Goal: Task Accomplishment & Management: Use online tool/utility

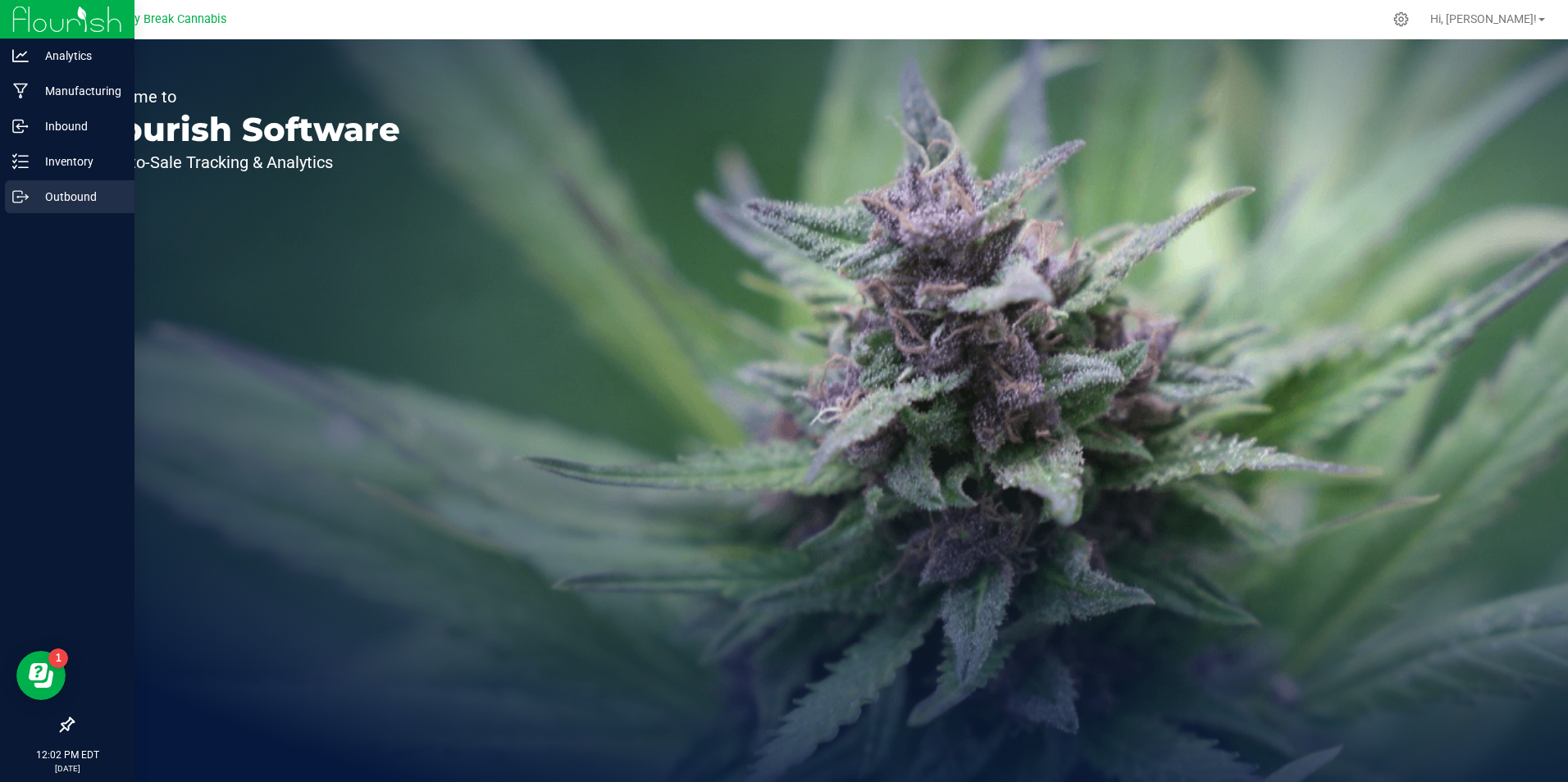
click at [61, 198] on p "Outbound" at bounding box center [77, 196] width 98 height 20
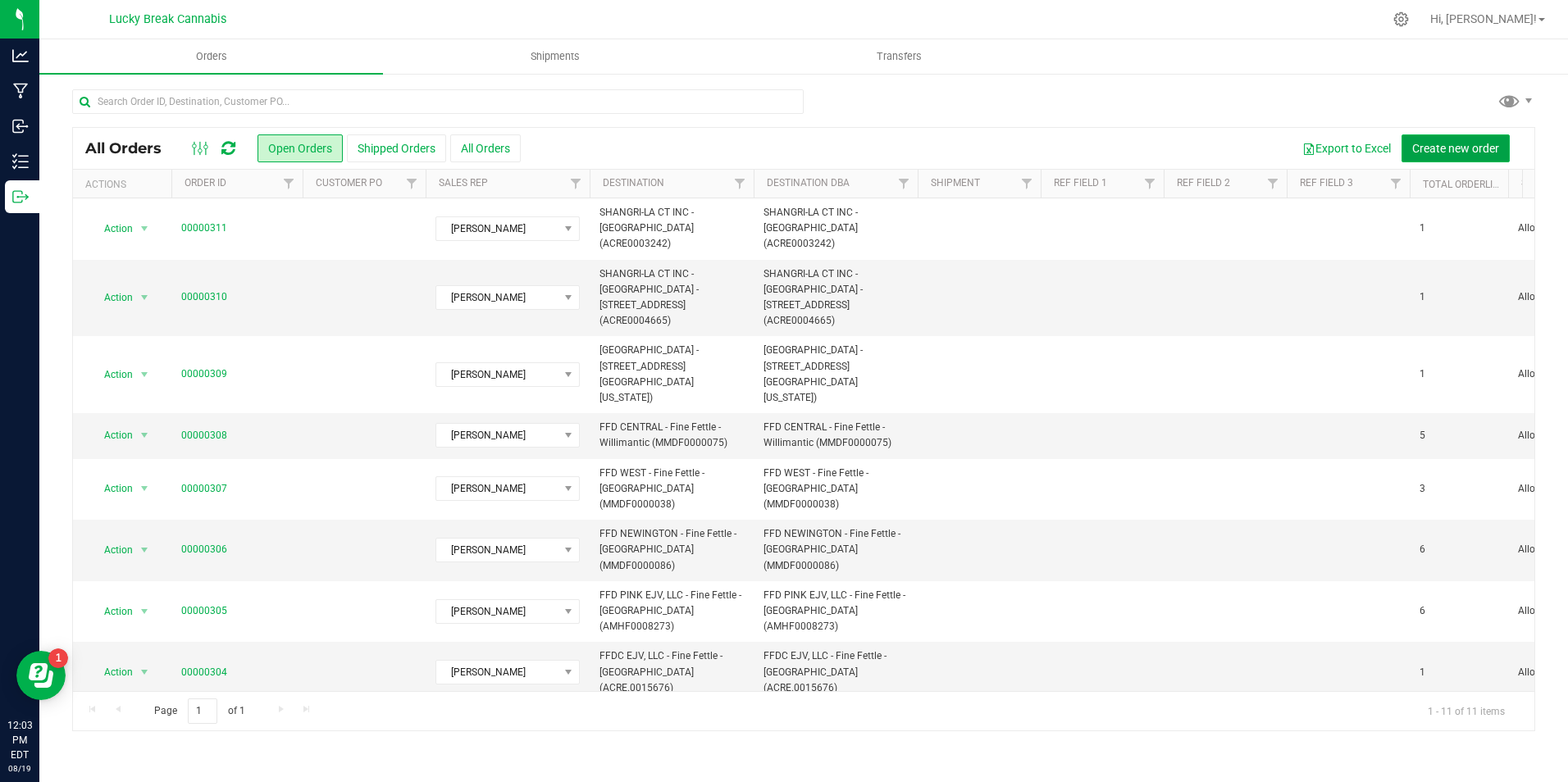
click at [1452, 138] on button "Create new order" at bounding box center [1455, 148] width 108 height 28
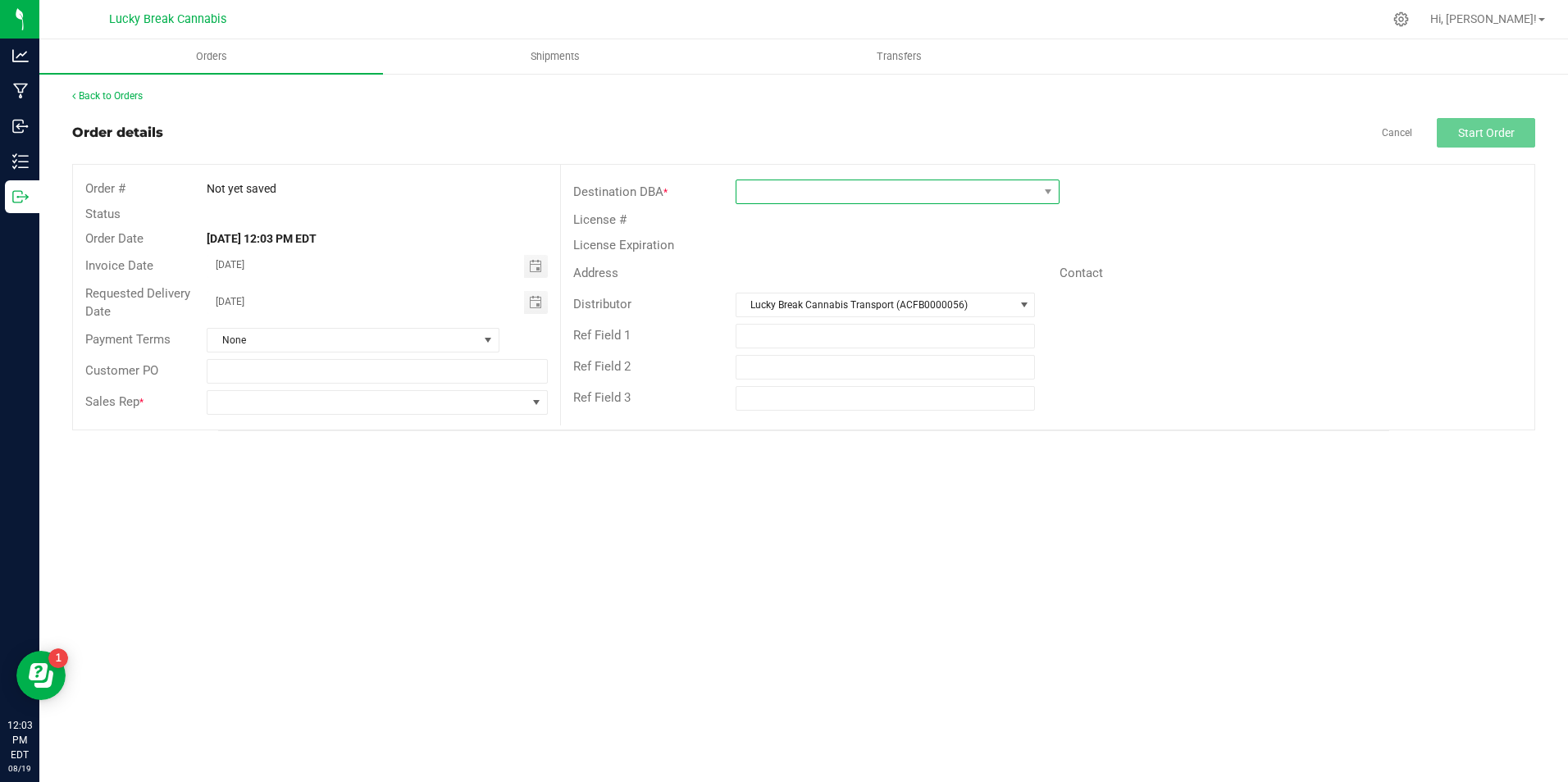
click at [830, 181] on span at bounding box center [887, 192] width 302 height 23
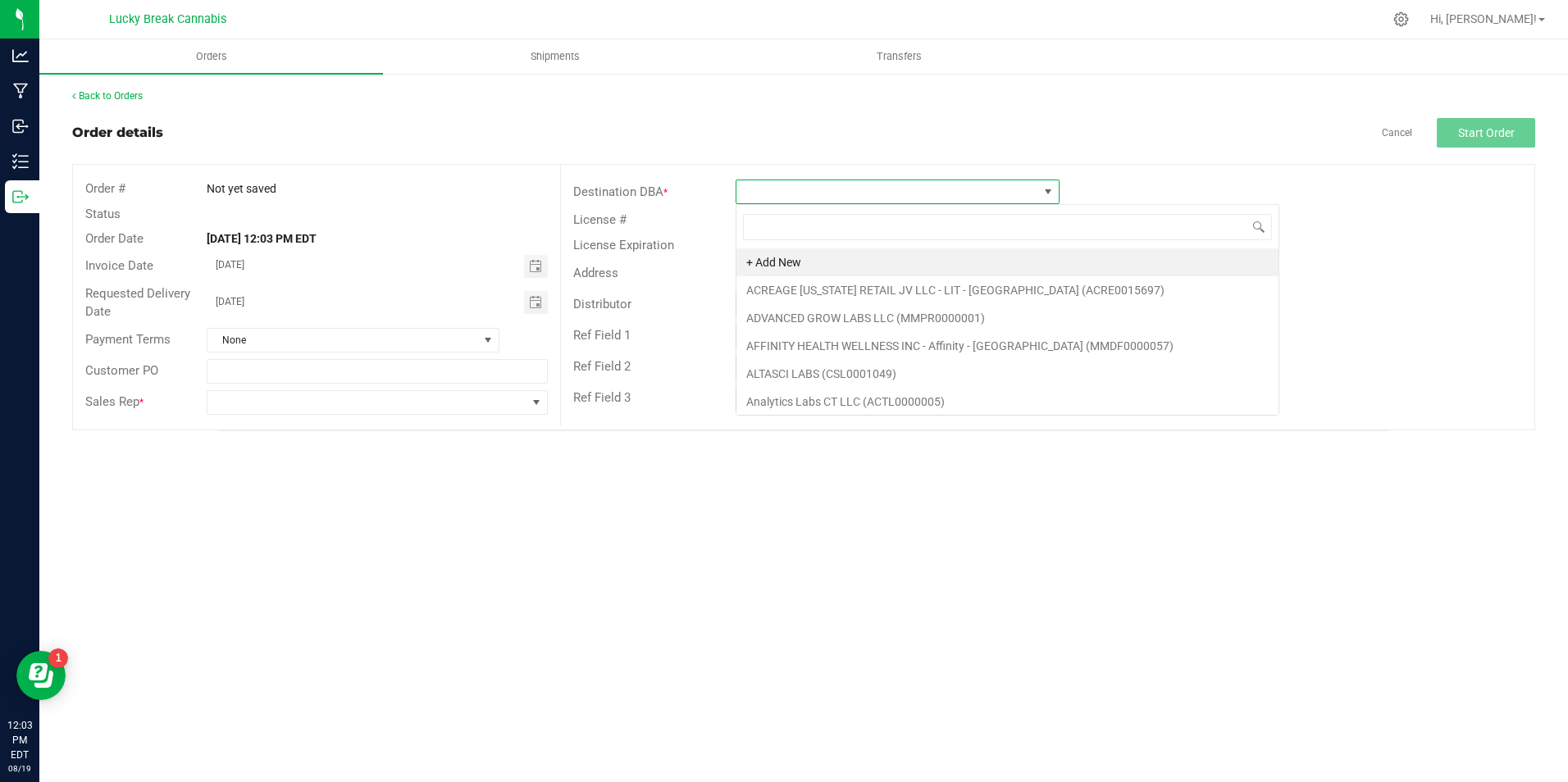
scroll to position [25, 324]
click at [824, 161] on outbound-order-header "Order details Cancel Start Order Order # Not yet saved Status Order Date Aug 19…" at bounding box center [804, 274] width 1463 height 312
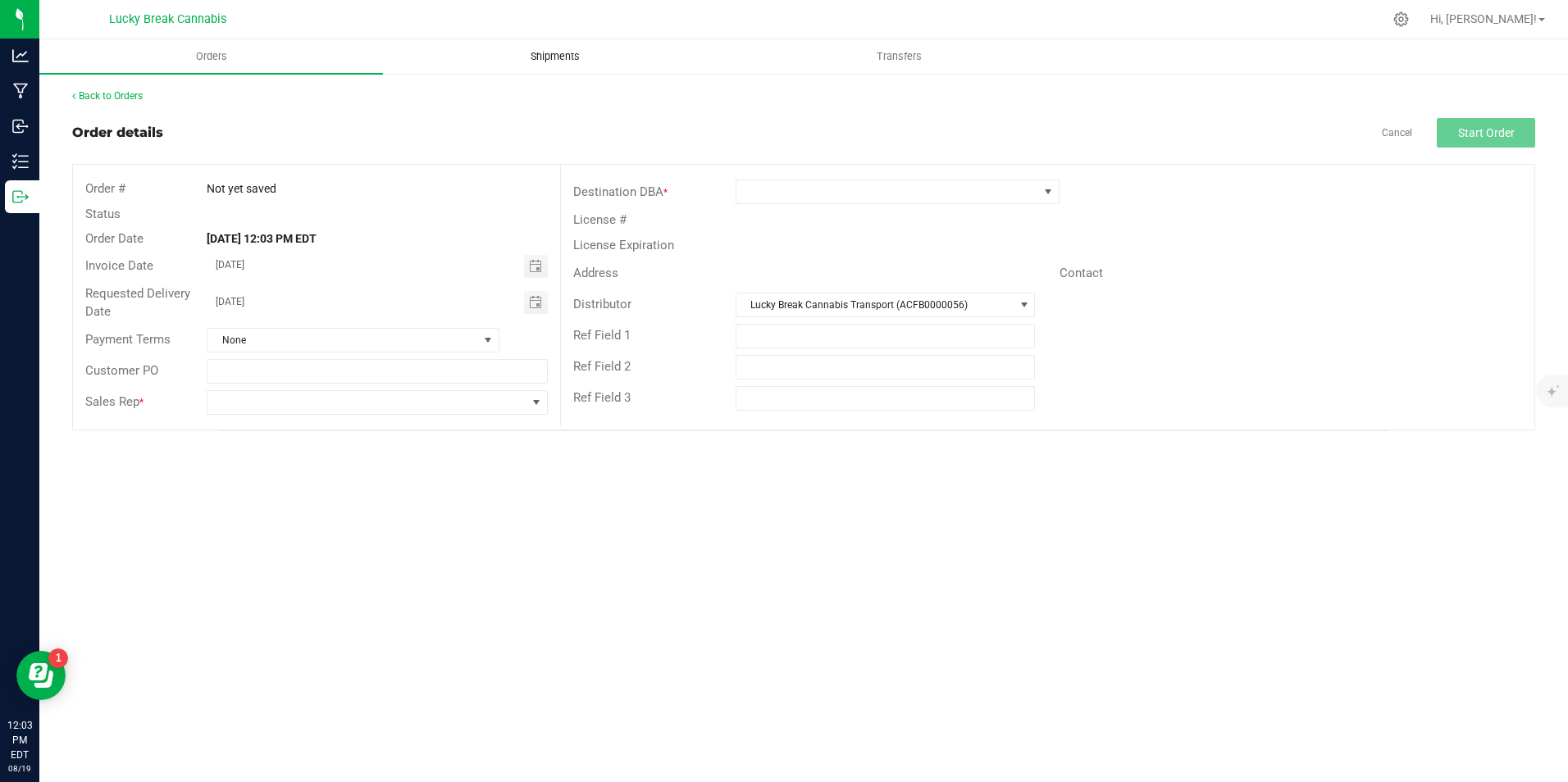
click at [569, 52] on span "Shipments" at bounding box center [555, 56] width 94 height 15
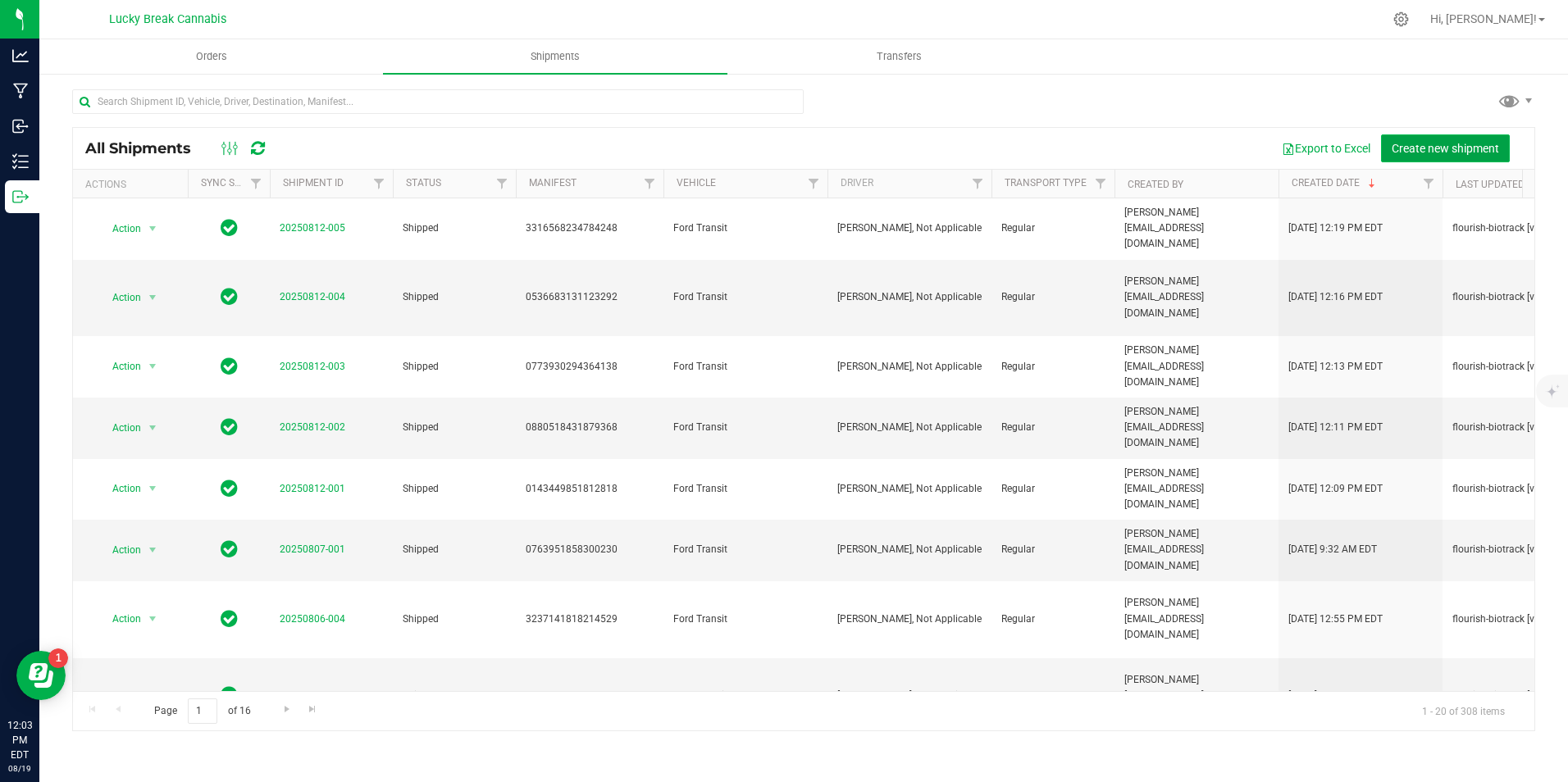
click at [1421, 146] on span "Create new shipment" at bounding box center [1445, 148] width 108 height 13
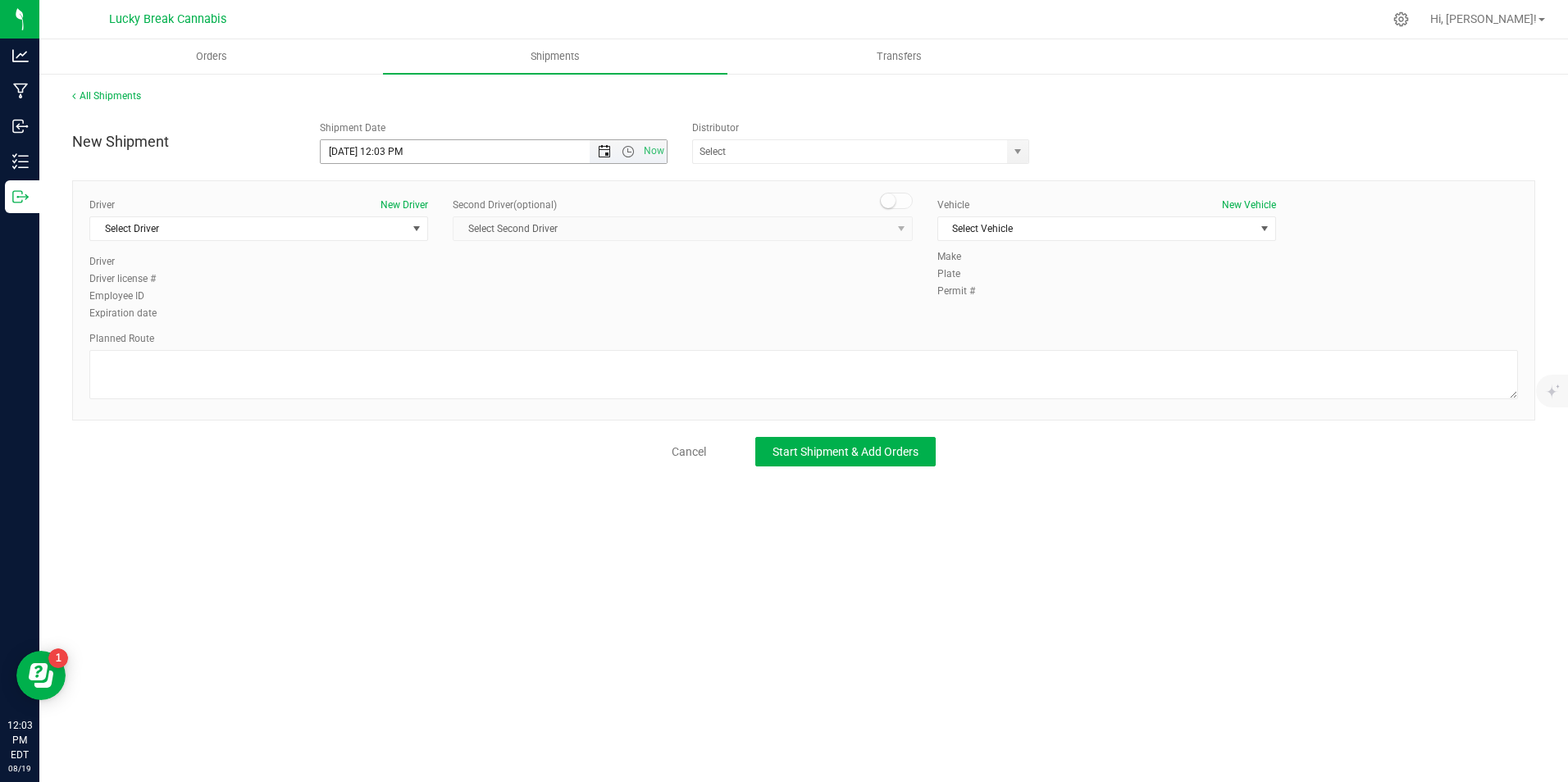
click at [603, 149] on span "Open the date view" at bounding box center [604, 151] width 13 height 13
click at [411, 320] on link "20" at bounding box center [407, 318] width 24 height 26
click at [623, 151] on span "Open the time view" at bounding box center [627, 151] width 13 height 13
click at [397, 273] on li "8:00 AM" at bounding box center [493, 269] width 344 height 22
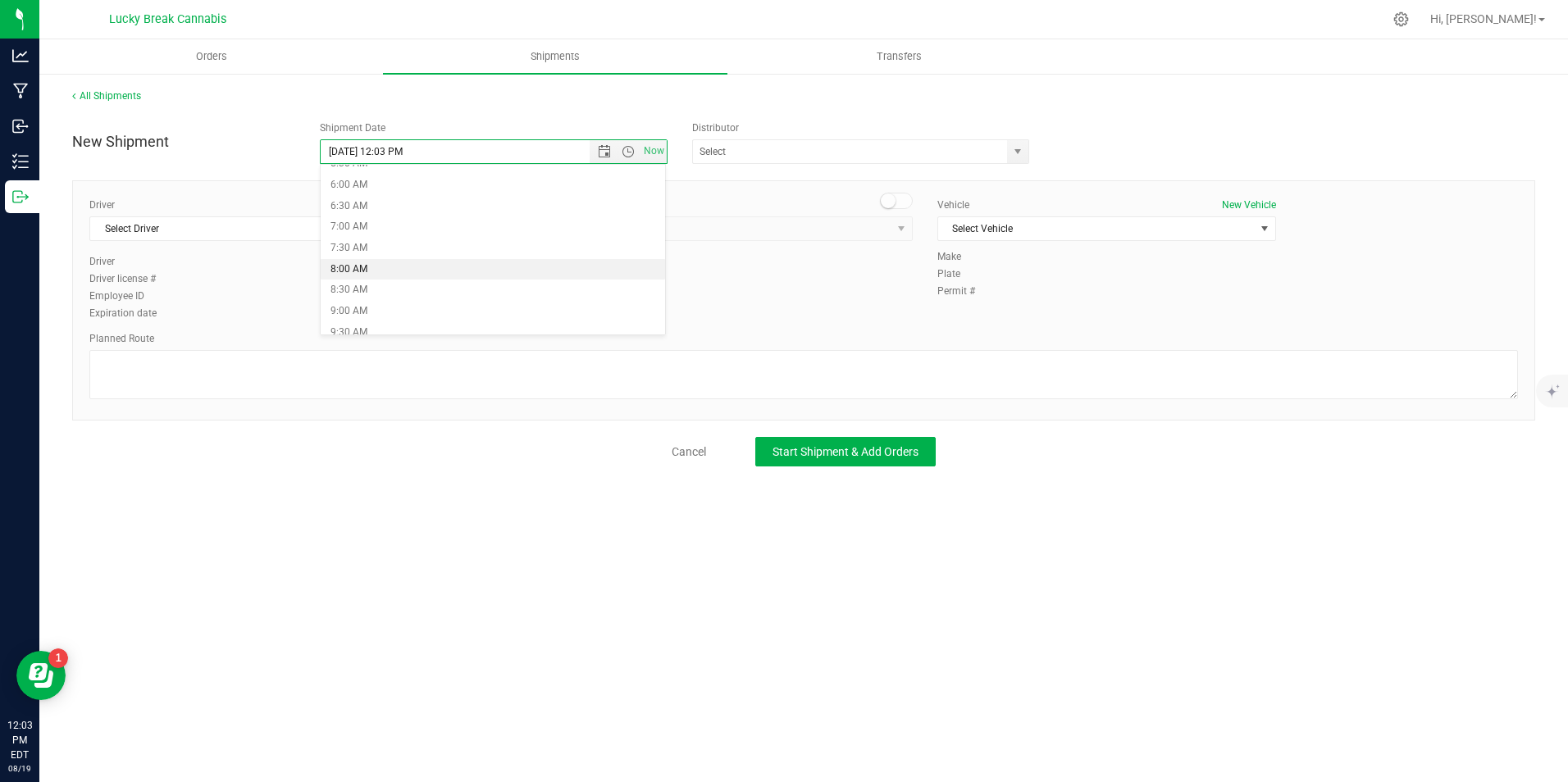
type input "8/20/2025 8:00 AM"
click at [1015, 151] on span "select" at bounding box center [1017, 151] width 13 height 13
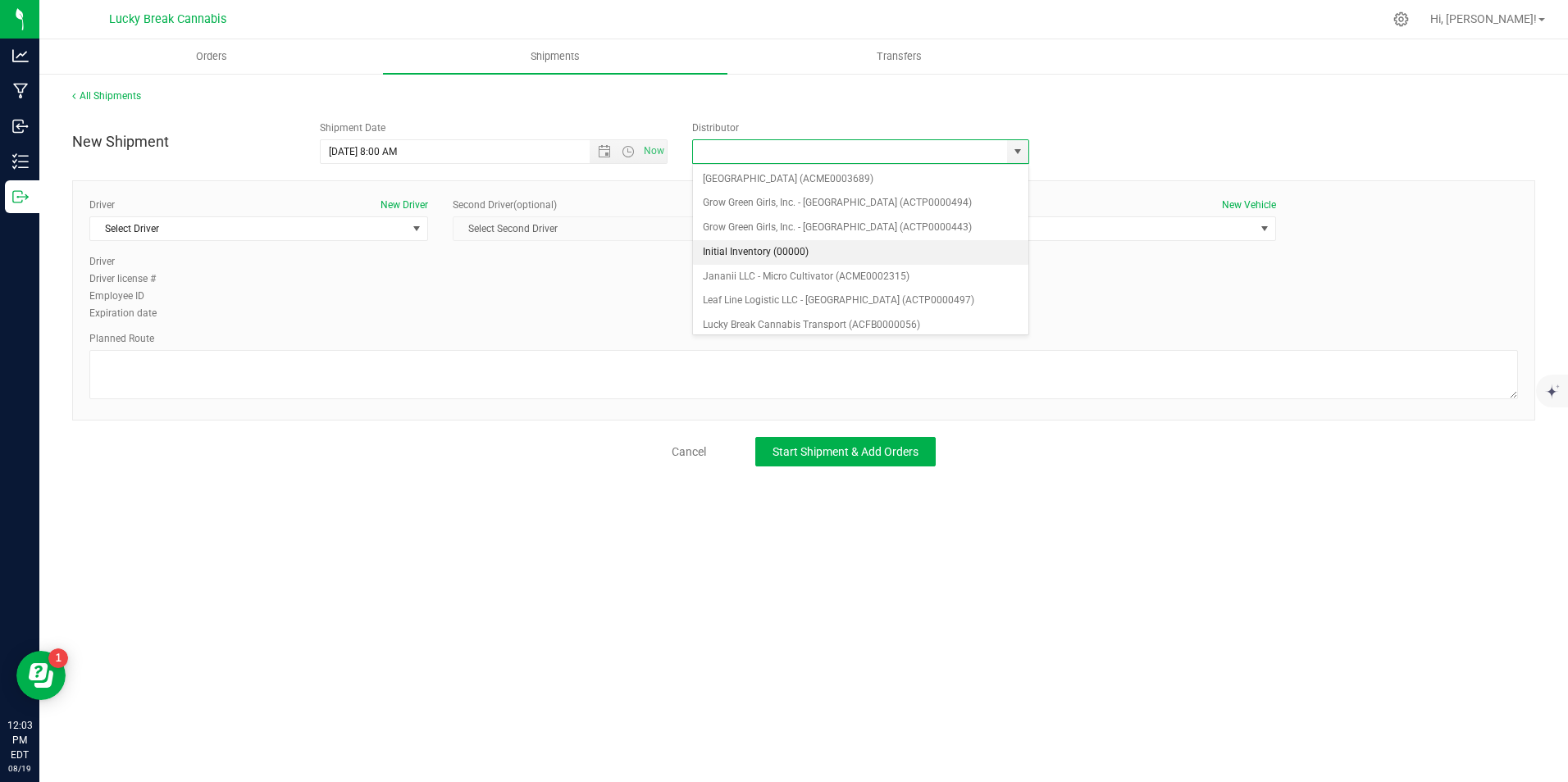
scroll to position [164, 0]
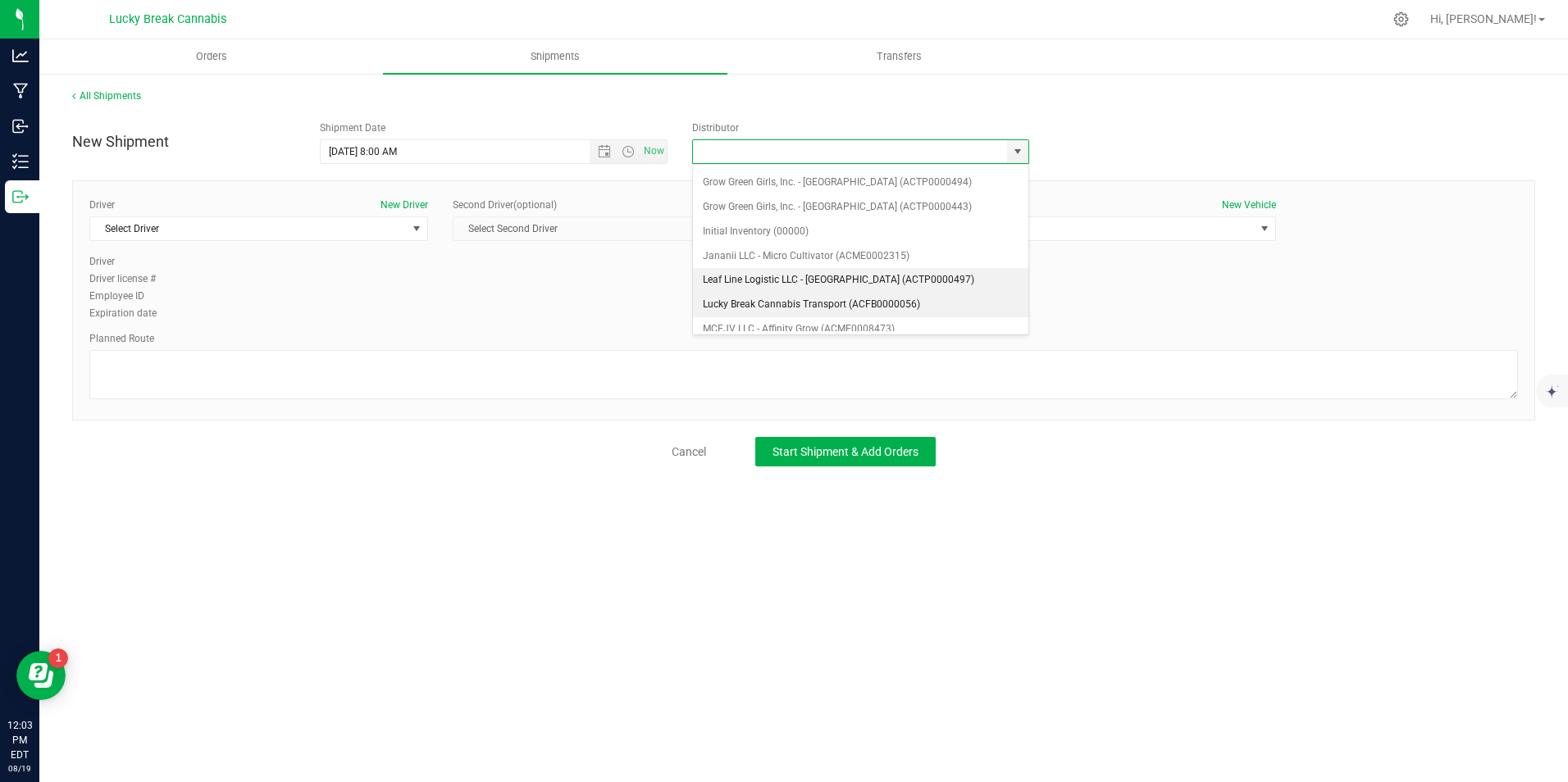
click at [775, 302] on li "Lucky Break Cannabis Transport (ACFB0000056)" at bounding box center [861, 305] width 336 height 25
type input "Lucky Break Cannabis Transport (ACFB0000056)"
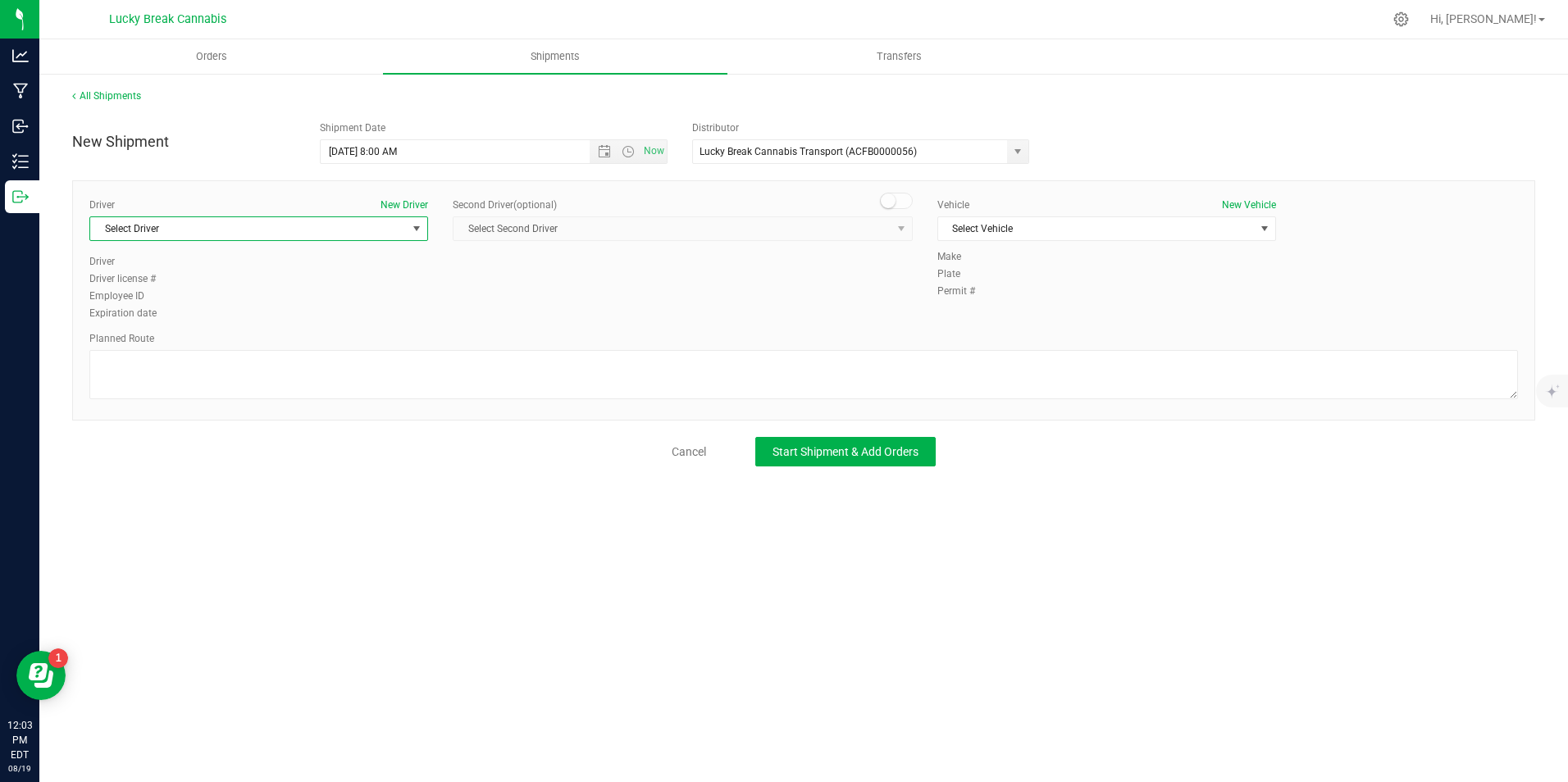
click at [404, 223] on span "Select Driver" at bounding box center [249, 228] width 317 height 23
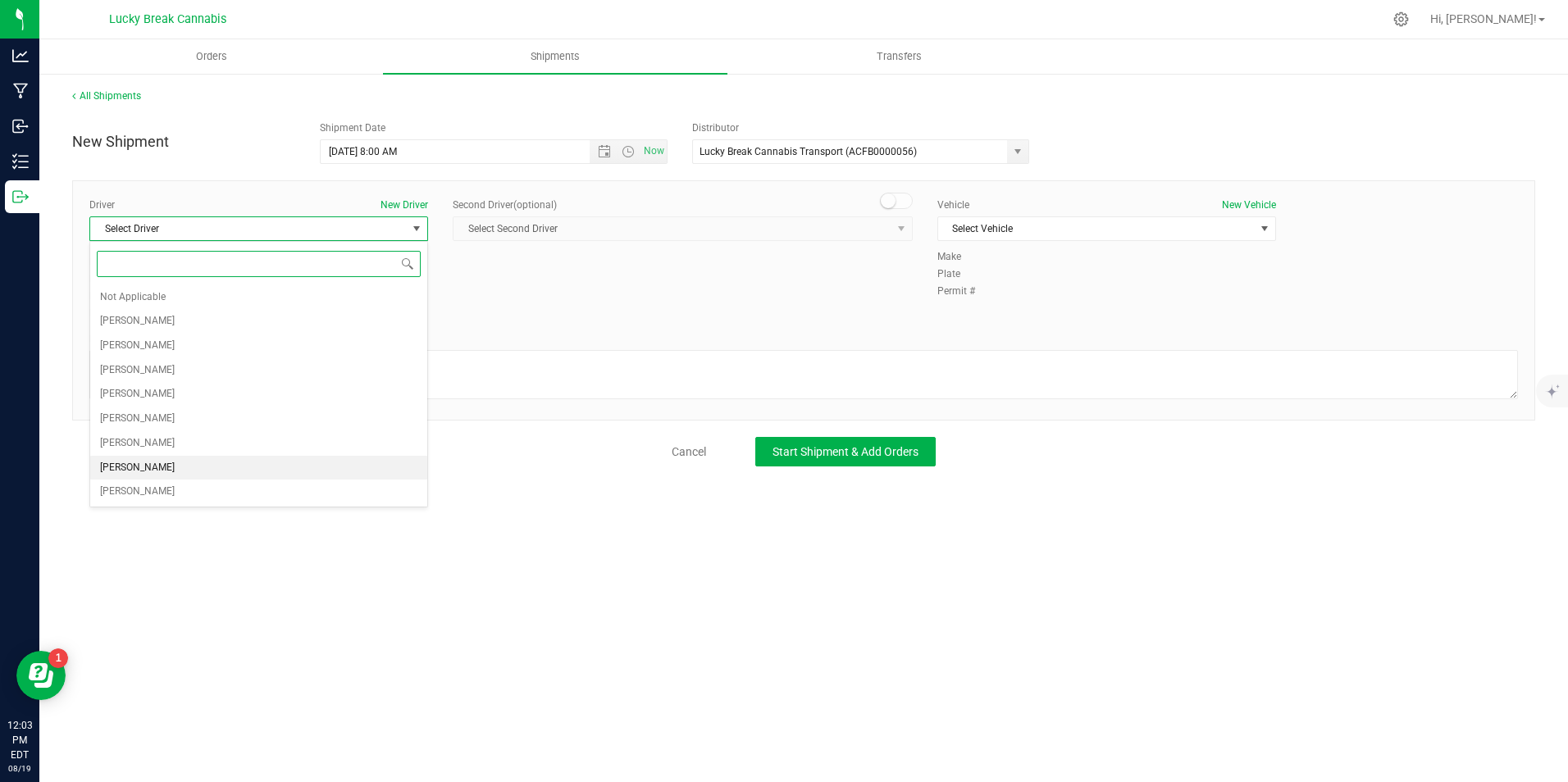
click at [175, 464] on span "[PERSON_NAME]" at bounding box center [137, 468] width 75 height 22
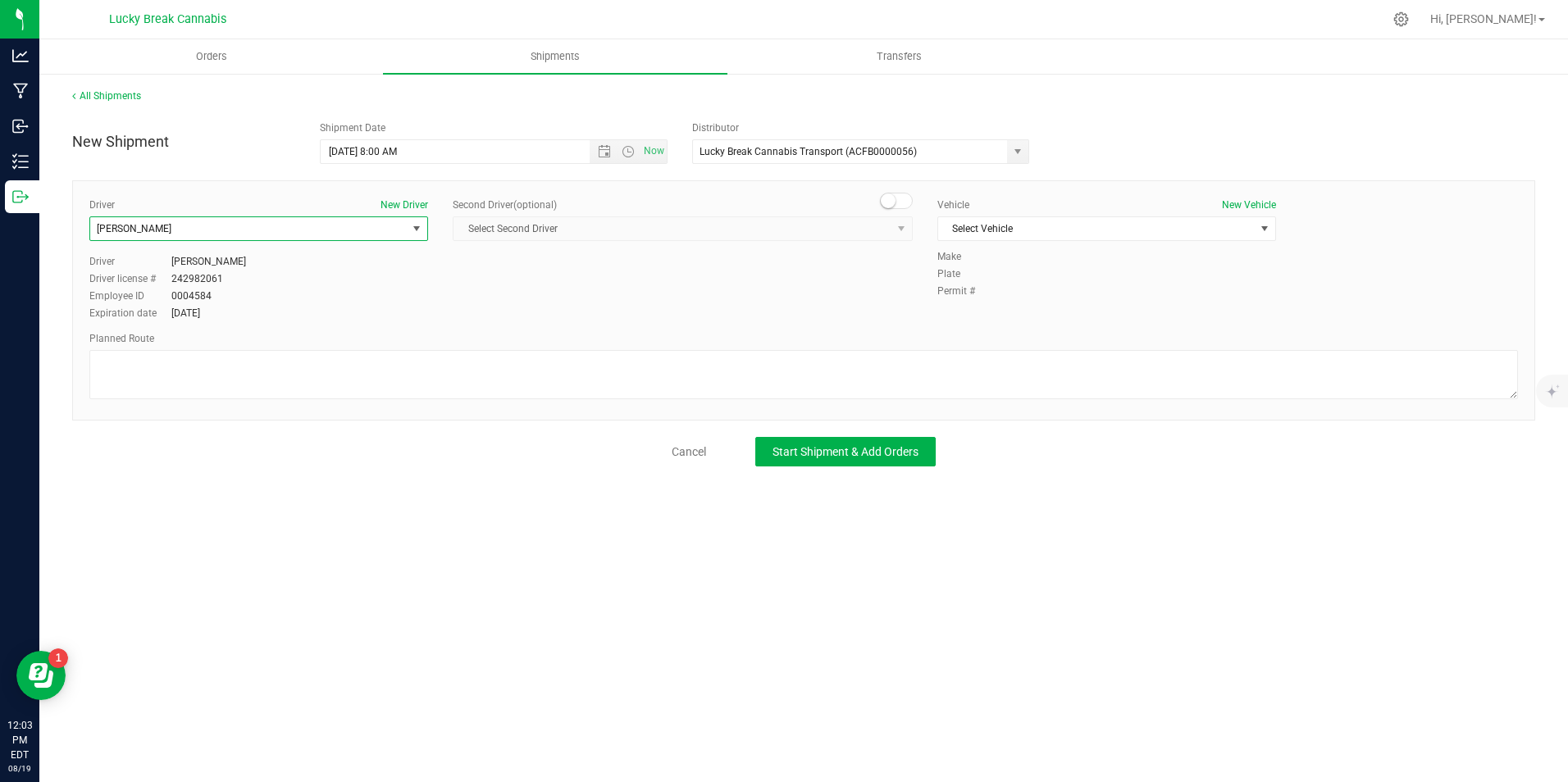
click at [898, 200] on span at bounding box center [896, 200] width 33 height 16
click at [888, 236] on span "Select Second Driver" at bounding box center [672, 228] width 438 height 23
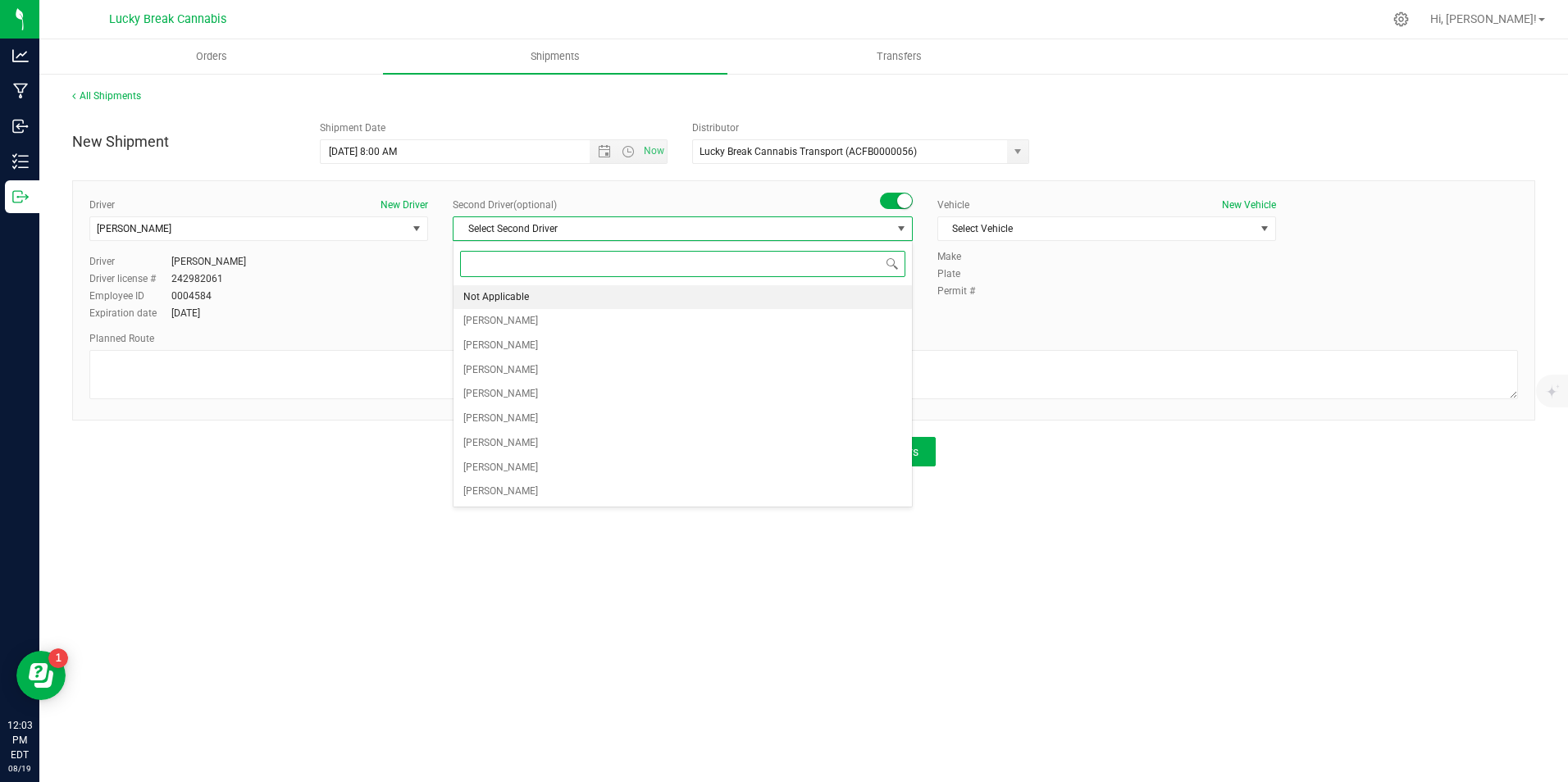
click at [553, 296] on li "Not Applicable" at bounding box center [682, 298] width 459 height 25
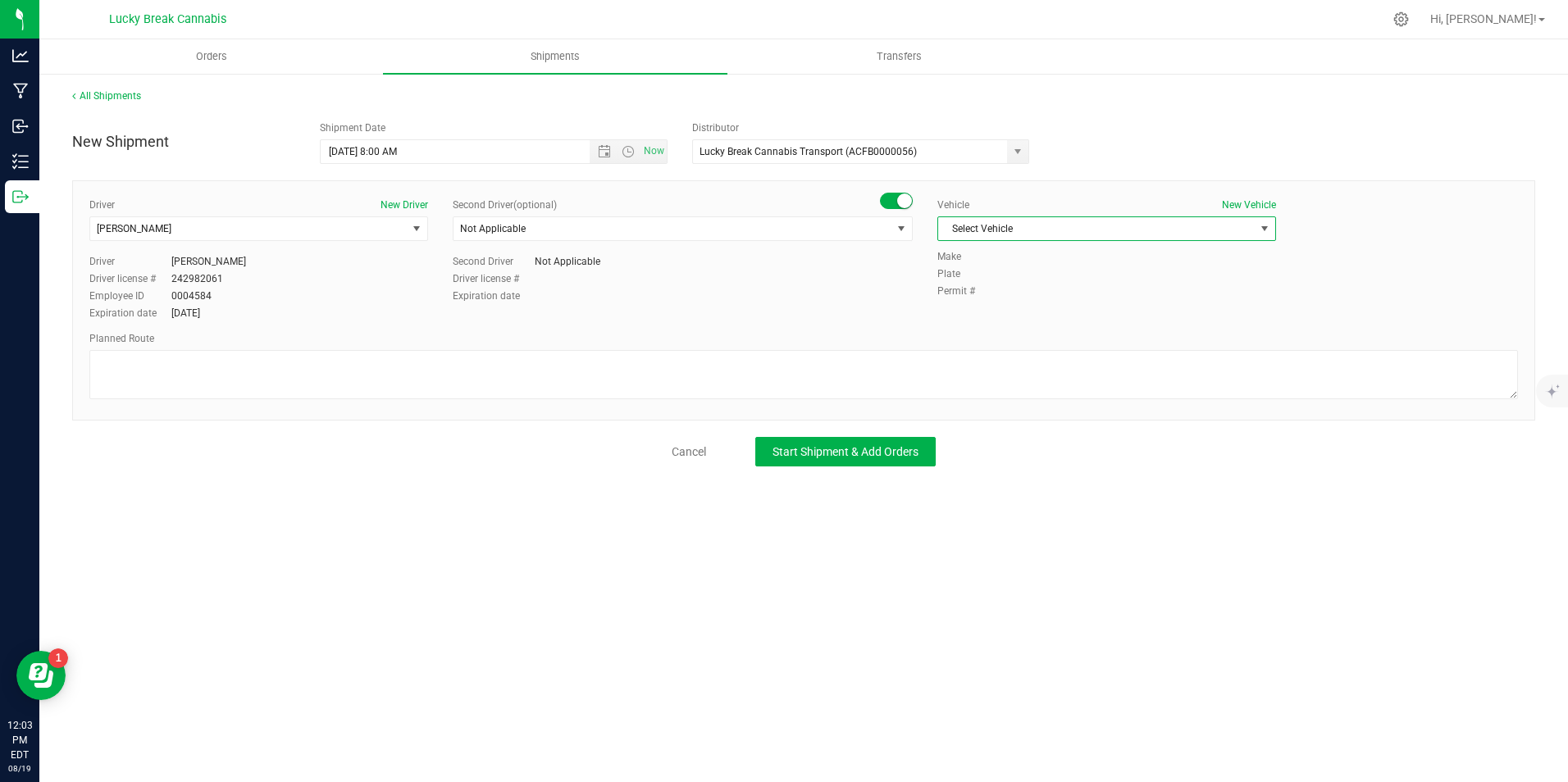
click at [1003, 230] on span "Select Vehicle" at bounding box center [1096, 228] width 317 height 23
click at [1001, 280] on li "Ford Transit" at bounding box center [1107, 280] width 337 height 25
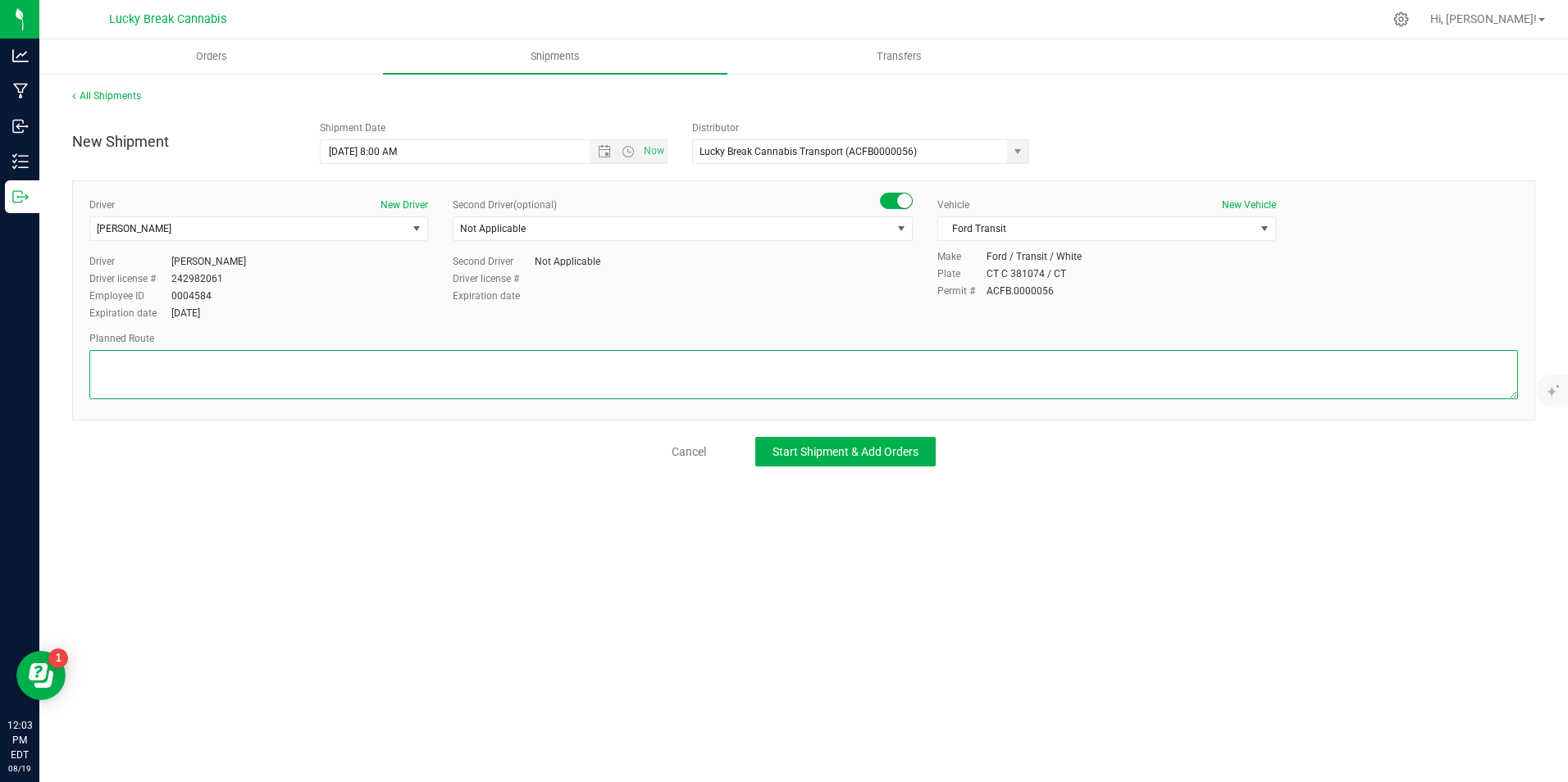
click at [1003, 375] on textarea at bounding box center [804, 374] width 1429 height 49
click at [636, 371] on textarea at bounding box center [804, 374] width 1429 height 49
paste textarea "I-95N, exit 83, right ramp for CT-32N, right on Bank st."
type textarea "I-95N, exit 83, right ramp for CT-32N, right on Bank st."
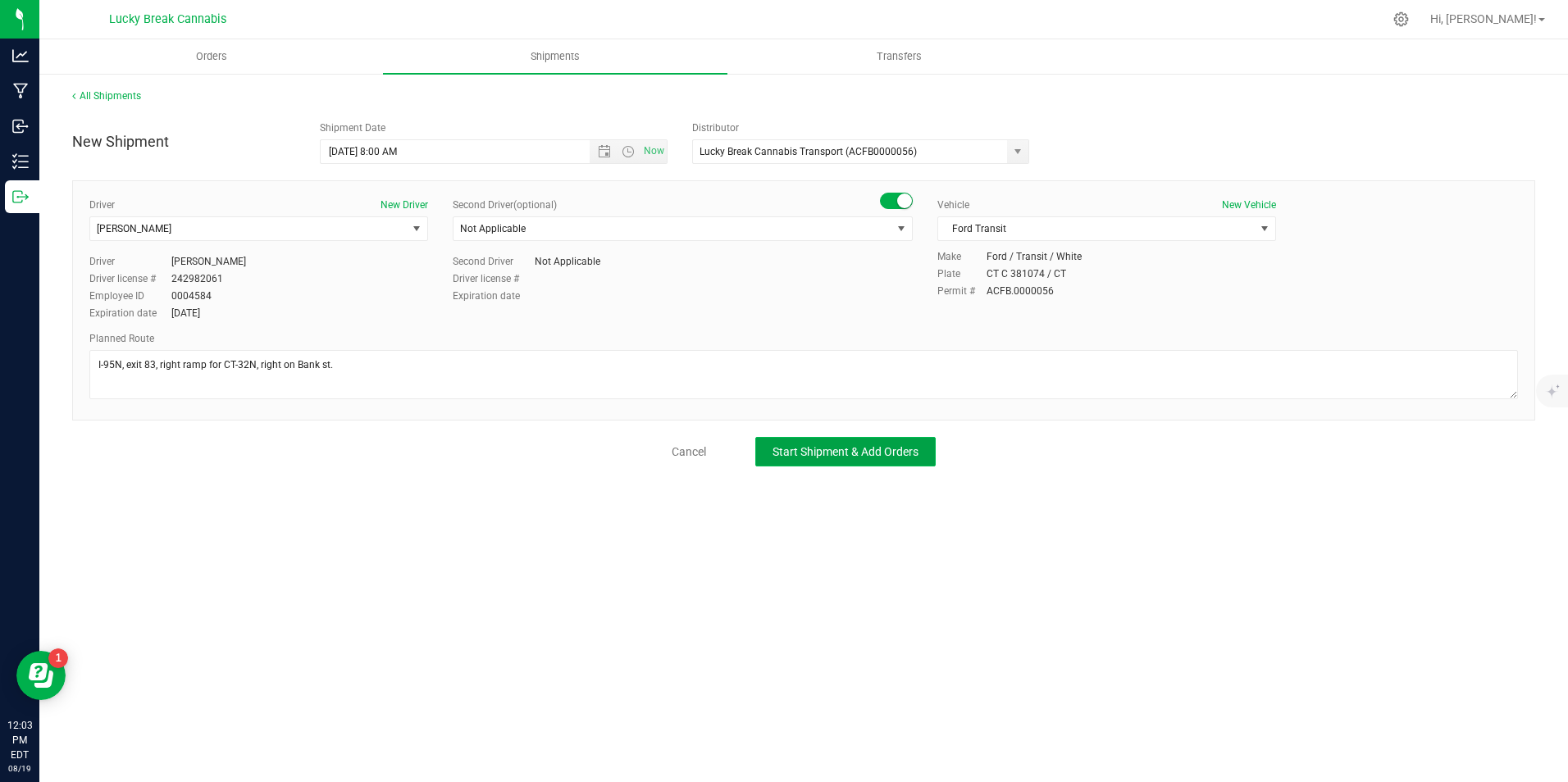
click at [815, 451] on span "Start Shipment & Add Orders" at bounding box center [845, 451] width 146 height 13
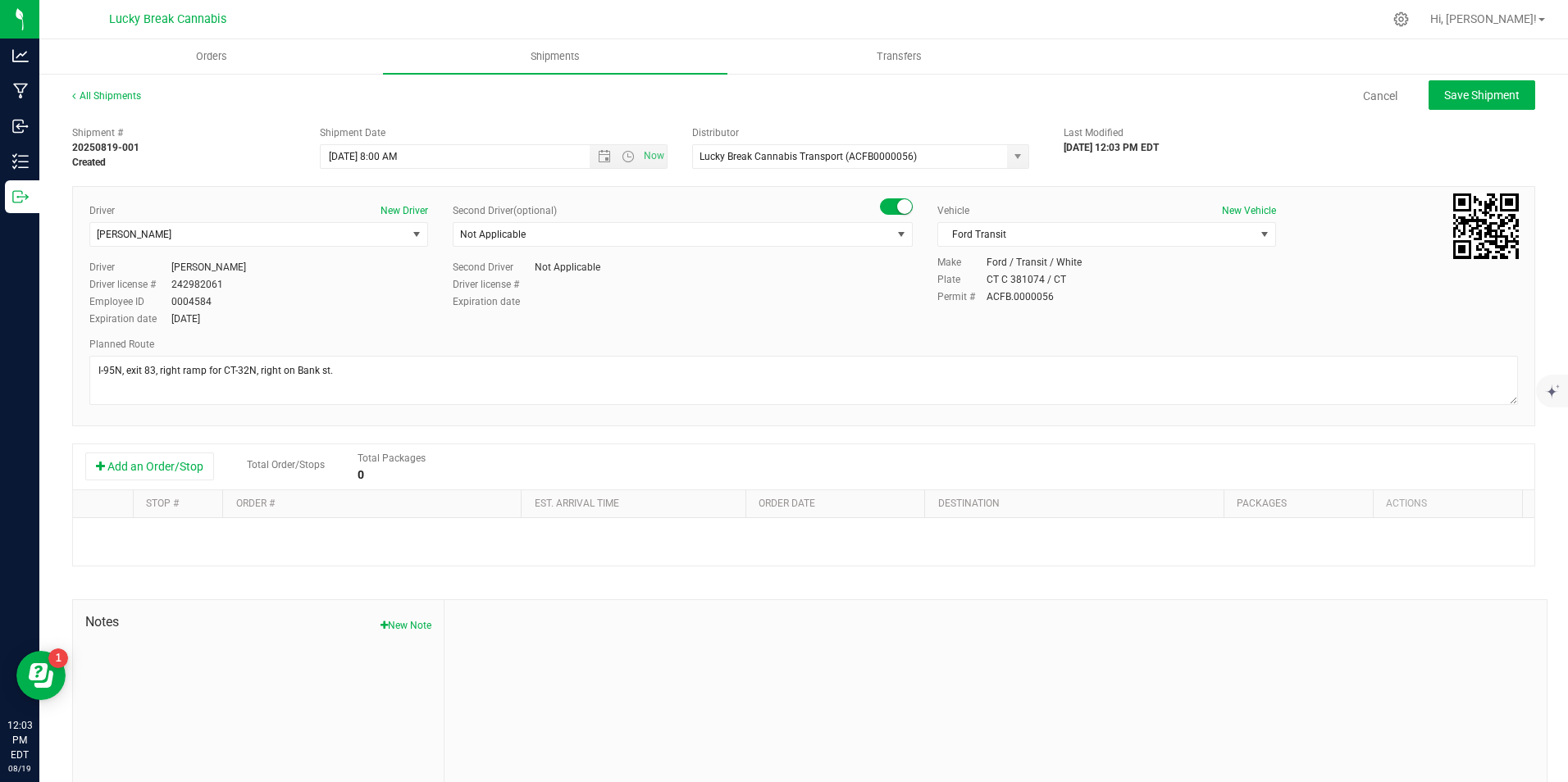
scroll to position [56, 0]
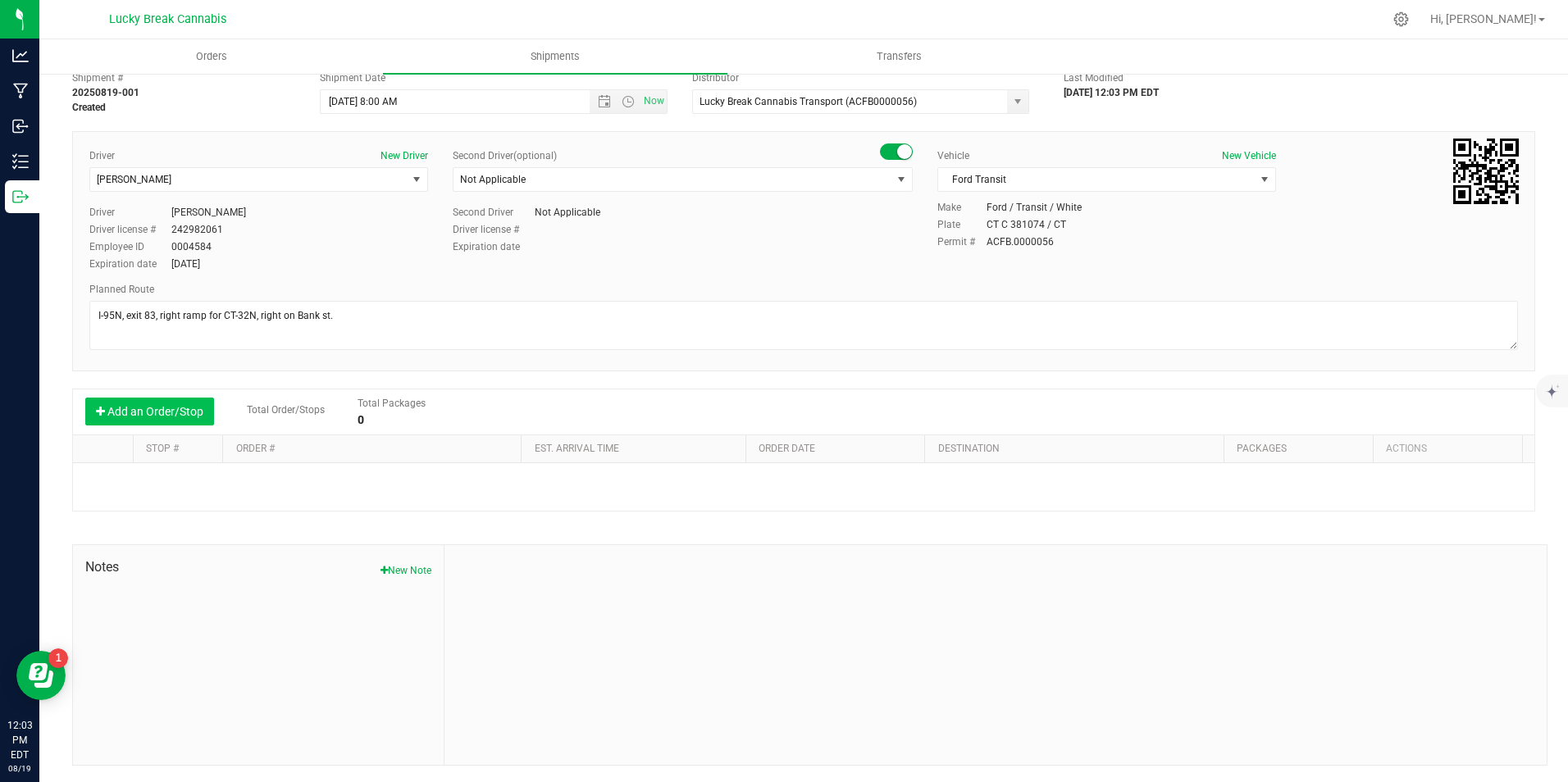
click at [186, 411] on button "Add an Order/Stop" at bounding box center [150, 411] width 129 height 28
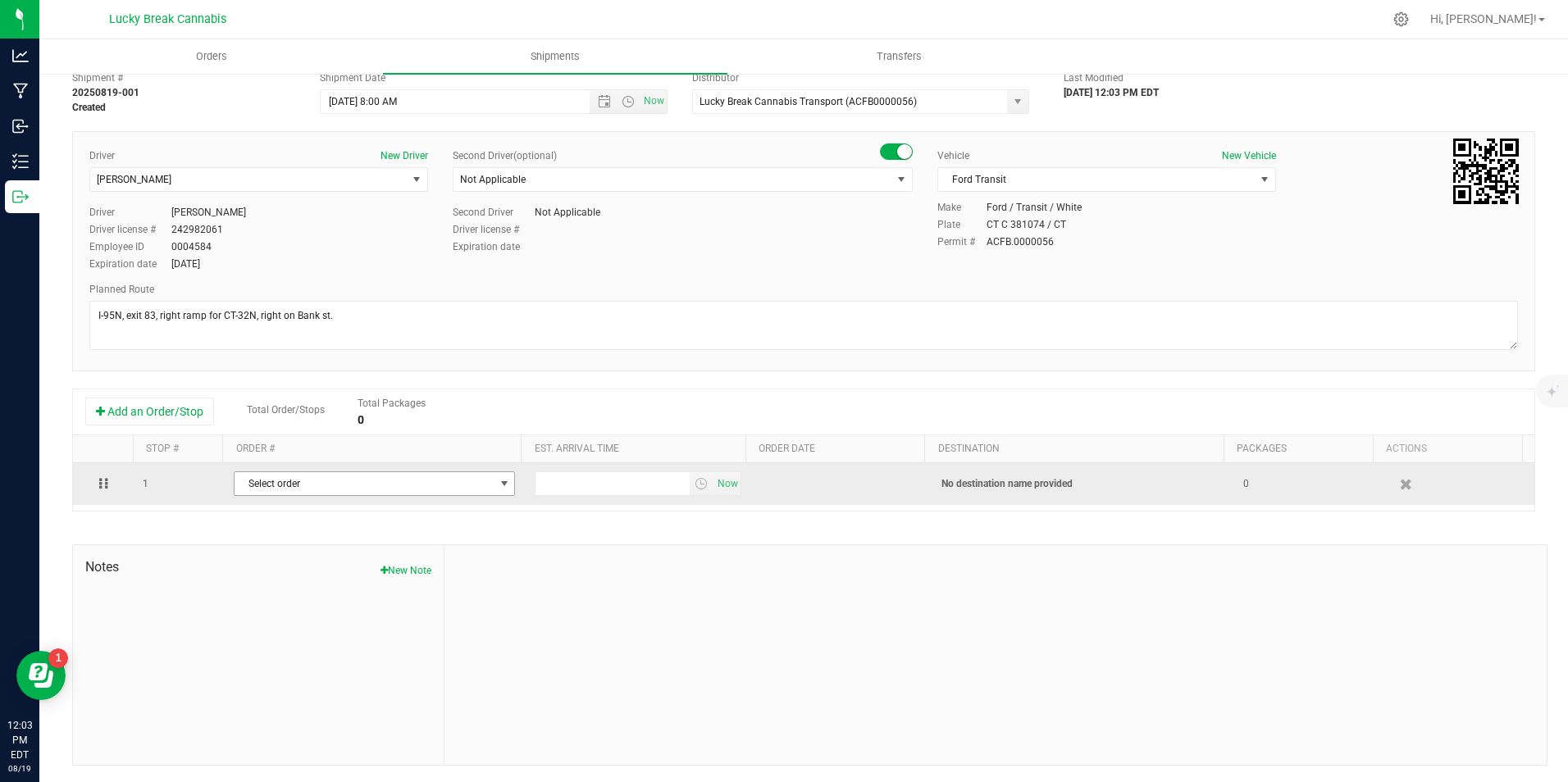
click at [262, 482] on span "Select order" at bounding box center [363, 483] width 259 height 23
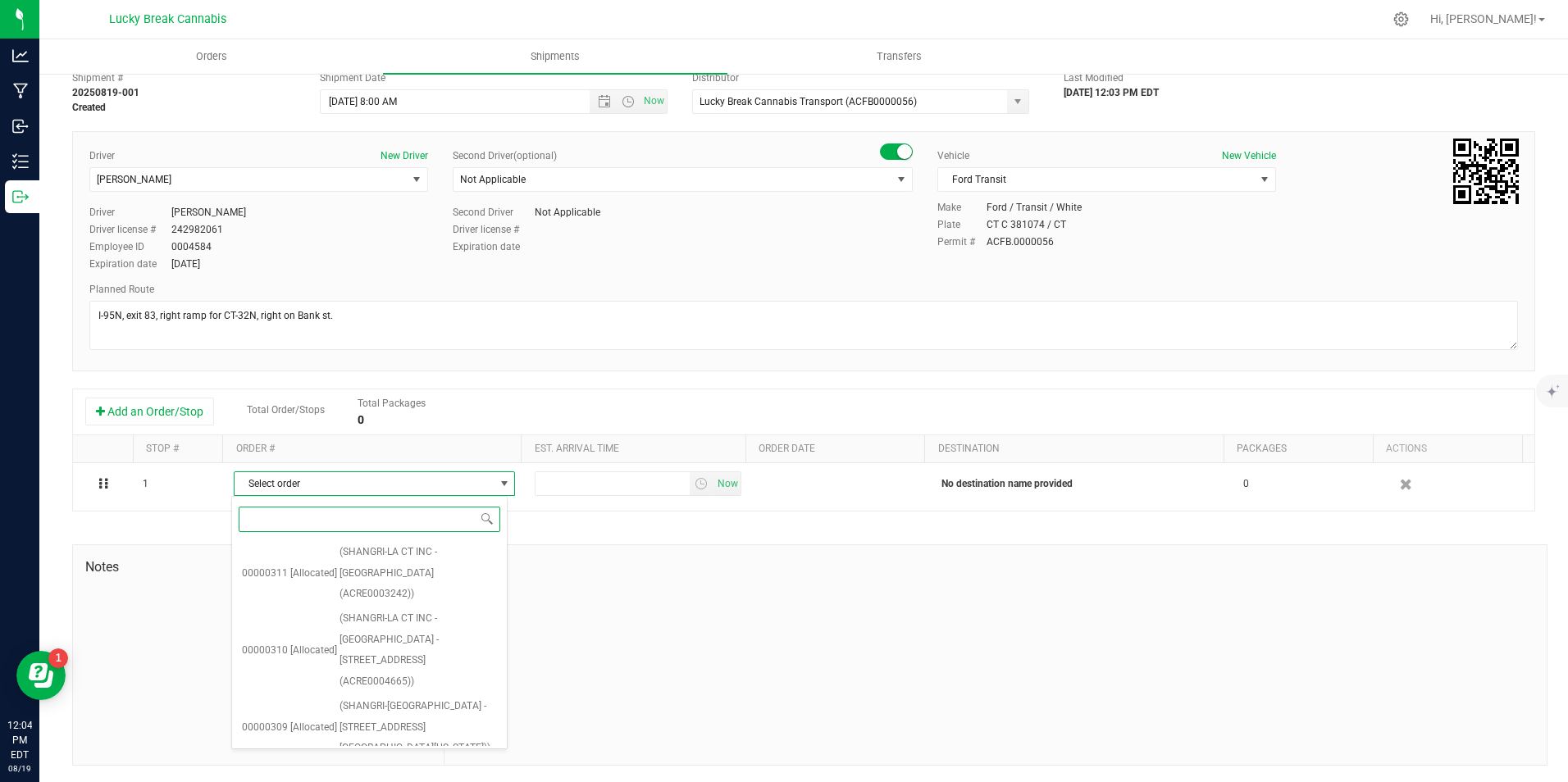
scroll to position [379, 0]
click at [440, 741] on span "(Nutmeg New London JV LLC - Higher Collective - New London (ACRE0015657))" at bounding box center [417, 783] width 157 height 84
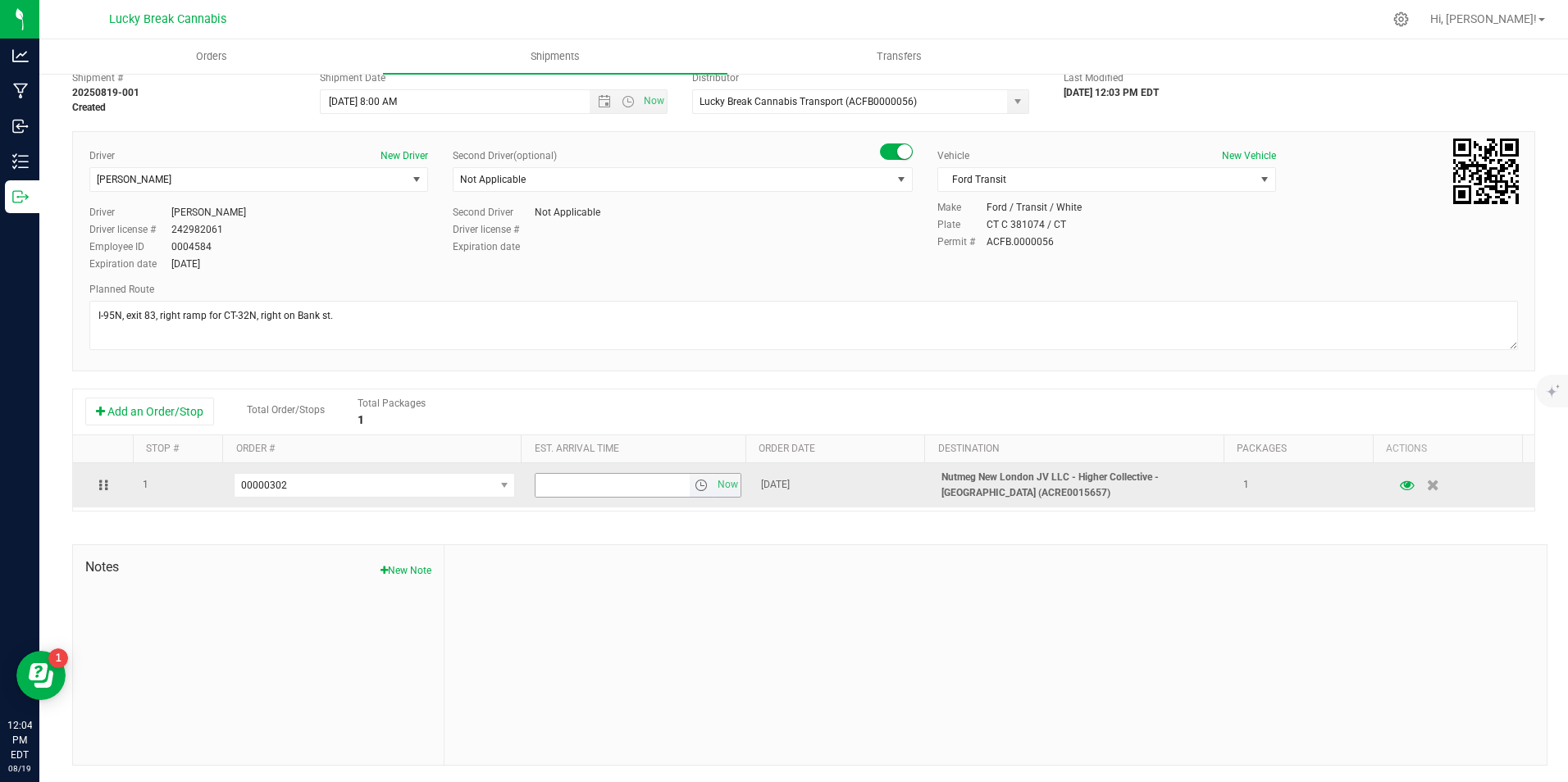
click at [694, 485] on span "select" at bounding box center [701, 484] width 13 height 13
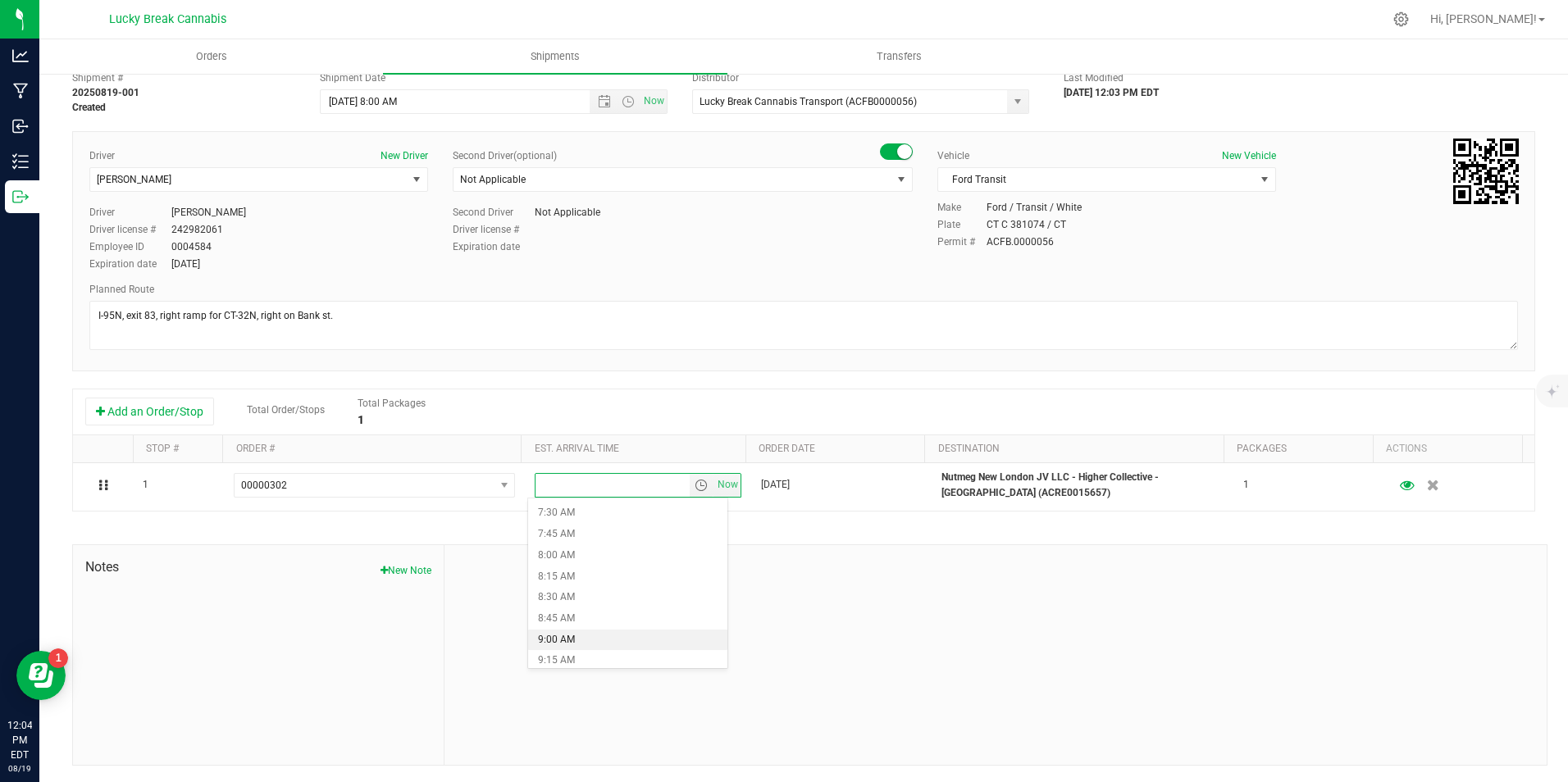
scroll to position [656, 0]
click at [612, 628] on li "9:15 AM" at bounding box center [628, 635] width 200 height 22
click at [944, 570] on div at bounding box center [995, 655] width 1102 height 219
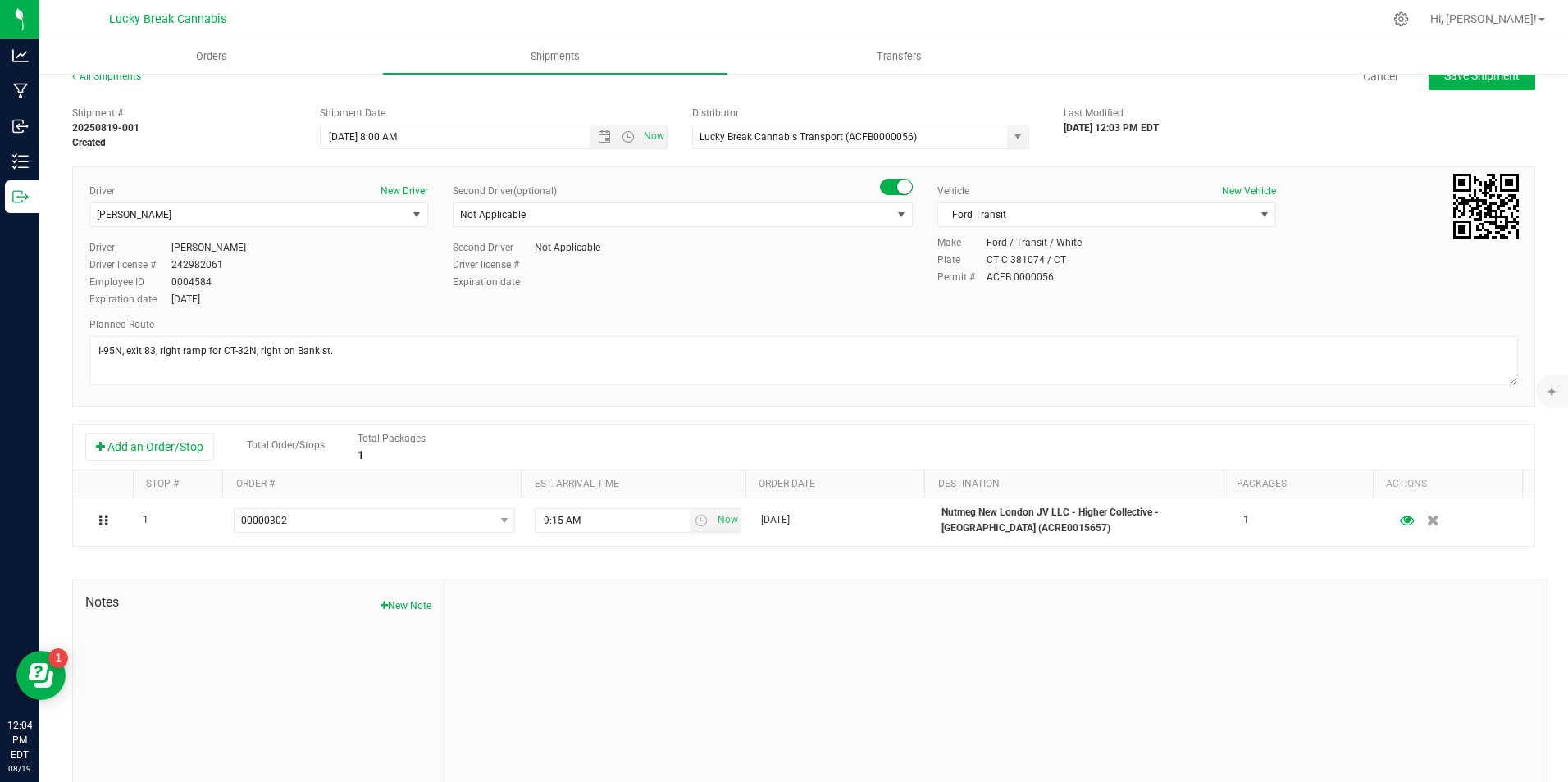
scroll to position [0, 0]
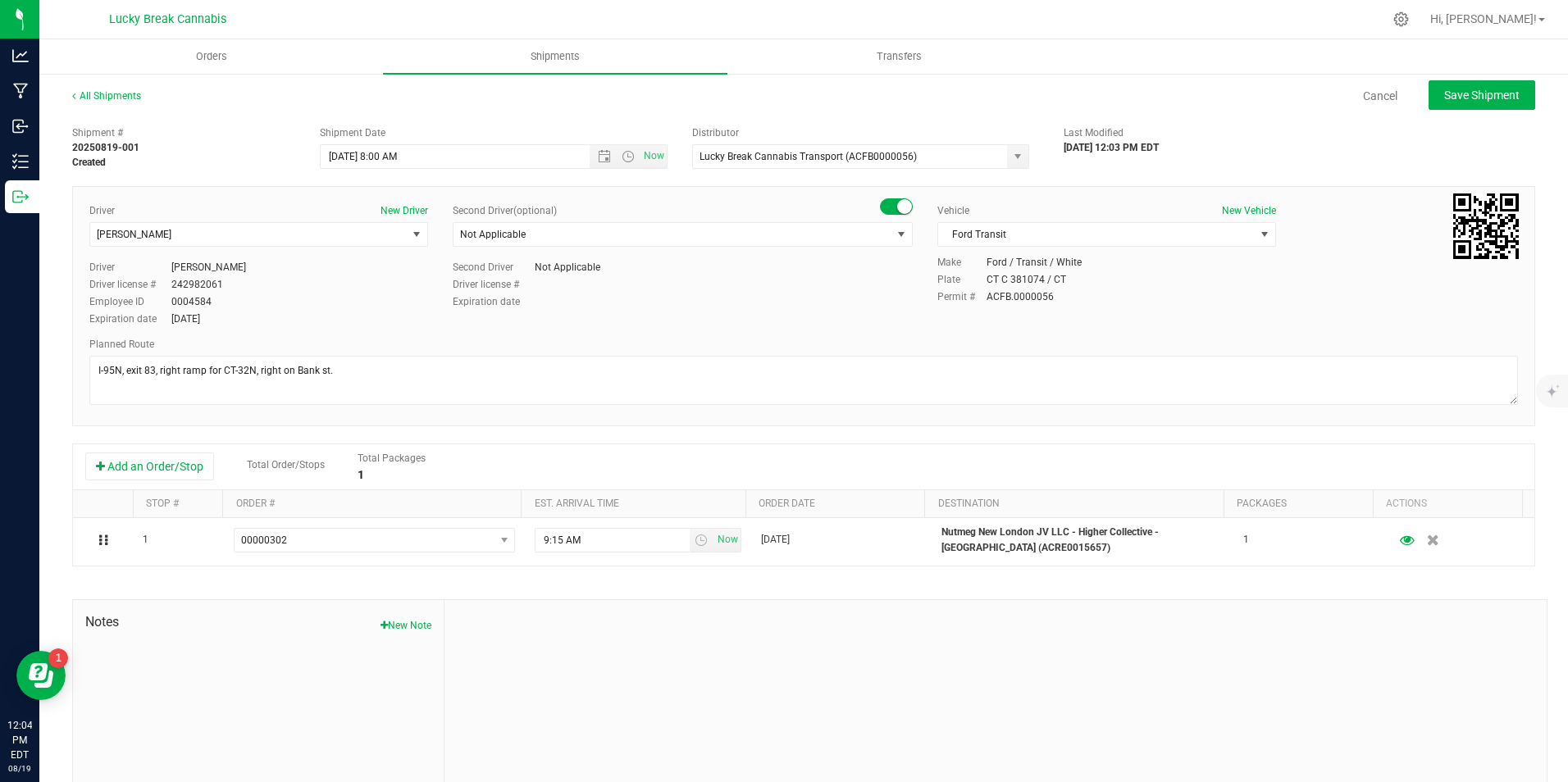
click at [1488, 78] on div "All Shipments Cancel Save Shipment Shipment # 20250819-001 Created Shipment Dat…" at bounding box center [804, 454] width 1528 height 765
click at [1488, 97] on span "Save Shipment" at bounding box center [1482, 95] width 76 height 13
type input "8/20/2025 12:00 PM"
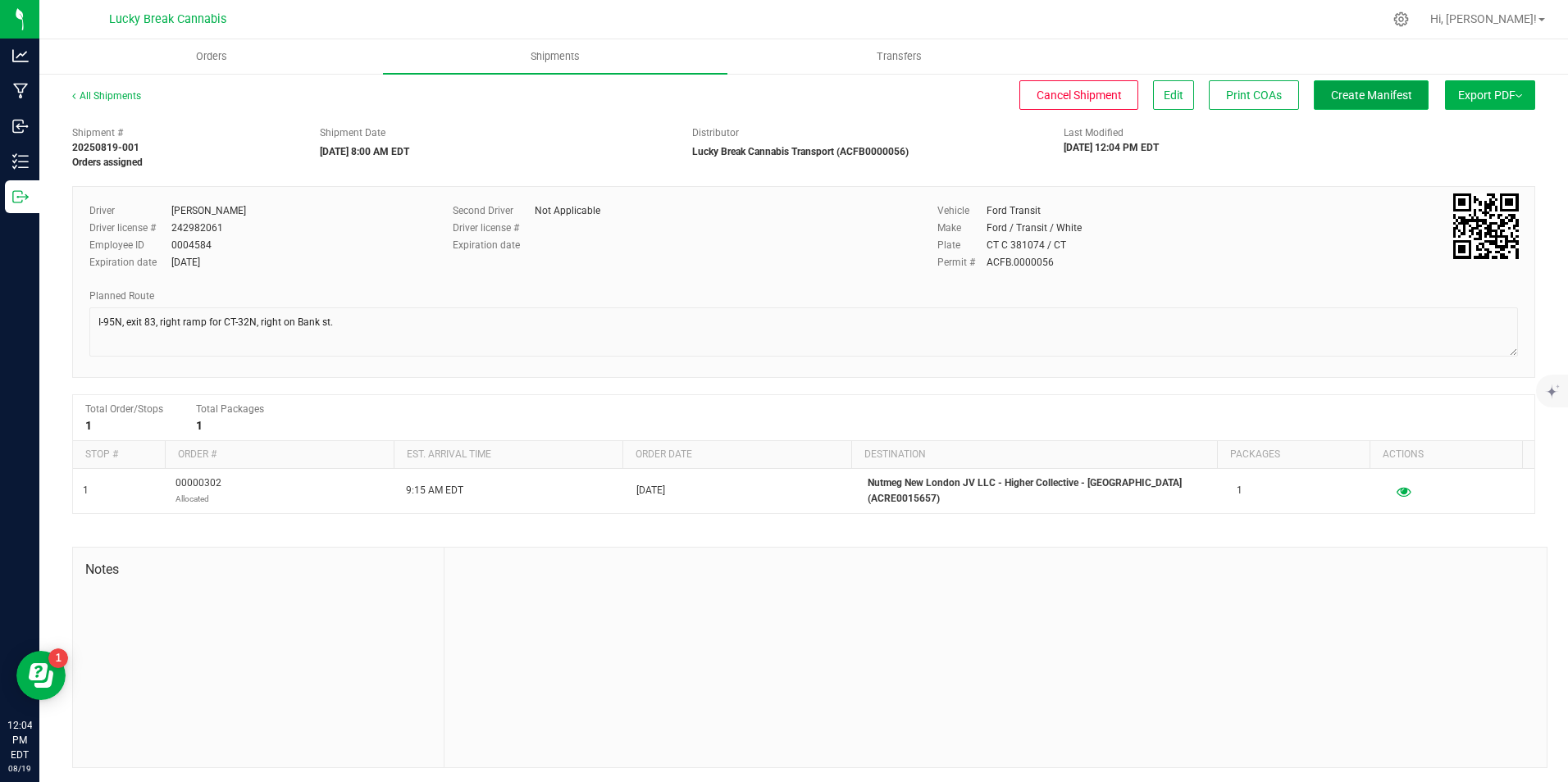
click at [1362, 92] on span "Create Manifest" at bounding box center [1371, 95] width 81 height 13
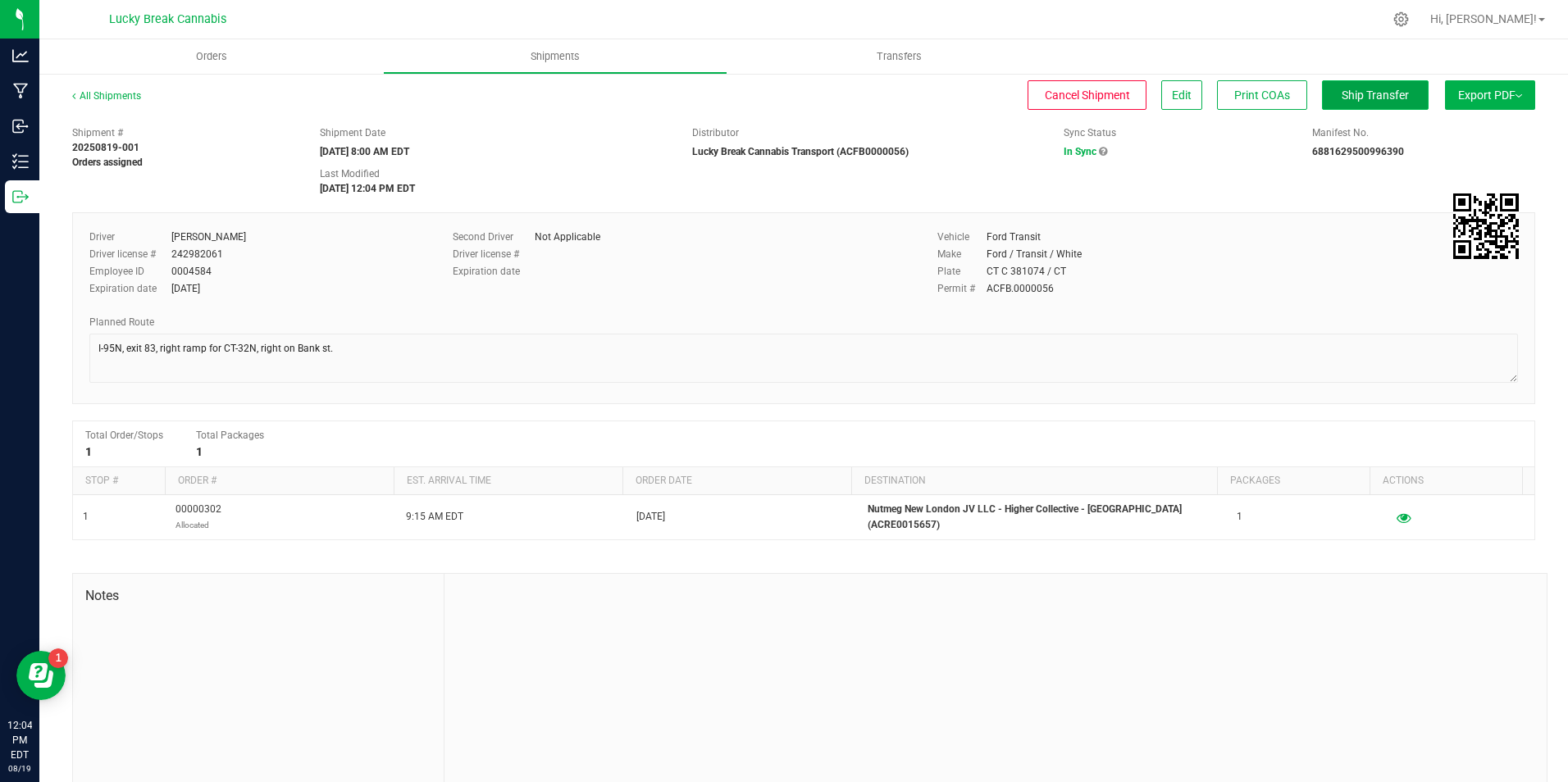
click at [1360, 97] on span "Ship Transfer" at bounding box center [1375, 95] width 67 height 13
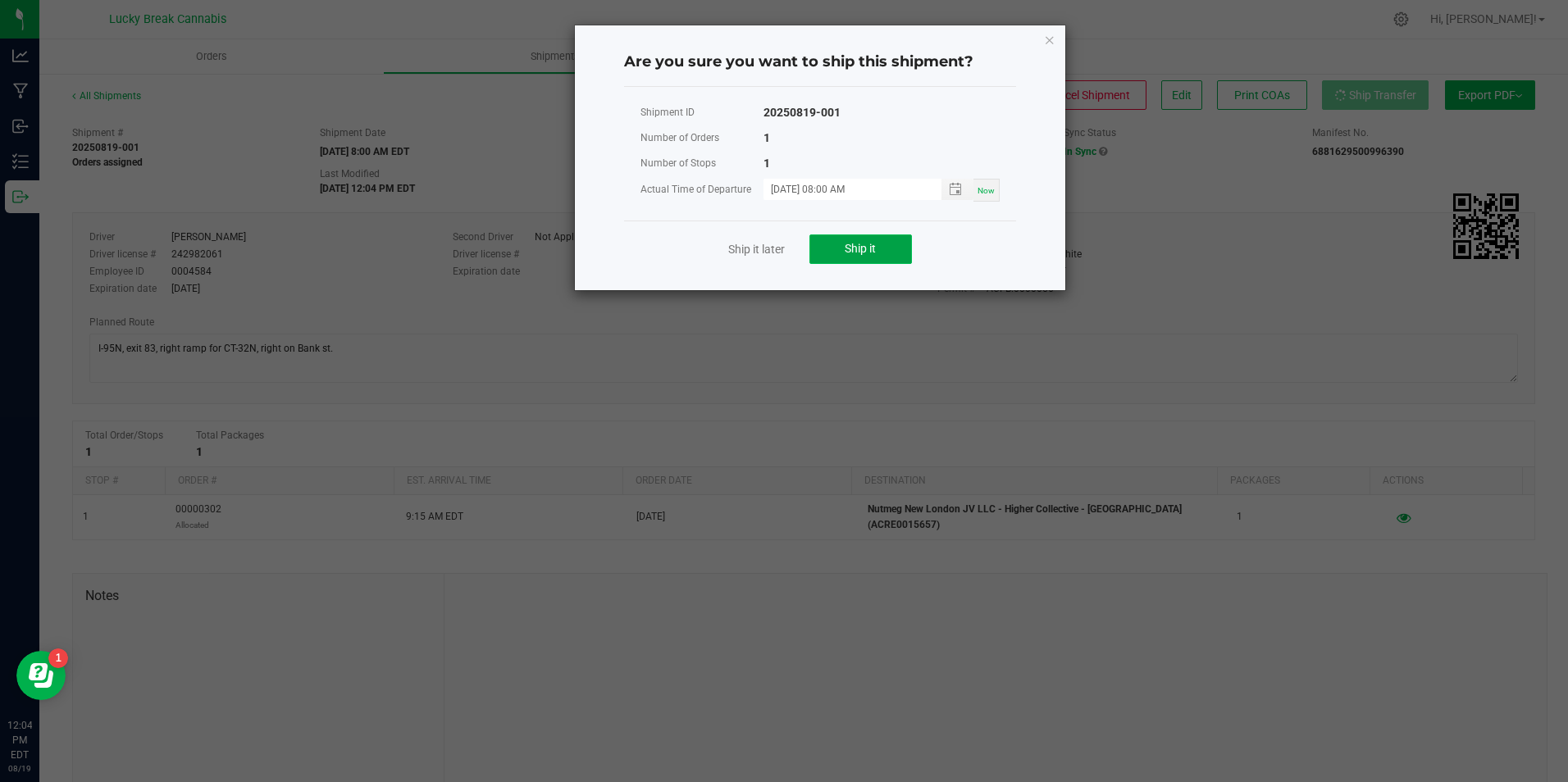
click at [876, 250] on span "Ship it" at bounding box center [860, 248] width 31 height 13
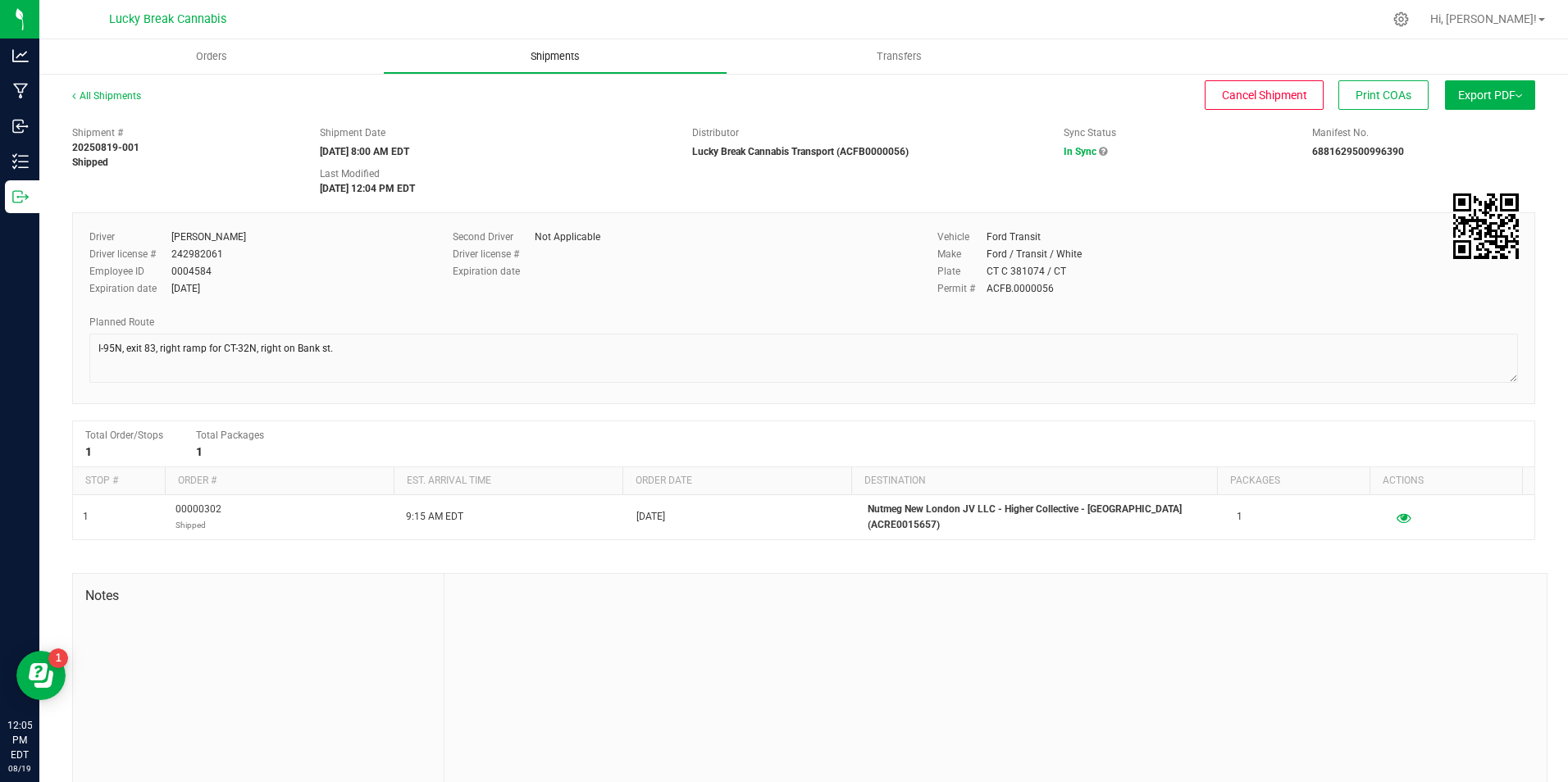
click at [532, 60] on span "Shipments" at bounding box center [555, 56] width 94 height 15
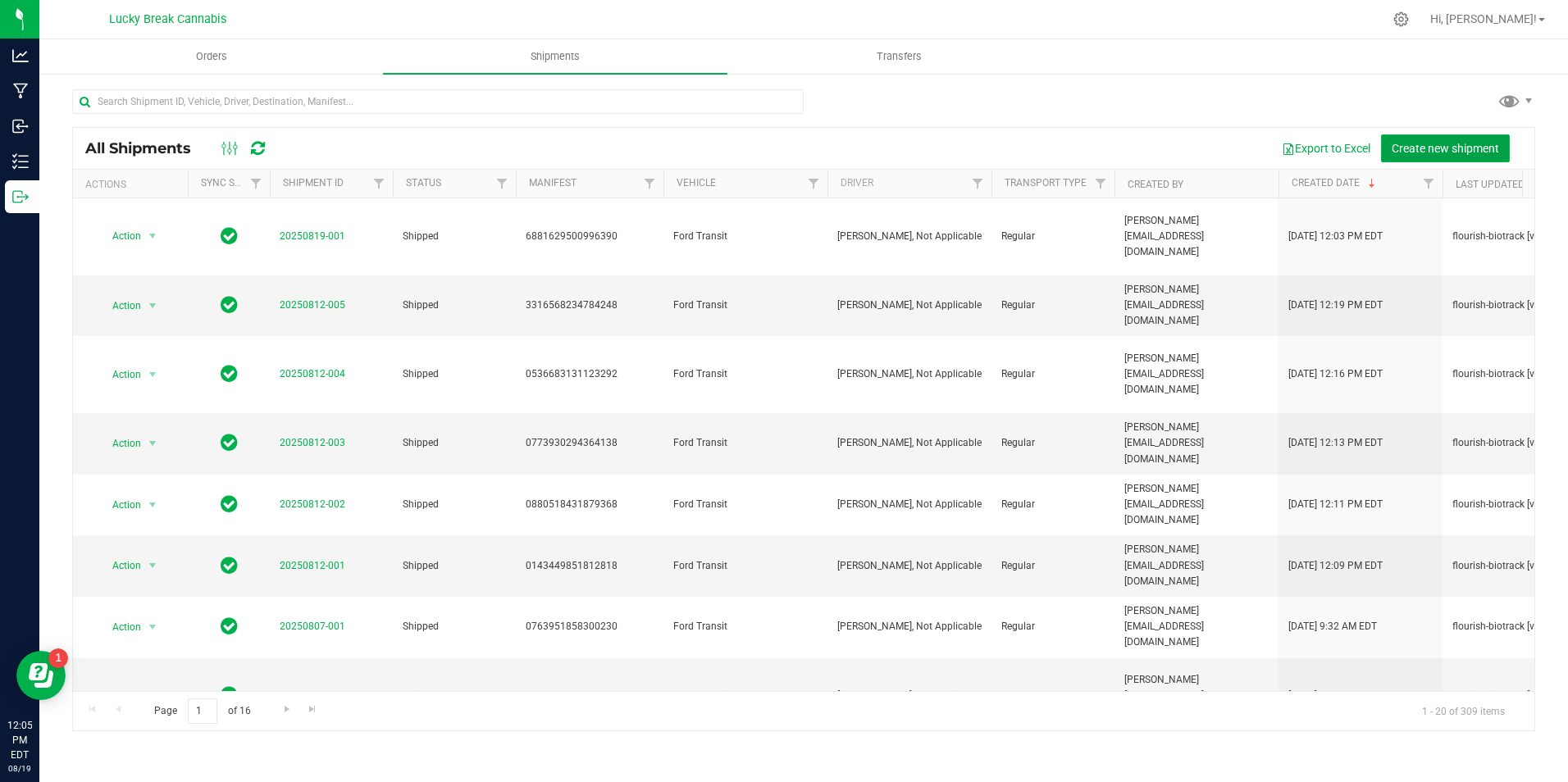
click at [1414, 151] on span "Create new shipment" at bounding box center [1445, 148] width 108 height 13
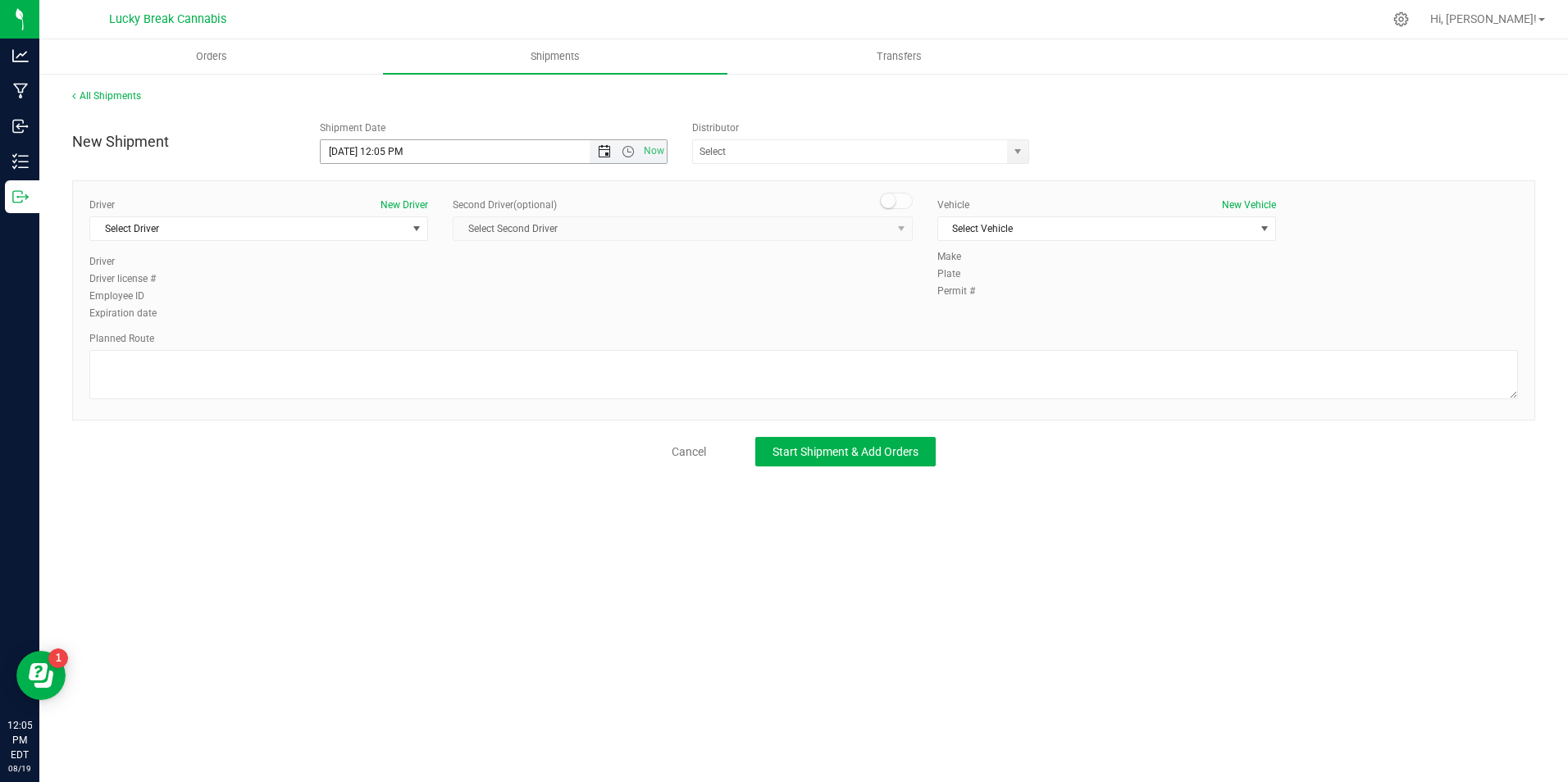
click at [602, 151] on span "Open the date view" at bounding box center [604, 151] width 13 height 13
click at [411, 317] on link "20" at bounding box center [407, 318] width 24 height 26
click at [629, 150] on span "Open the time view" at bounding box center [627, 151] width 13 height 13
click at [421, 261] on li "10:00 AM" at bounding box center [493, 271] width 344 height 22
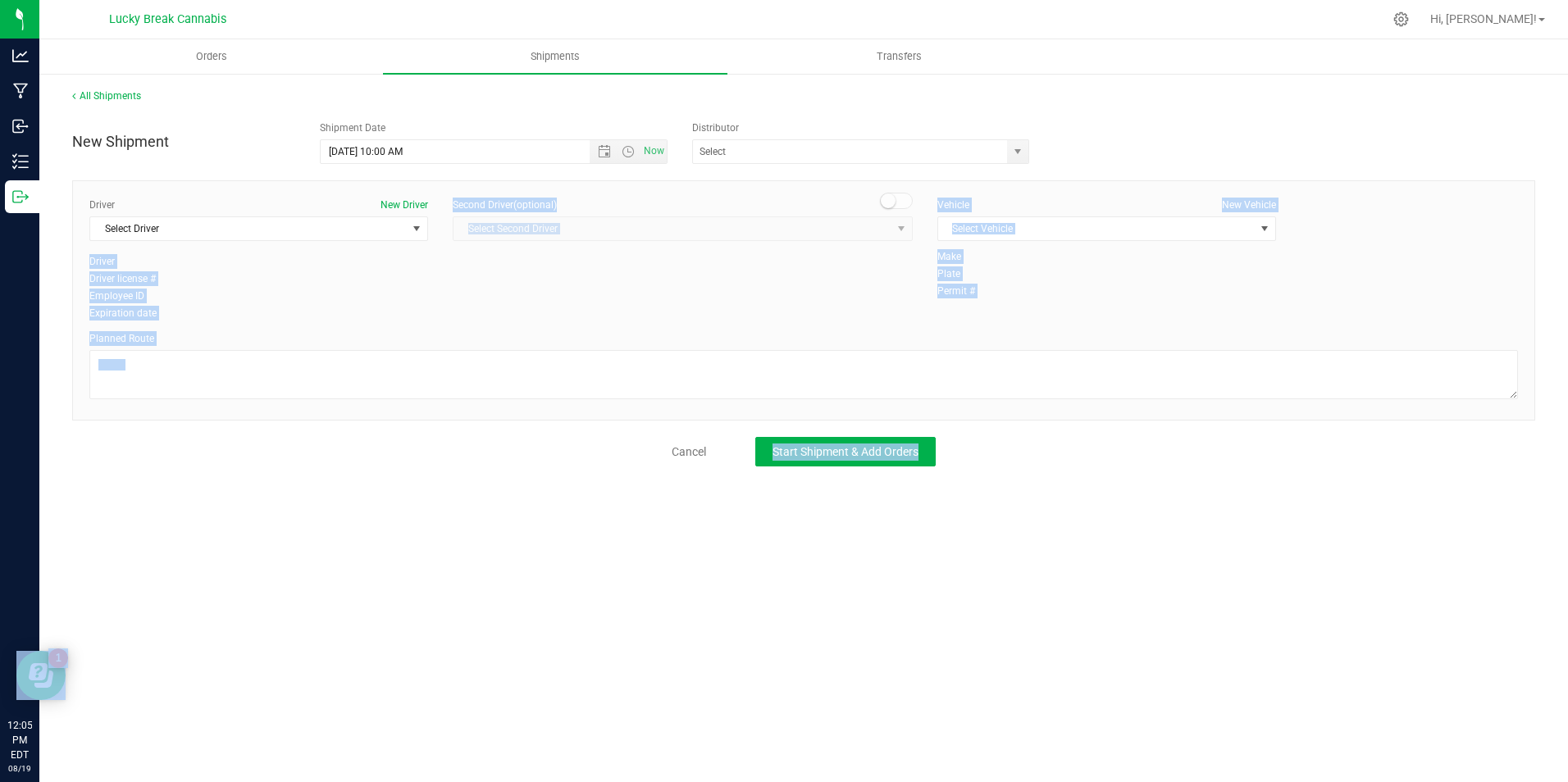
drag, startPoint x: 421, startPoint y: 261, endPoint x: 425, endPoint y: 251, distance: 10.8
click at [425, 251] on body "Analytics Manufacturing Inbound Inventory Outbound 12:05 PM EDT 08/19/2025 08/1…" at bounding box center [784, 391] width 1568 height 782
drag, startPoint x: 425, startPoint y: 251, endPoint x: 622, endPoint y: 149, distance: 221.8
click at [622, 149] on span "Open the time view" at bounding box center [627, 151] width 13 height 13
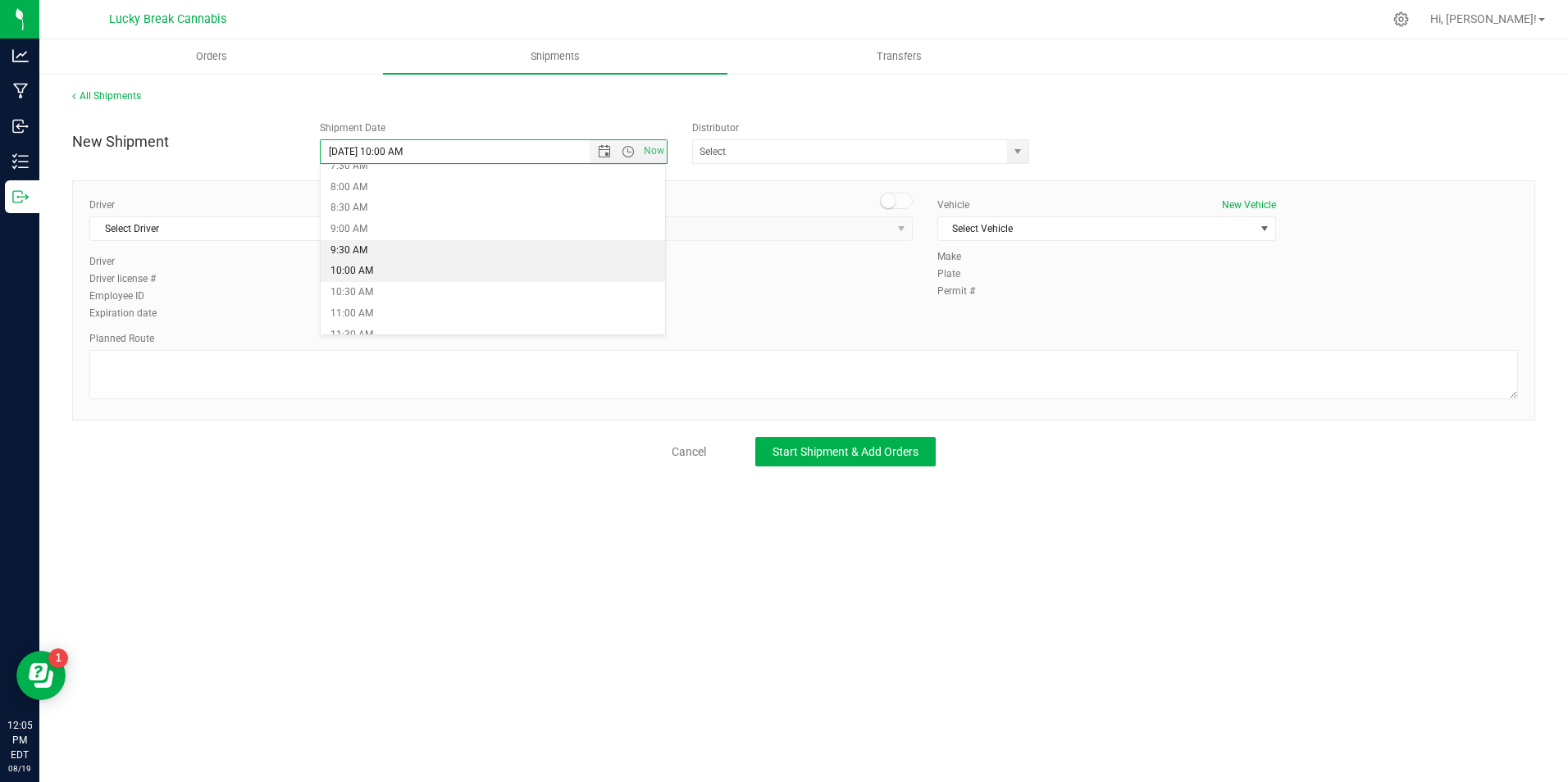
click at [376, 244] on li "9:30 AM" at bounding box center [493, 250] width 344 height 22
type input "8/20/2025 9:30 AM"
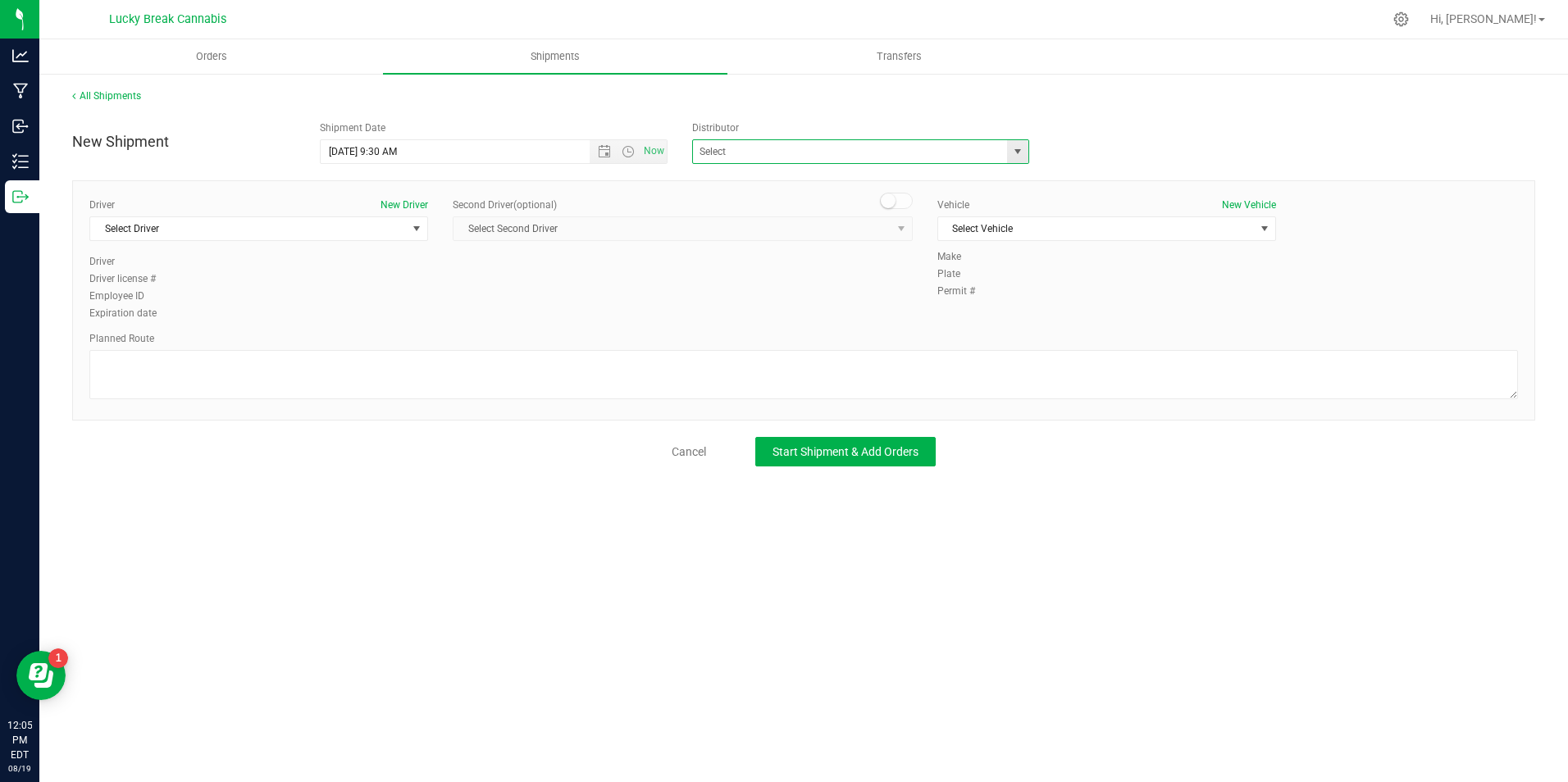
click at [1006, 145] on span at bounding box center [861, 151] width 337 height 25
click at [1016, 149] on span "select" at bounding box center [1017, 151] width 13 height 13
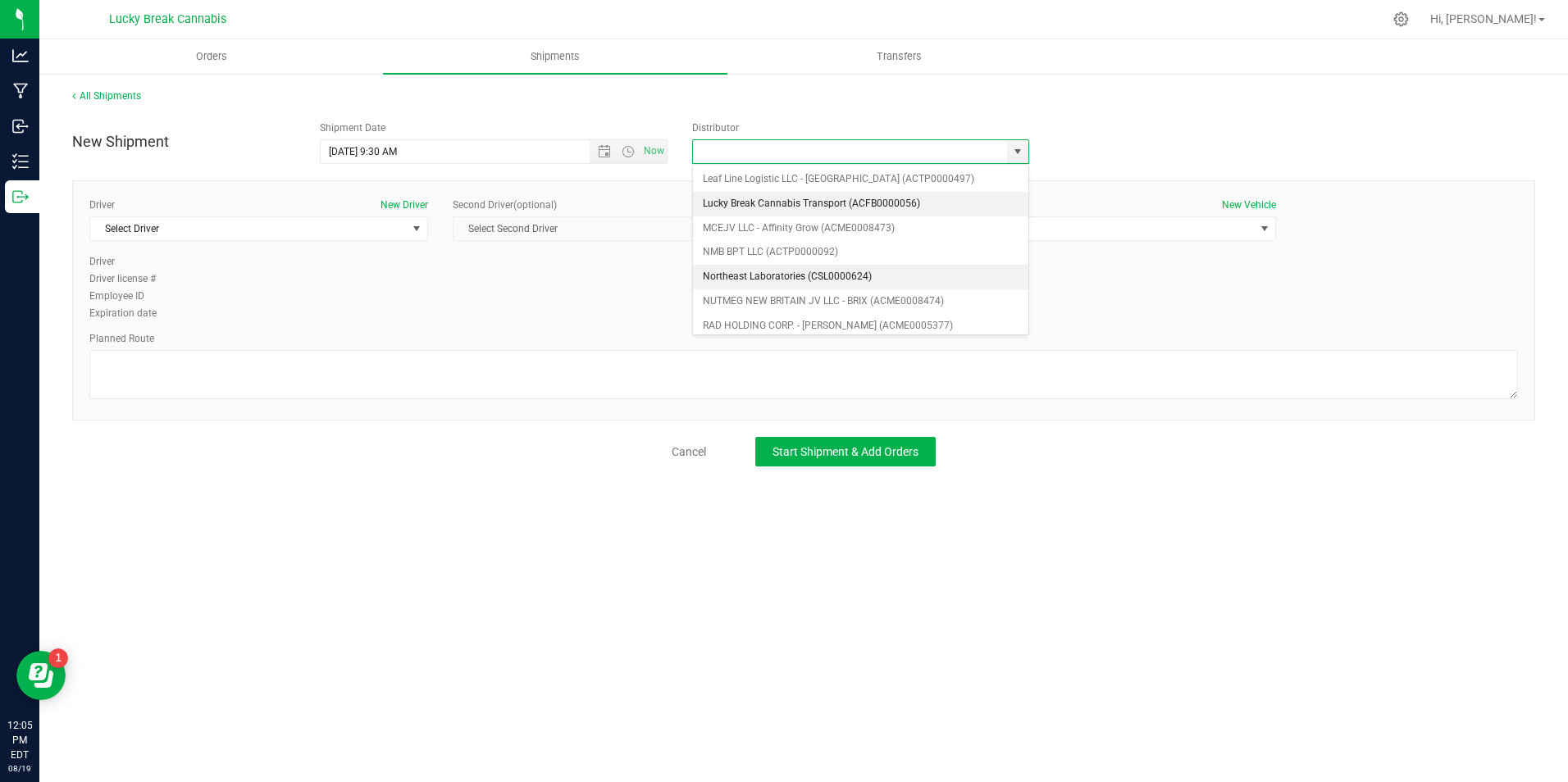
scroll to position [237, 0]
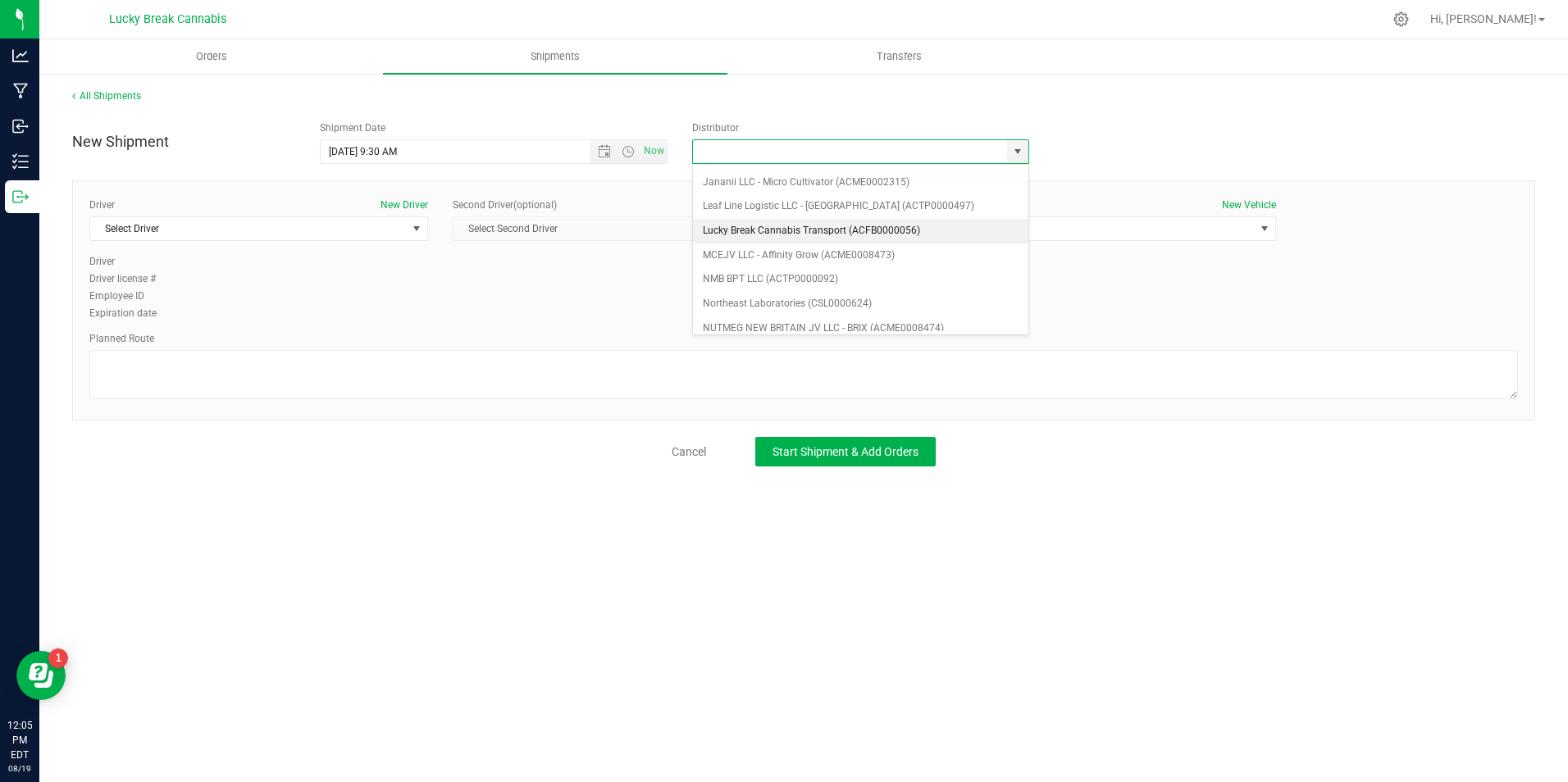
click at [776, 237] on li "Lucky Break Cannabis Transport (ACFB0000056)" at bounding box center [861, 231] width 336 height 25
type input "Lucky Break Cannabis Transport (ACFB0000056)"
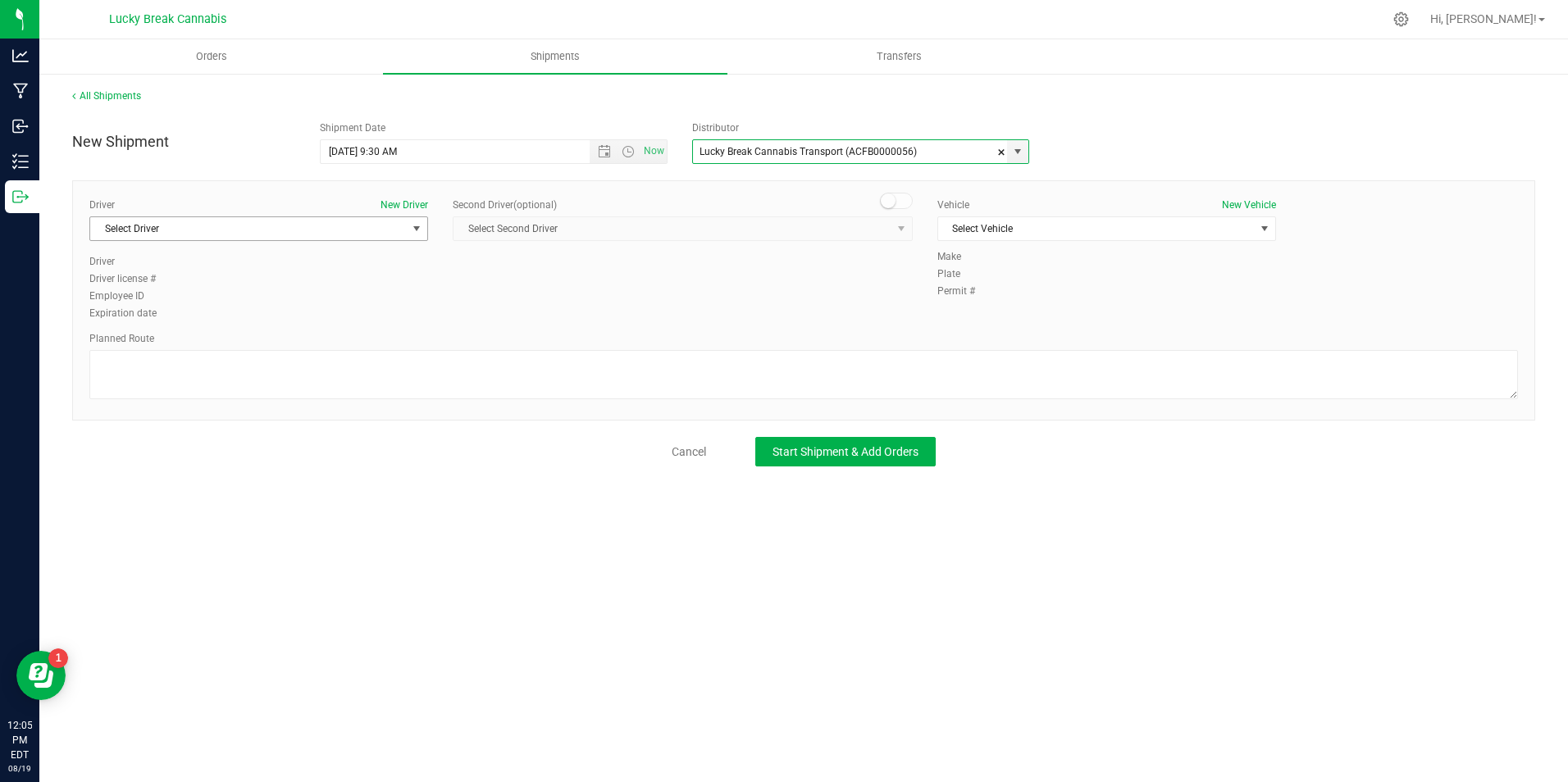
click at [403, 231] on span "Select Driver" at bounding box center [249, 228] width 317 height 23
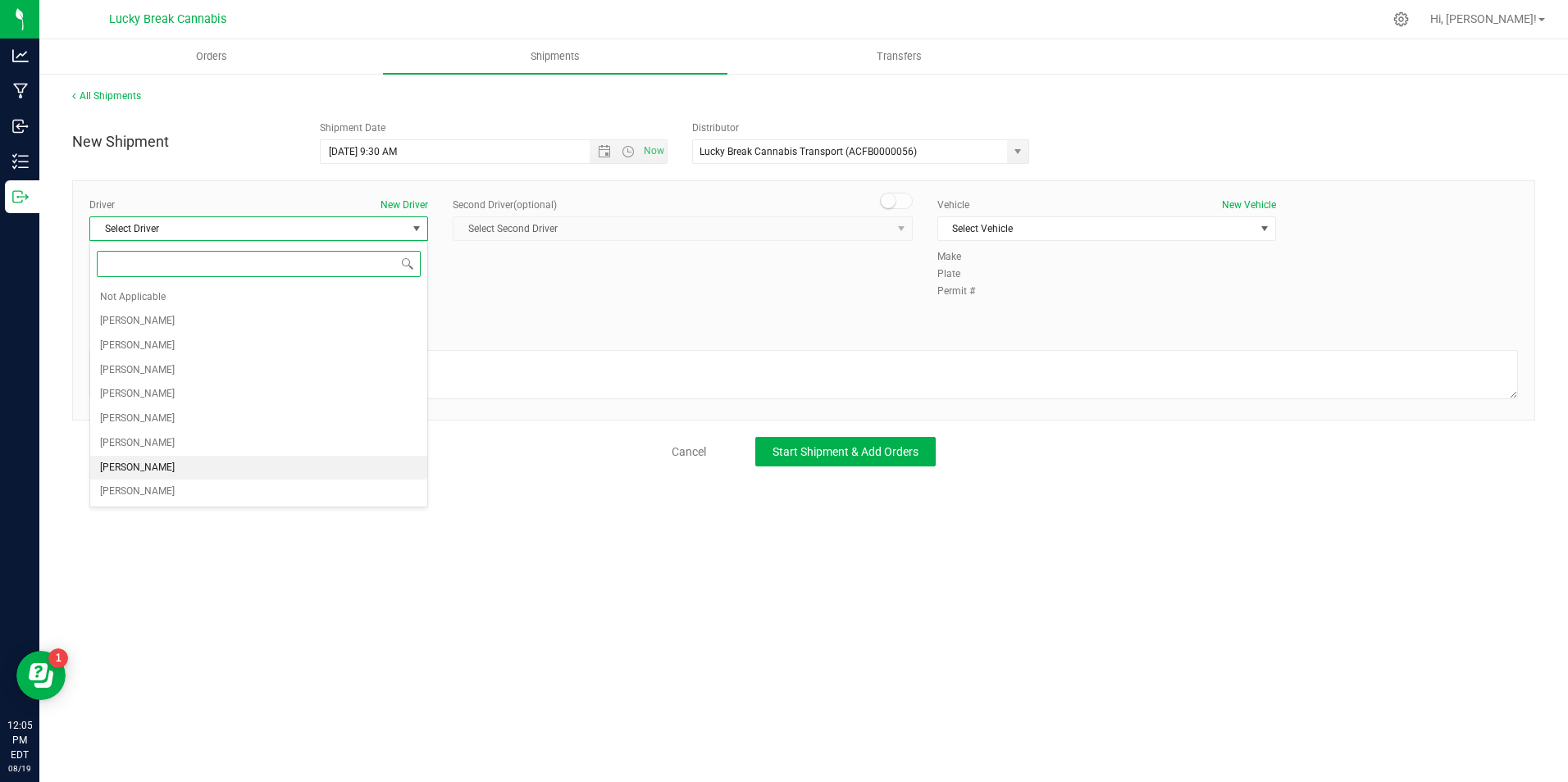
click at [156, 460] on span "[PERSON_NAME]" at bounding box center [137, 468] width 75 height 22
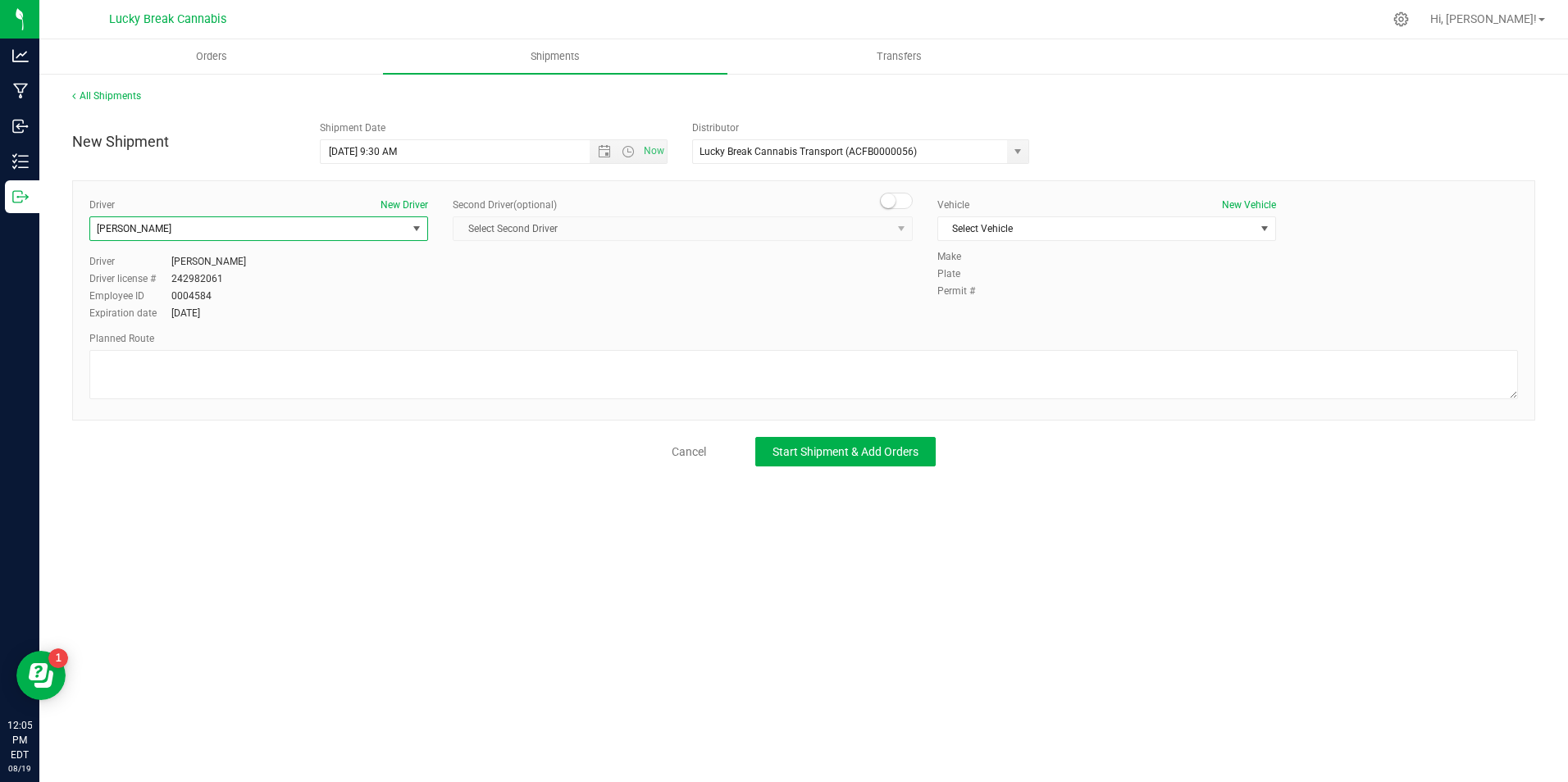
click at [891, 203] on small at bounding box center [887, 200] width 15 height 15
drag, startPoint x: 884, startPoint y: 235, endPoint x: 757, endPoint y: 242, distance: 127.2
click at [883, 235] on span "Select Second Driver" at bounding box center [672, 228] width 438 height 23
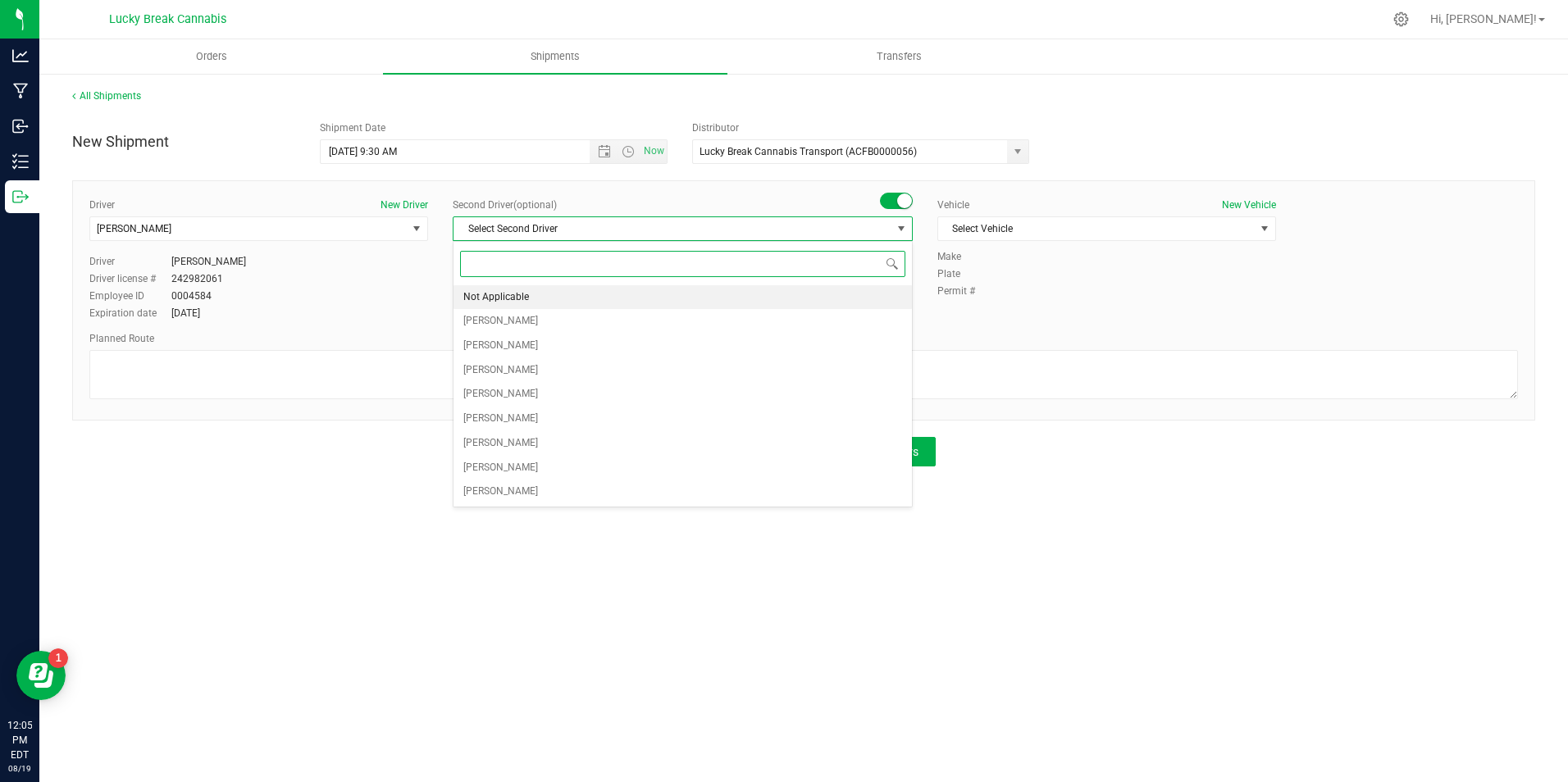
click at [573, 292] on li "Not Applicable" at bounding box center [682, 298] width 459 height 25
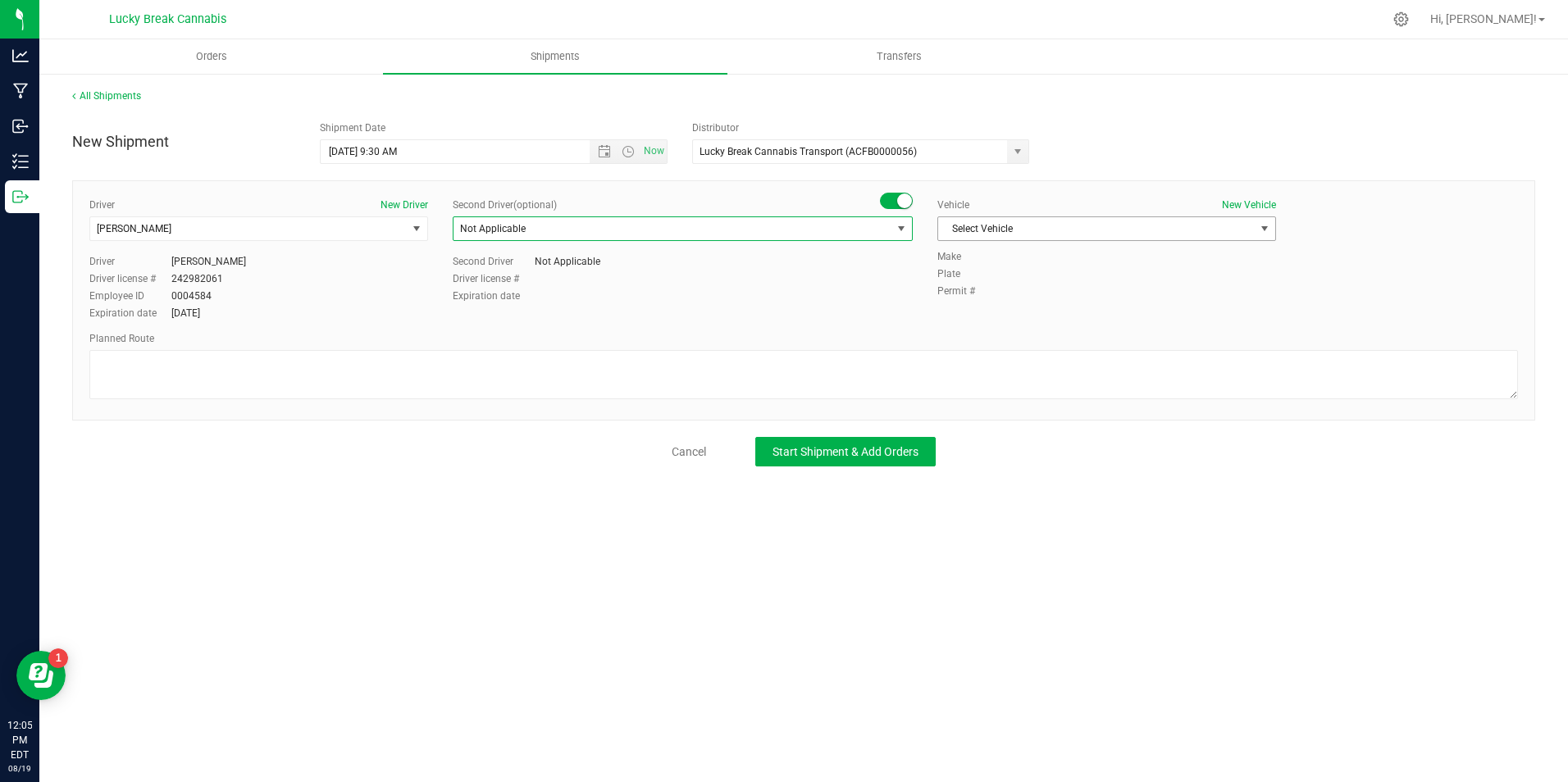
click at [1135, 233] on span "Select Vehicle" at bounding box center [1096, 228] width 317 height 23
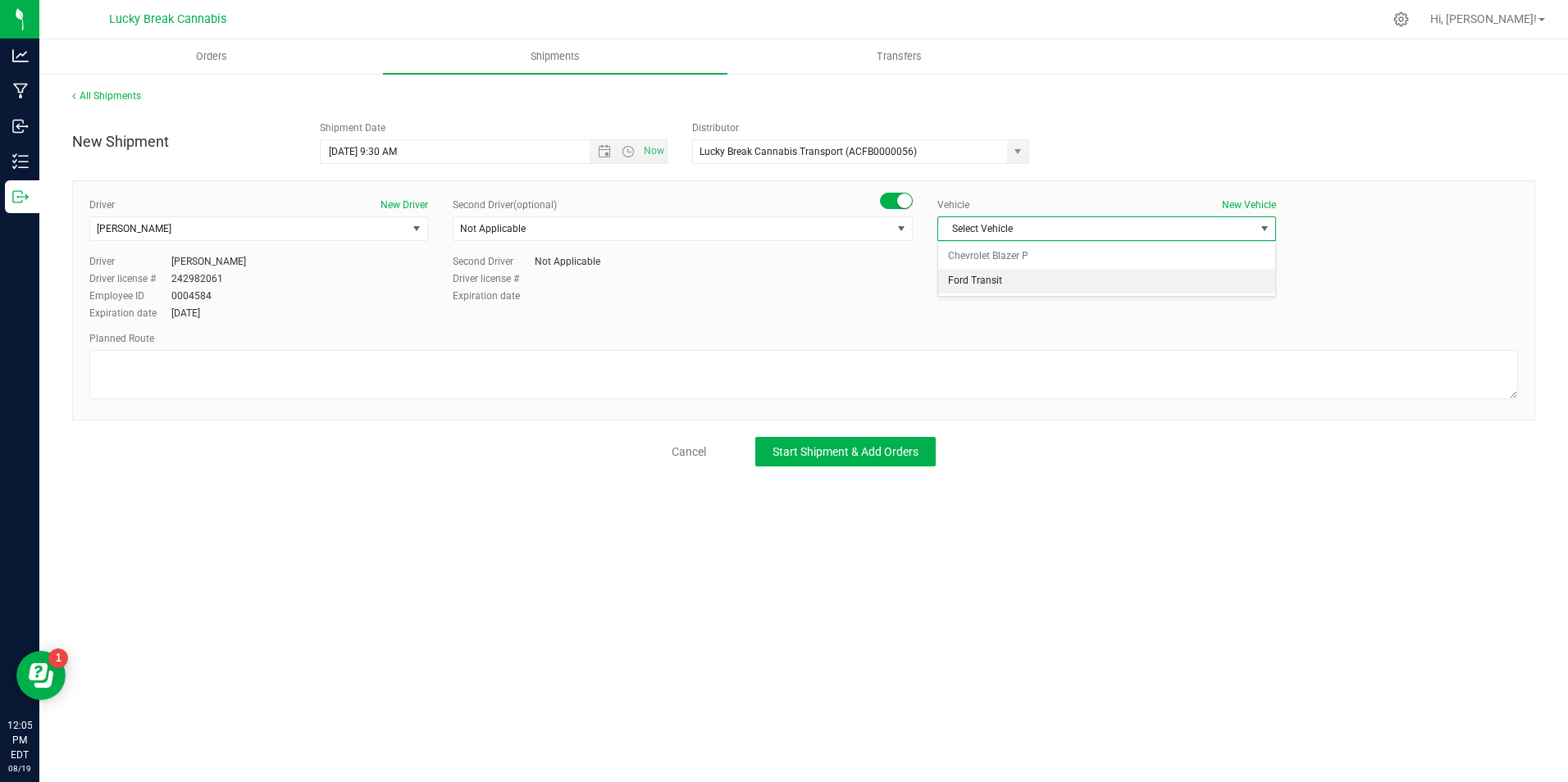
click at [1066, 273] on li "Ford Transit" at bounding box center [1107, 280] width 337 height 25
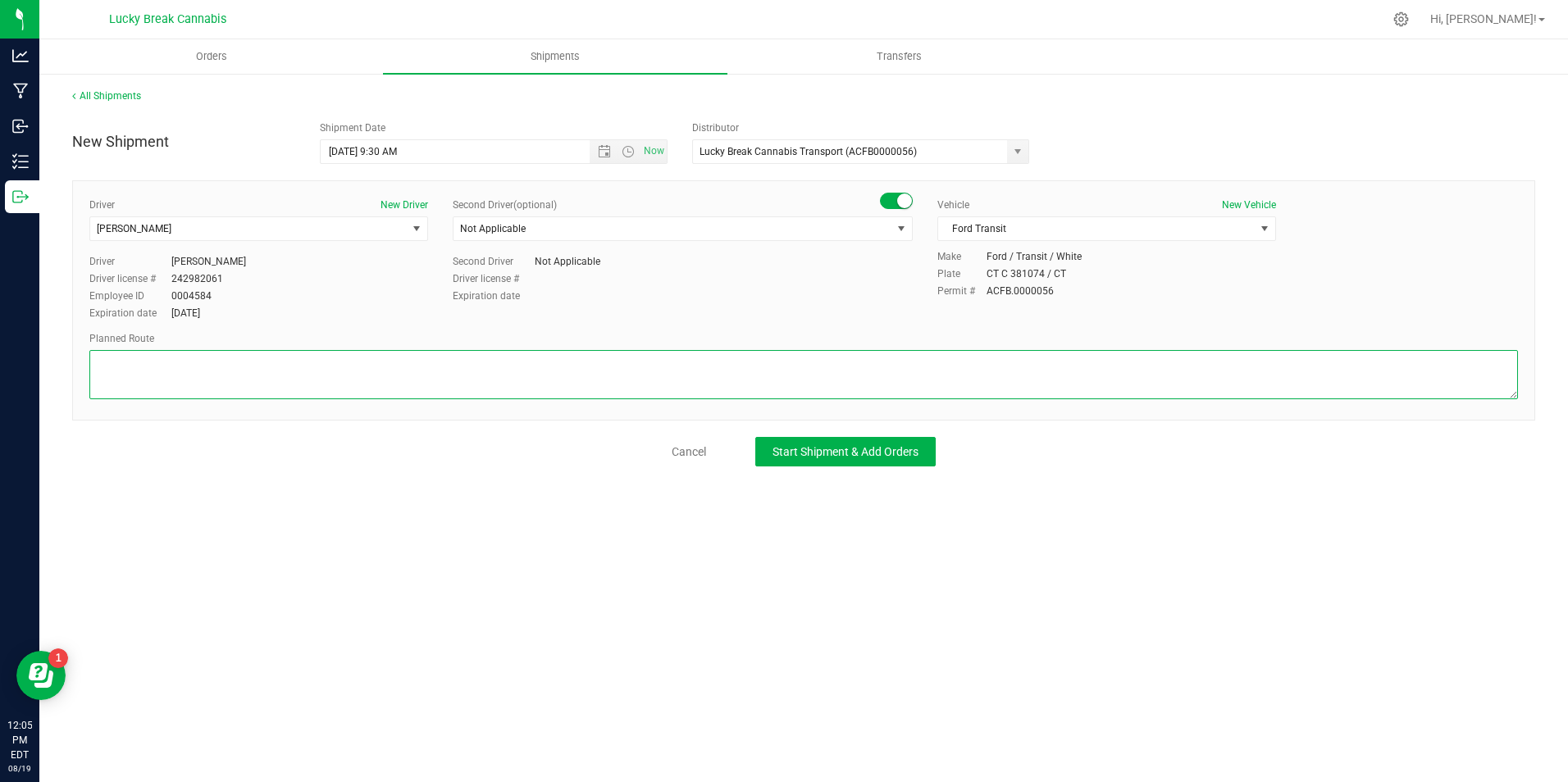
click at [1042, 360] on textarea at bounding box center [804, 374] width 1429 height 49
click at [465, 372] on textarea at bounding box center [804, 374] width 1429 height 49
paste textarea "I95-N, Exit 27A CT-8, CT-15N, Exit 68 N-E I-91N, Exit 25-26 CT-3 Glastonbury, C…"
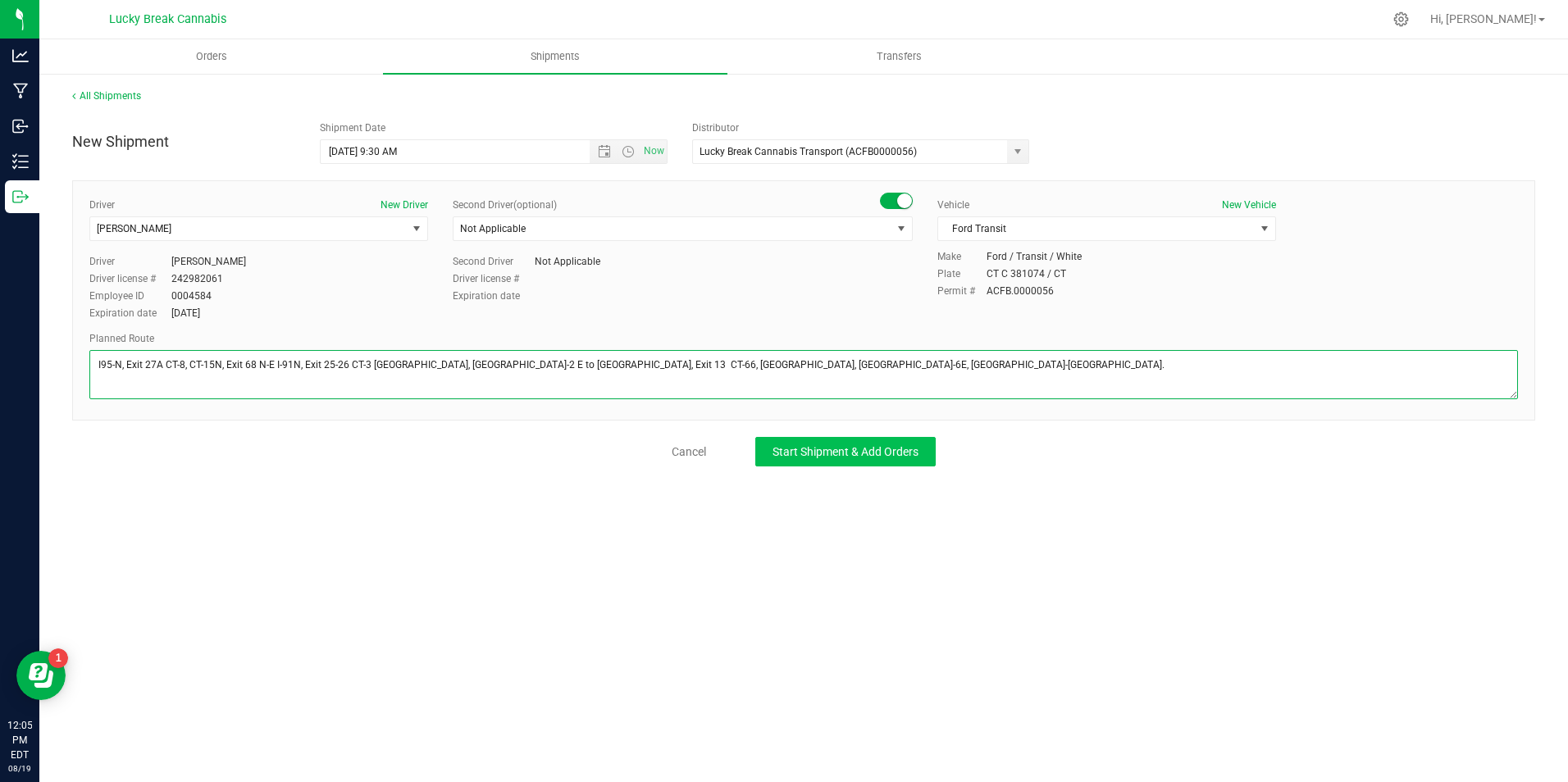
type textarea "I95-N, Exit 27A CT-8, CT-15N, Exit 68 N-E I-91N, Exit 25-26 CT-3 Glastonbury, C…"
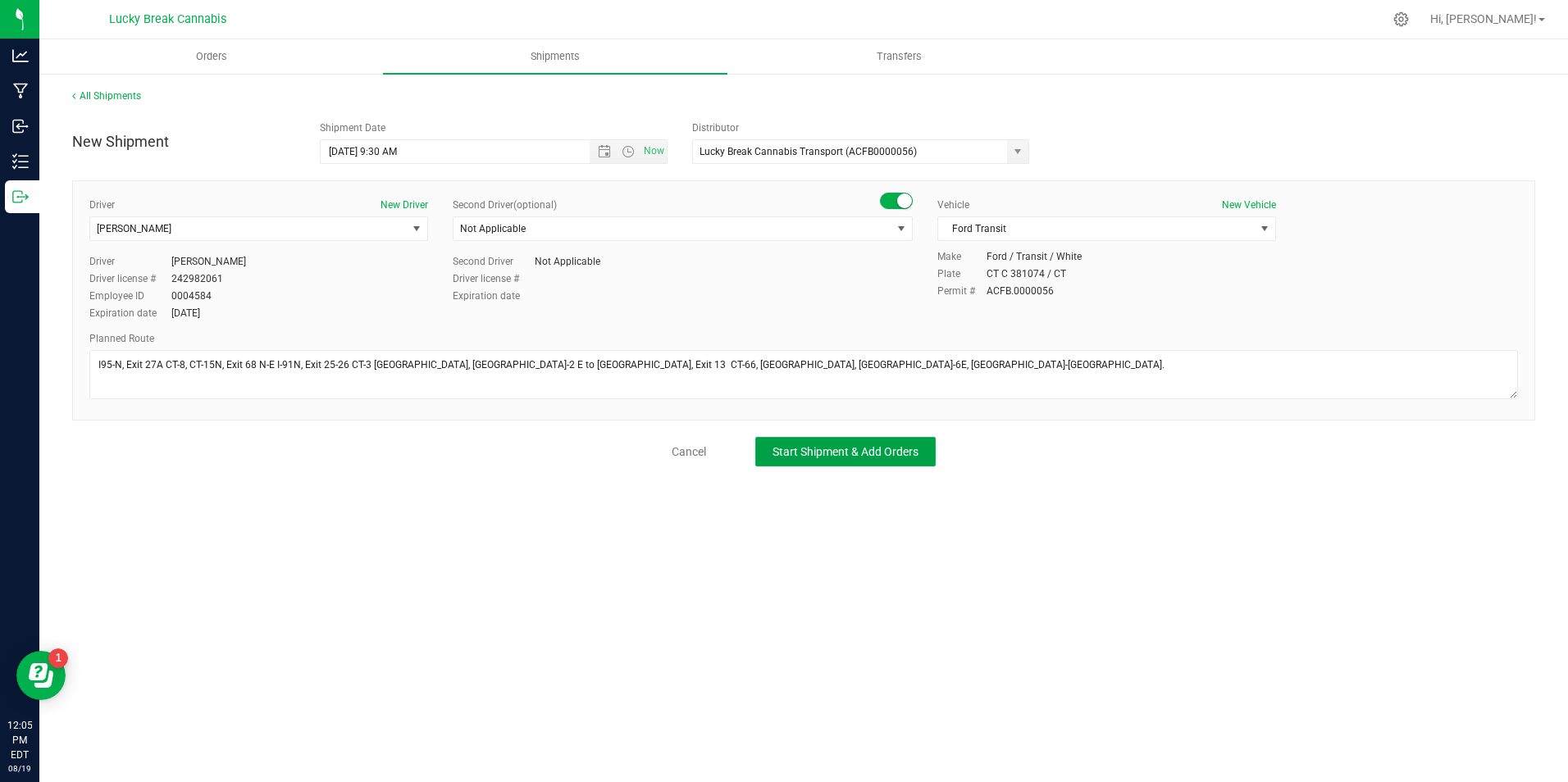
click at [806, 453] on span "Start Shipment & Add Orders" at bounding box center [845, 451] width 146 height 13
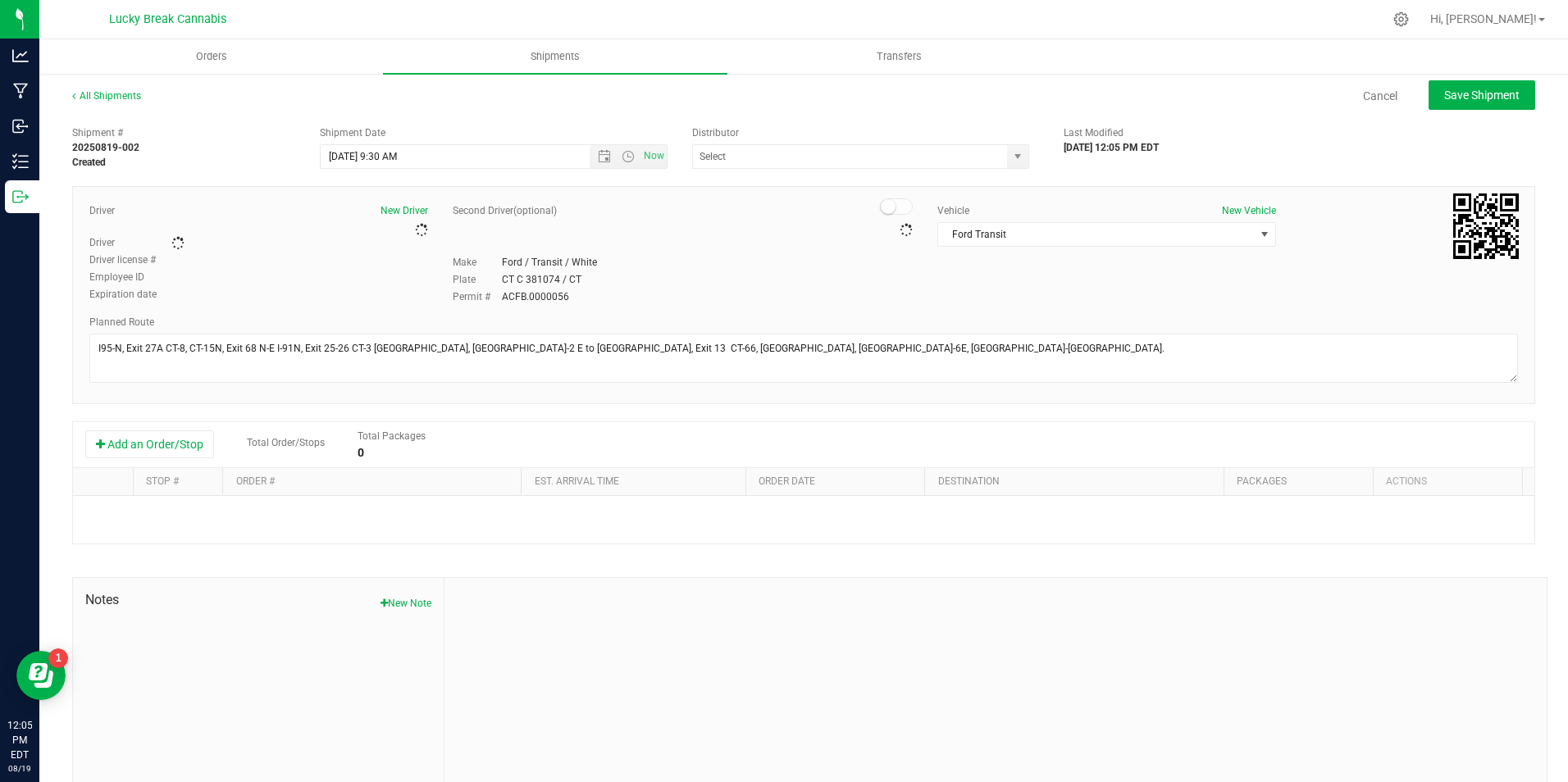
type input "Lucky Break Cannabis Transport (ACFB0000056)"
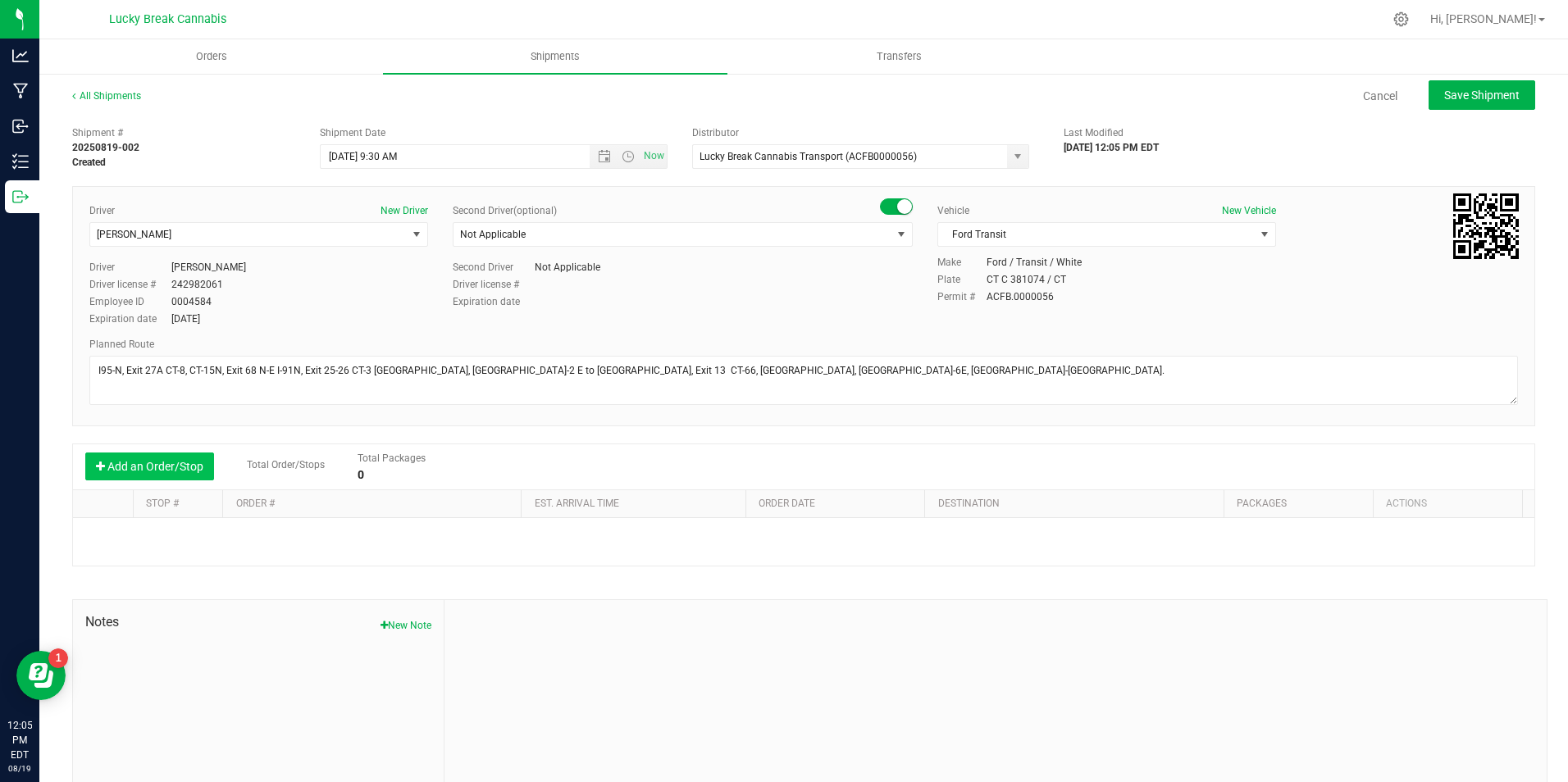
click at [180, 476] on button "Add an Order/Stop" at bounding box center [150, 466] width 129 height 28
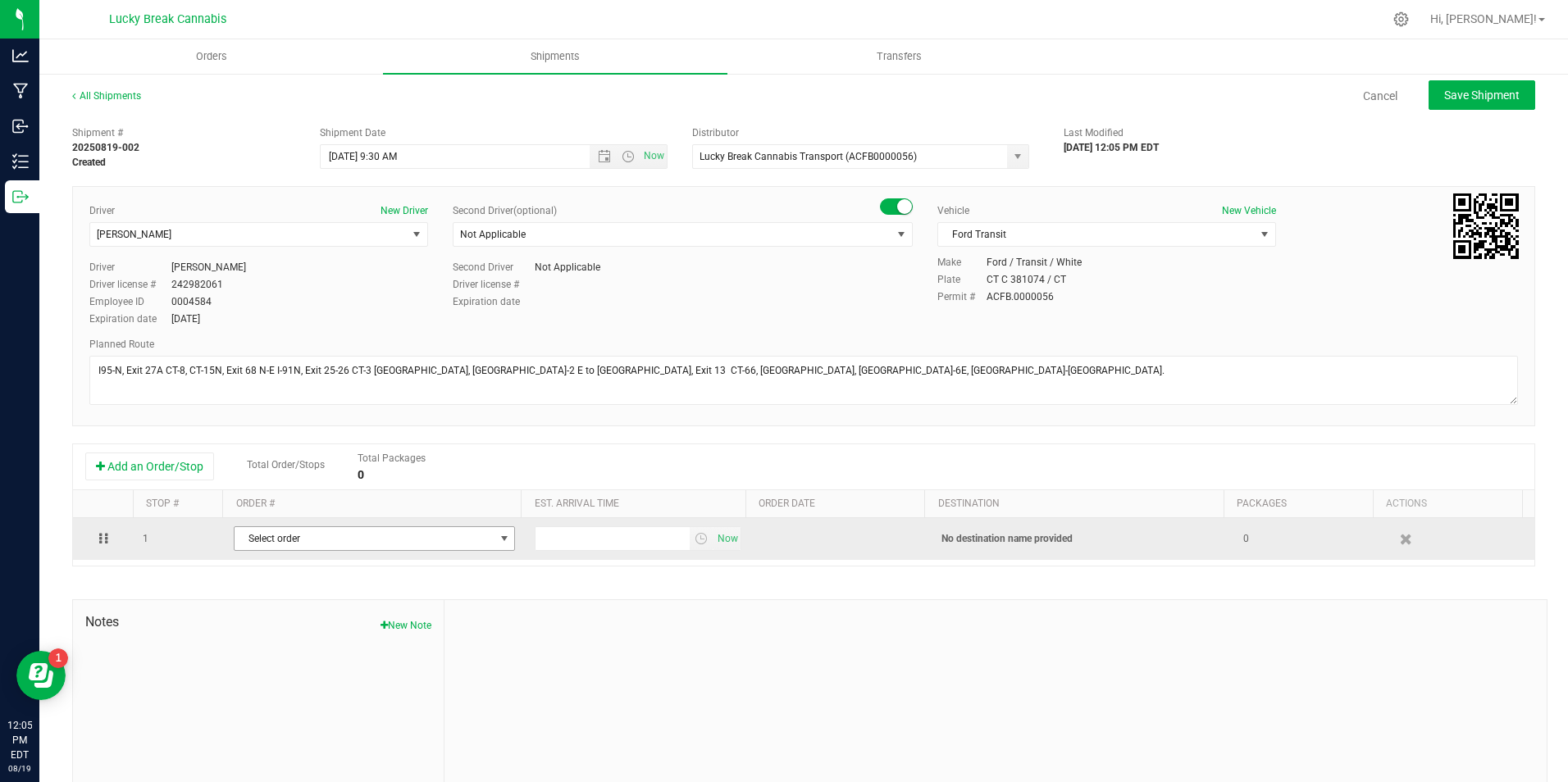
click at [267, 545] on span "Select order" at bounding box center [363, 539] width 259 height 23
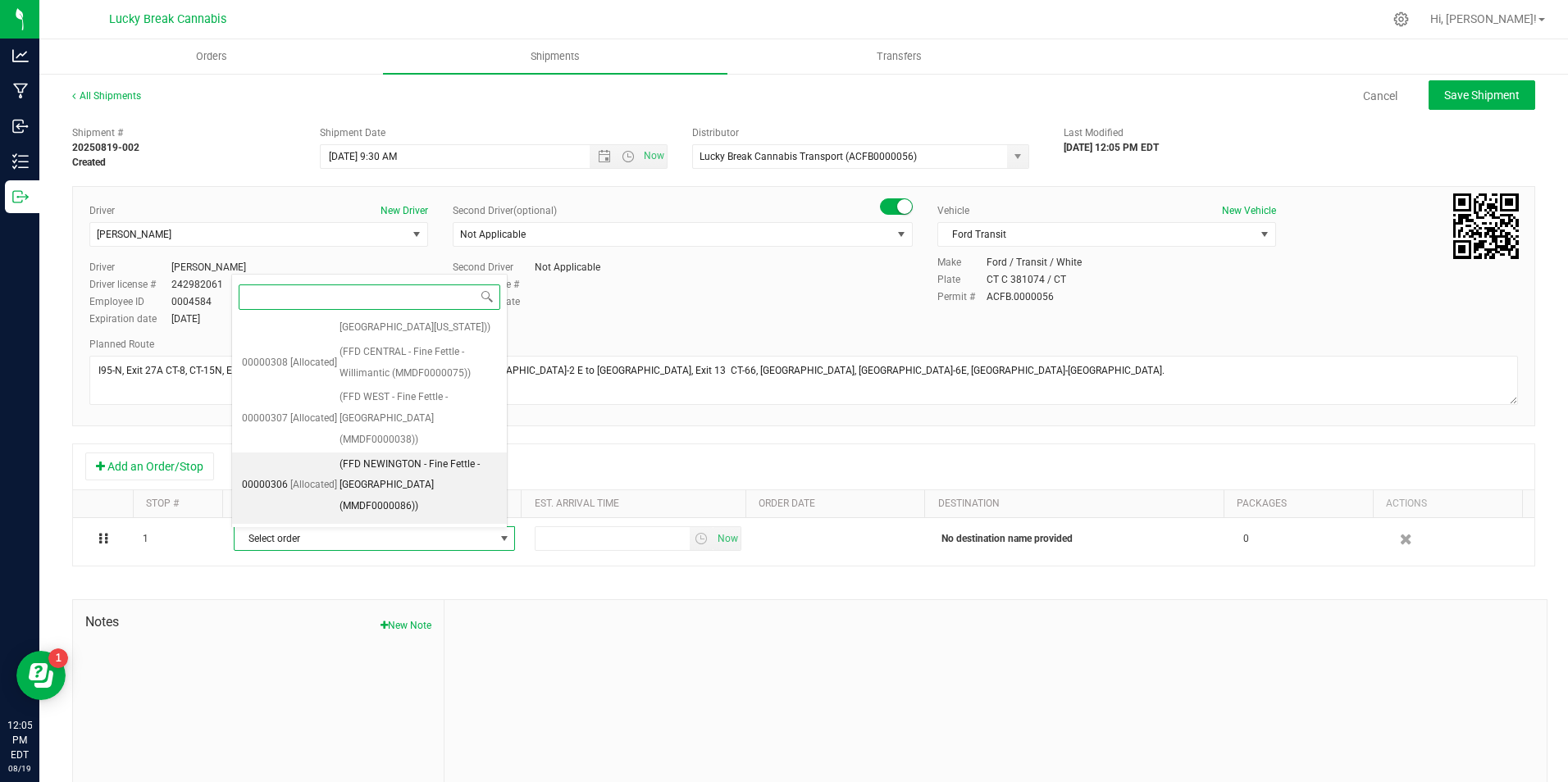
scroll to position [131, 0]
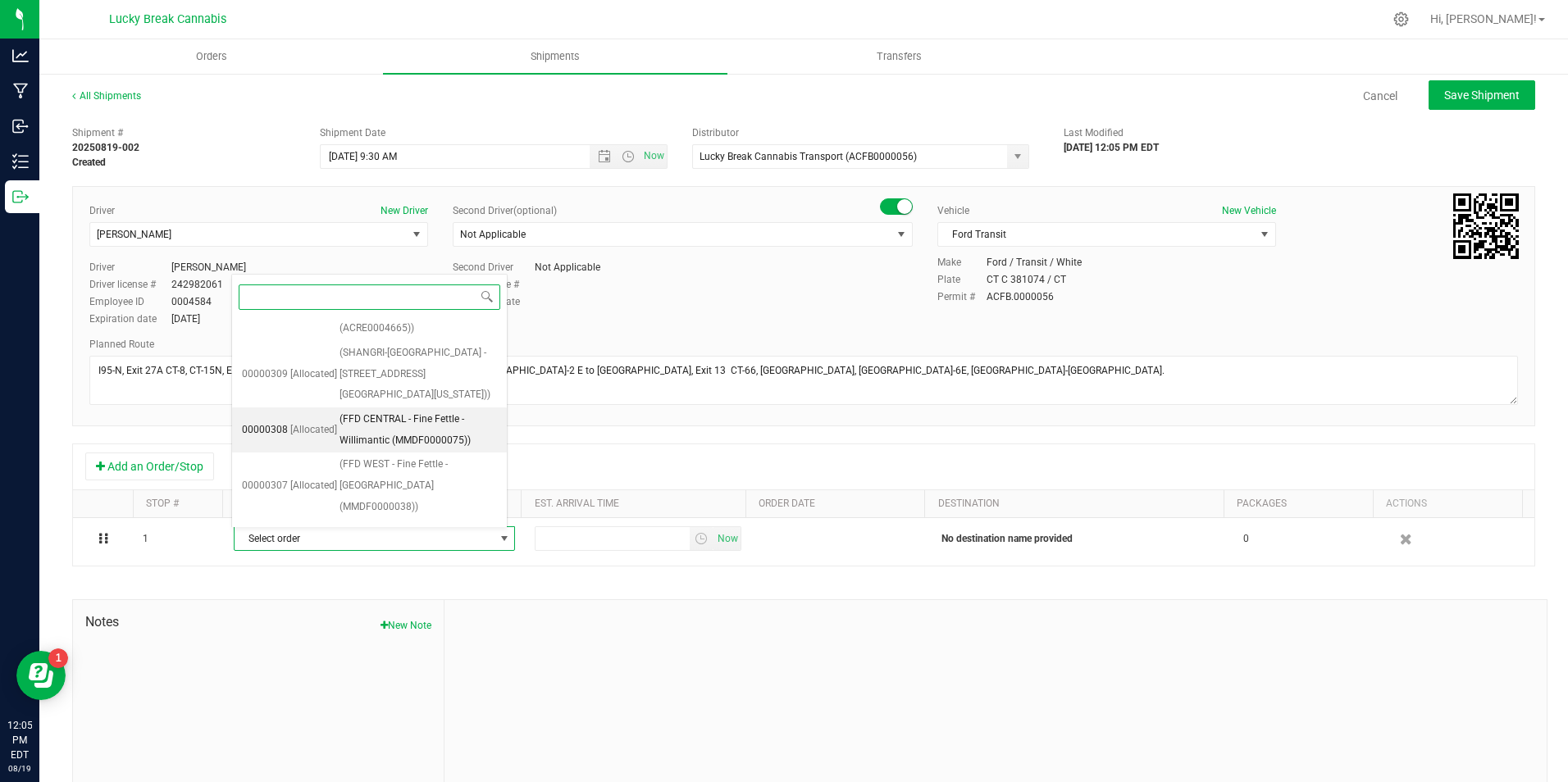
click at [418, 409] on span "(FFD CENTRAL - Fine Fettle - Willimantic (MMDF0000075))" at bounding box center [417, 429] width 157 height 42
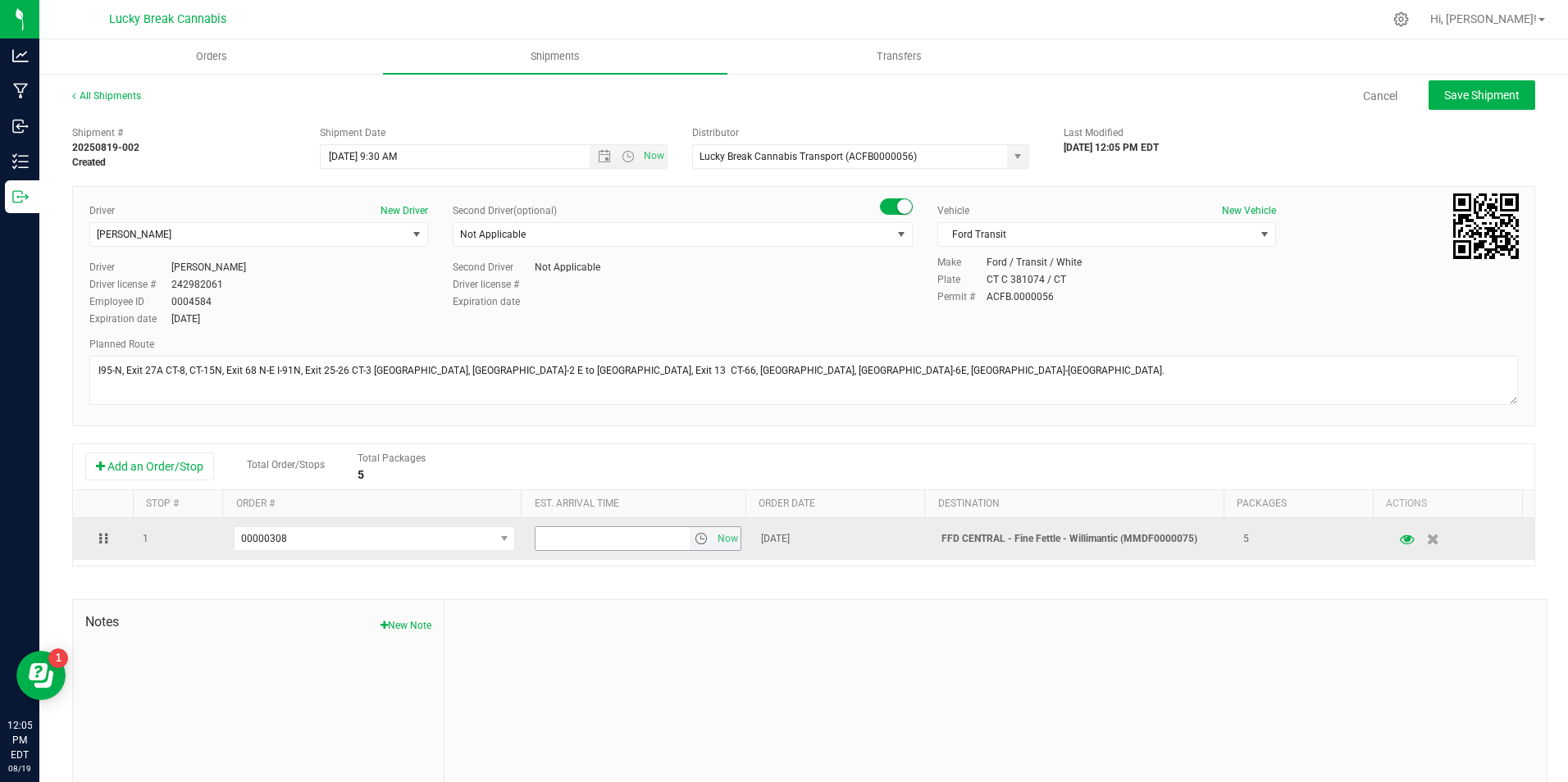
click at [694, 539] on span "select" at bounding box center [701, 538] width 13 height 13
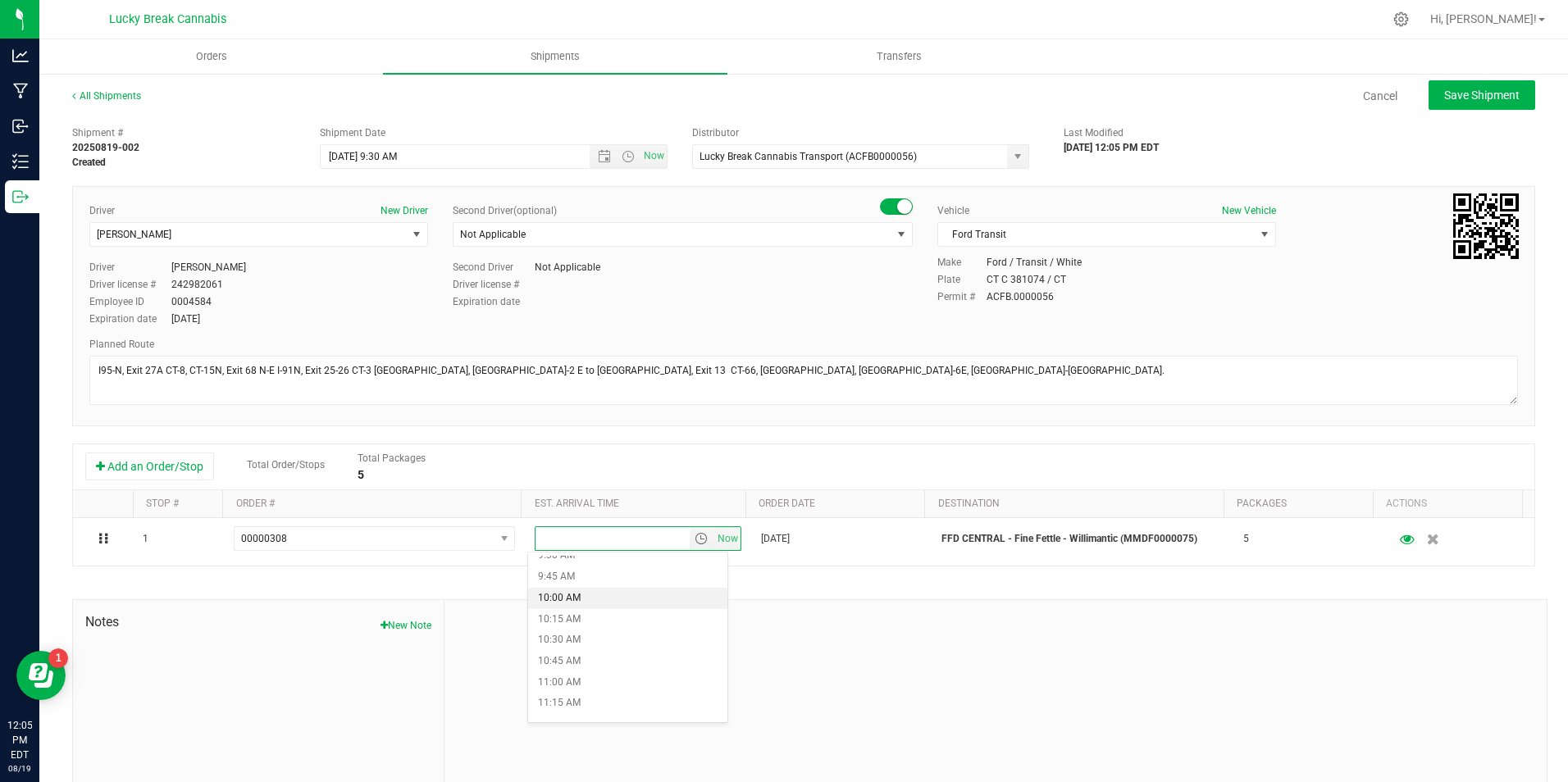
scroll to position [820, 0]
click at [573, 606] on li "10:15 AM" at bounding box center [628, 610] width 200 height 22
click at [923, 598] on div "Shipment # 20250819-002 Created Shipment Date 8/20/2025 9:30 AM Now Distributor…" at bounding box center [804, 469] width 1463 height 702
click at [1499, 89] on span "Save Shipment" at bounding box center [1482, 95] width 76 height 13
type input "8/20/2025 1:30 PM"
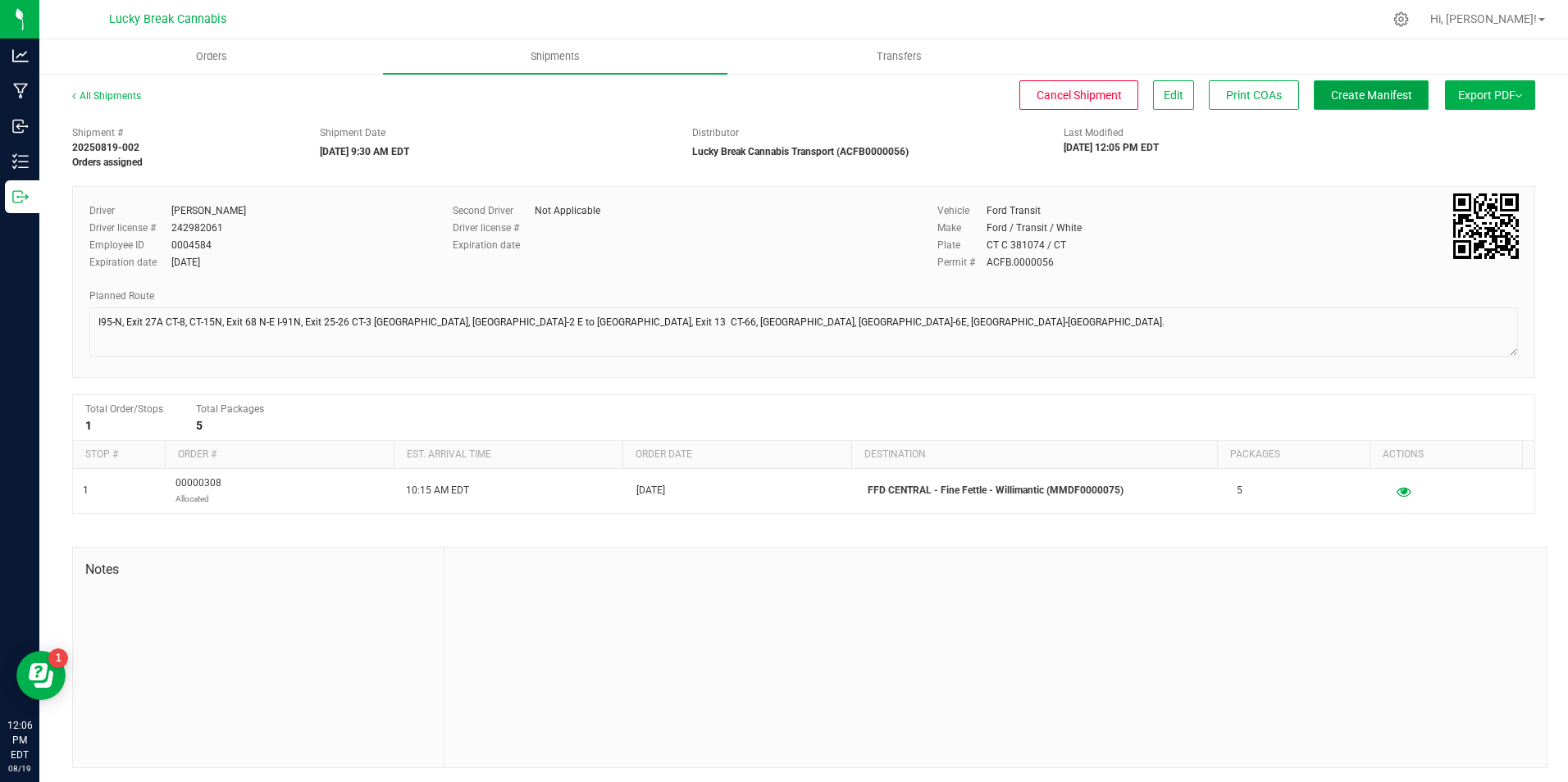
click at [1367, 105] on button "Create Manifest" at bounding box center [1370, 95] width 114 height 29
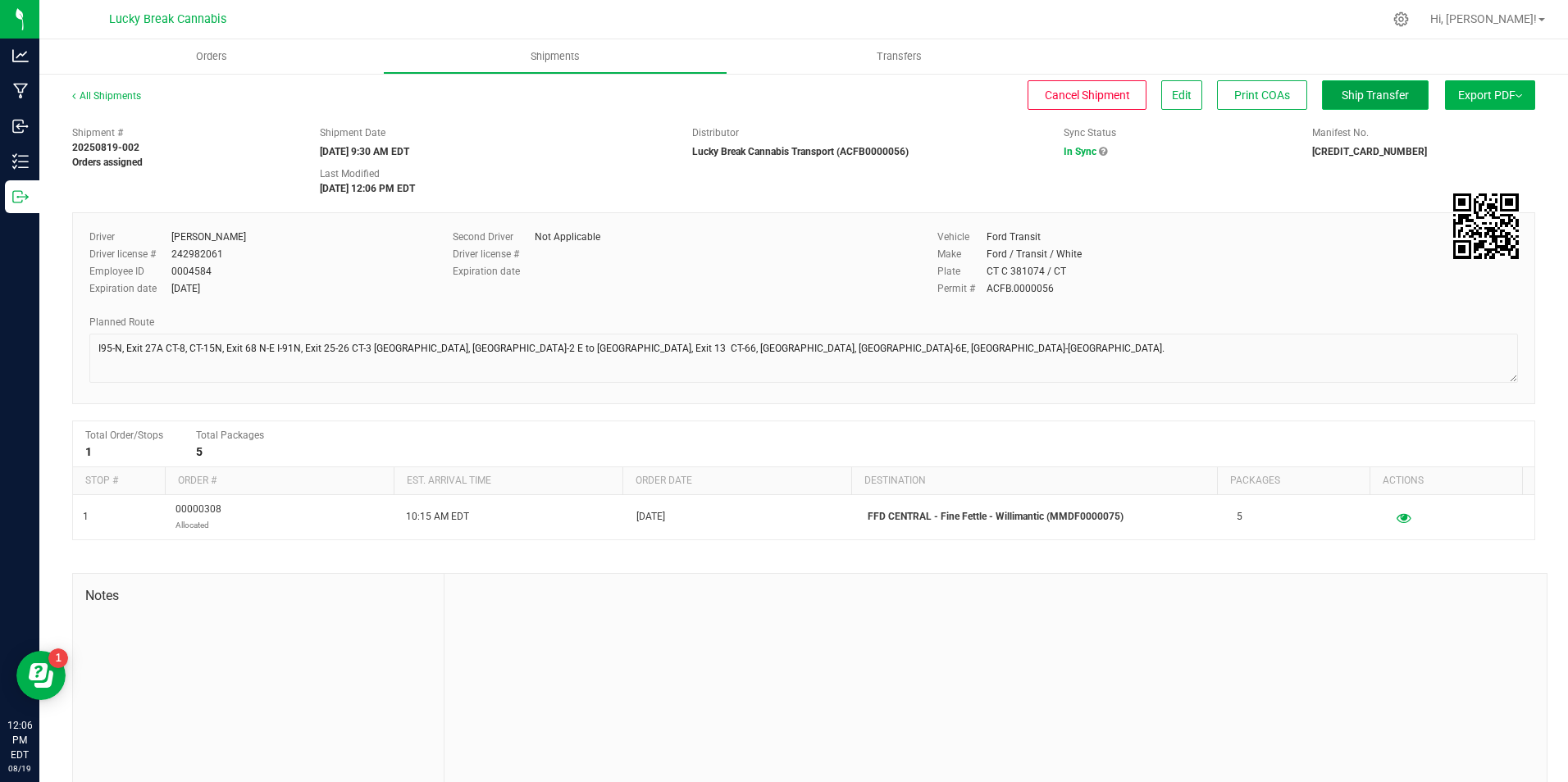
click at [1342, 95] on span "Ship Transfer" at bounding box center [1375, 95] width 67 height 13
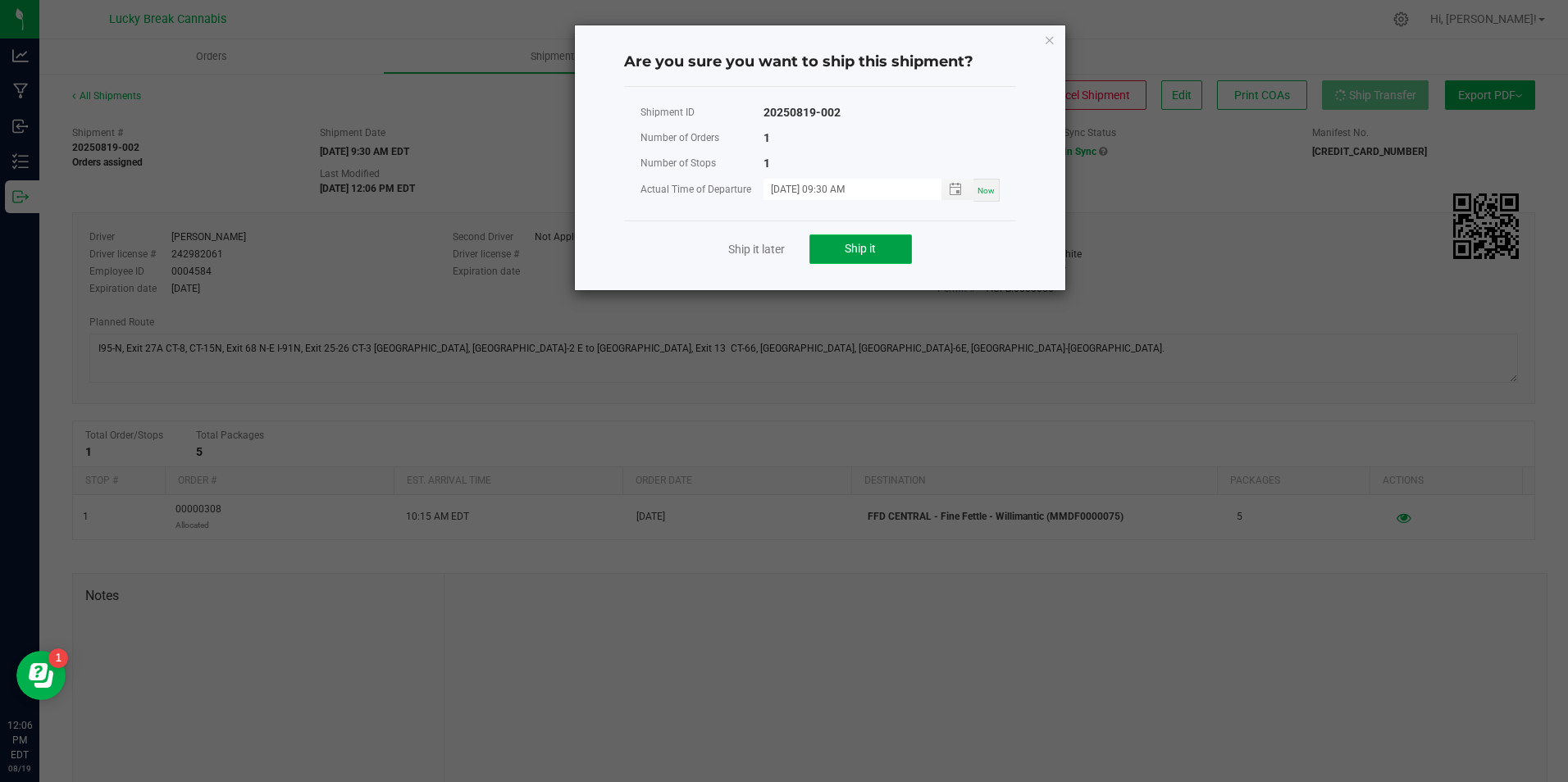
click at [841, 249] on button "Ship it" at bounding box center [860, 249] width 102 height 29
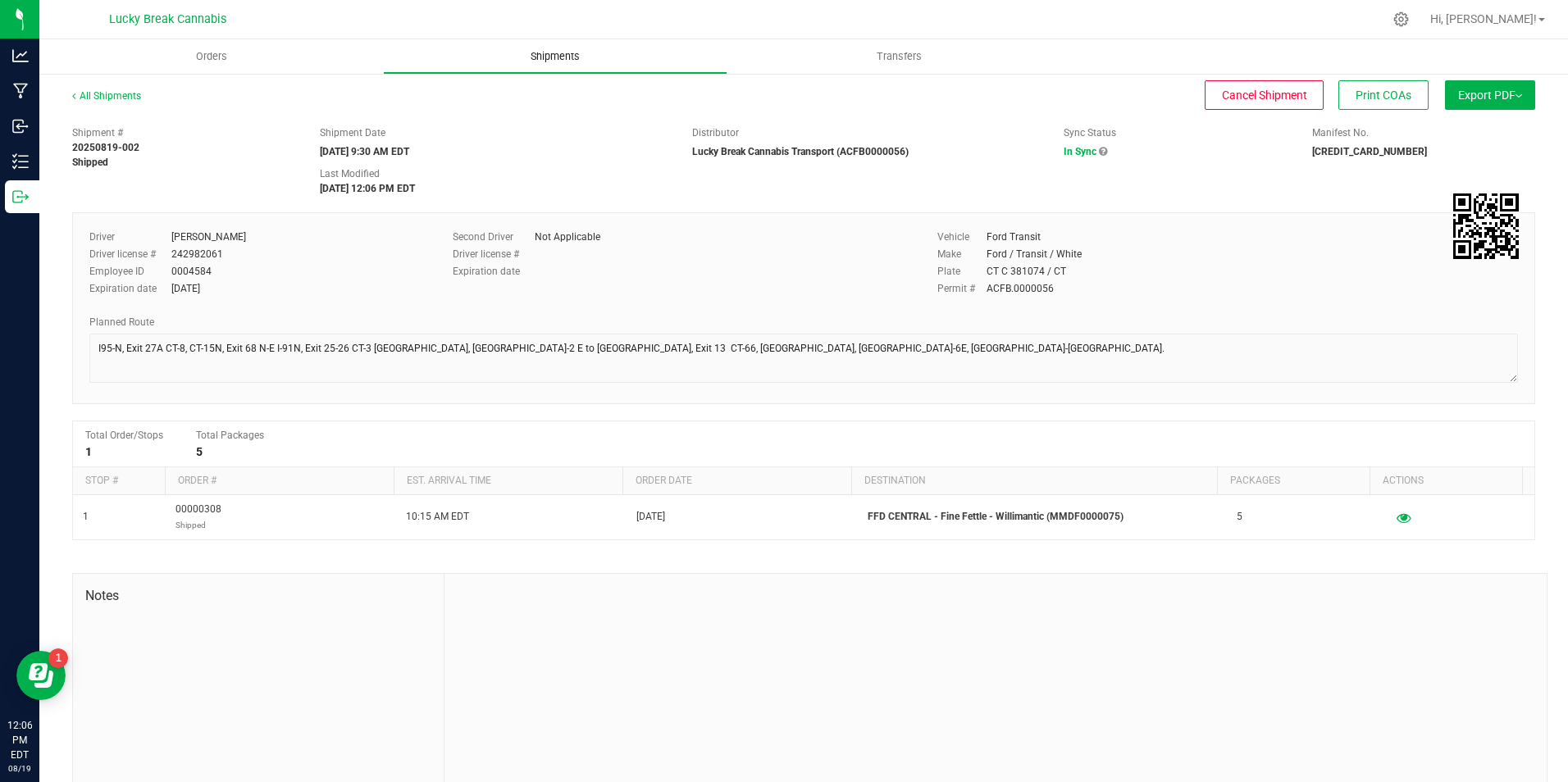
click at [527, 49] on span "Shipments" at bounding box center [555, 56] width 94 height 15
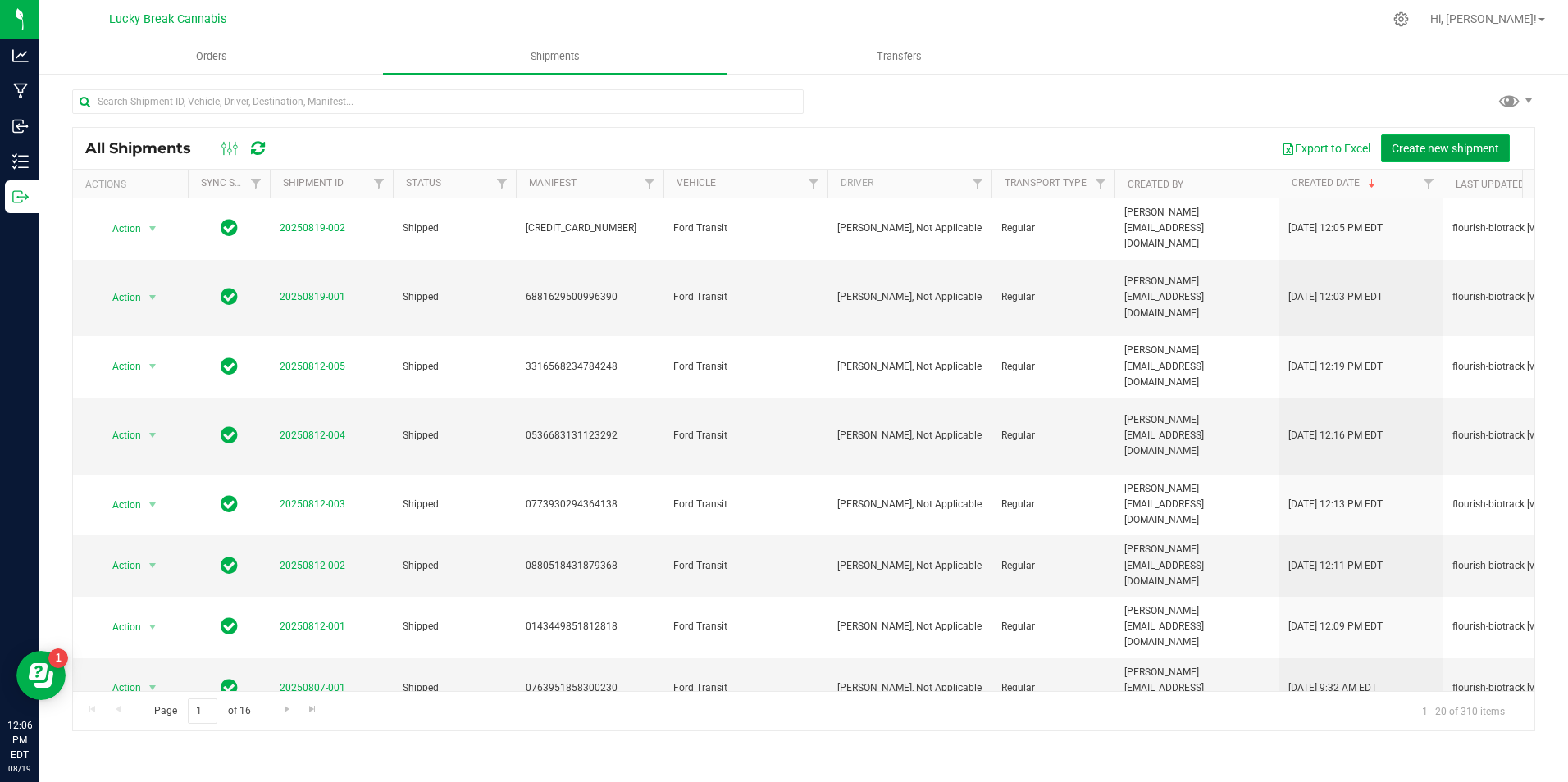
click at [1454, 139] on button "Create new shipment" at bounding box center [1445, 148] width 129 height 28
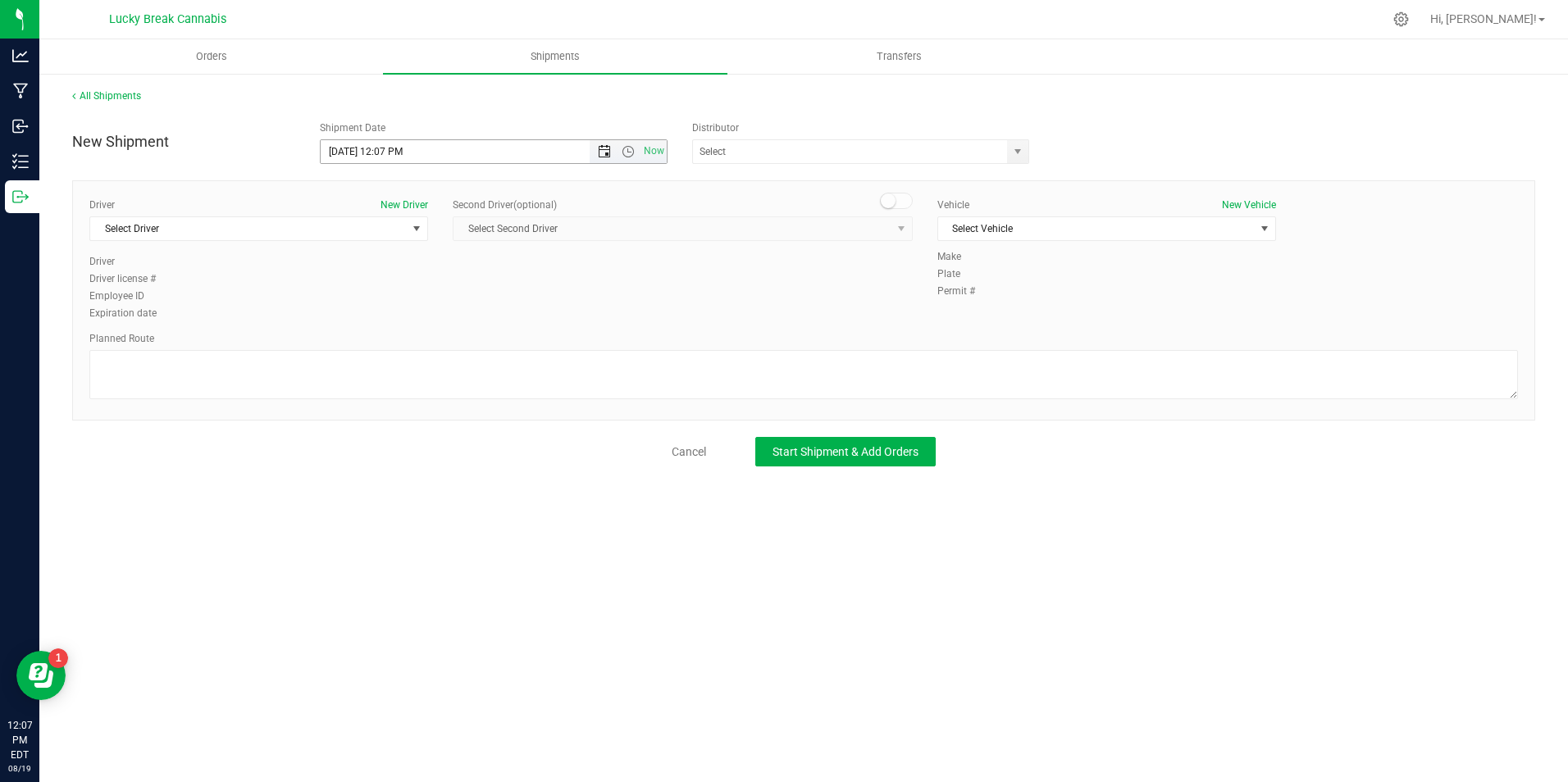
click at [602, 155] on span "Open the date view" at bounding box center [604, 151] width 13 height 13
click at [408, 319] on link "20" at bounding box center [407, 318] width 24 height 26
click at [627, 153] on span "Open the time view" at bounding box center [627, 151] width 13 height 13
click at [446, 286] on li "10:30 AM" at bounding box center [493, 292] width 344 height 22
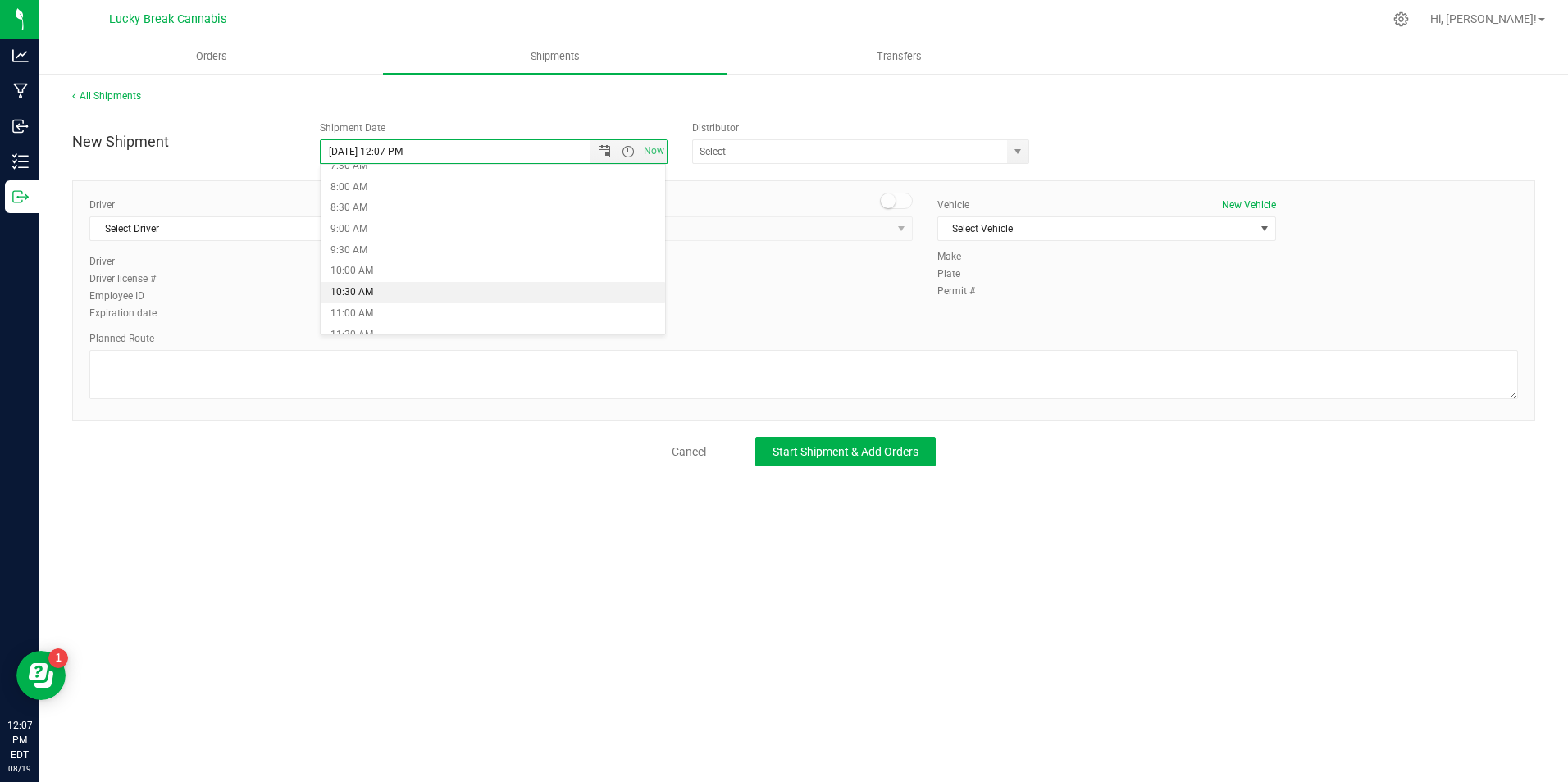
type input "8/20/2025 10:30 AM"
click at [1025, 145] on span "select" at bounding box center [1017, 151] width 21 height 23
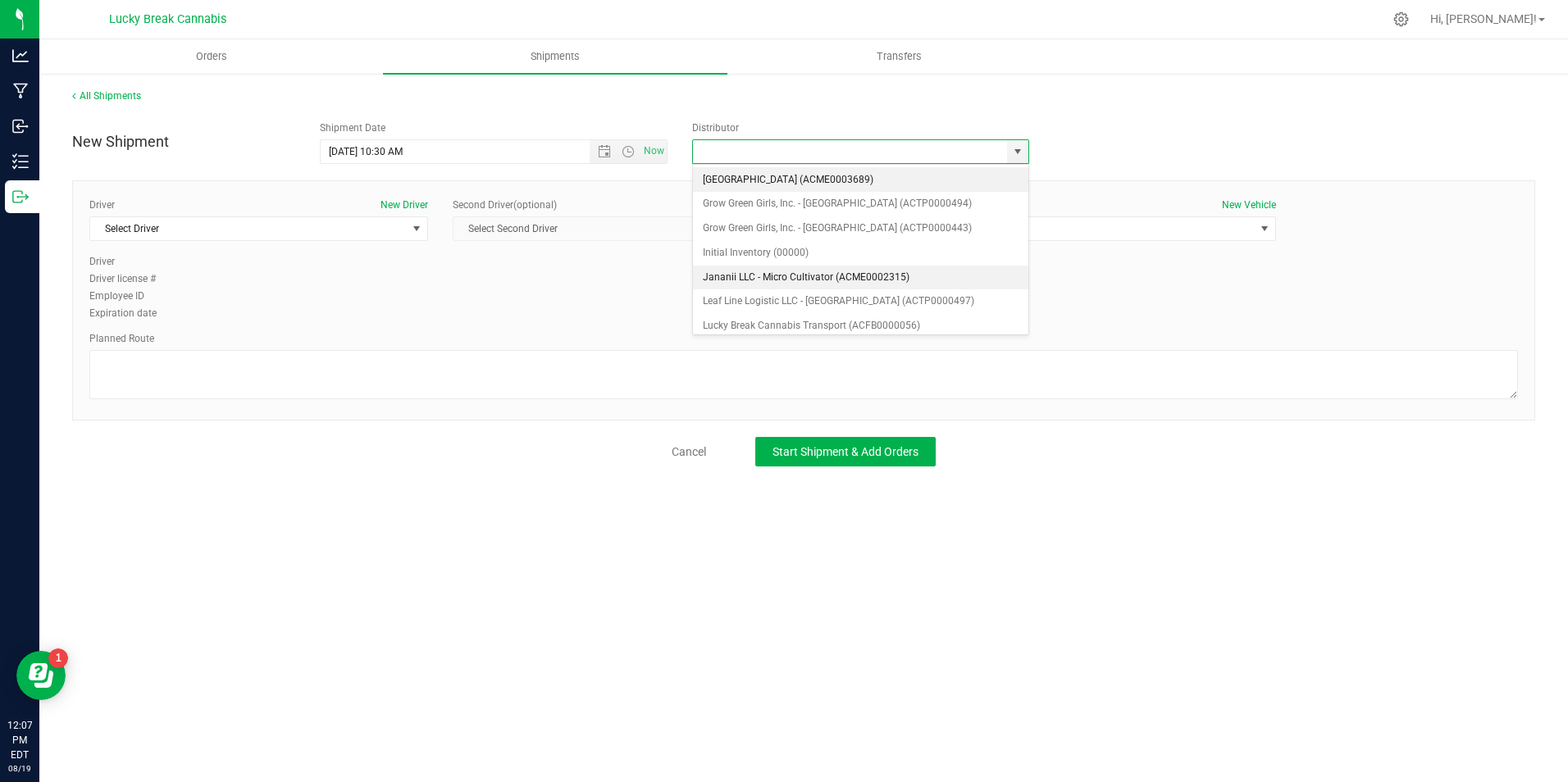
scroll to position [164, 0]
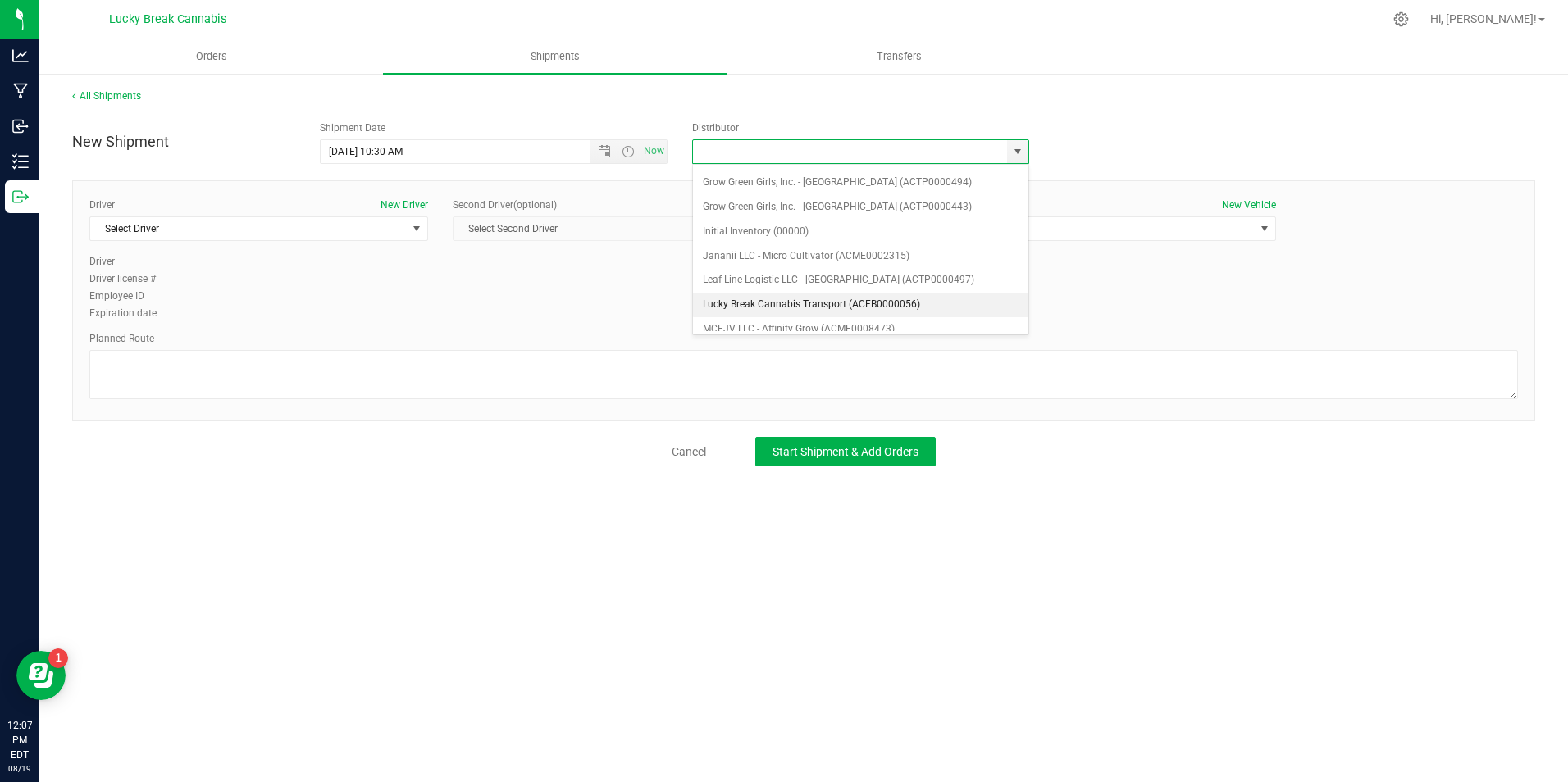
click at [756, 299] on li "Lucky Break Cannabis Transport (ACFB0000056)" at bounding box center [861, 305] width 336 height 25
type input "Lucky Break Cannabis Transport (ACFB0000056)"
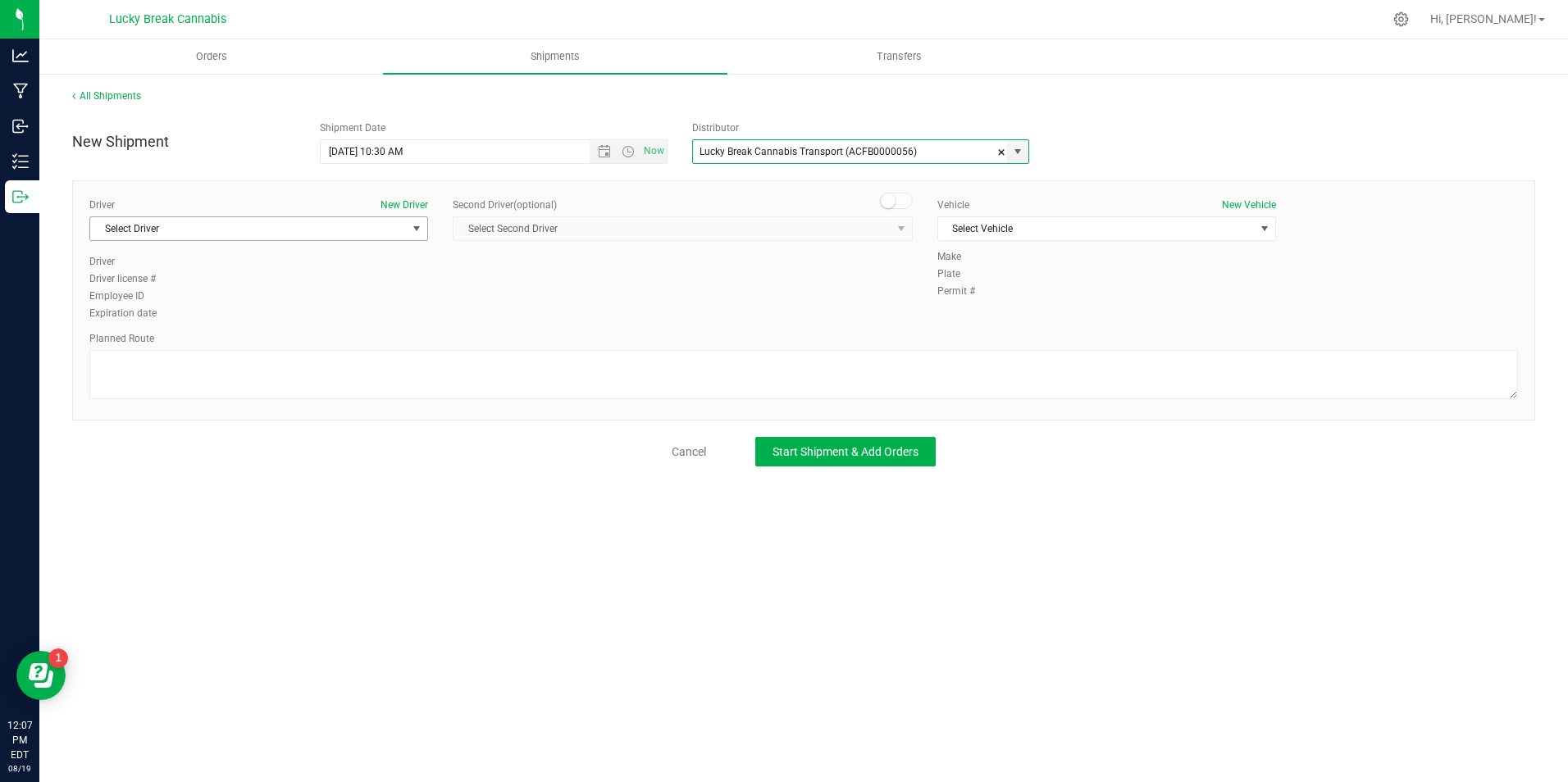
click at [407, 226] on span "select" at bounding box center [417, 228] width 21 height 23
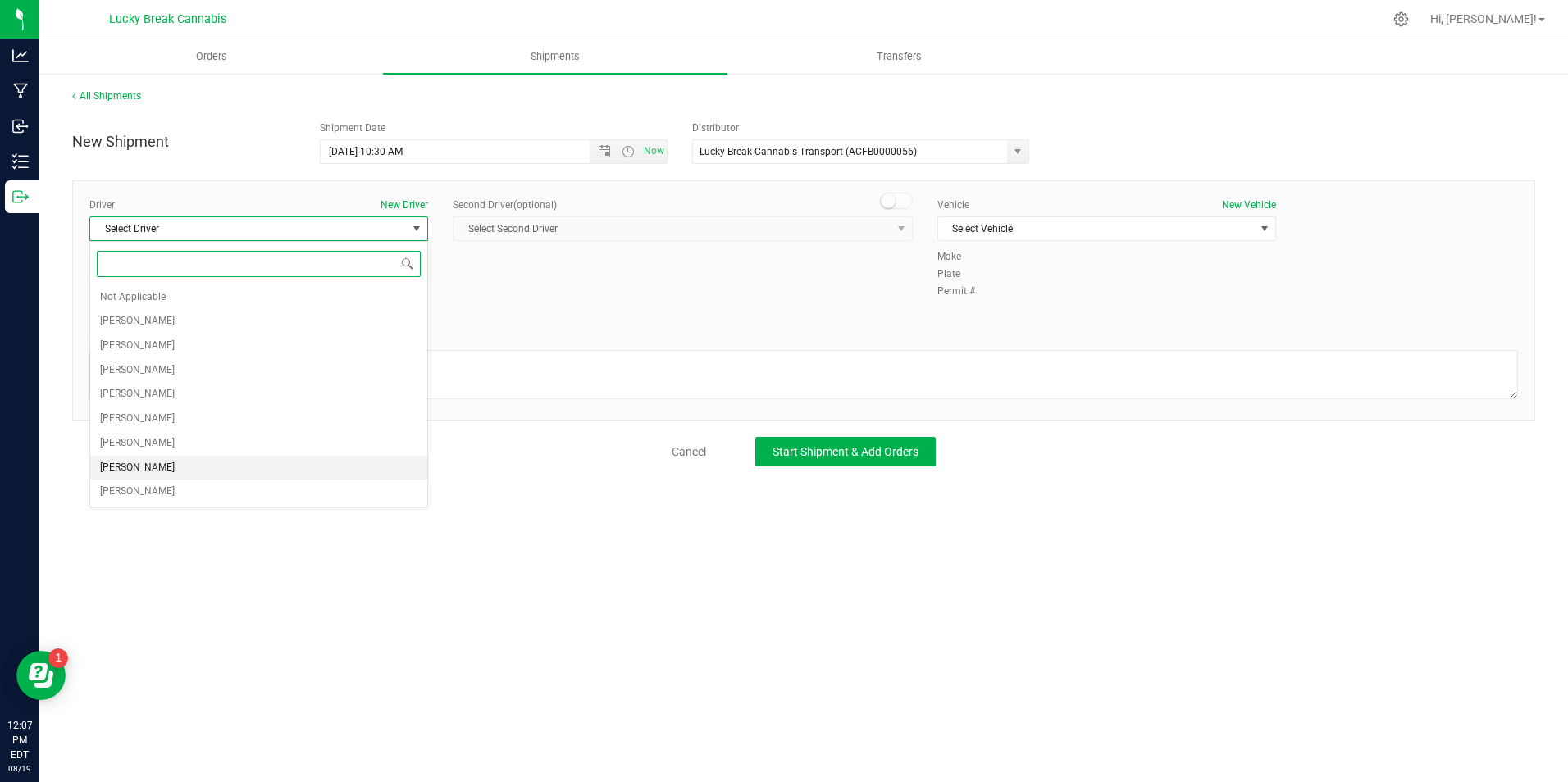
click at [155, 471] on span "[PERSON_NAME]" at bounding box center [137, 468] width 75 height 22
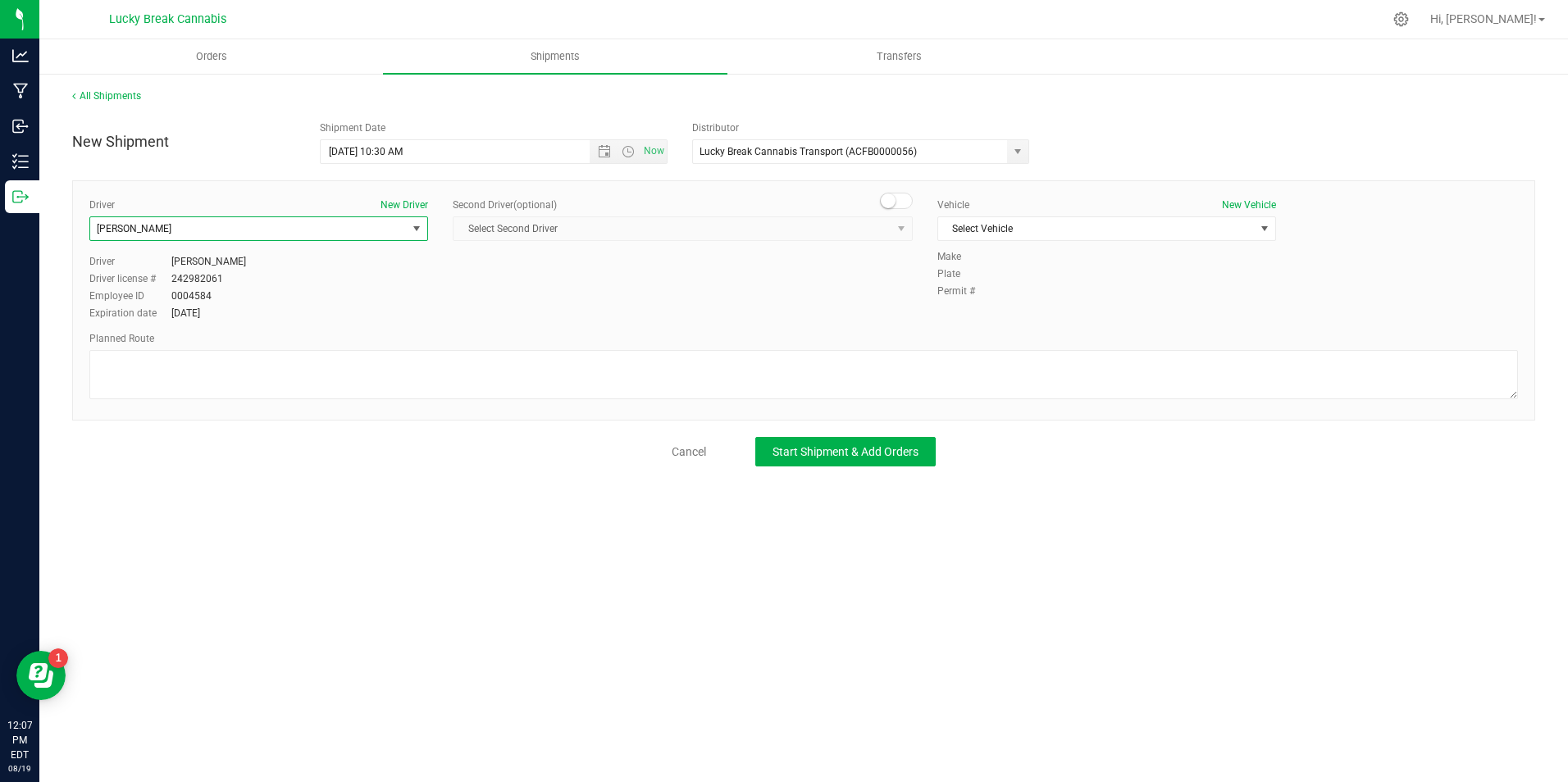
click at [898, 197] on span at bounding box center [896, 200] width 33 height 16
click at [892, 234] on span "select" at bounding box center [902, 228] width 21 height 23
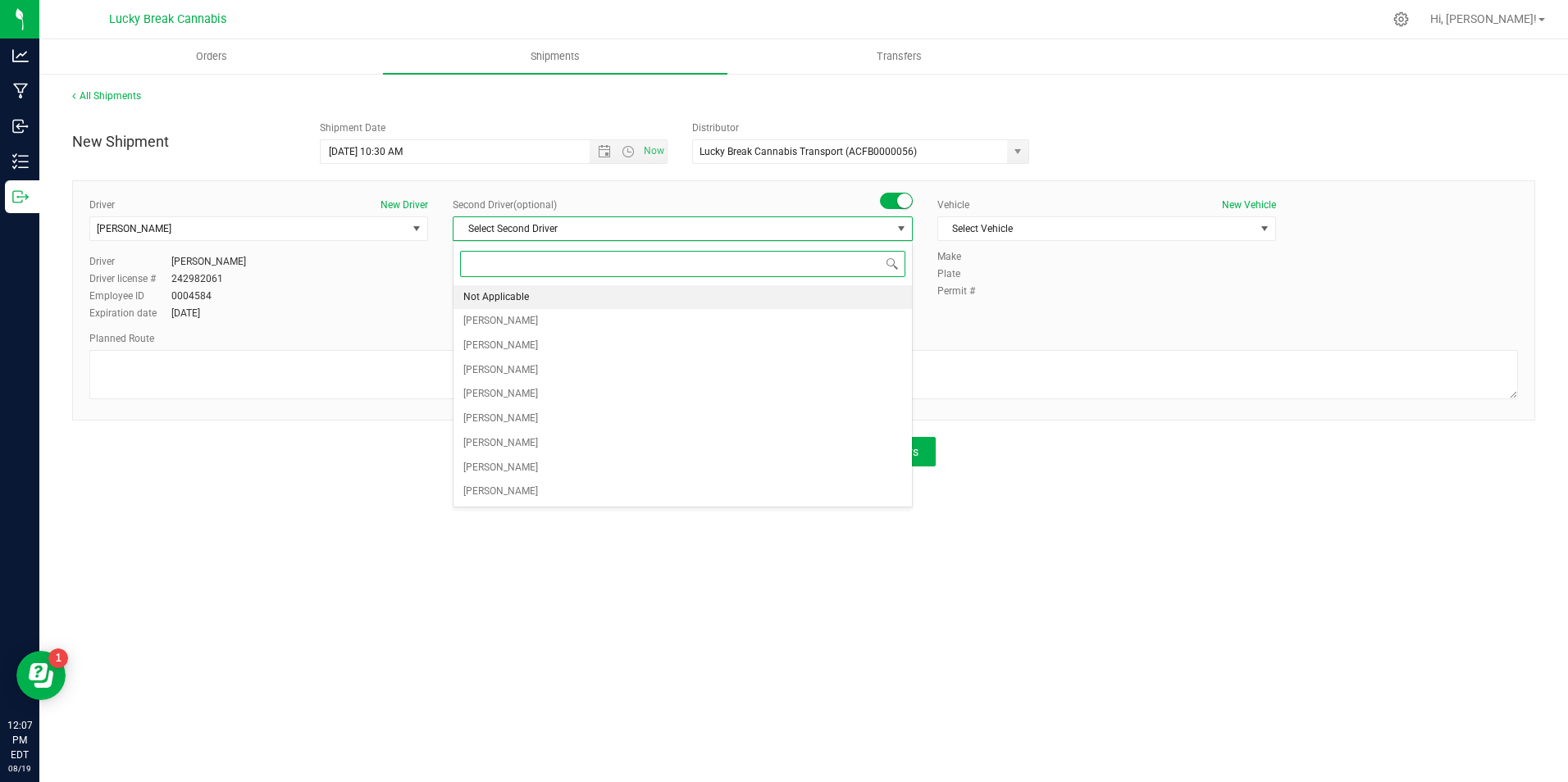
click at [744, 296] on li "Not Applicable" at bounding box center [682, 298] width 459 height 25
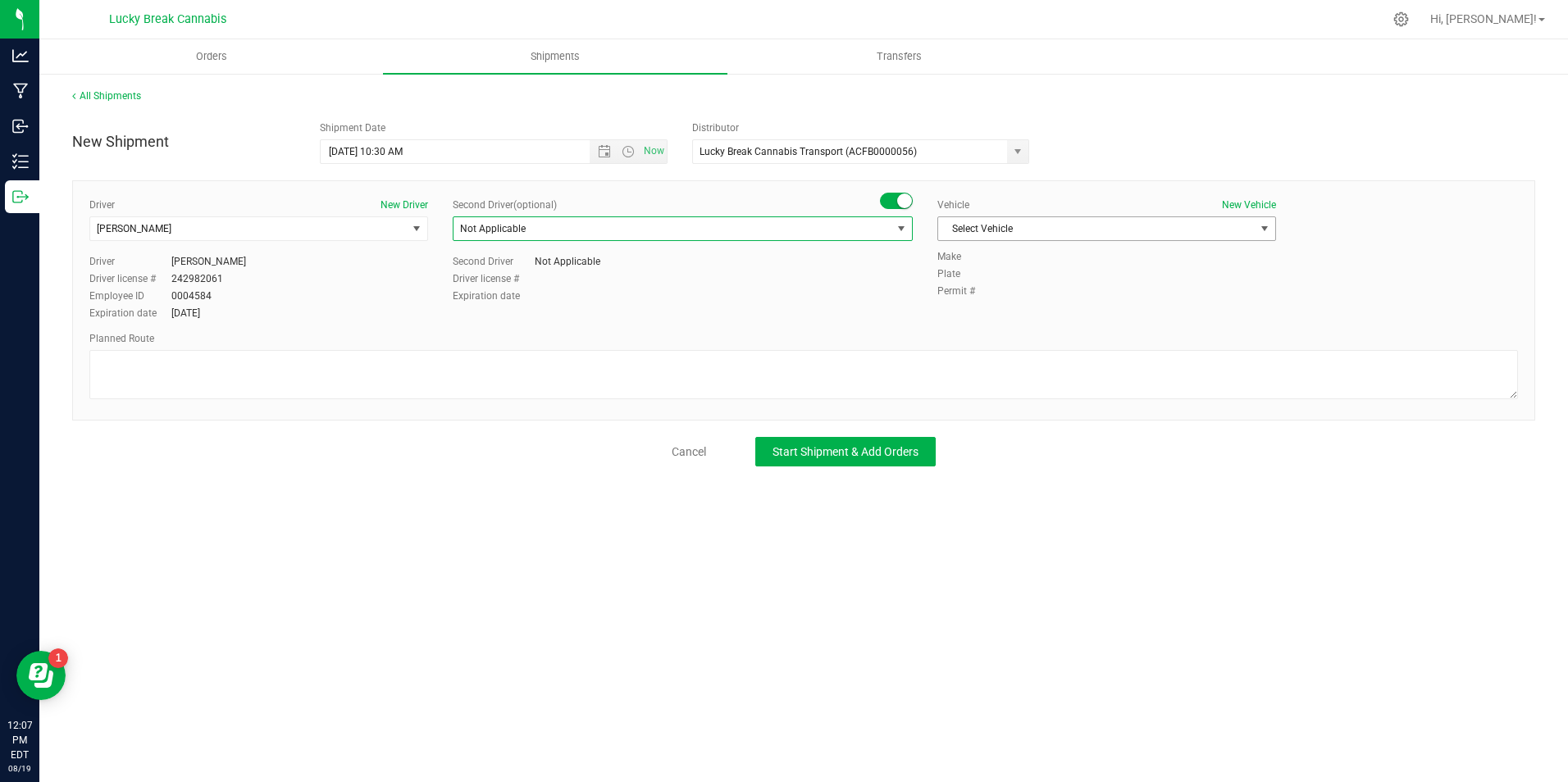
click at [1052, 231] on span "Select Vehicle" at bounding box center [1096, 228] width 317 height 23
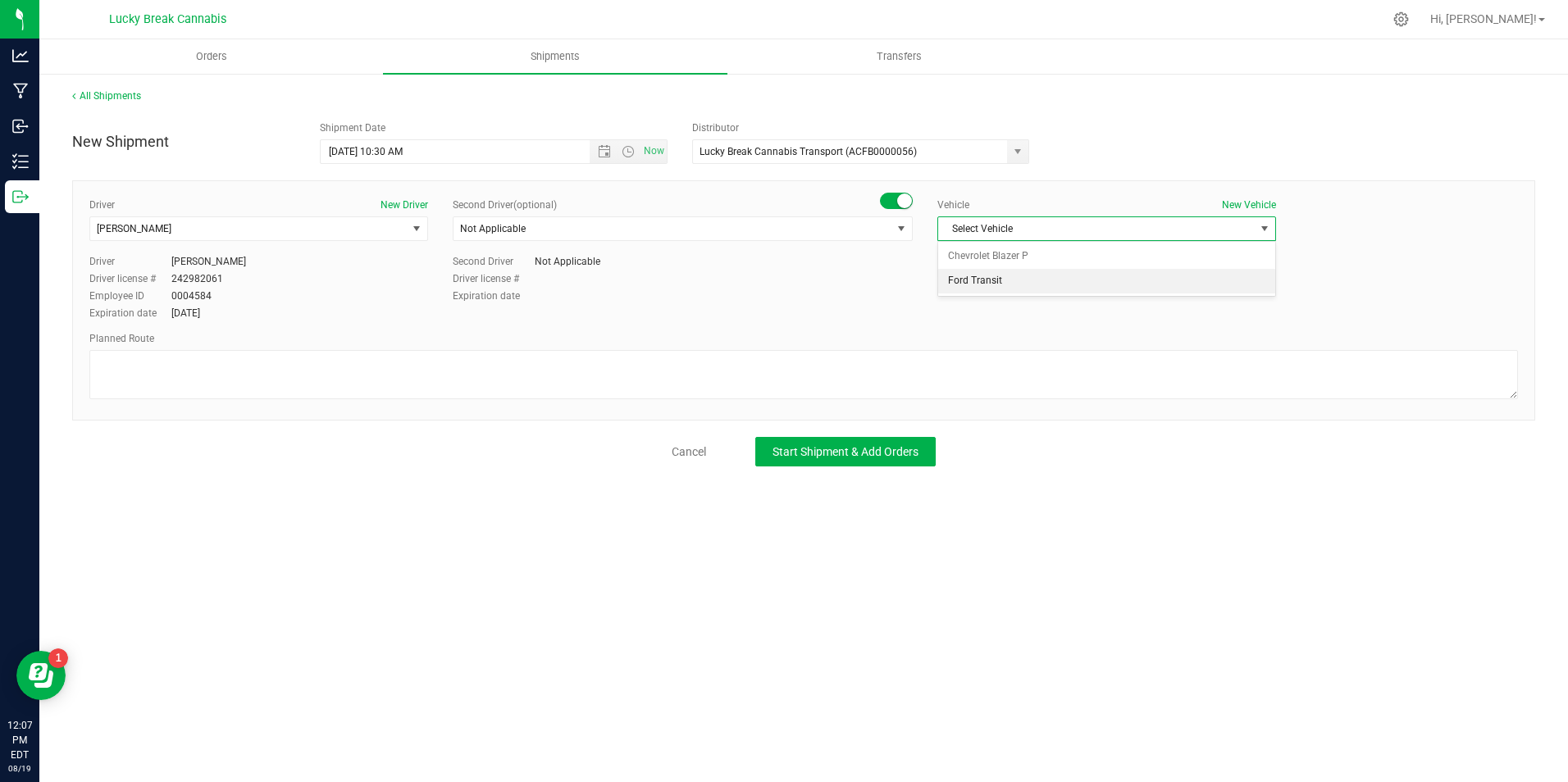
click at [1020, 279] on li "Ford Transit" at bounding box center [1107, 280] width 337 height 25
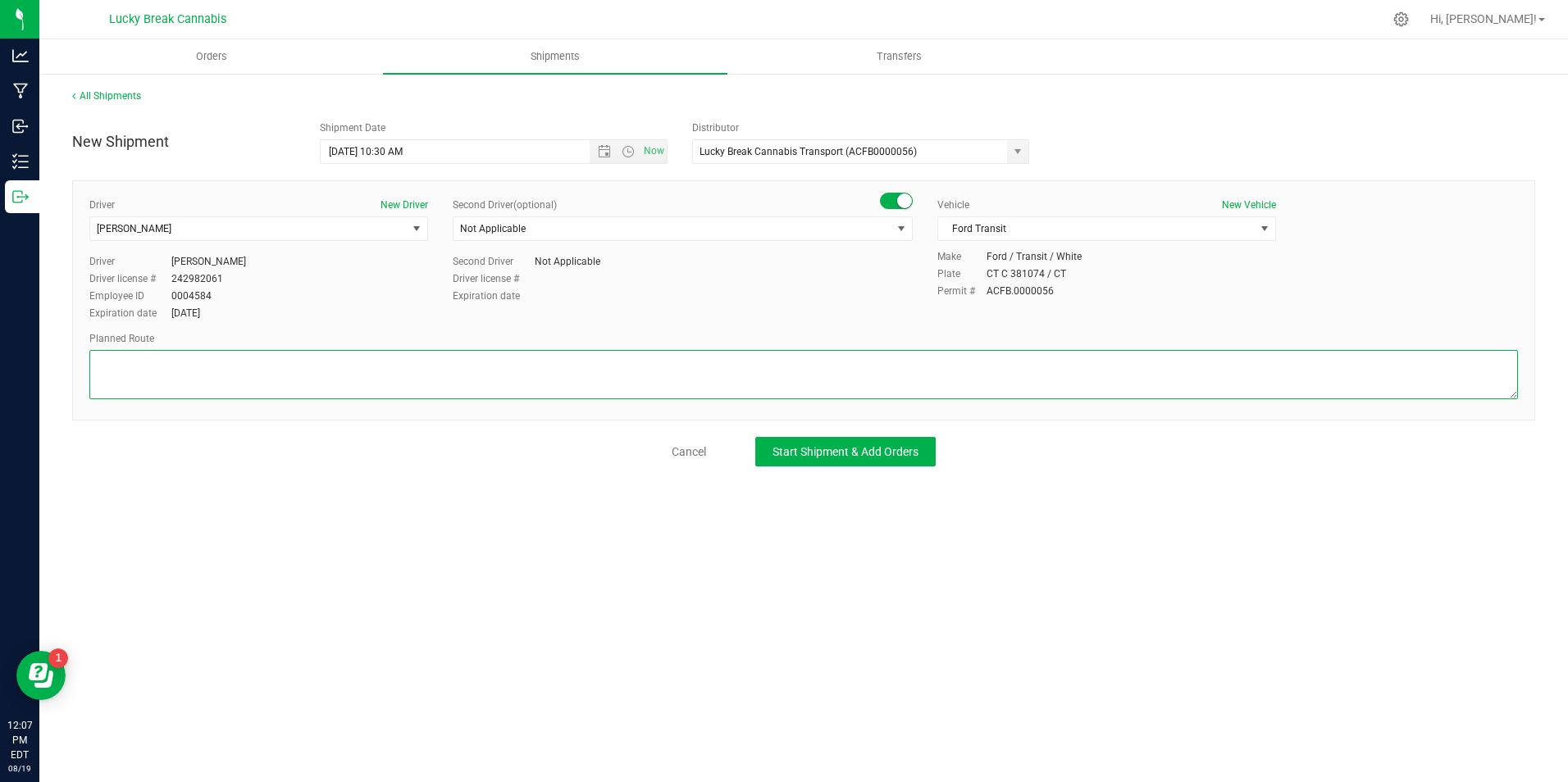
click at [1029, 386] on textarea at bounding box center [804, 374] width 1429 height 49
click at [512, 373] on textarea at bounding box center [804, 374] width 1429 height 49
paste textarea "Prospect Ave, Capitol Ave, Sisson Ave, I-84W, Exit 52 to I-91S, Exit 28 to CT-1…"
type textarea "Prospect Ave, Capitol Ave, Sisson Ave, I-84W, Exit 52 to I-91S, Exit 28 to CT-1…"
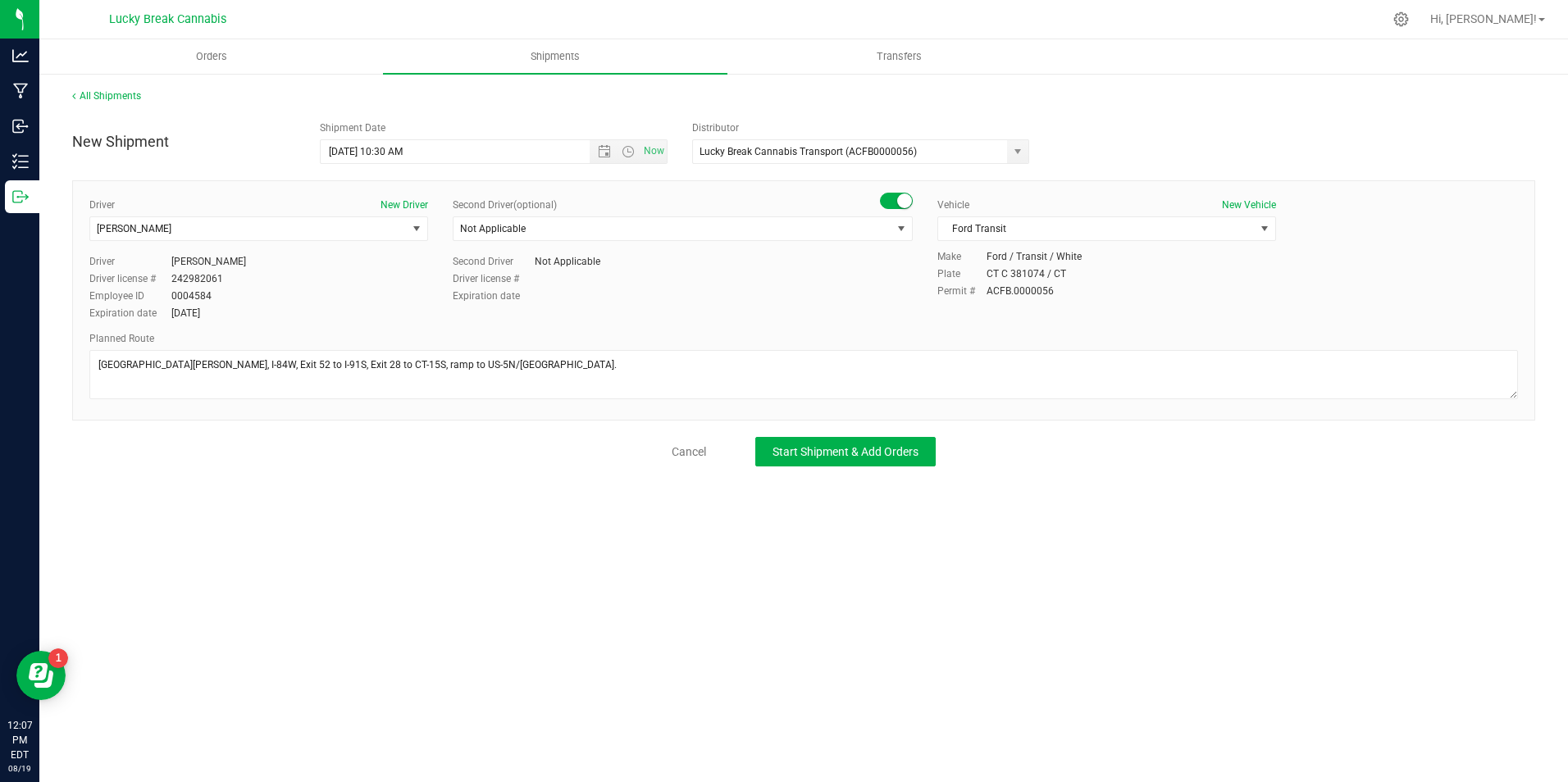
click at [799, 466] on div "All Shipments New Shipment Shipment Date 8/20/2025 10:30 AM Now Distributor Luc…" at bounding box center [804, 277] width 1528 height 410
click at [806, 459] on button "Start Shipment & Add Orders" at bounding box center [845, 452] width 181 height 29
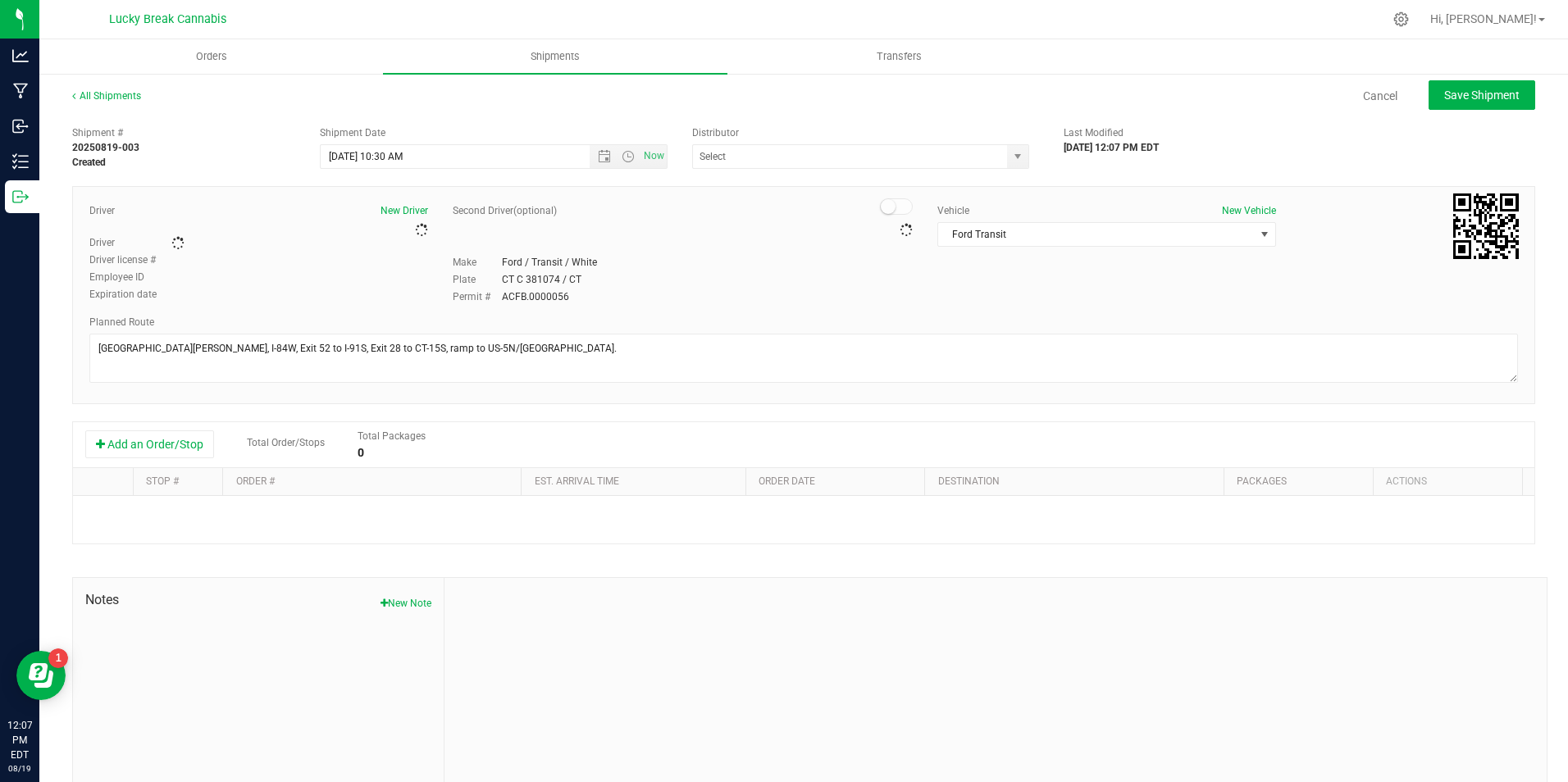
type input "Lucky Break Cannabis Transport (ACFB0000056)"
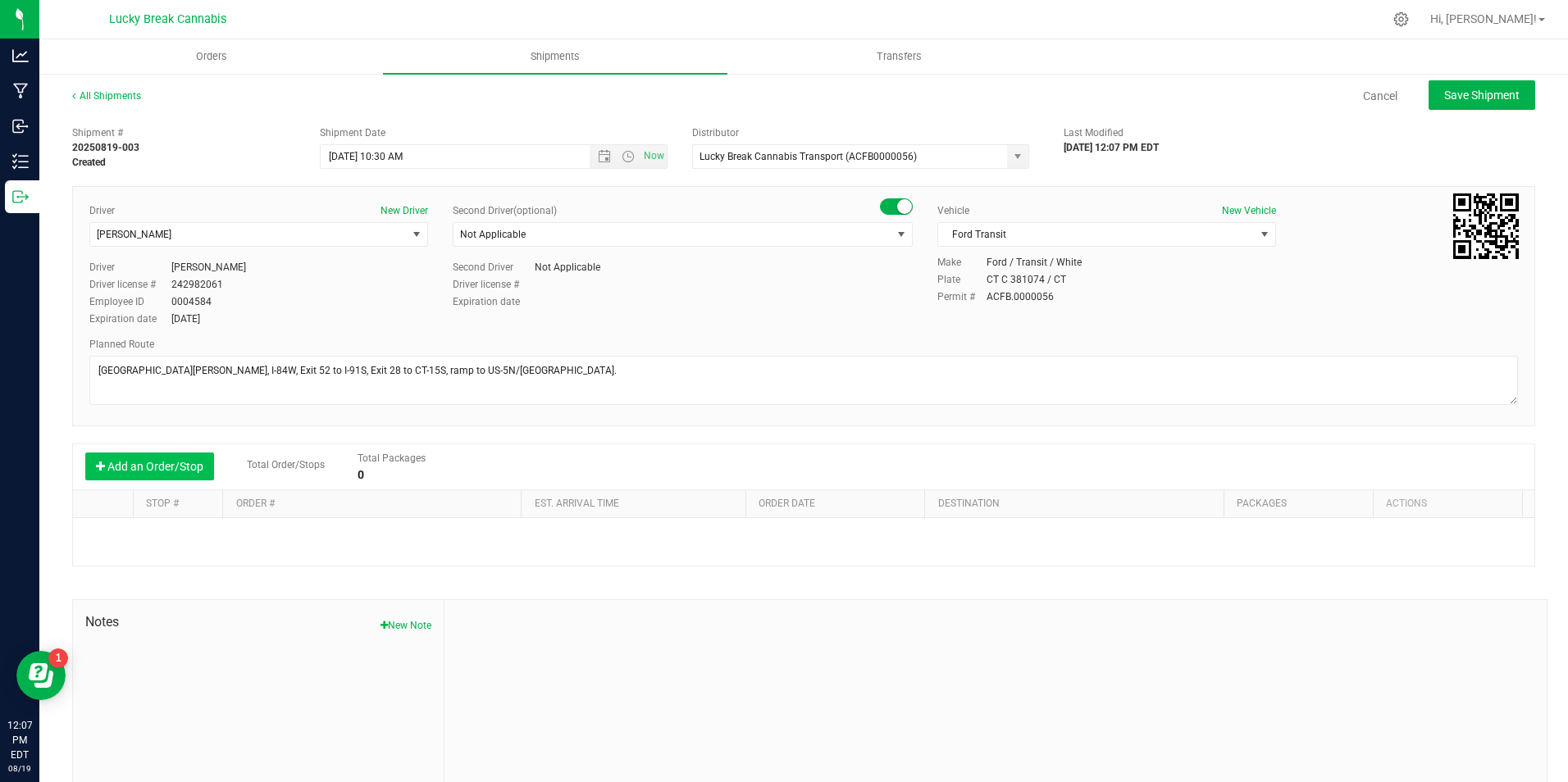
click at [207, 465] on button "Add an Order/Stop" at bounding box center [150, 466] width 129 height 28
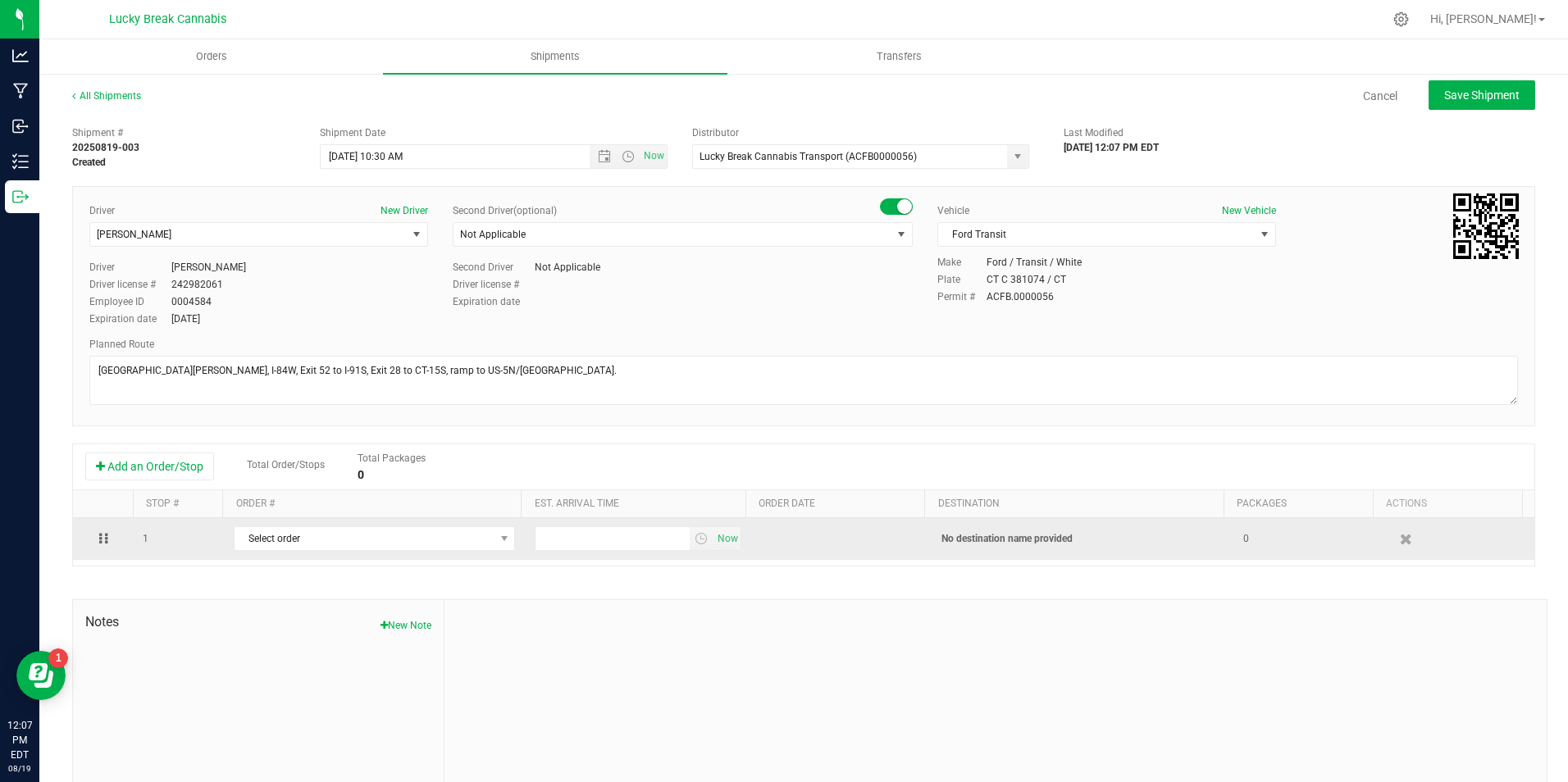
click at [288, 526] on td "Select order 00000311 00000310 00000309 00000307 00000306 00000305 00000304 000…" at bounding box center [374, 539] width 301 height 42
click at [298, 545] on span "Select order" at bounding box center [363, 539] width 259 height 23
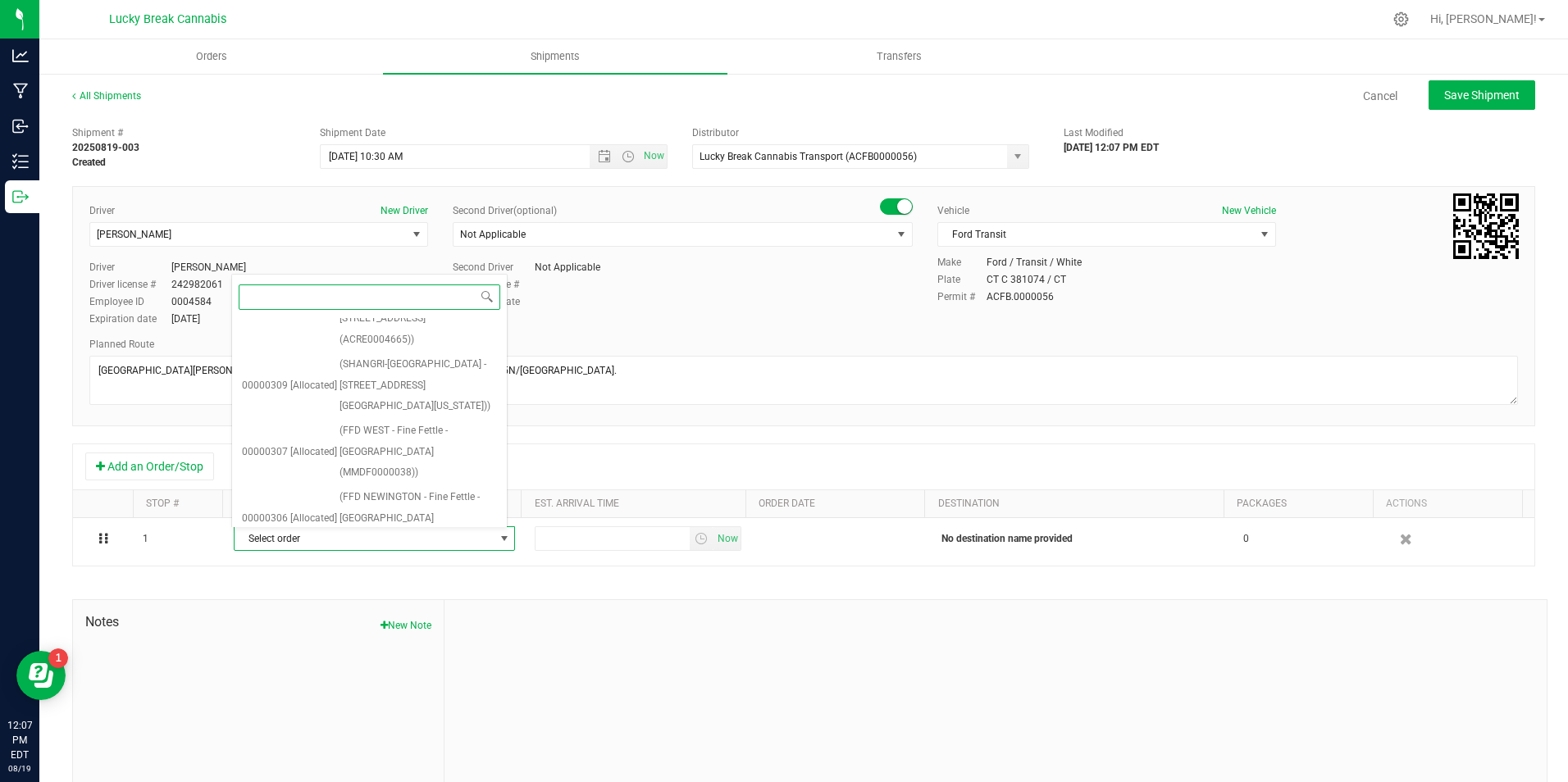
scroll to position [86, 0]
click at [425, 520] on span "(FFD NEWINGTON - Fine Fettle - Newington (MMDF0000086))" at bounding box center [417, 551] width 157 height 63
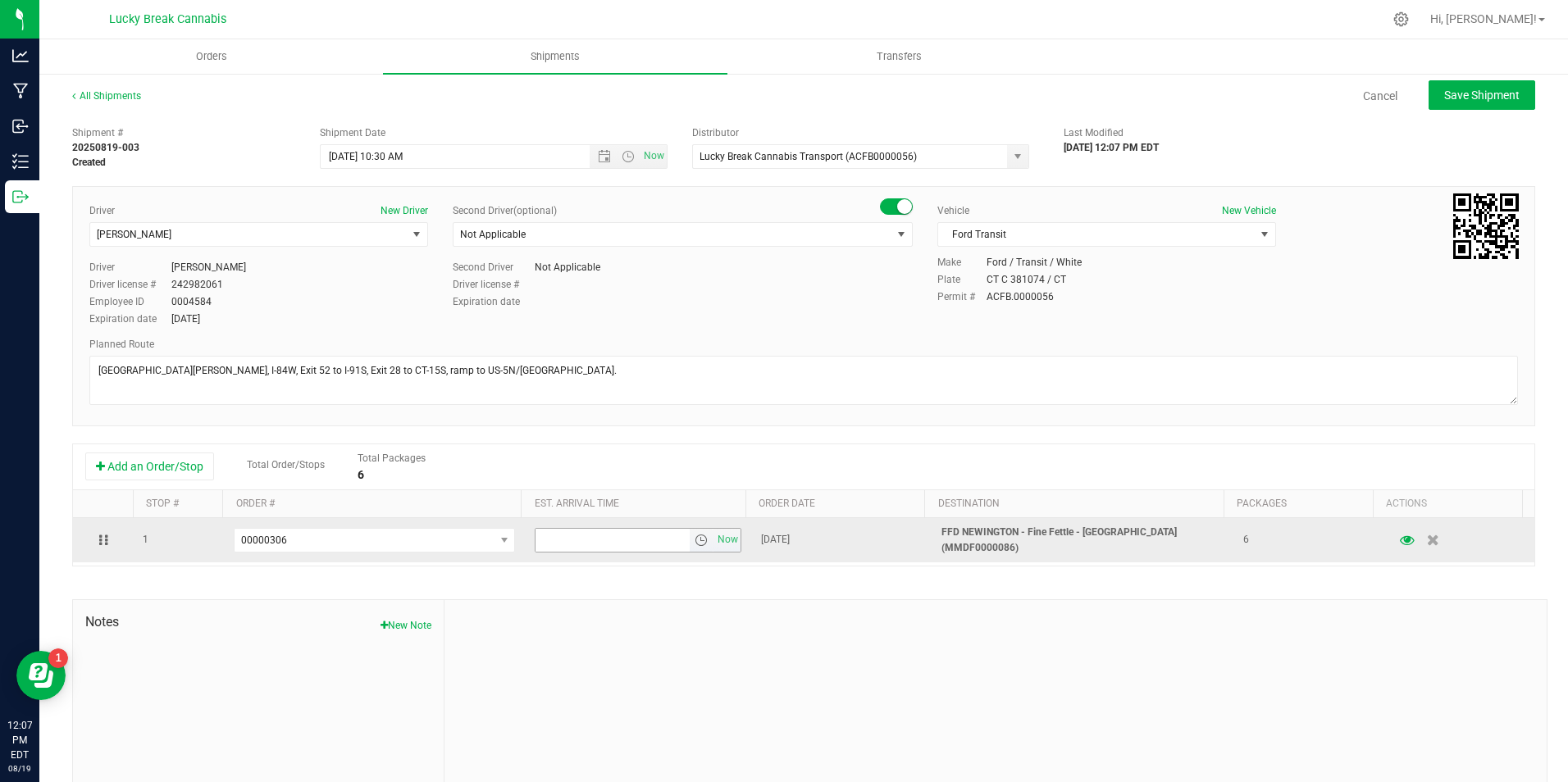
click at [694, 538] on span "select" at bounding box center [701, 539] width 13 height 13
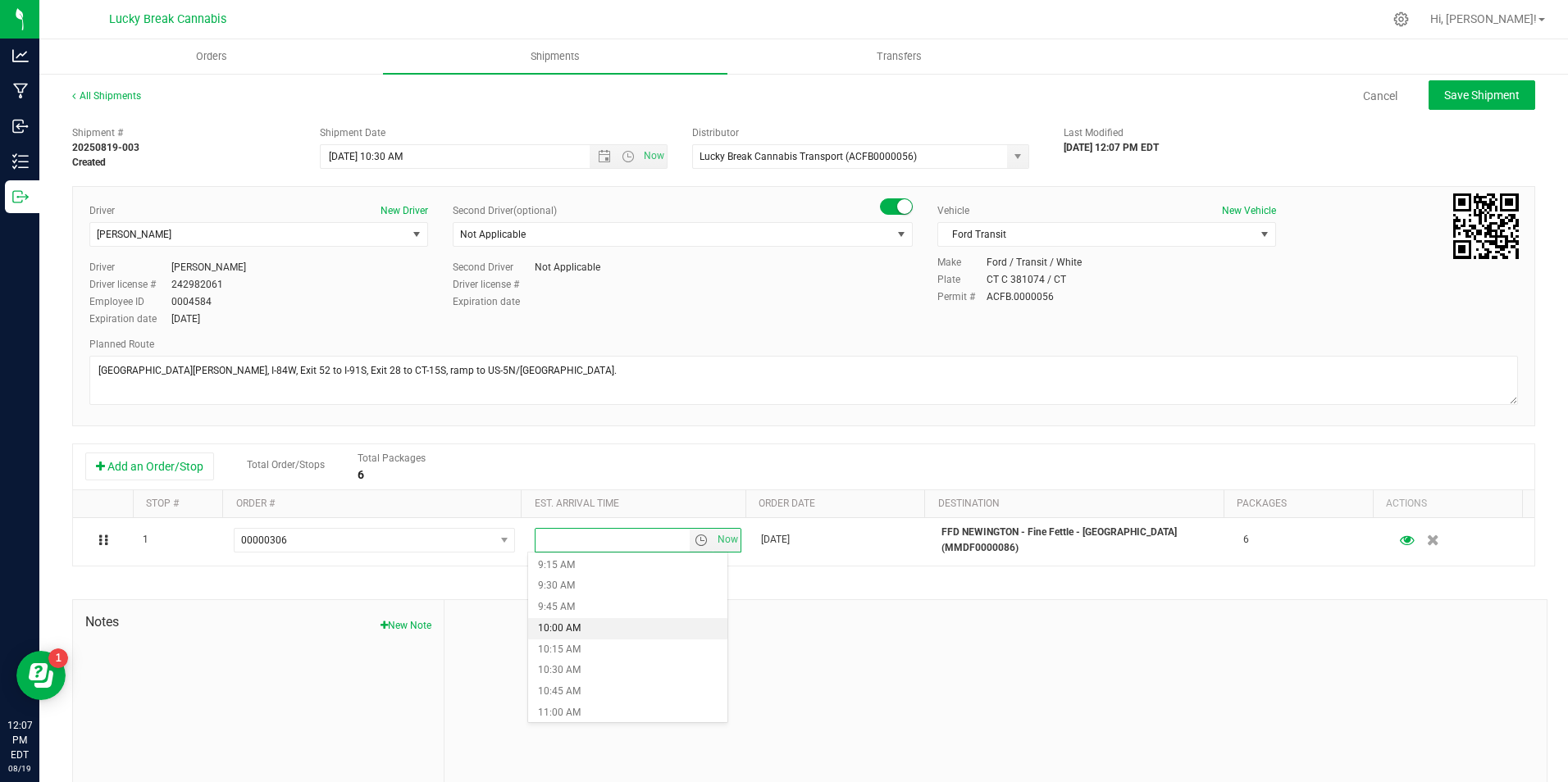
scroll to position [820, 0]
click at [609, 685] on li "11:15 AM" at bounding box center [628, 694] width 200 height 22
click at [1448, 103] on button "Save Shipment" at bounding box center [1482, 95] width 107 height 29
type input "8/20/2025 2:30 PM"
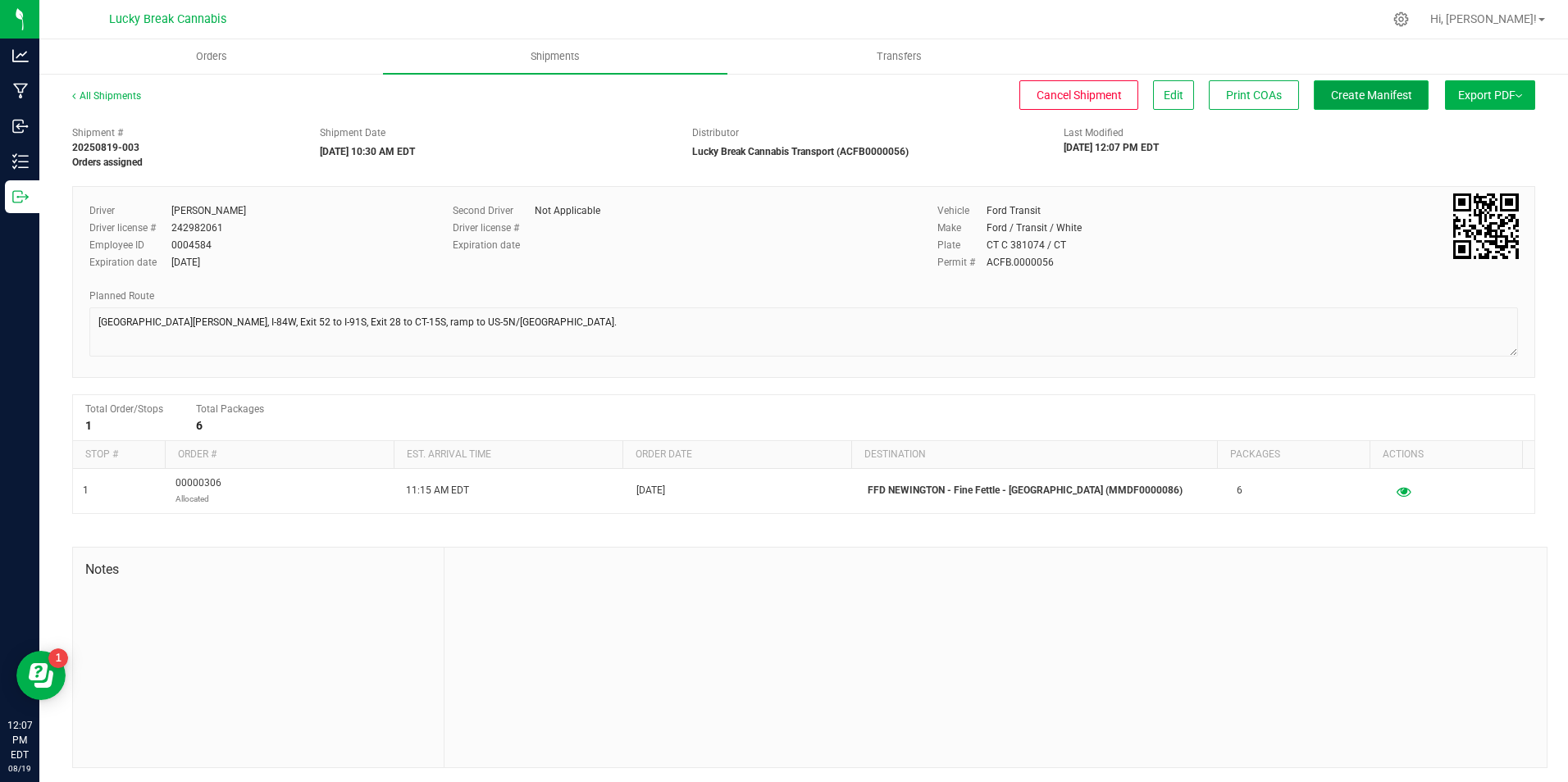
click at [1344, 95] on span "Create Manifest" at bounding box center [1371, 95] width 81 height 13
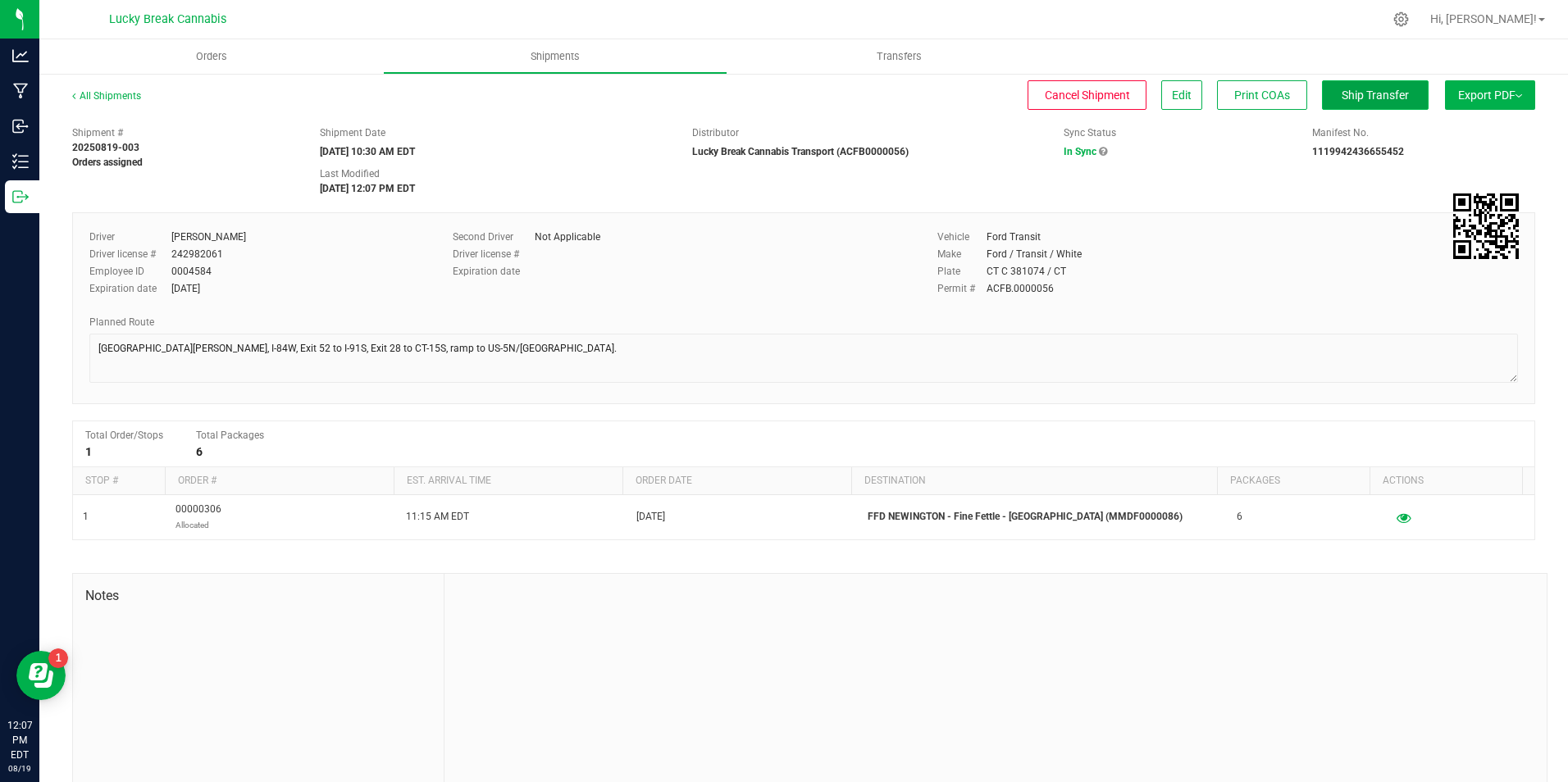
click at [1376, 97] on span "Ship Transfer" at bounding box center [1375, 95] width 67 height 13
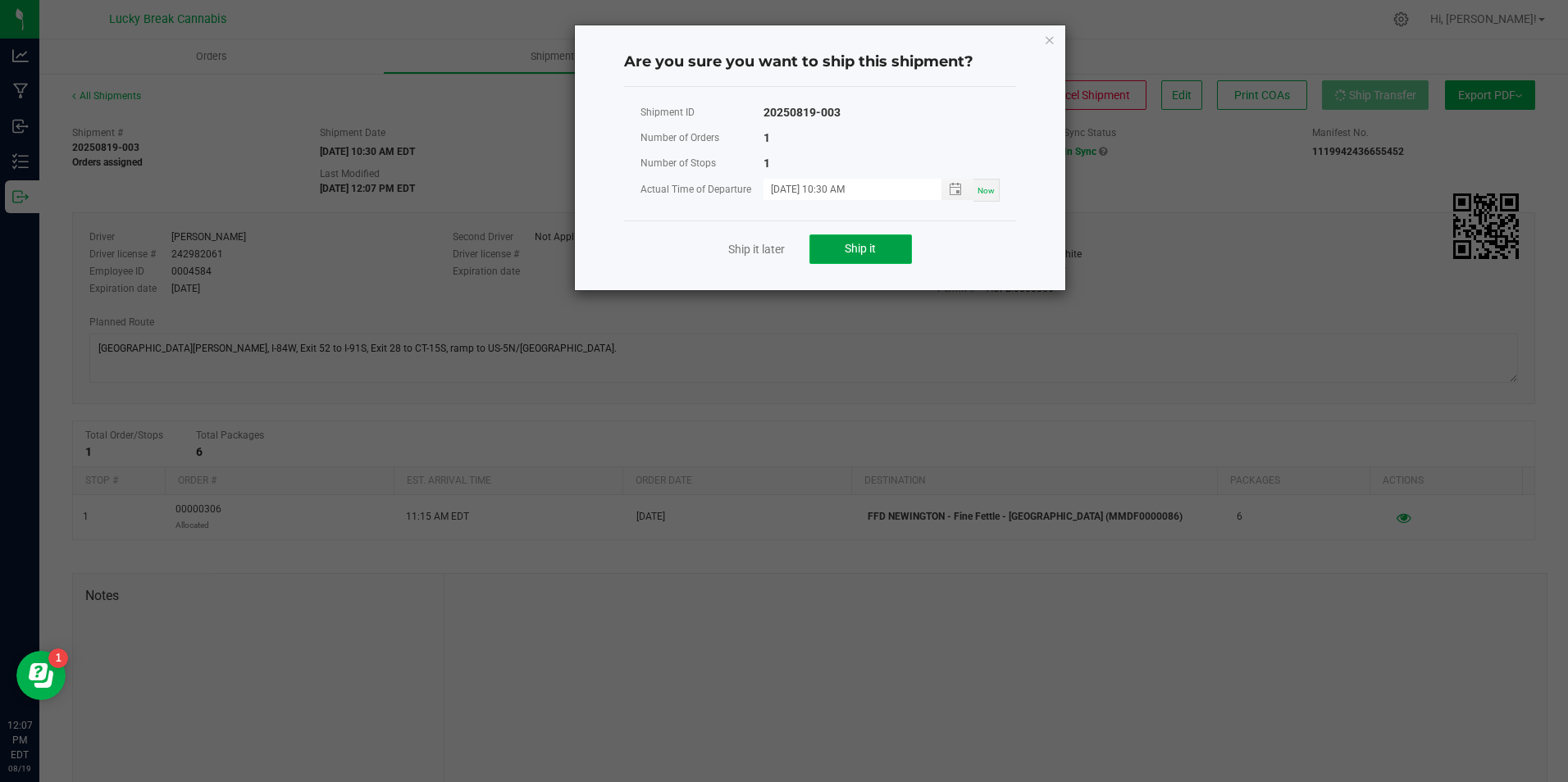
click at [874, 244] on span "Ship it" at bounding box center [860, 248] width 31 height 13
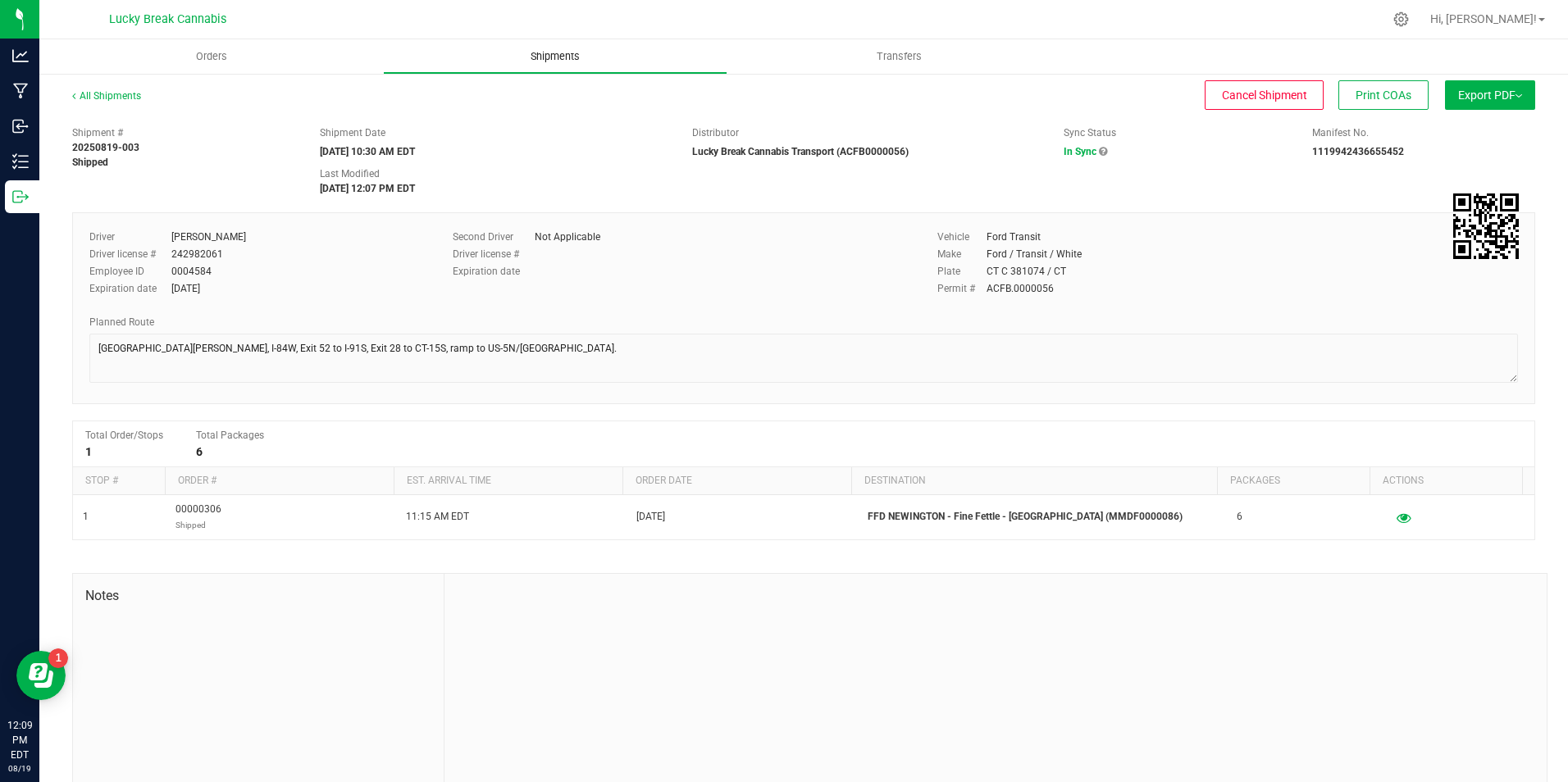
click at [526, 59] on span "Shipments" at bounding box center [555, 56] width 94 height 15
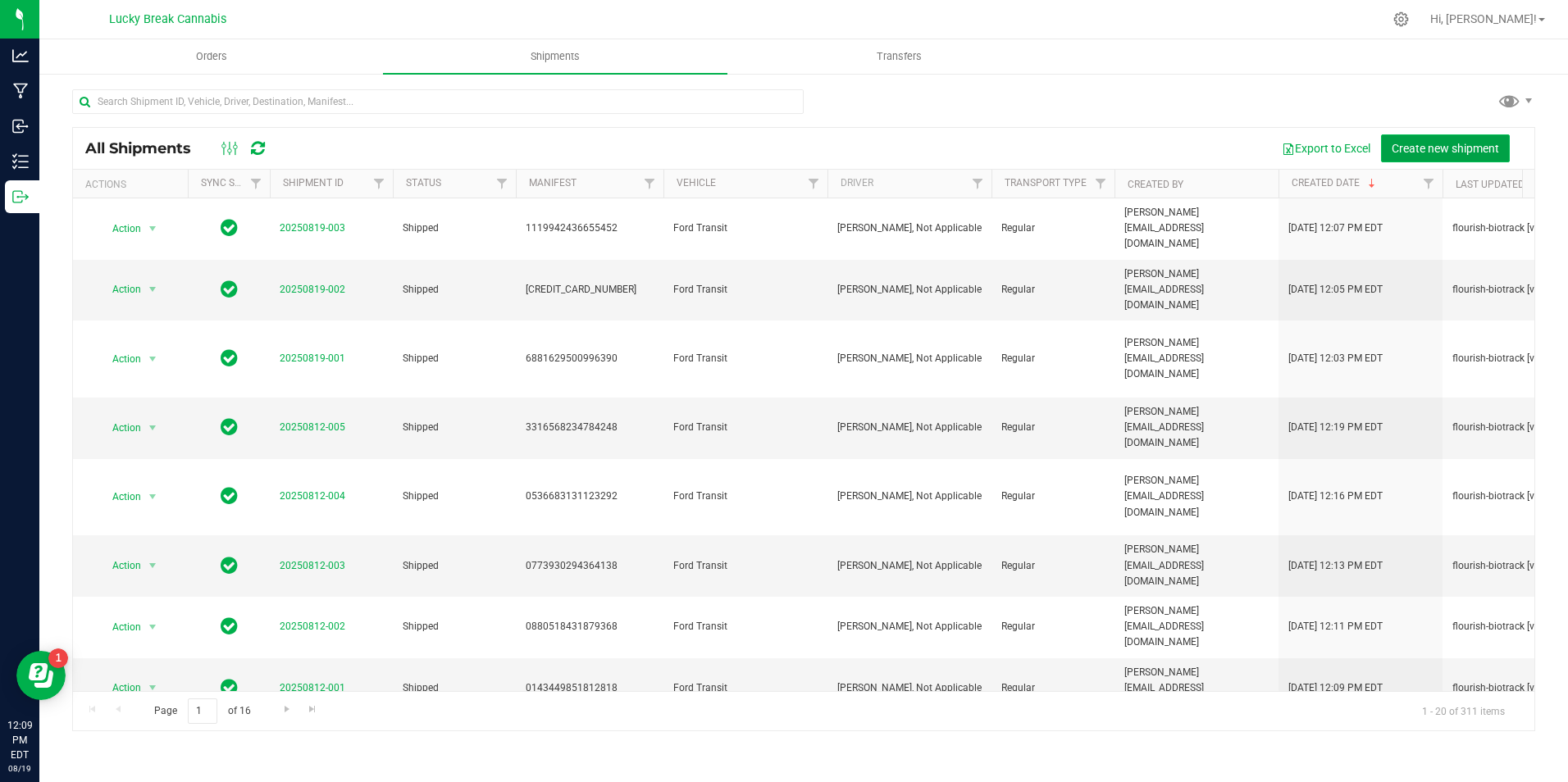
click at [1439, 147] on span "Create new shipment" at bounding box center [1445, 148] width 108 height 13
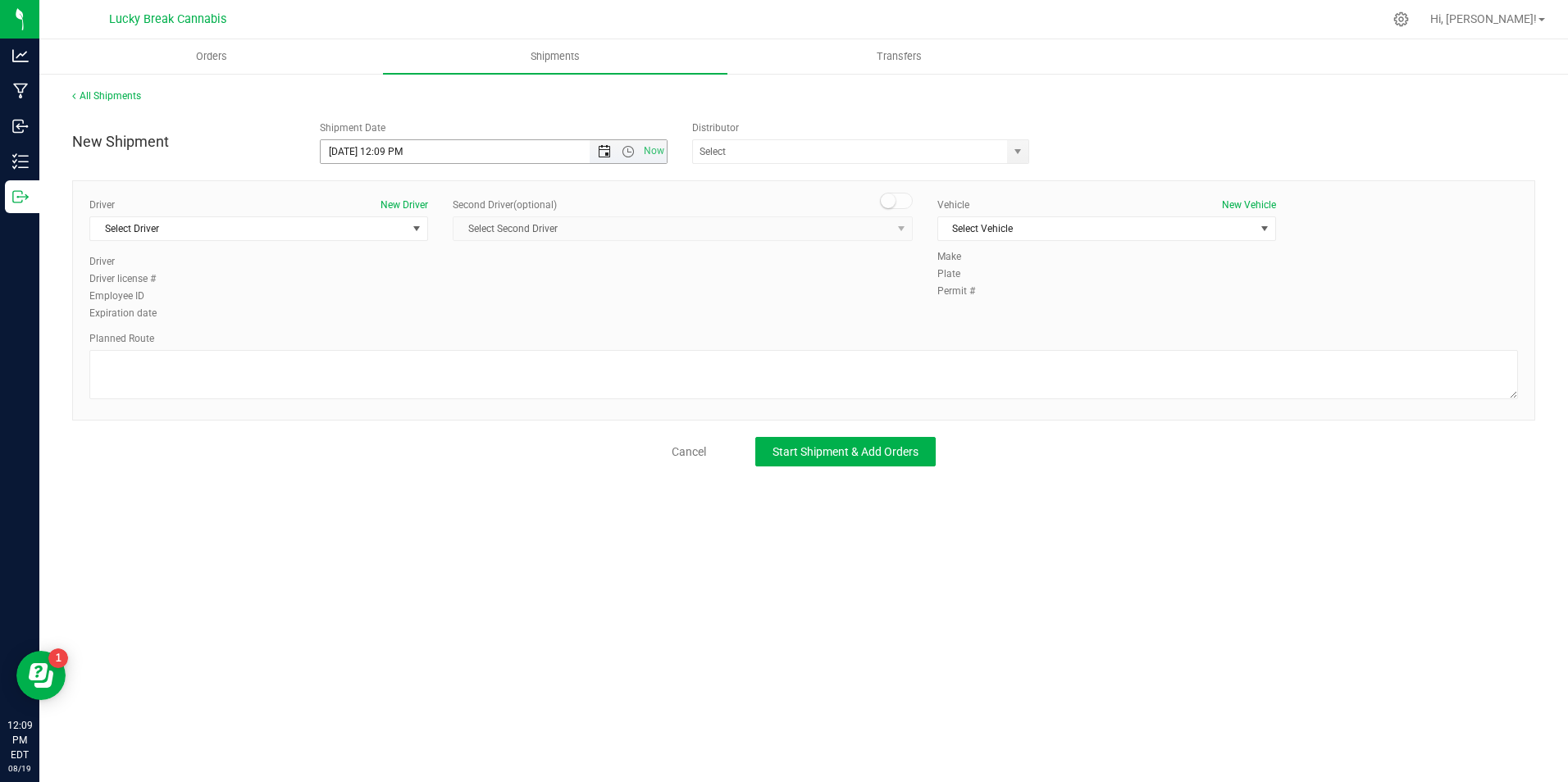
click at [603, 153] on span "Open the date view" at bounding box center [604, 151] width 13 height 13
click at [407, 318] on link "20" at bounding box center [407, 318] width 24 height 26
click at [632, 149] on span "Open the time view" at bounding box center [627, 151] width 13 height 13
click at [427, 247] on li "11:30 AM" at bounding box center [493, 253] width 344 height 22
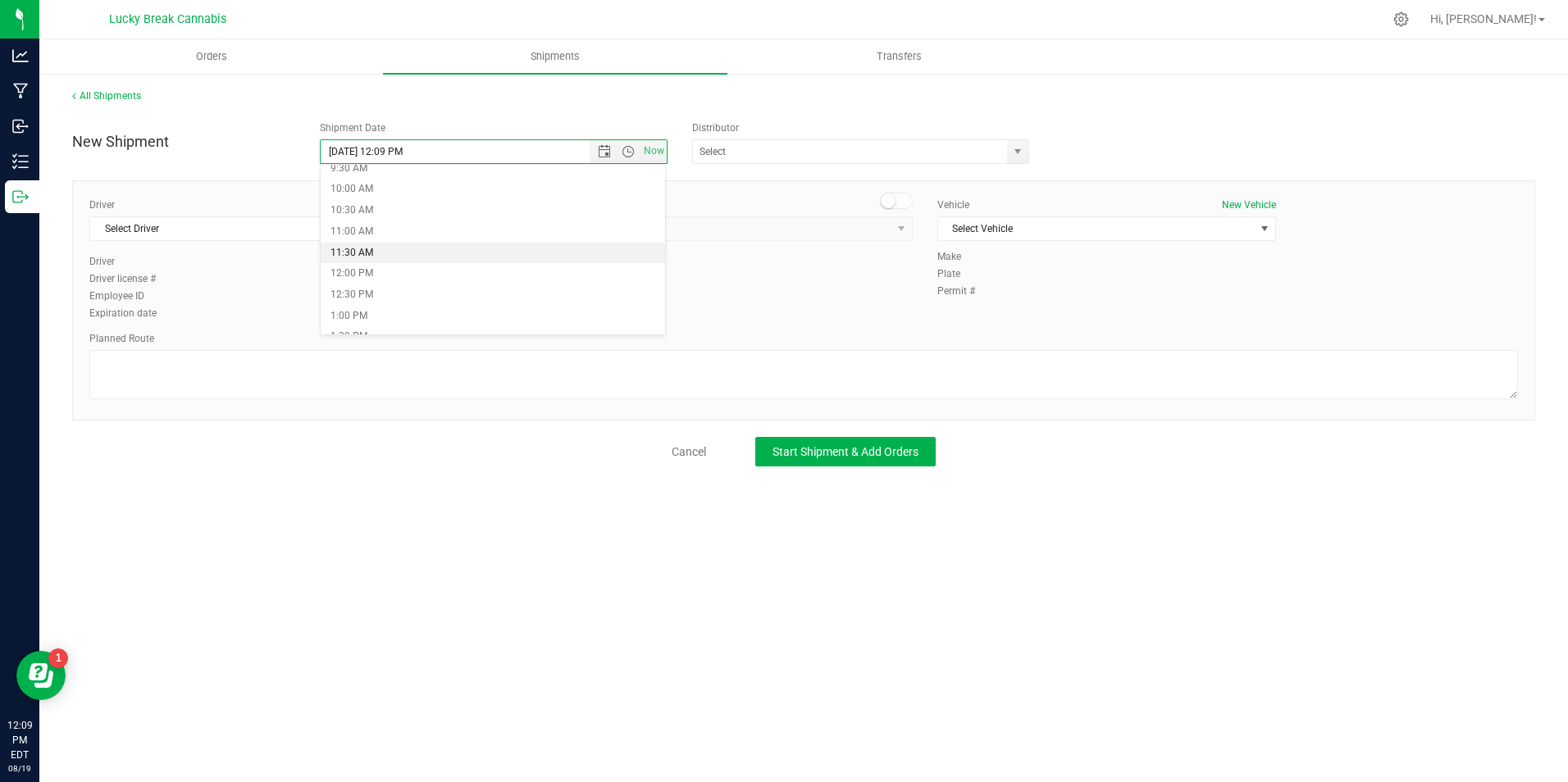
type input "[DATE] 11:30 AM"
click at [1028, 153] on span "select" at bounding box center [1017, 151] width 21 height 23
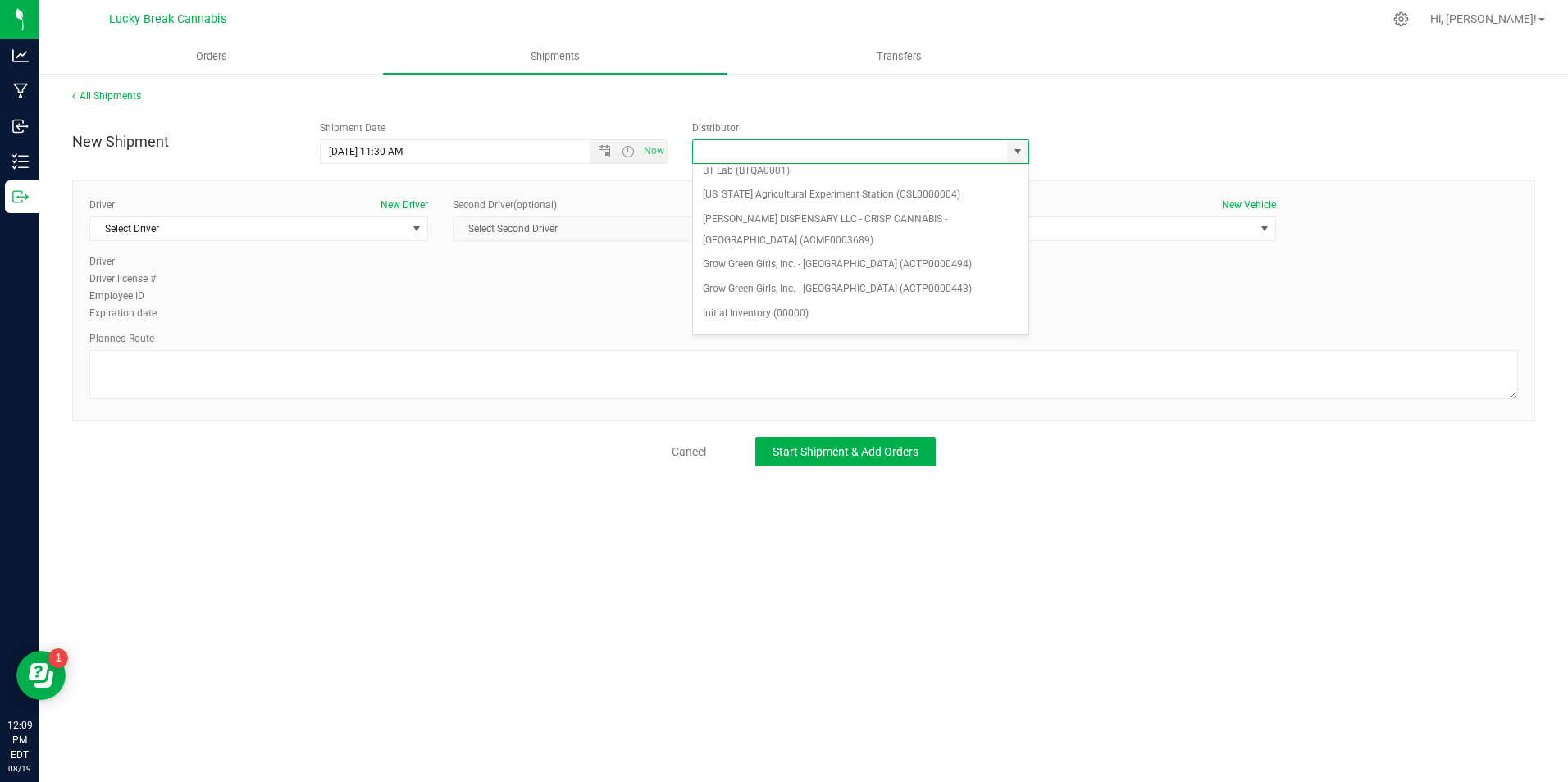
scroll to position [164, 0]
click at [750, 299] on li "Lucky Break Cannabis Transport (ACFB0000056)" at bounding box center [861, 305] width 336 height 25
type input "Lucky Break Cannabis Transport (ACFB0000056)"
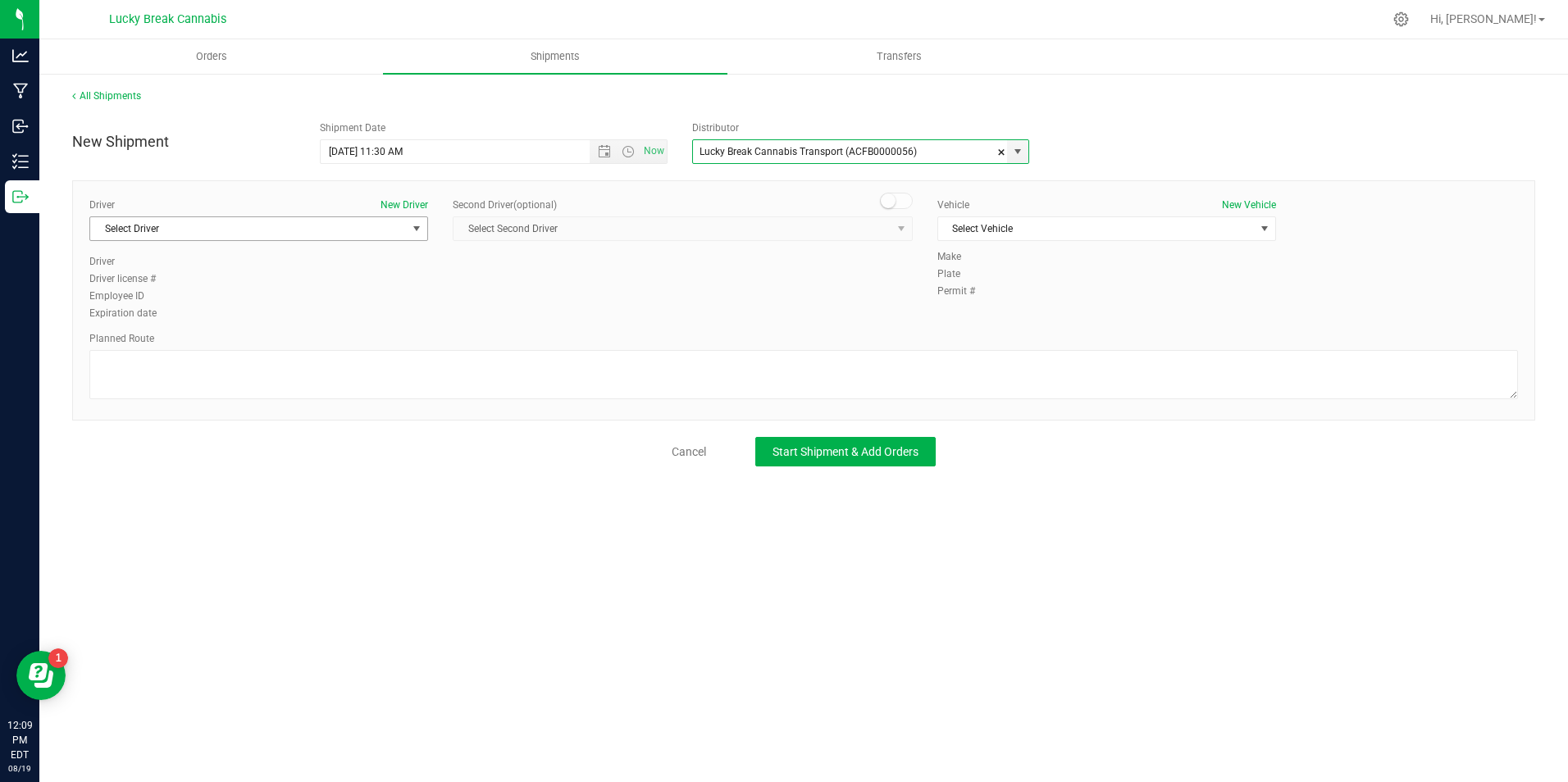
click at [275, 233] on span "Select Driver" at bounding box center [249, 228] width 317 height 23
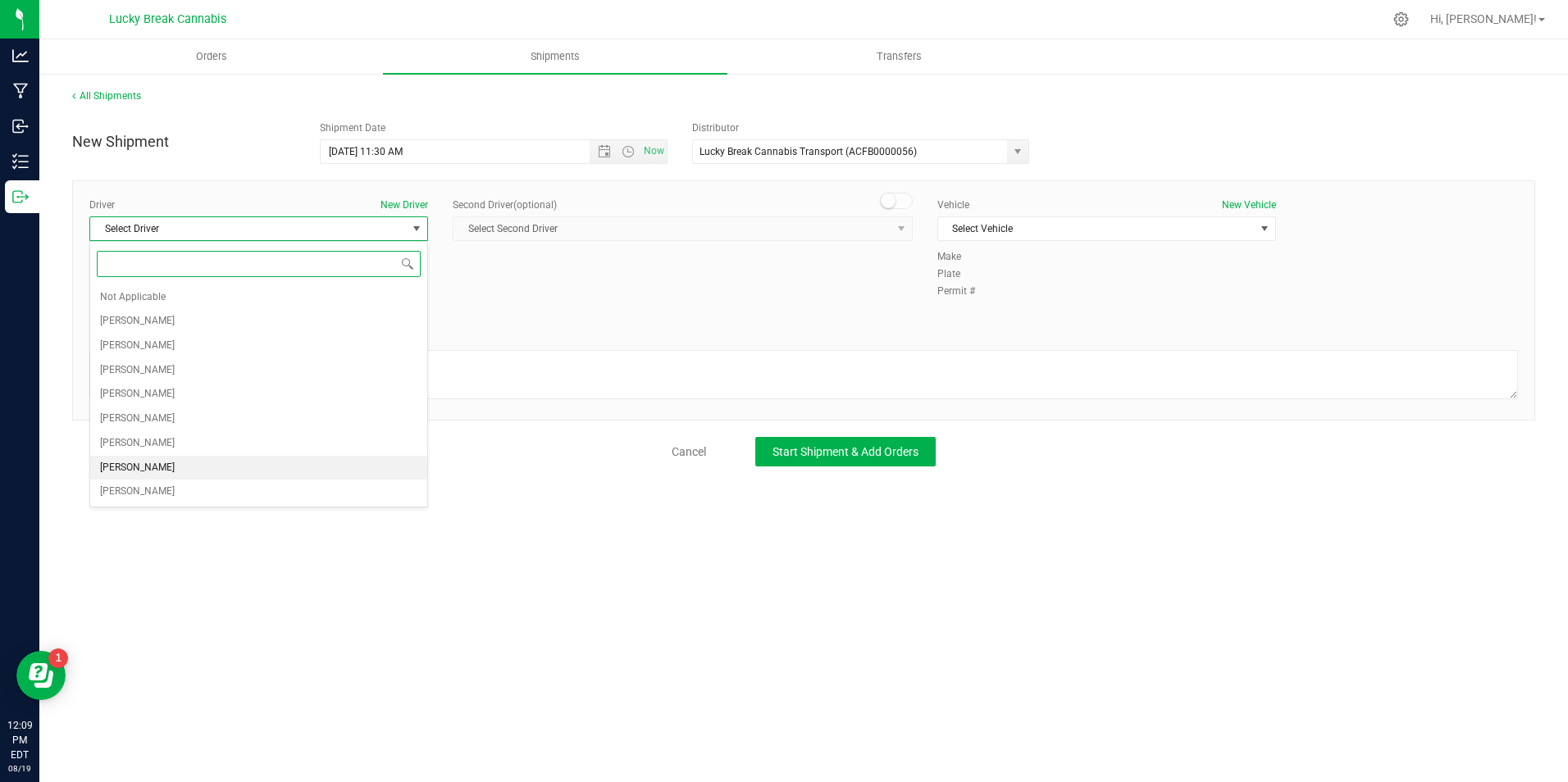
click at [137, 464] on span "[PERSON_NAME]" at bounding box center [137, 468] width 75 height 22
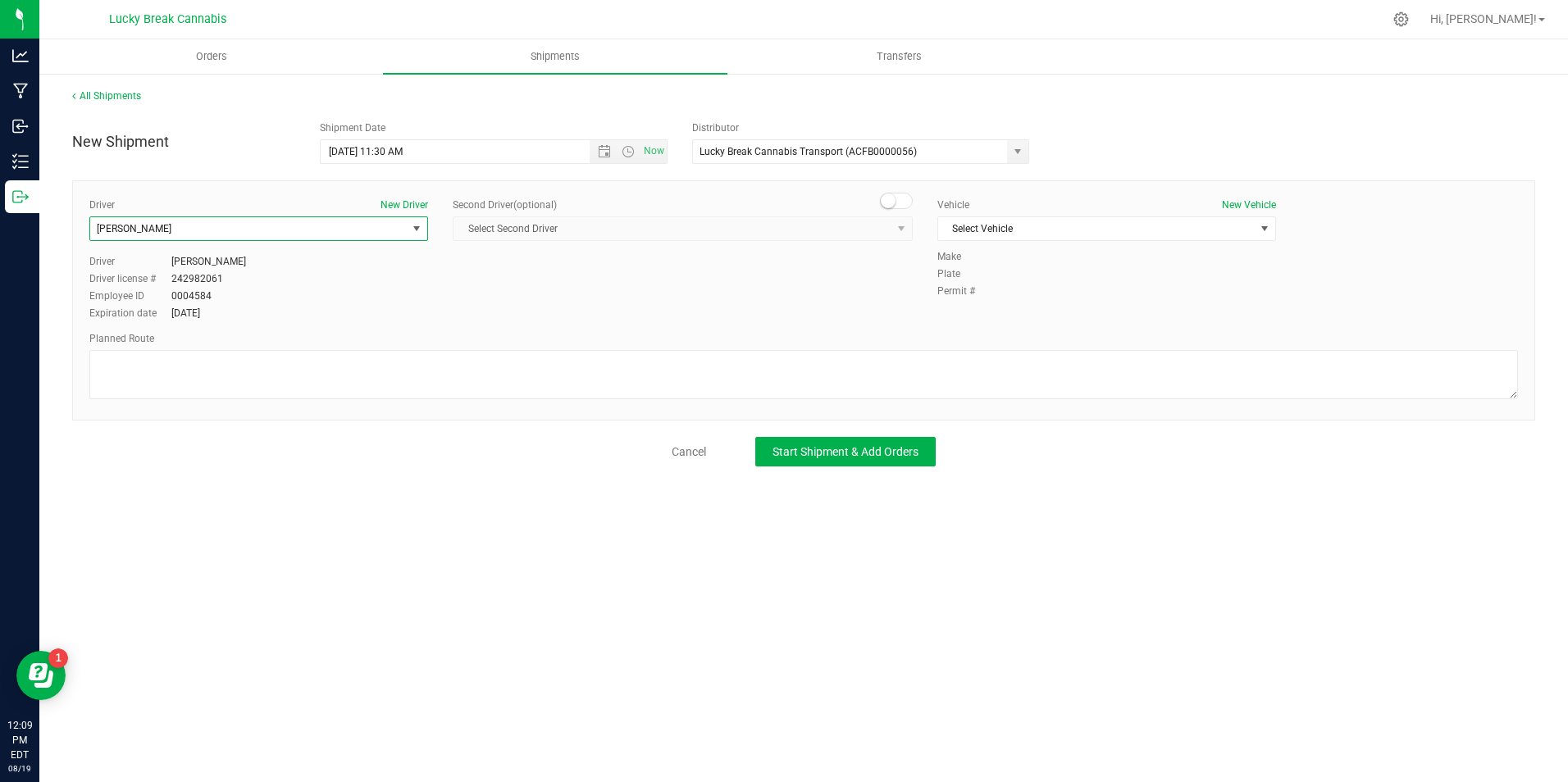
click at [886, 198] on div "Driver New Driver Dennis Paglialunga Select Driver Not Applicable Kalvin Burgos…" at bounding box center [804, 300] width 1463 height 240
click at [887, 198] on small at bounding box center [887, 200] width 15 height 15
click at [887, 198] on span at bounding box center [896, 200] width 33 height 16
click at [893, 200] on small at bounding box center [887, 200] width 15 height 15
click at [888, 231] on span "Select Second Driver" at bounding box center [672, 228] width 438 height 23
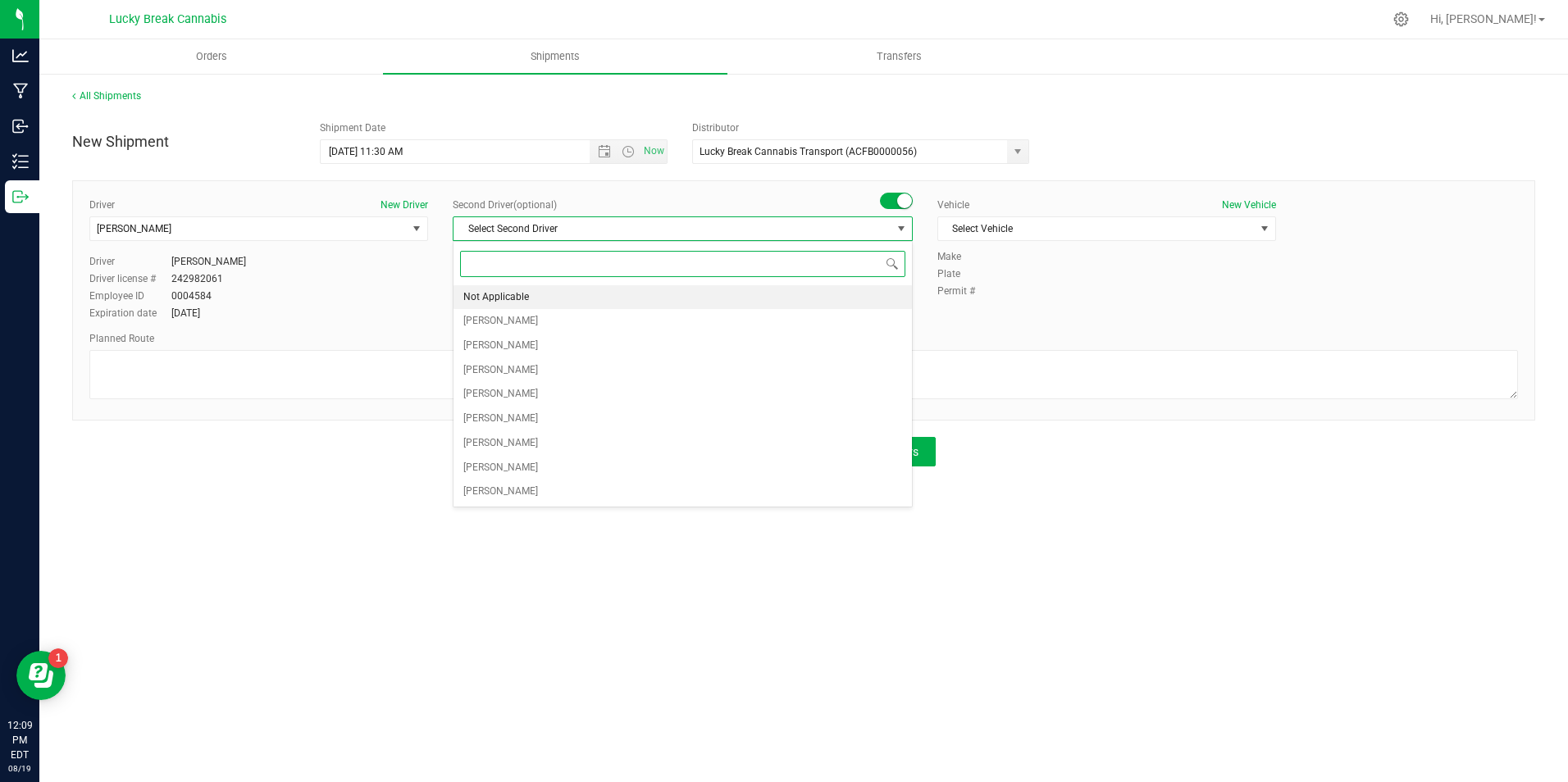
click at [570, 297] on li "Not Applicable" at bounding box center [682, 298] width 459 height 25
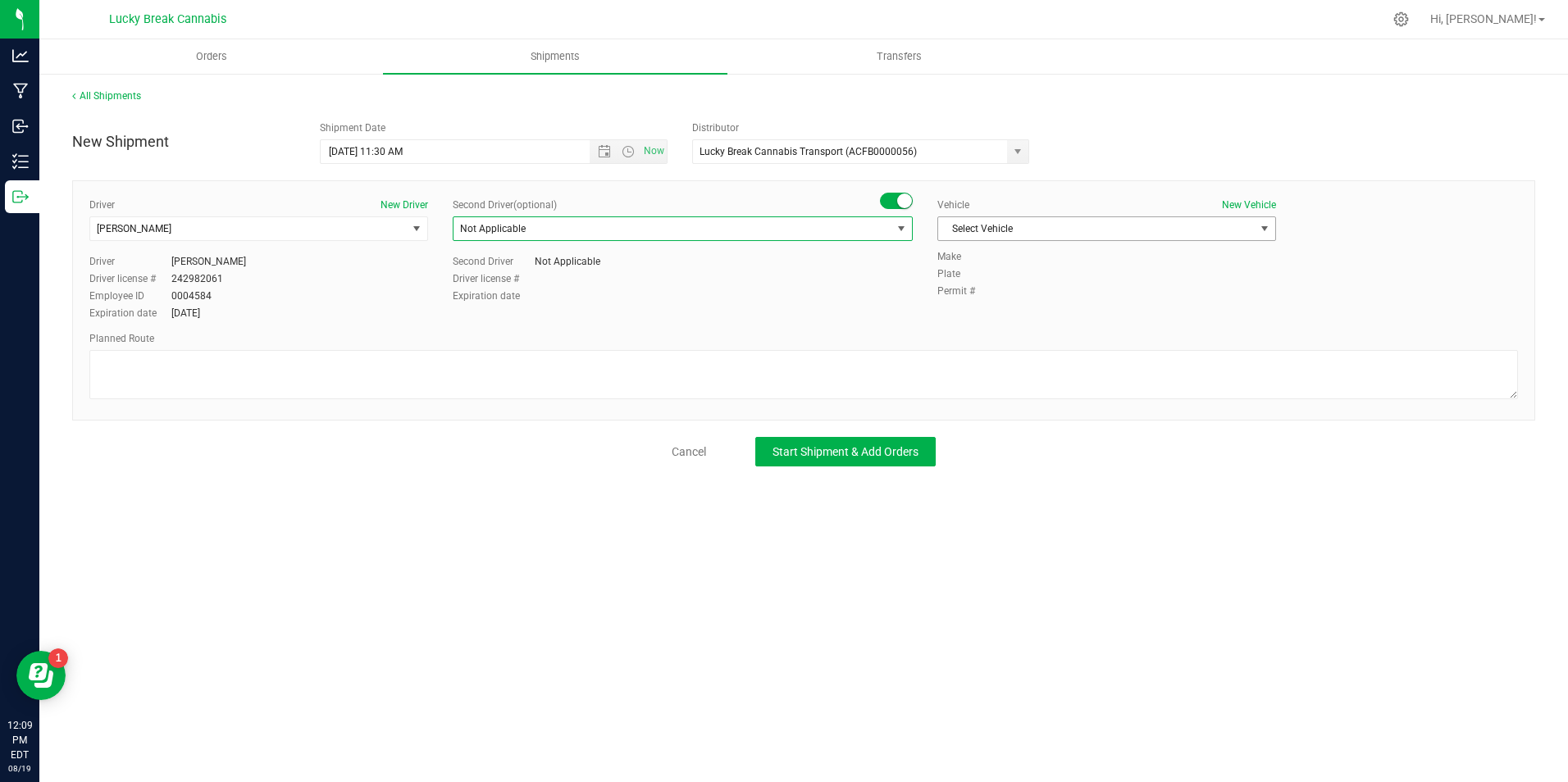
click at [972, 221] on span "Select Vehicle" at bounding box center [1096, 228] width 317 height 23
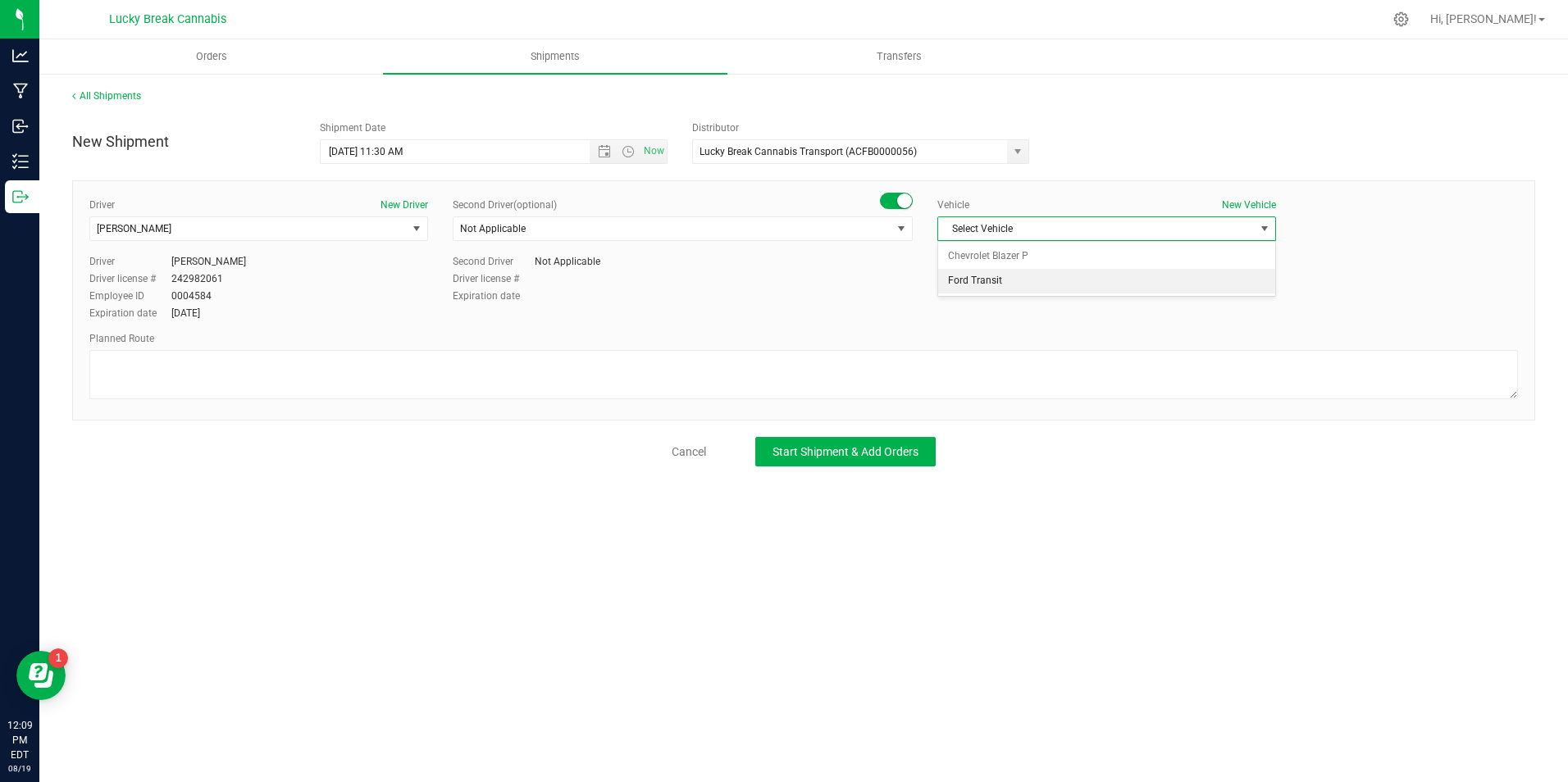
click at [988, 272] on li "Ford Transit" at bounding box center [1107, 280] width 337 height 25
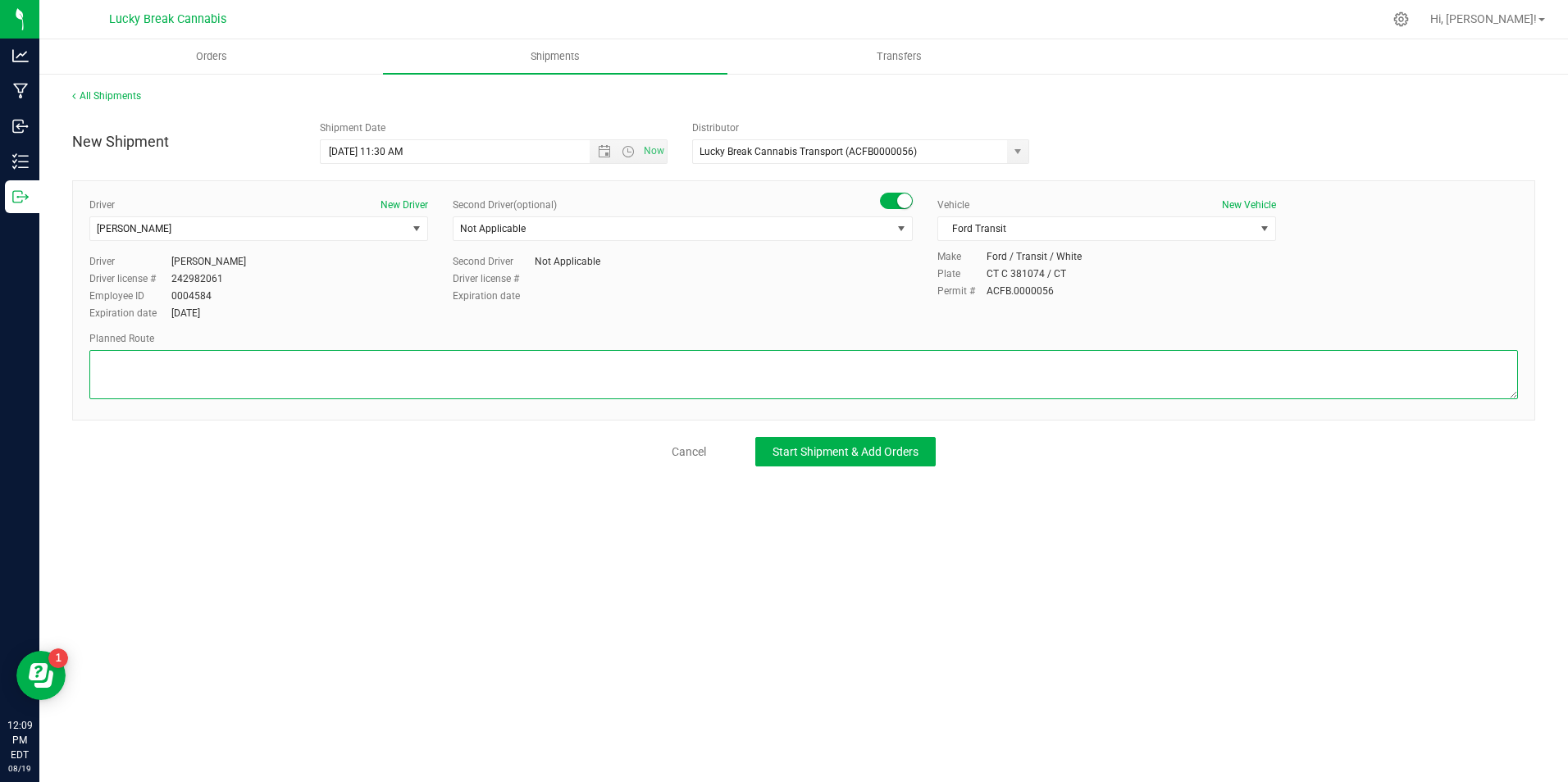
click at [934, 377] on textarea at bounding box center [804, 374] width 1429 height 49
click at [446, 372] on textarea at bounding box center [804, 374] width 1429 height 49
paste textarea "CT-15N to CT-8 to exit 31 to I-84E, Exit 34 to Ct-372 to Crooked St, Left onto …"
type textarea "CT-15N to CT-8 to exit 31 to I-84E, Exit 34 to Ct-372 to Crooked St, Left onto …"
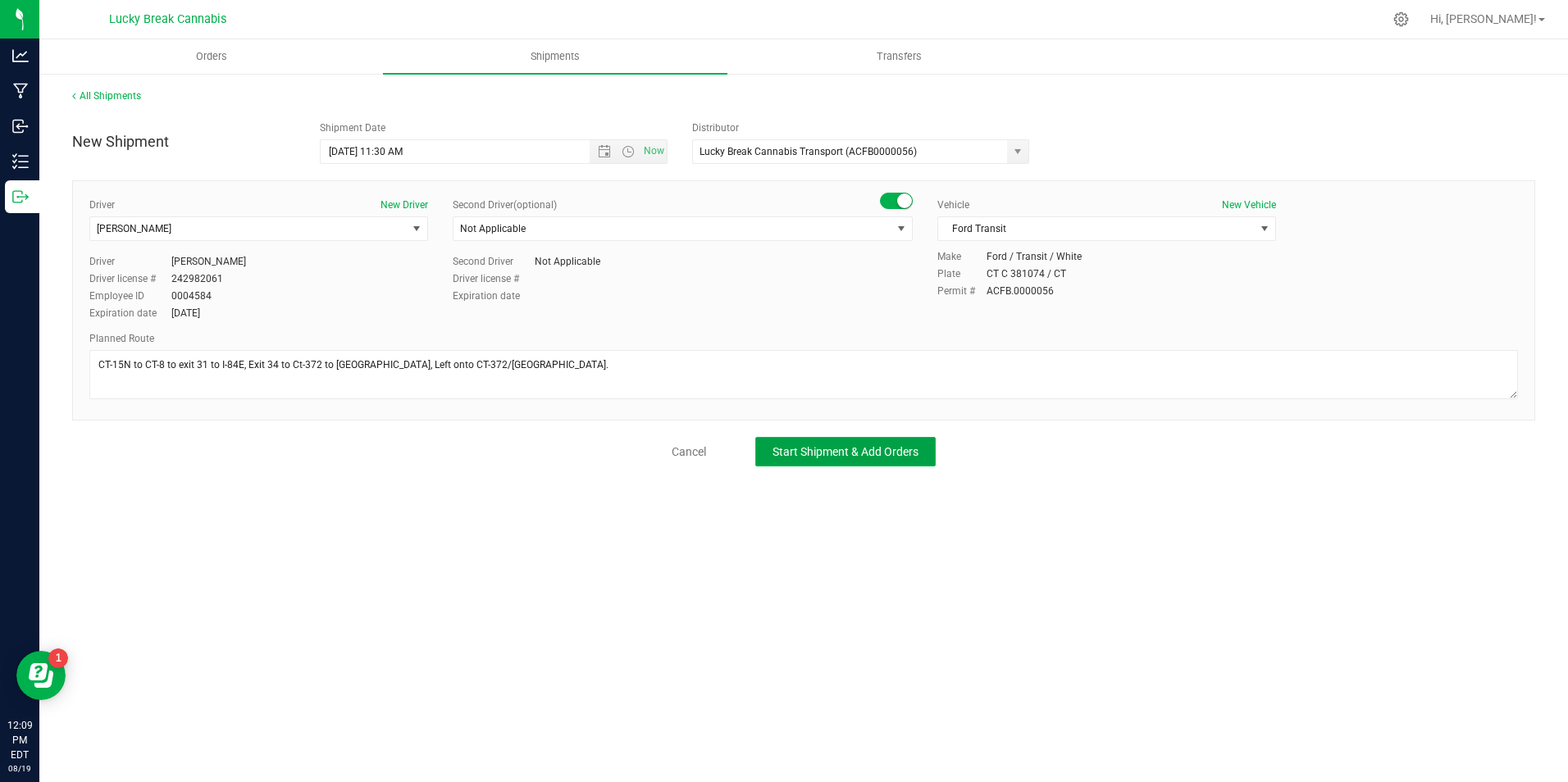
click at [818, 450] on span "Start Shipment & Add Orders" at bounding box center [845, 451] width 146 height 13
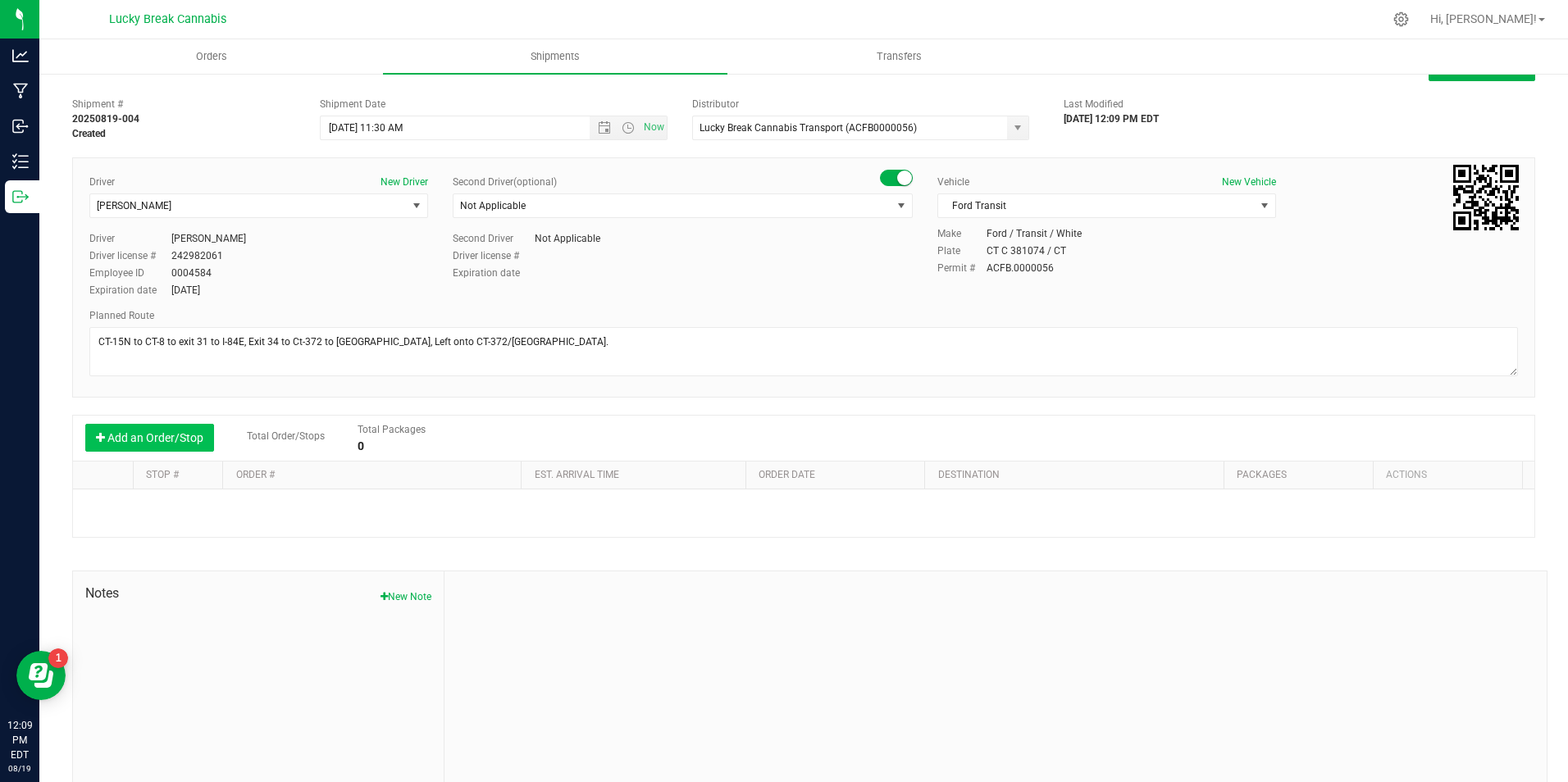
scroll to position [56, 0]
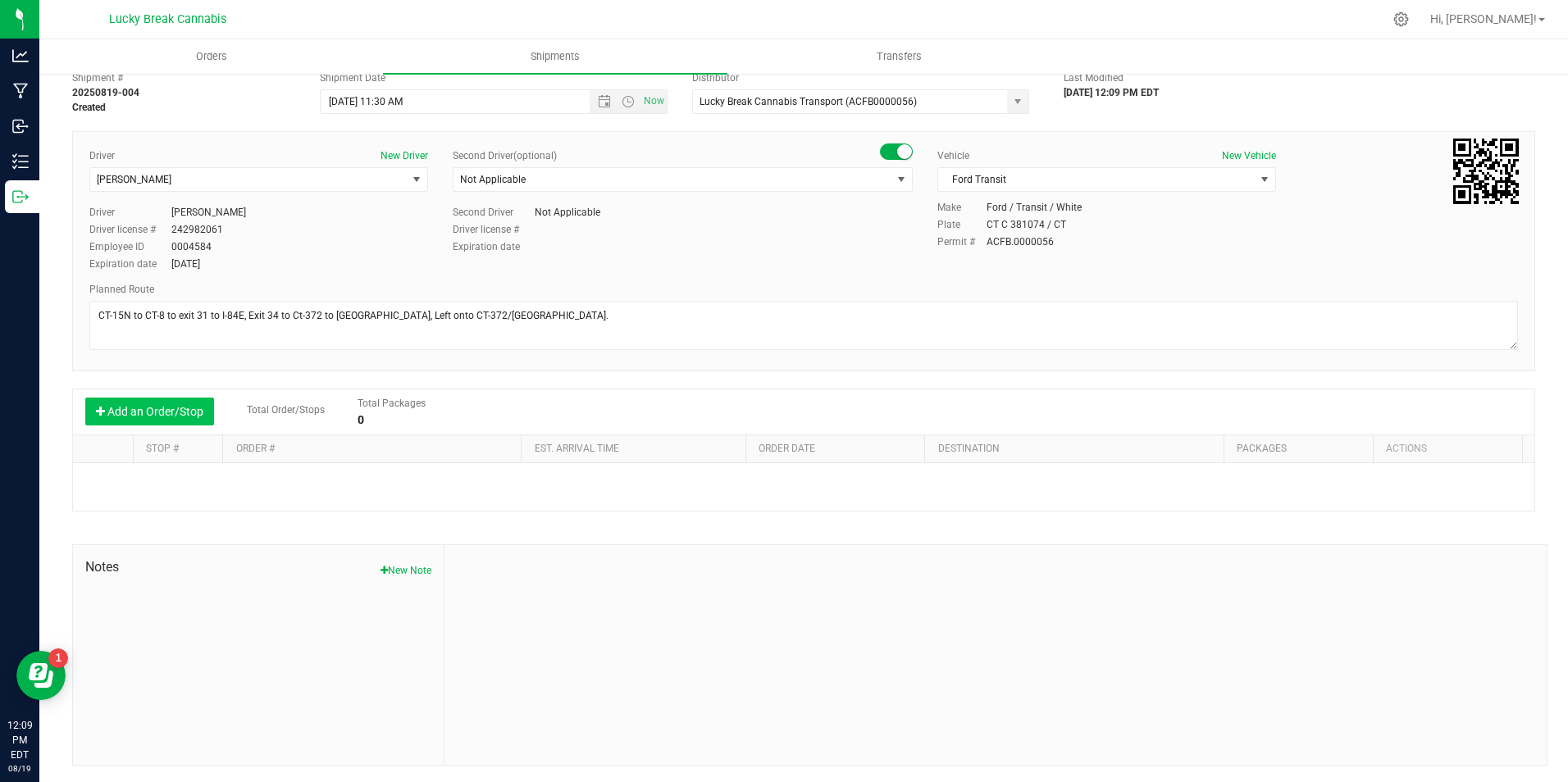
click at [150, 409] on button "Add an Order/Stop" at bounding box center [150, 411] width 129 height 28
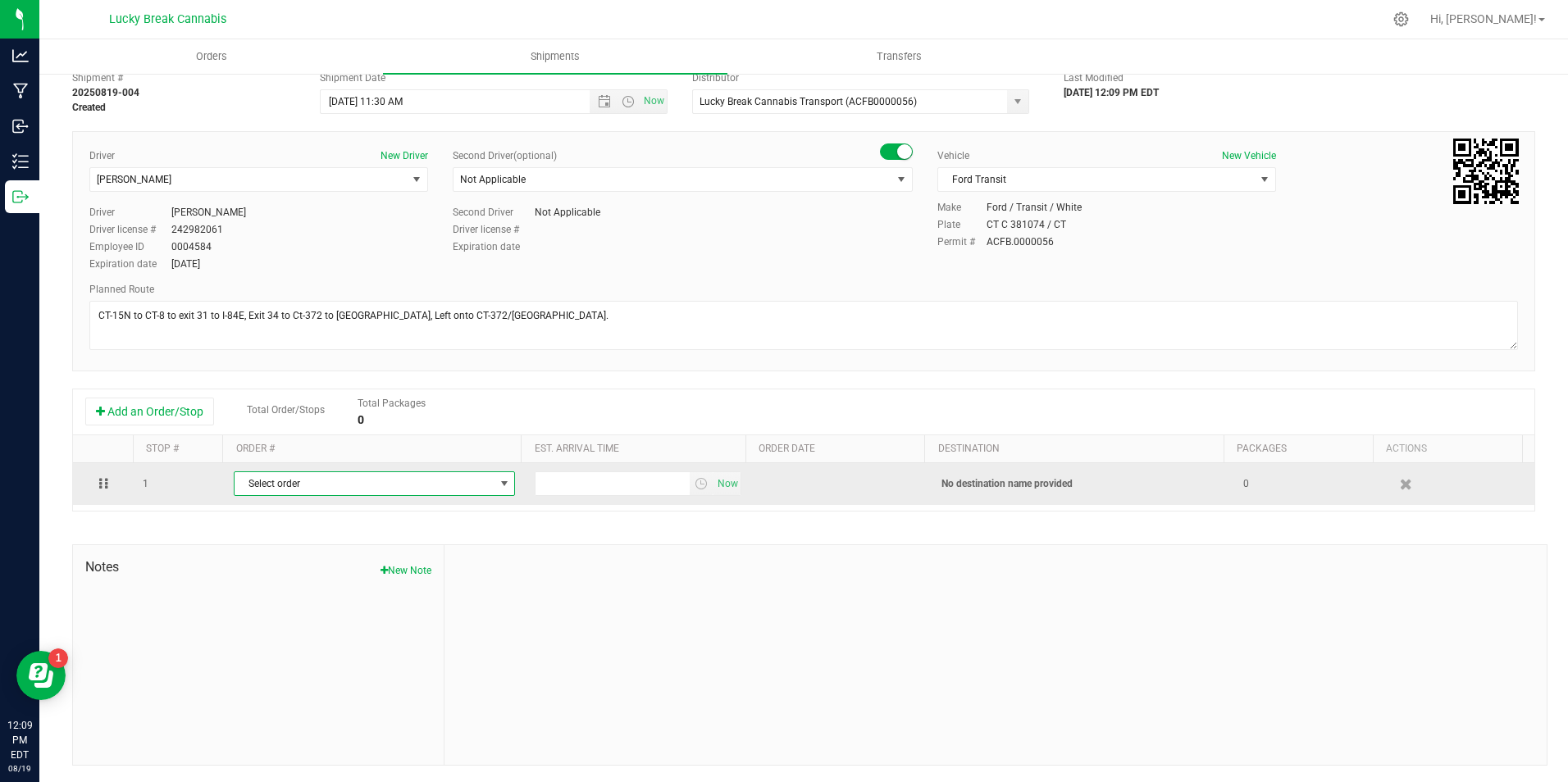
click at [327, 489] on span "Select order" at bounding box center [363, 483] width 259 height 23
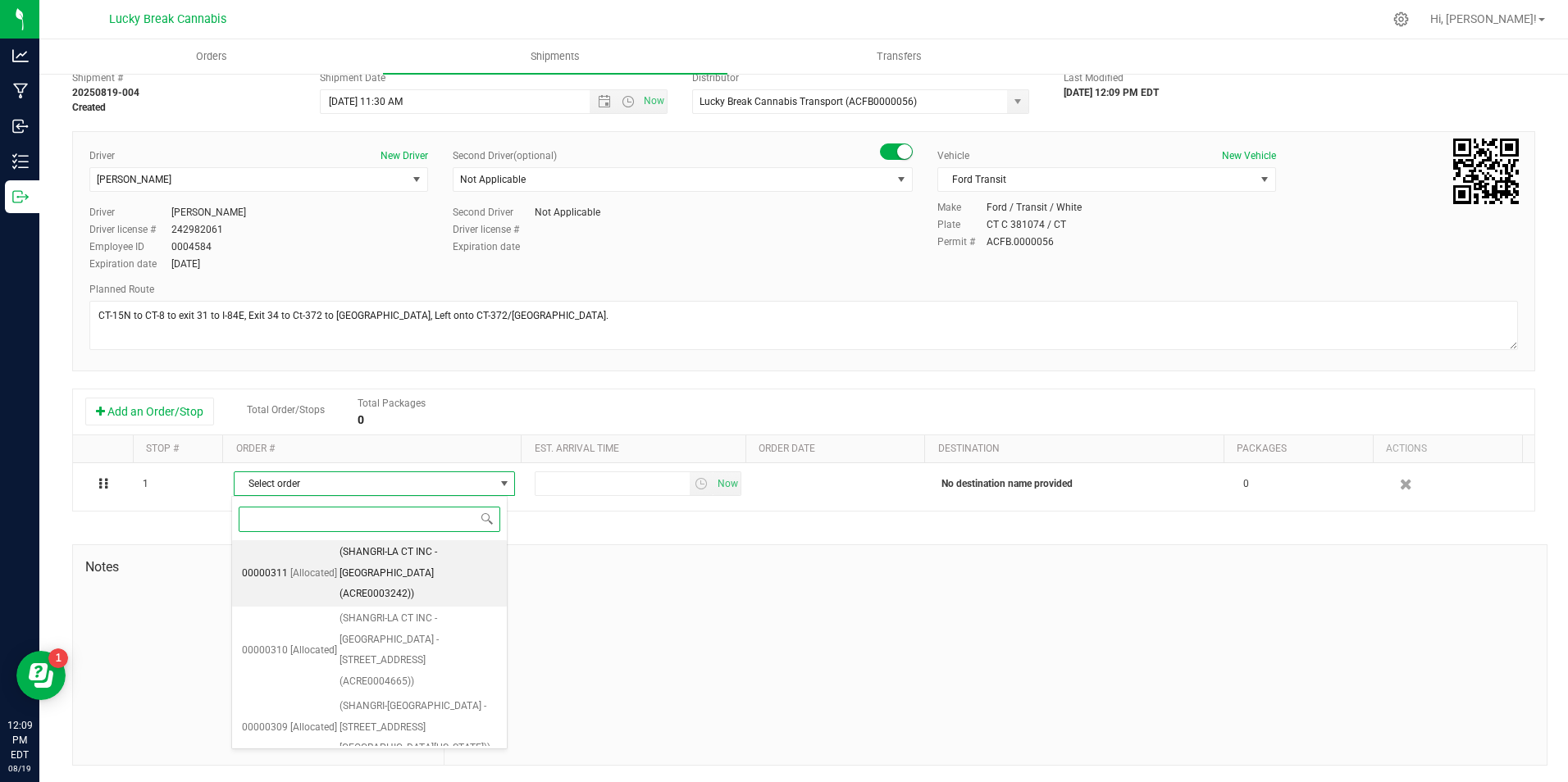
click at [426, 558] on span "(SHANGRI-LA CT INC - Plainville (ACRE0003242))" at bounding box center [417, 573] width 157 height 63
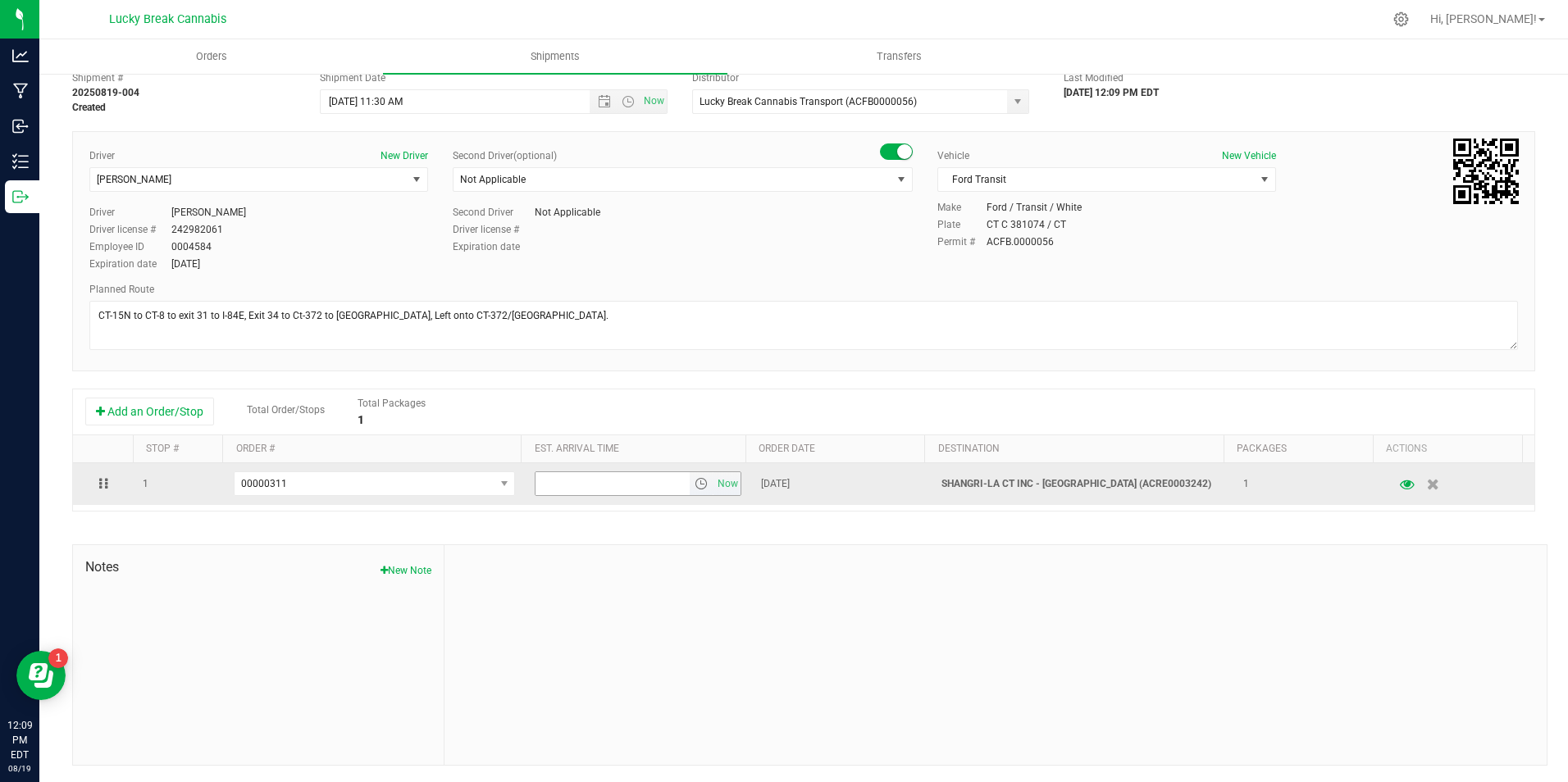
click at [694, 483] on span "select" at bounding box center [701, 483] width 13 height 13
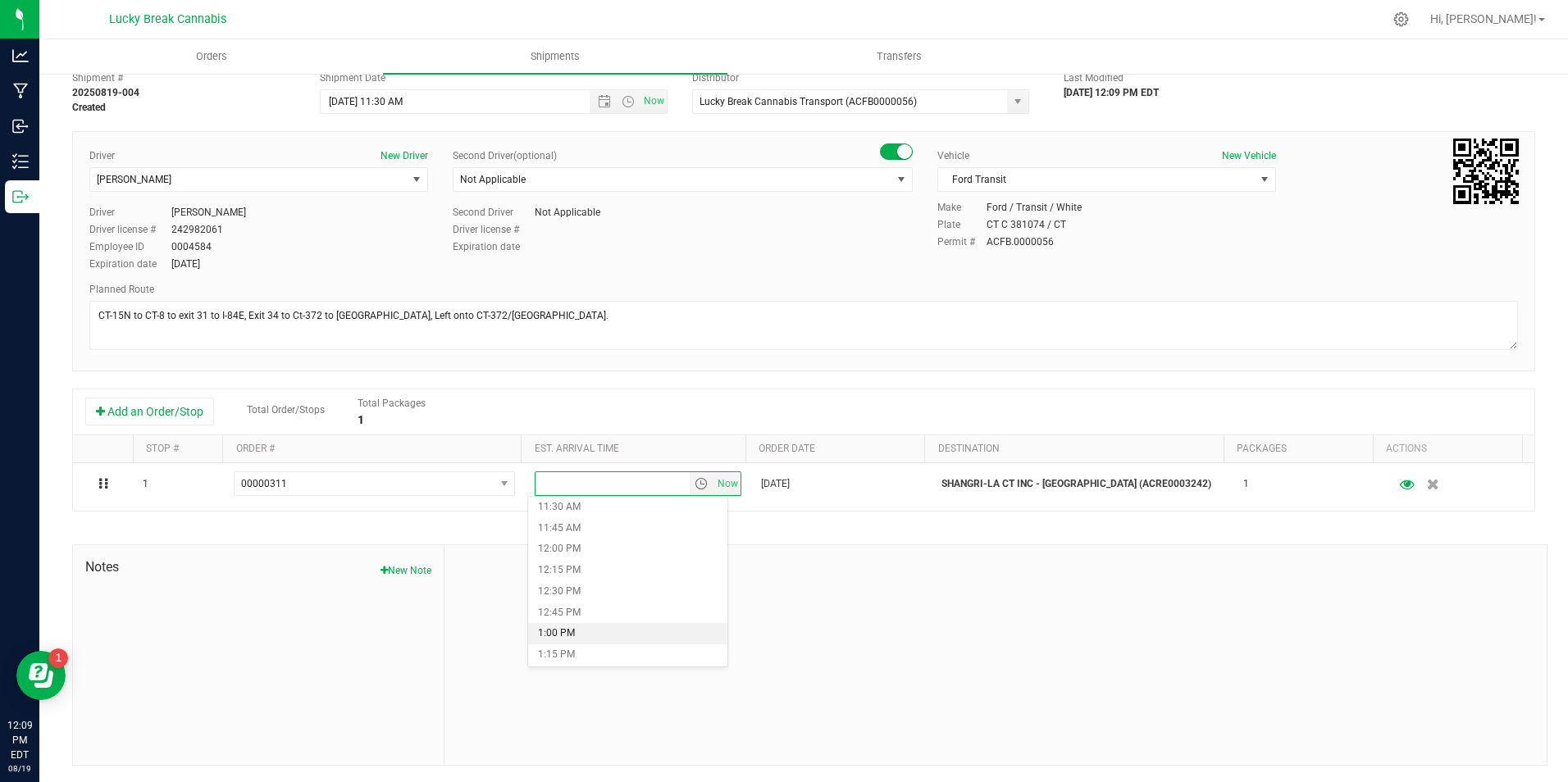
scroll to position [983, 0]
click at [586, 517] on li "11:45 AM" at bounding box center [628, 517] width 200 height 22
click at [814, 539] on div "Shipment # 20250819-004 Created Shipment Date 8/20/2025 11:30 AM Now Distributo…" at bounding box center [804, 414] width 1463 height 702
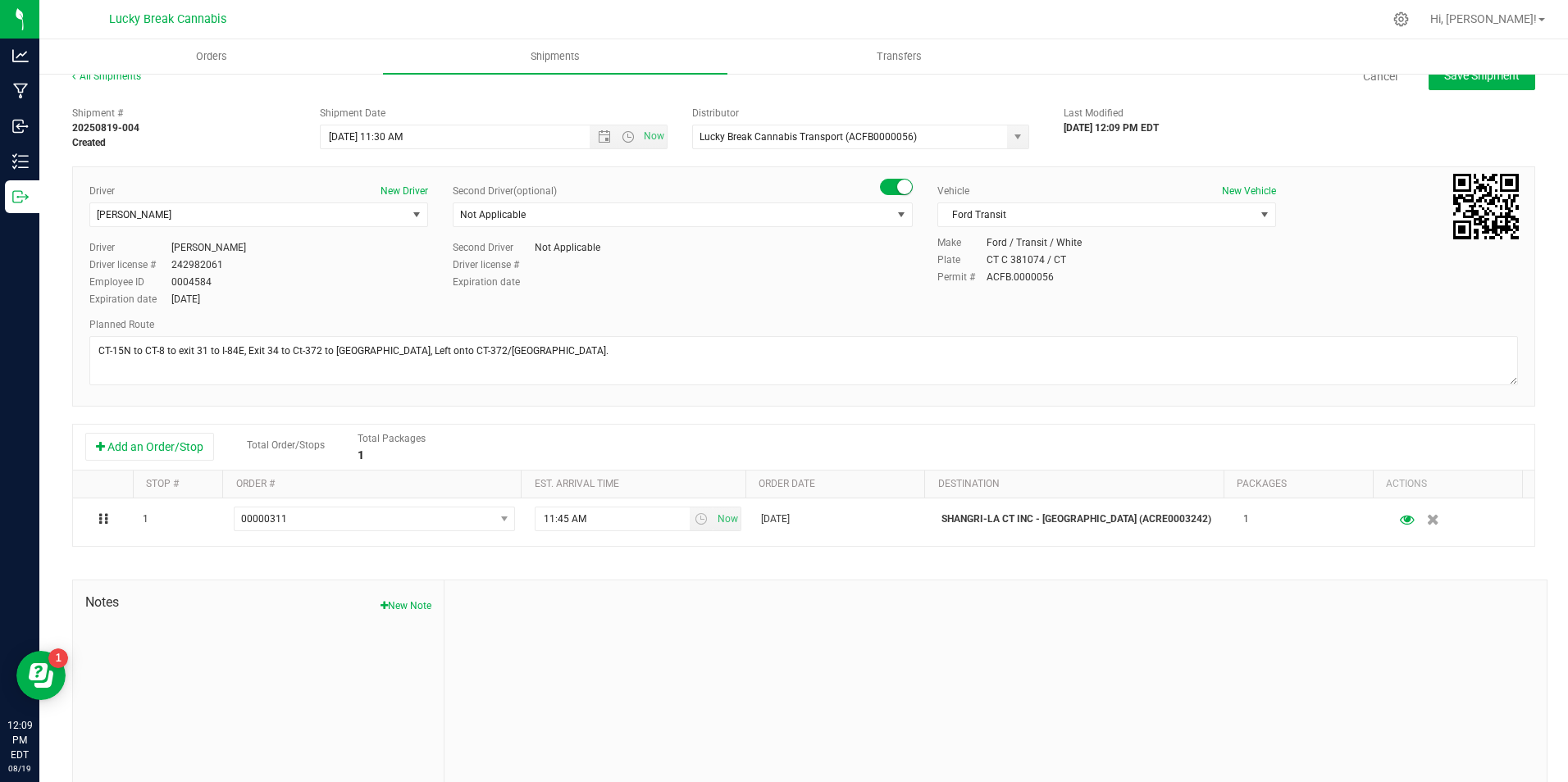
scroll to position [0, 0]
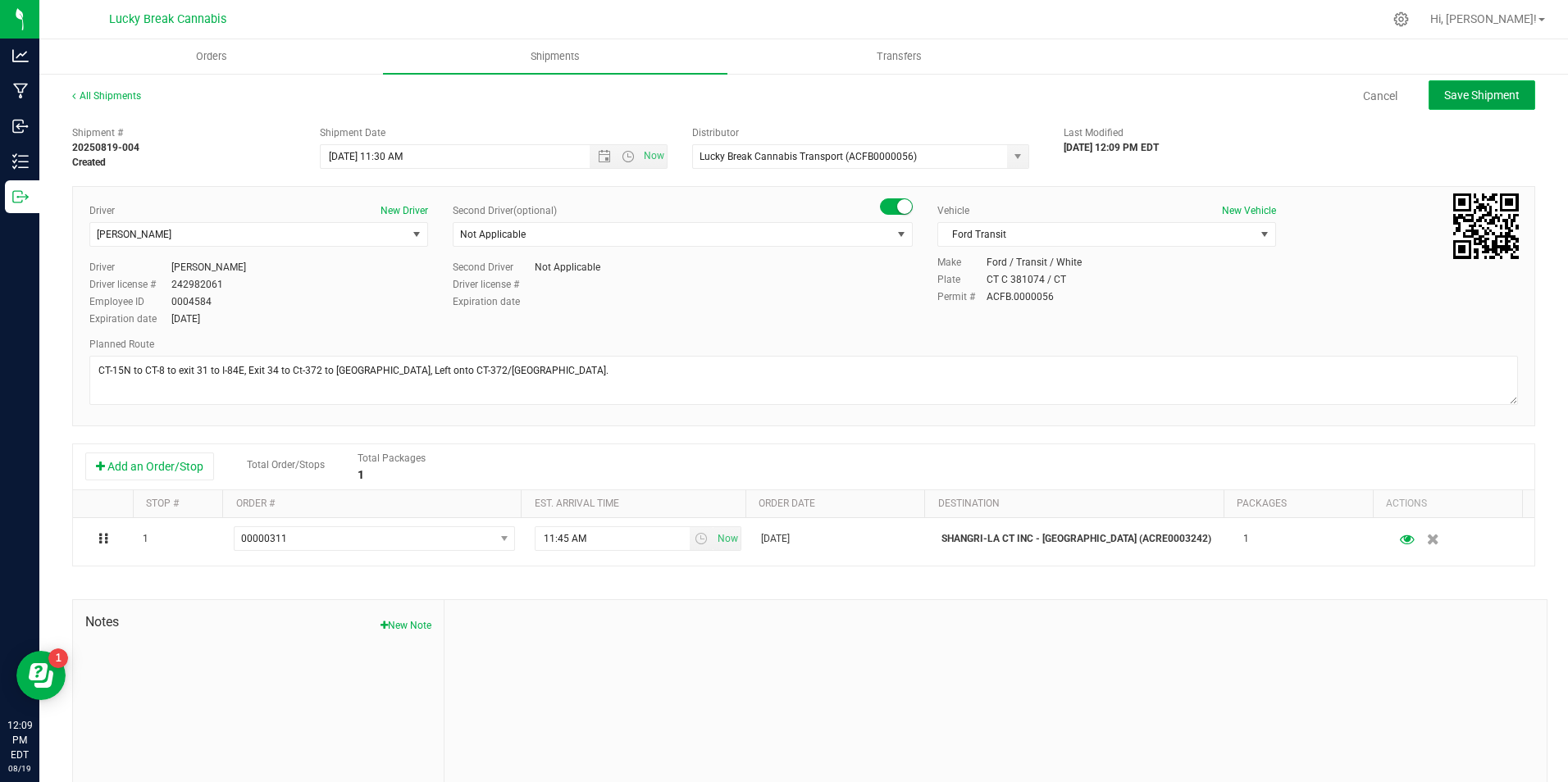
click at [1472, 101] on span "Save Shipment" at bounding box center [1482, 95] width 76 height 13
type input "8/20/2025 3:30 PM"
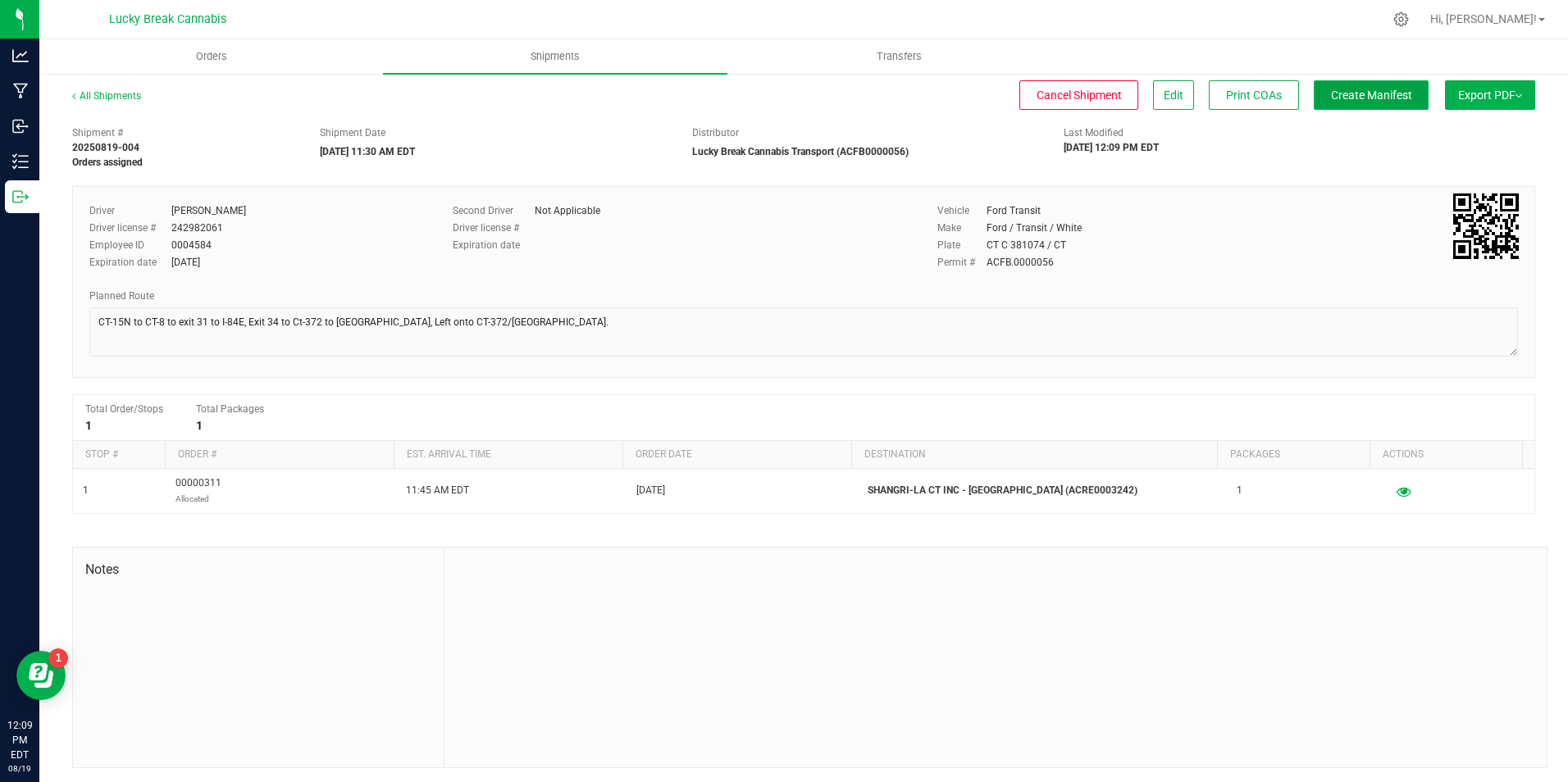
click at [1378, 96] on span "Create Manifest" at bounding box center [1371, 95] width 81 height 13
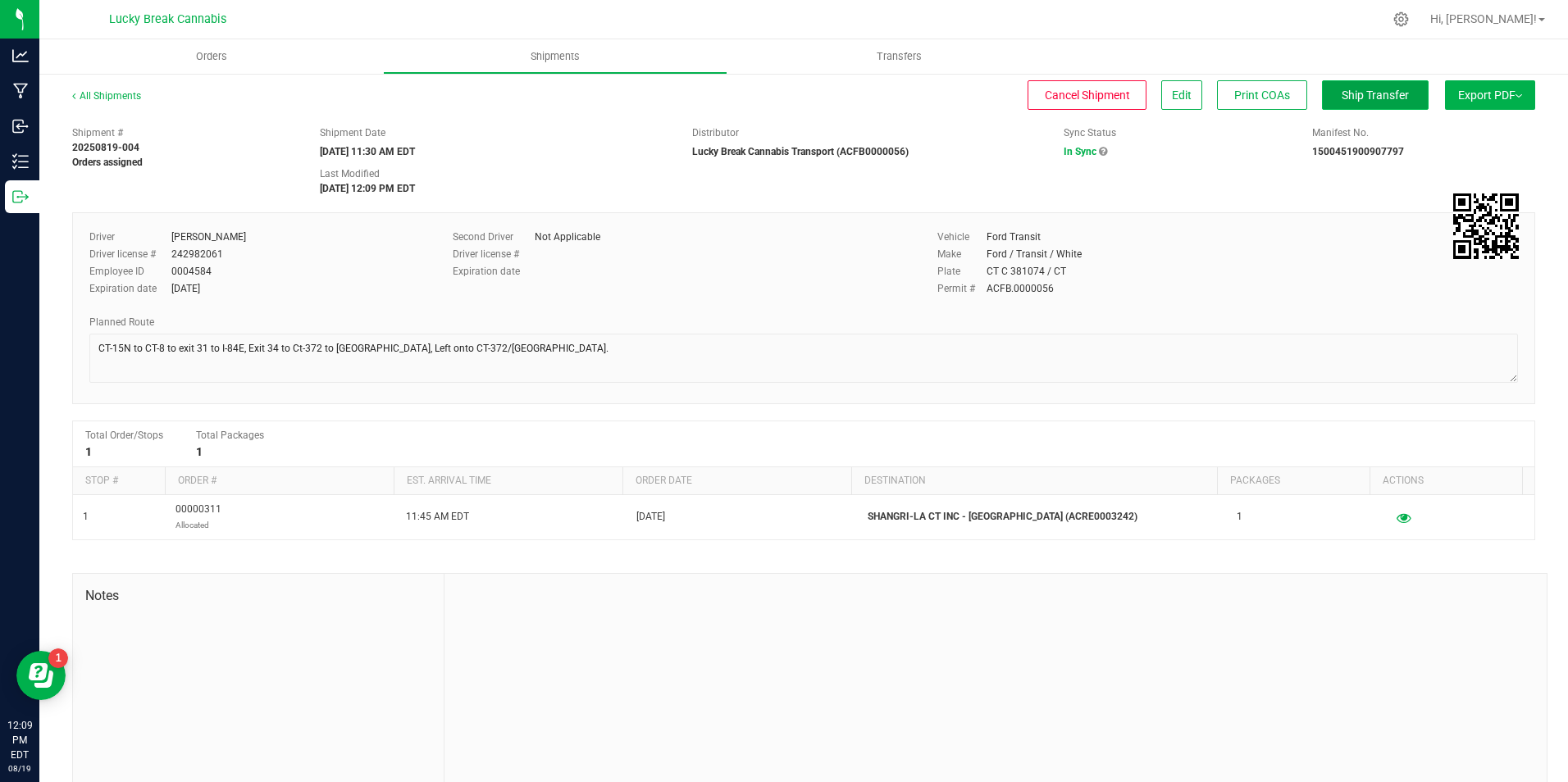
click at [1343, 99] on span "Ship Transfer" at bounding box center [1375, 95] width 67 height 13
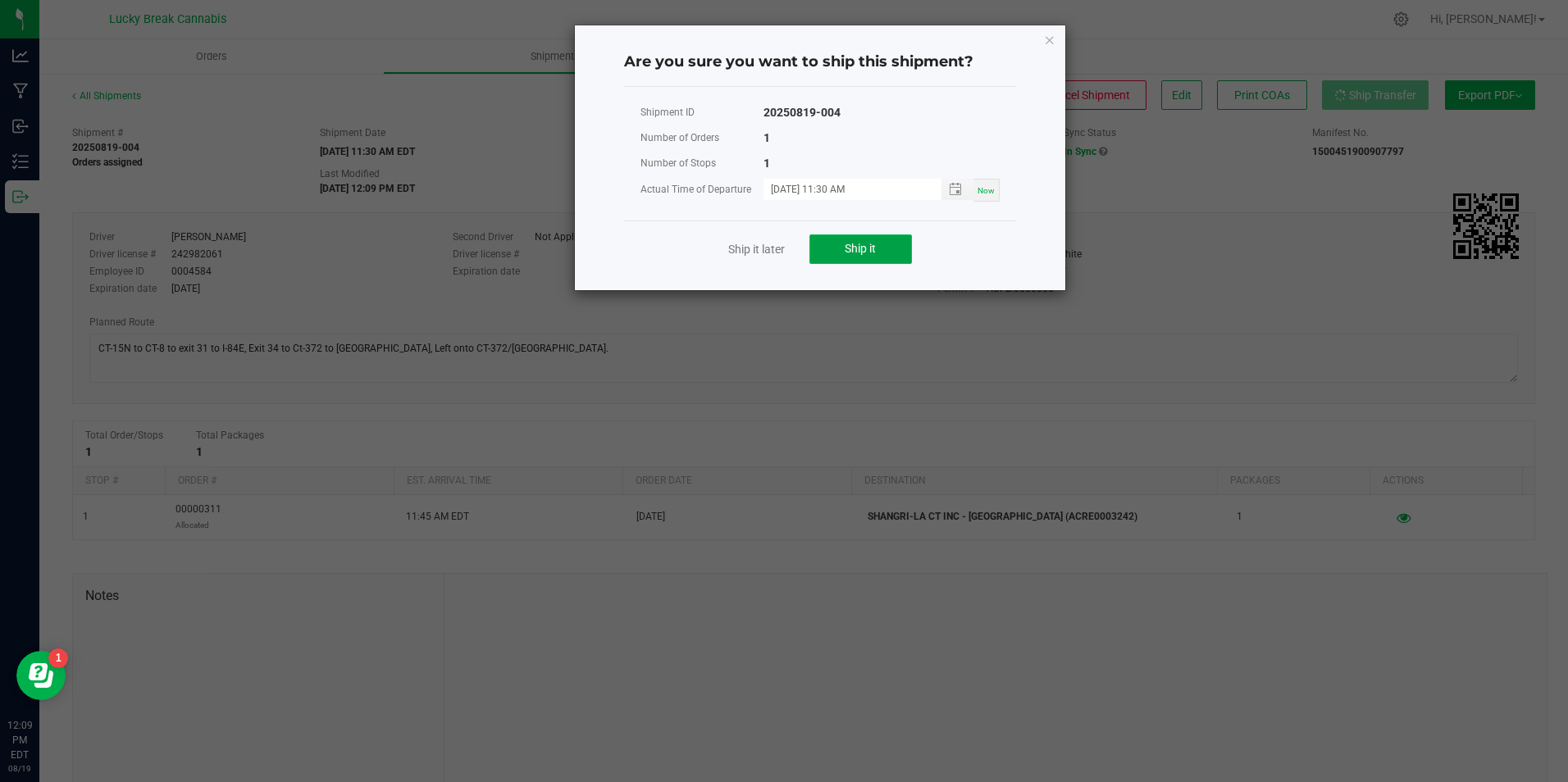
click at [876, 253] on span "Ship it" at bounding box center [860, 248] width 31 height 13
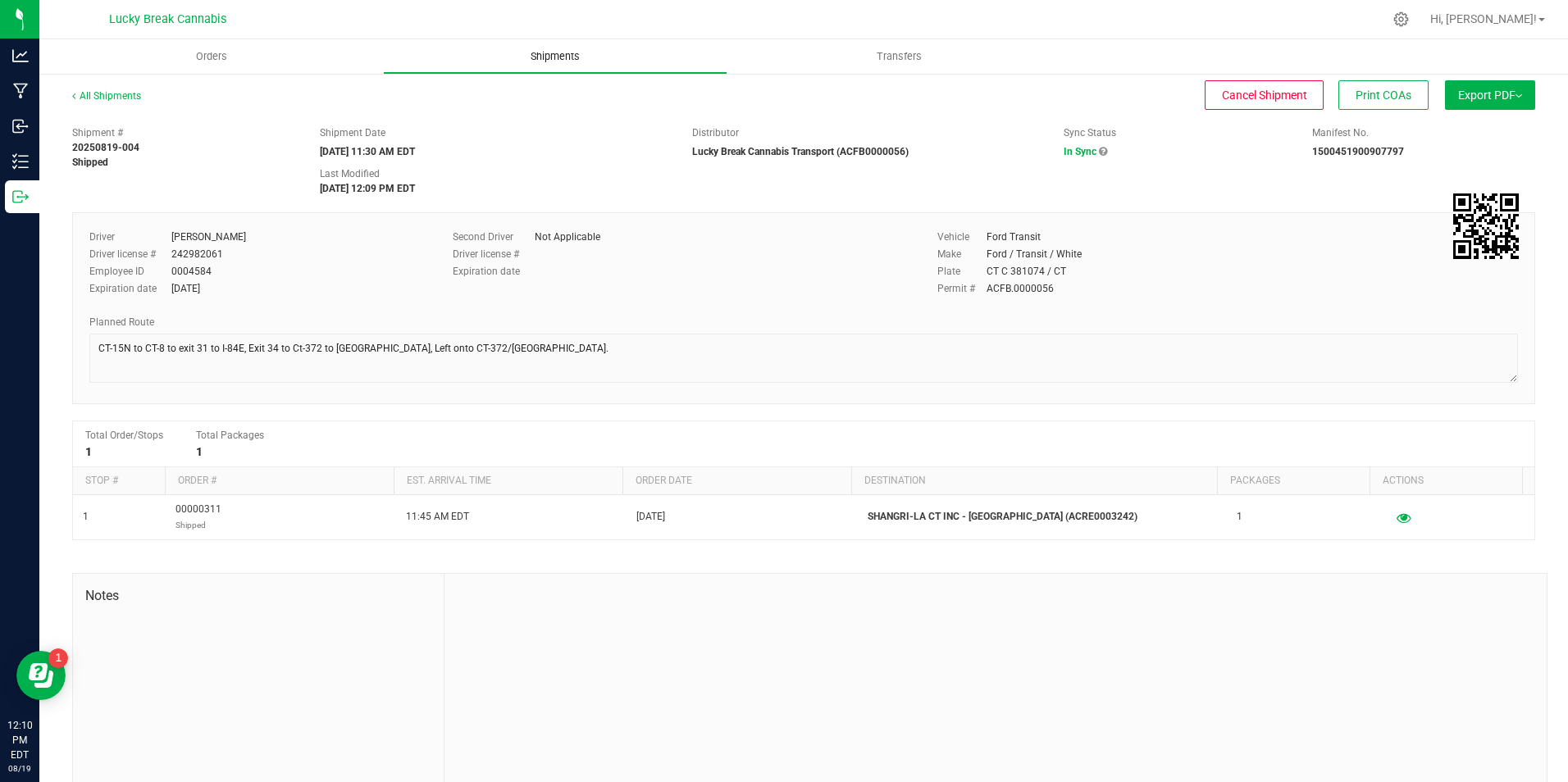
click at [572, 56] on span "Shipments" at bounding box center [555, 56] width 94 height 15
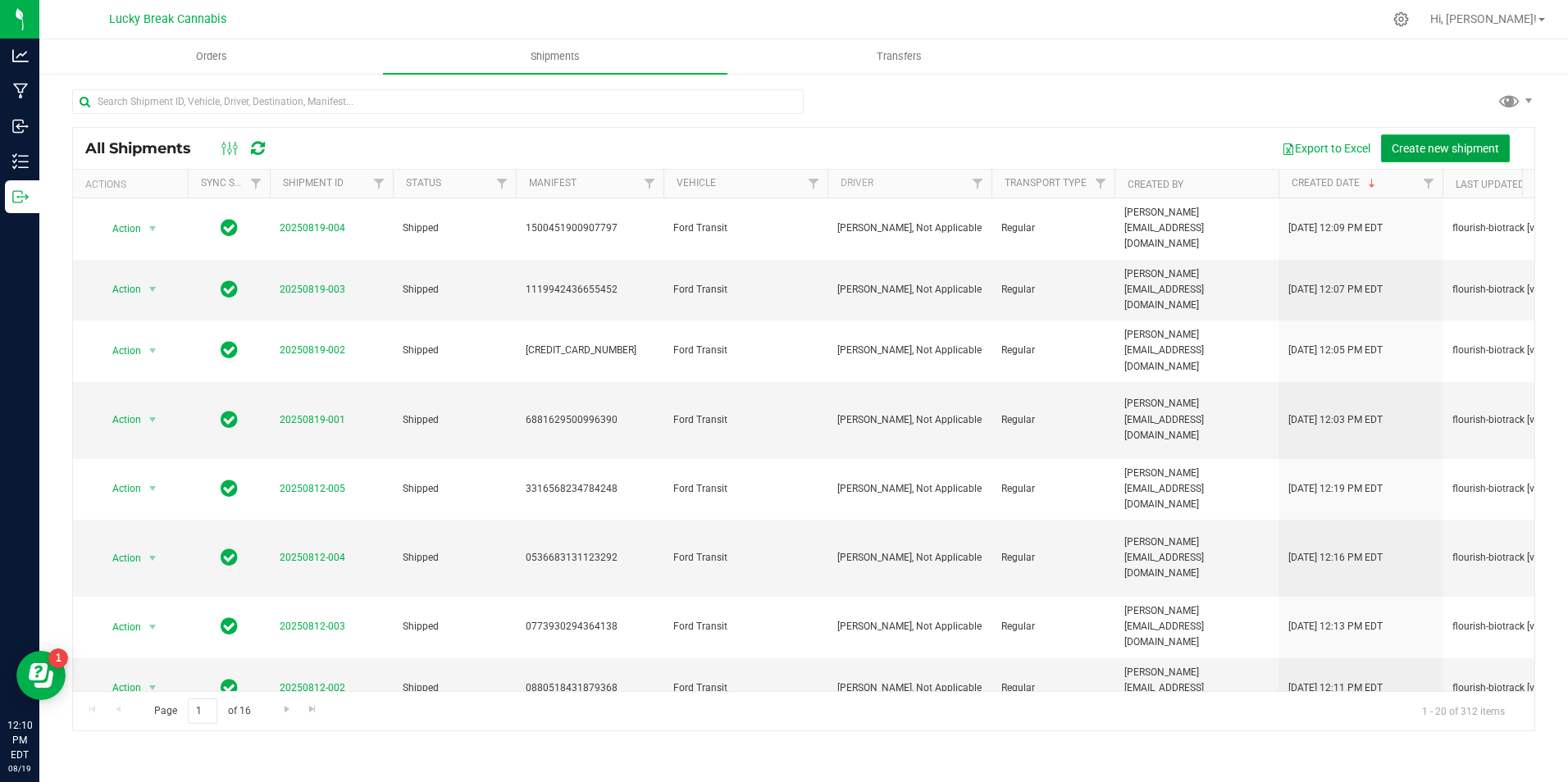
click at [1393, 153] on span "Create new shipment" at bounding box center [1445, 148] width 108 height 13
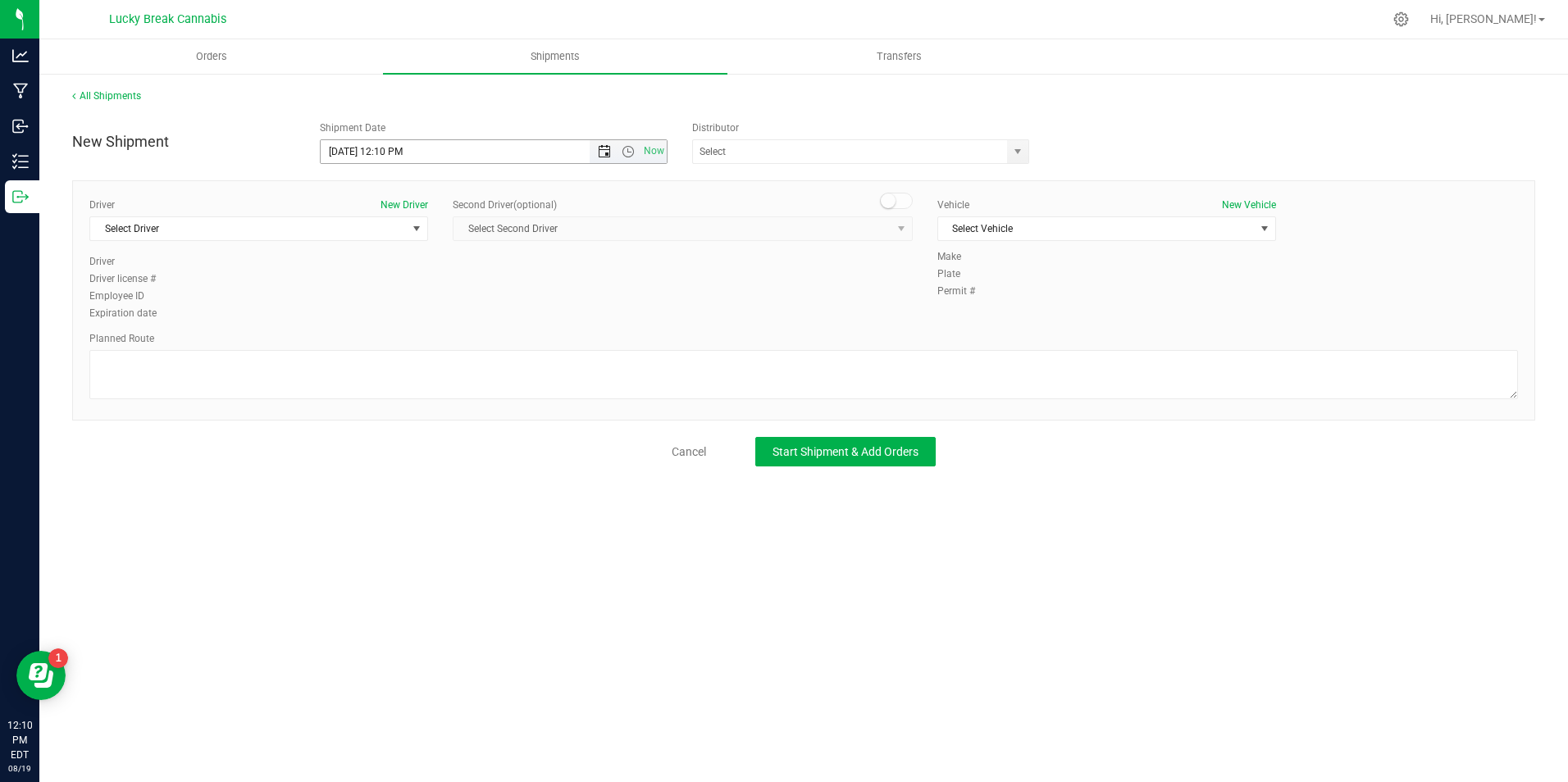
click at [601, 145] on span "Open the date view" at bounding box center [604, 151] width 13 height 13
click at [410, 314] on link "20" at bounding box center [407, 318] width 24 height 26
click at [626, 148] on span "Open the time view" at bounding box center [627, 151] width 13 height 13
click at [389, 269] on li "12:00 PM" at bounding box center [493, 274] width 344 height 22
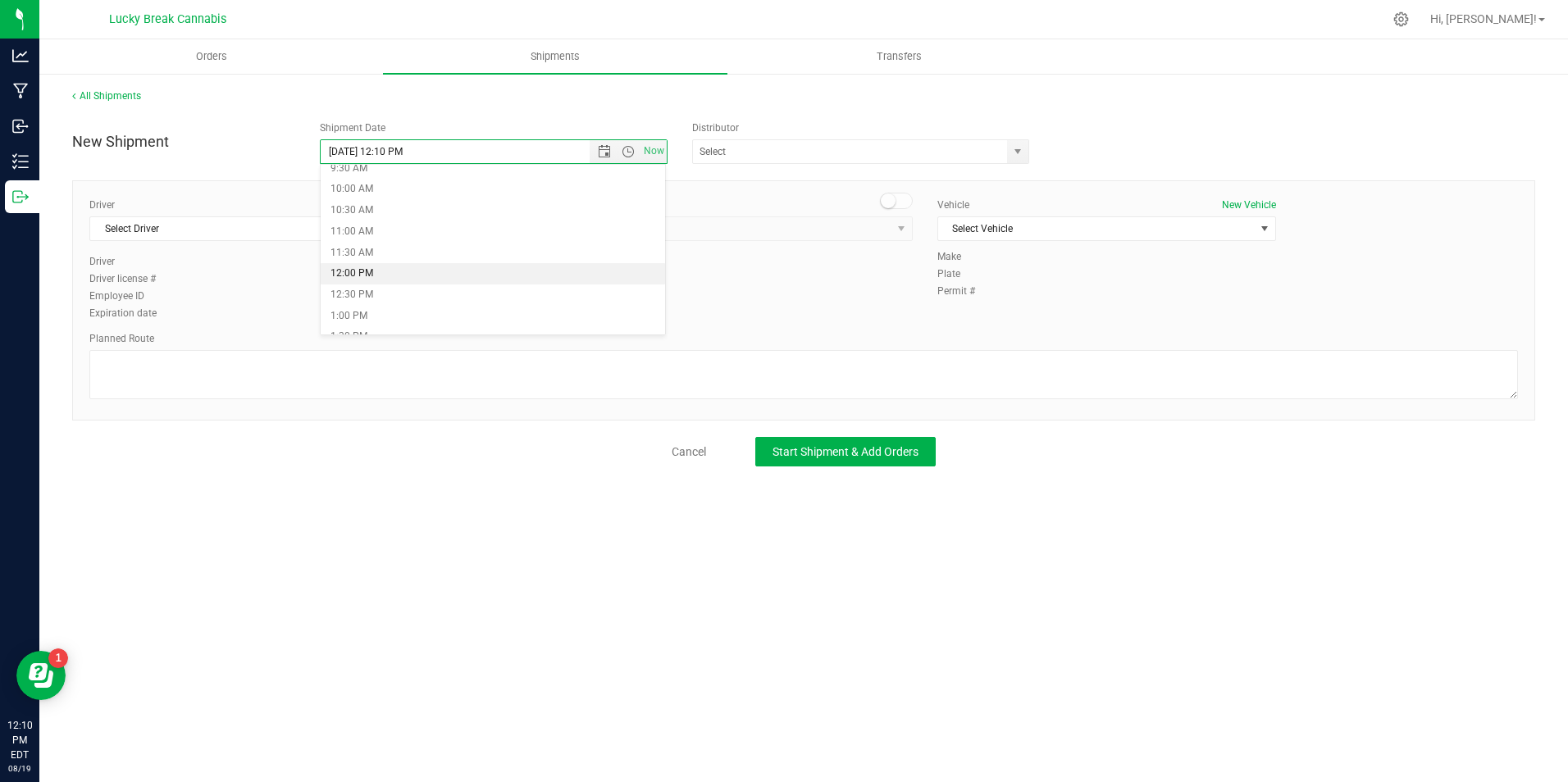
type input "[DATE] 12:00 PM"
click at [1015, 144] on span "select" at bounding box center [1017, 151] width 21 height 23
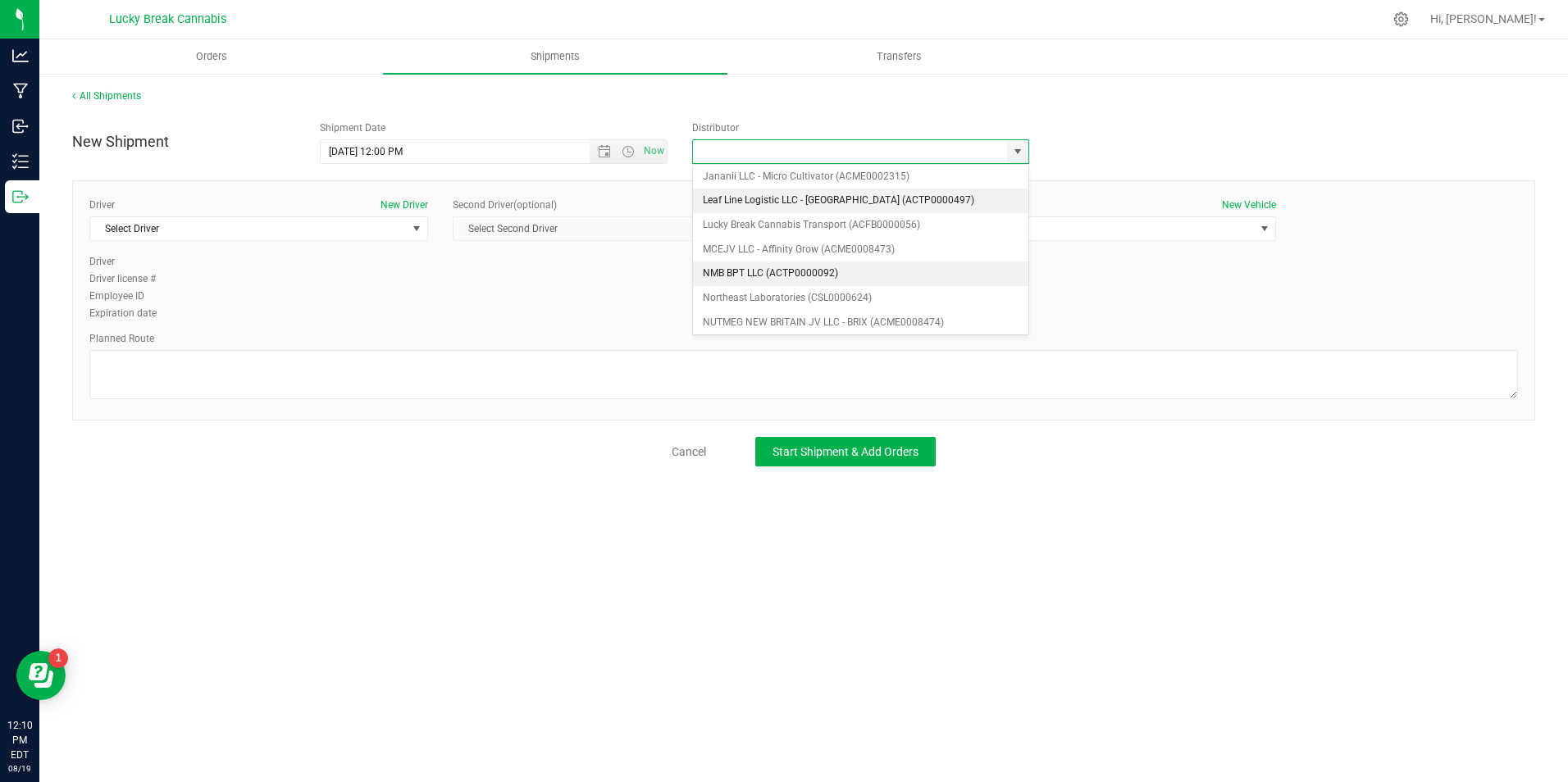
scroll to position [246, 0]
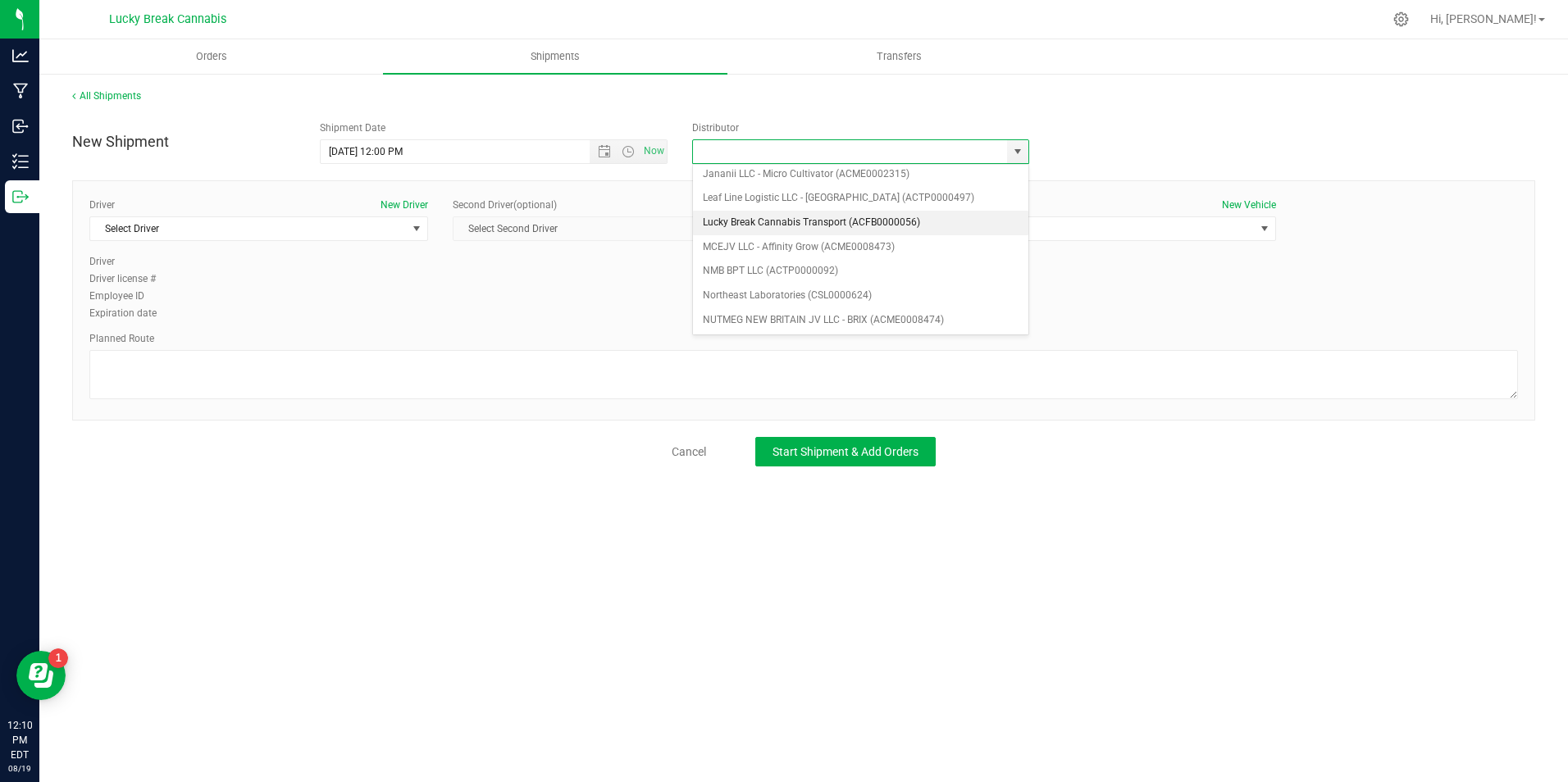
click at [781, 220] on li "Lucky Break Cannabis Transport (ACFB0000056)" at bounding box center [861, 223] width 336 height 25
type input "Lucky Break Cannabis Transport (ACFB0000056)"
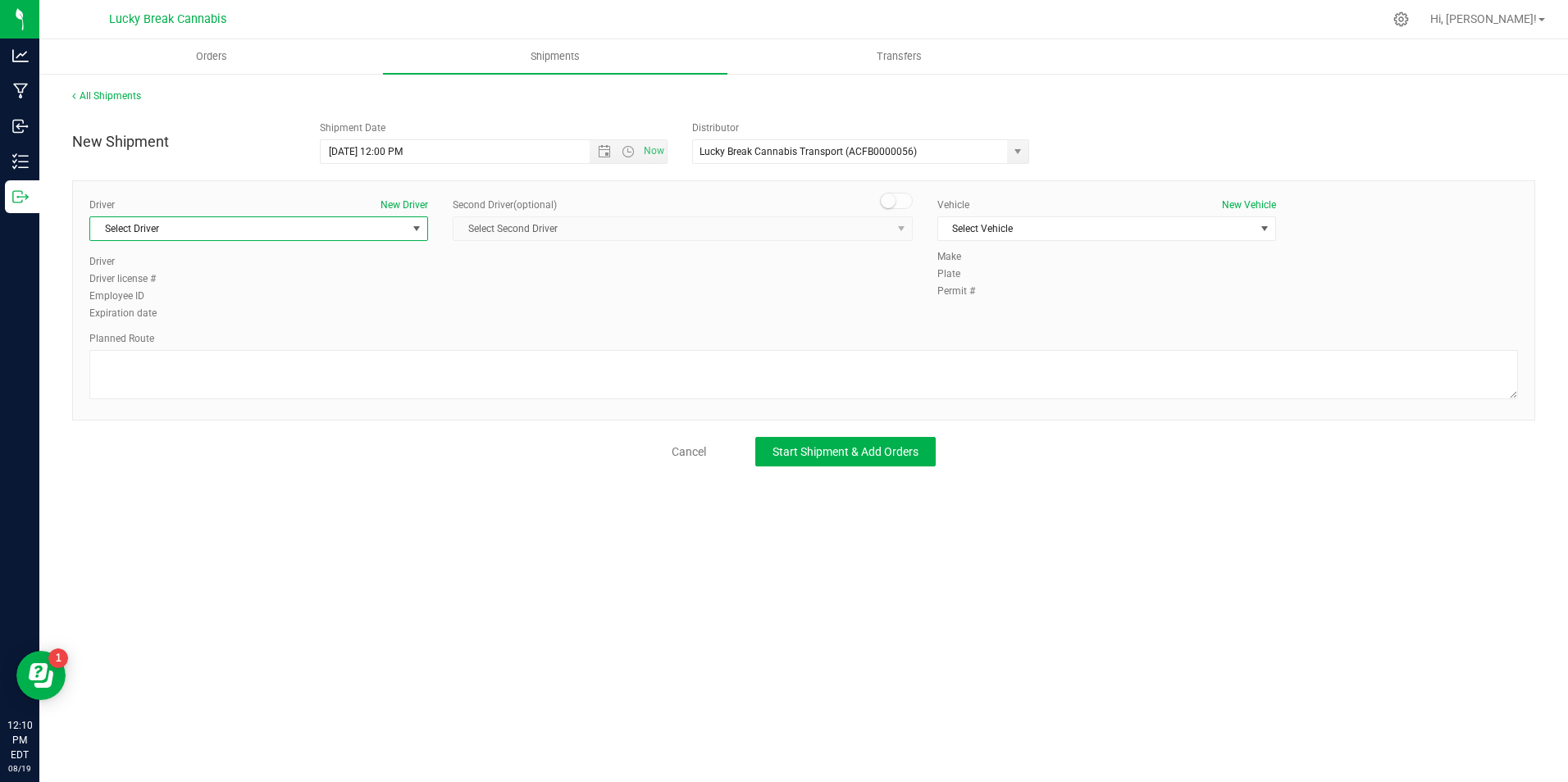
click at [398, 231] on span "Select Driver" at bounding box center [249, 228] width 317 height 23
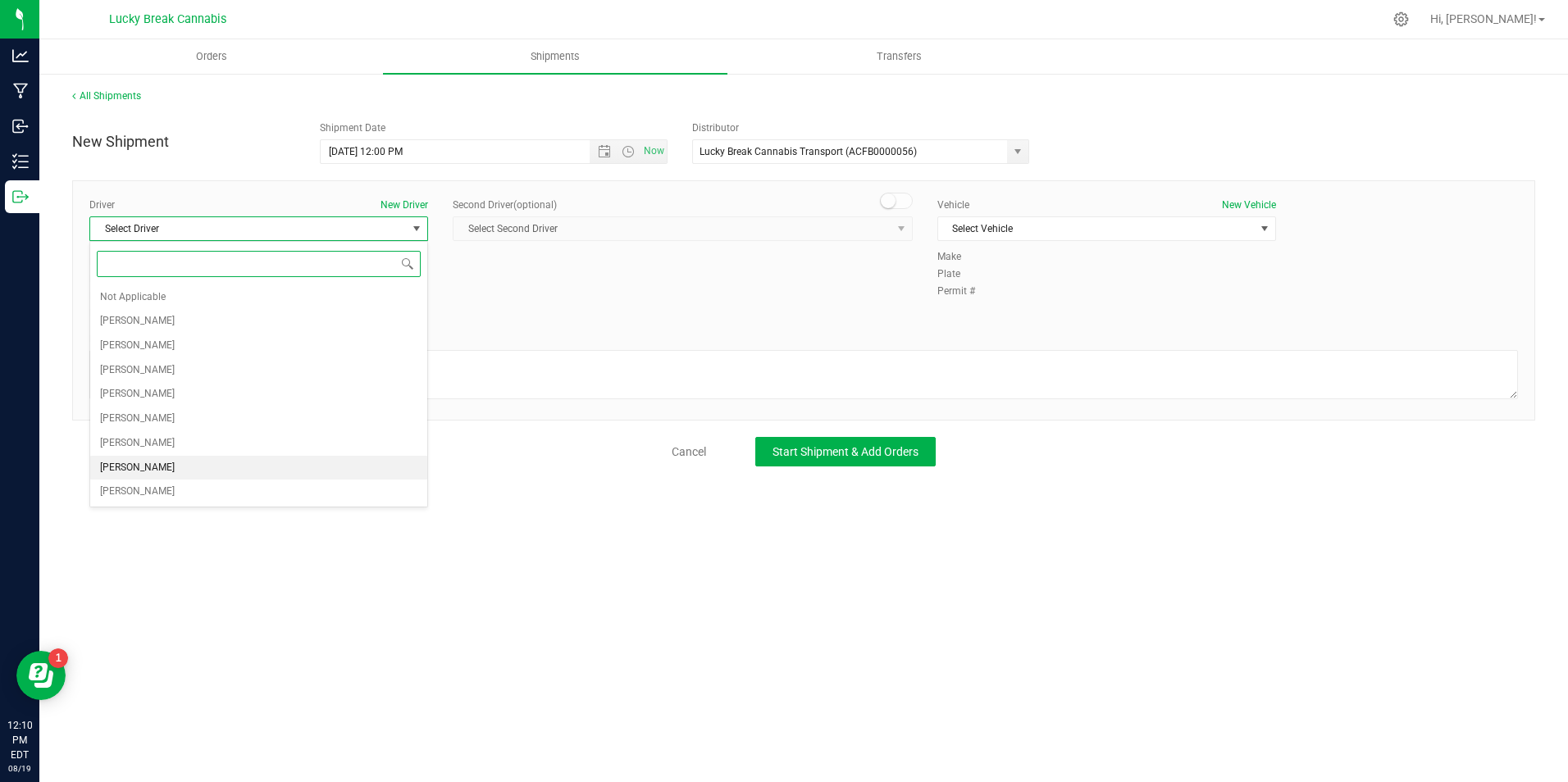
click at [153, 459] on span "[PERSON_NAME]" at bounding box center [137, 468] width 75 height 22
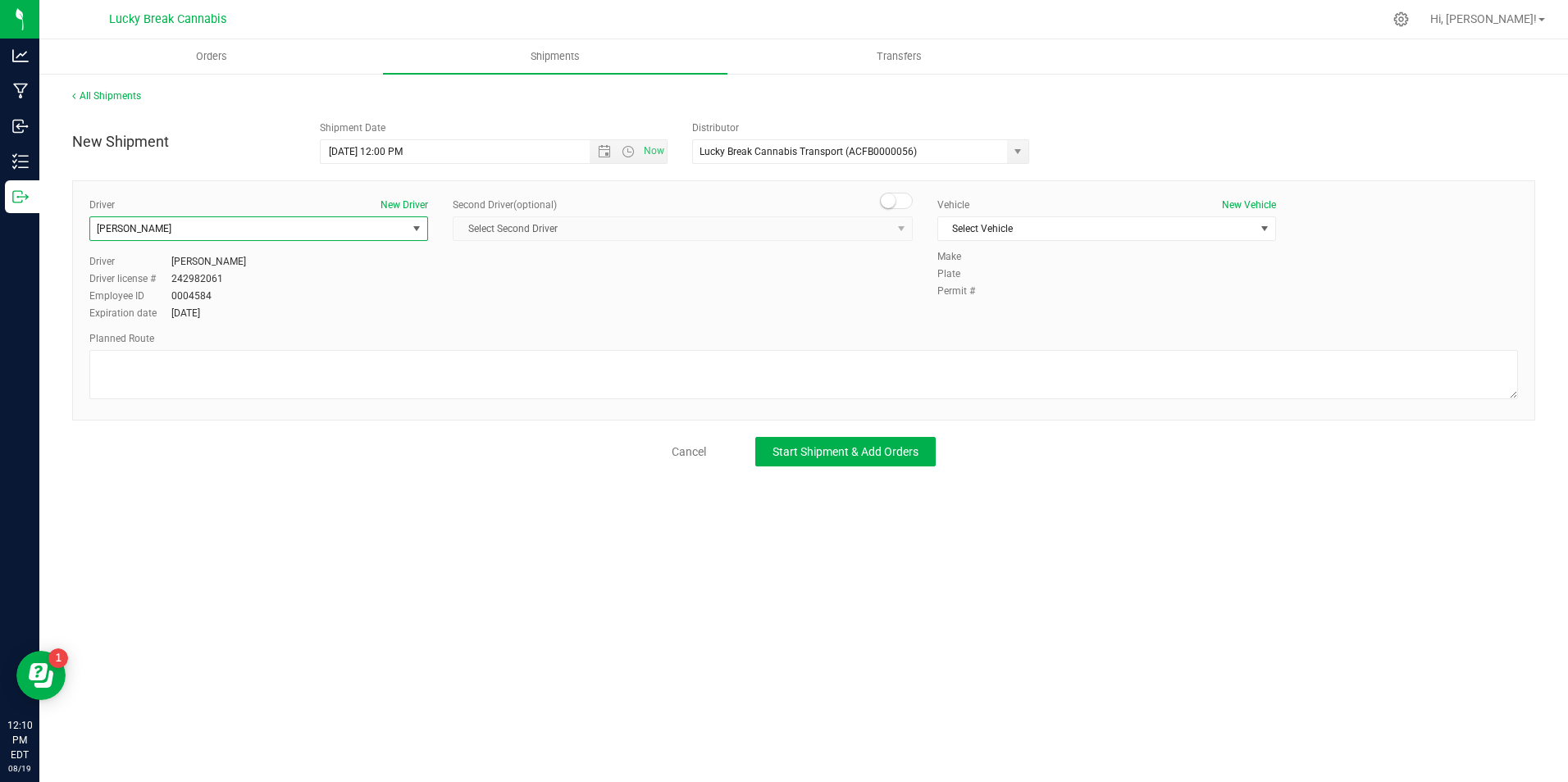
click at [898, 205] on span at bounding box center [896, 200] width 33 height 16
click at [889, 228] on span "Select Second Driver" at bounding box center [672, 228] width 438 height 23
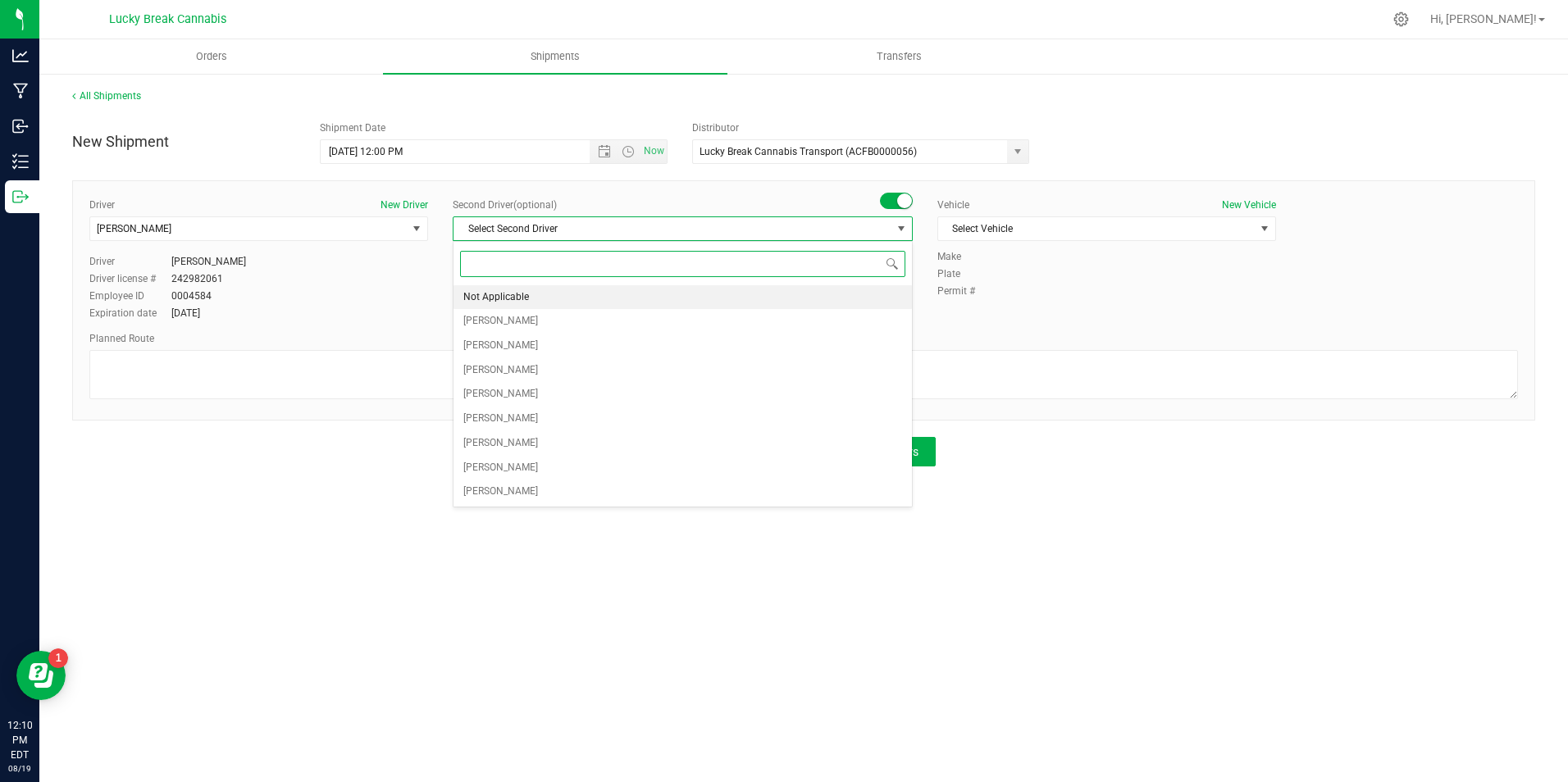
click at [758, 288] on li "Not Applicable" at bounding box center [682, 298] width 459 height 25
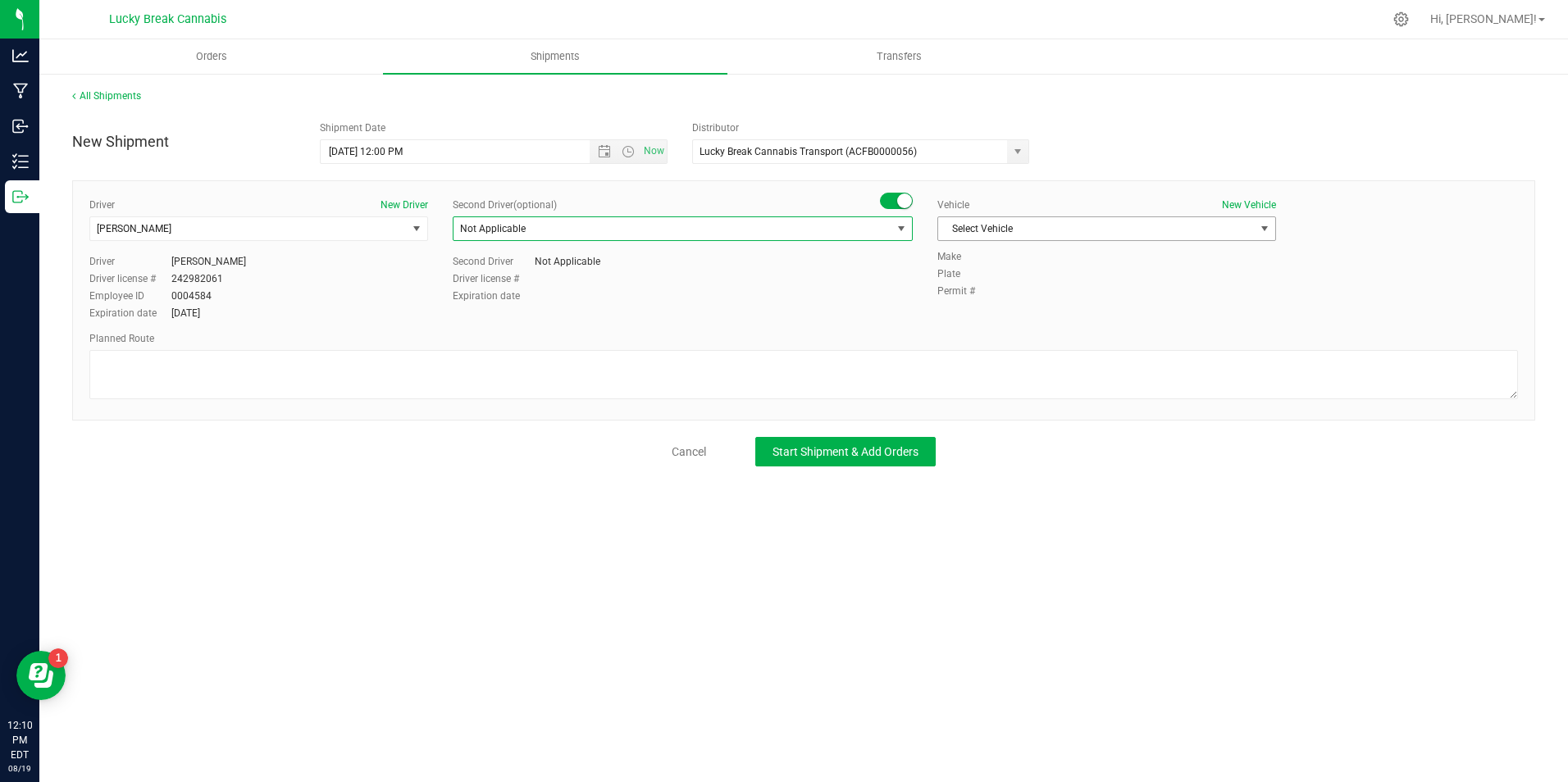
click at [1015, 219] on span "Select Vehicle" at bounding box center [1096, 228] width 317 height 23
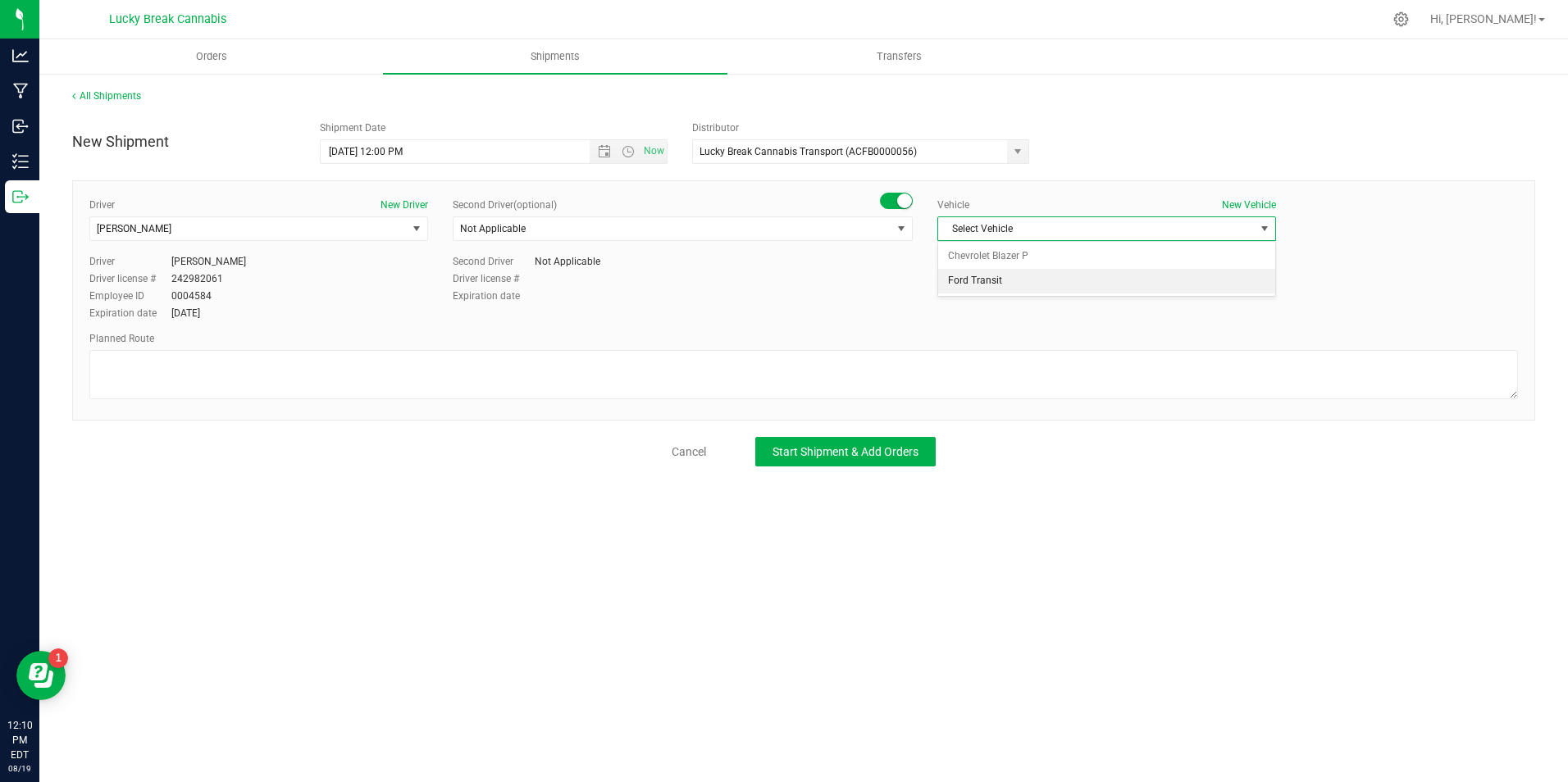
click at [984, 275] on li "Ford Transit" at bounding box center [1107, 280] width 337 height 25
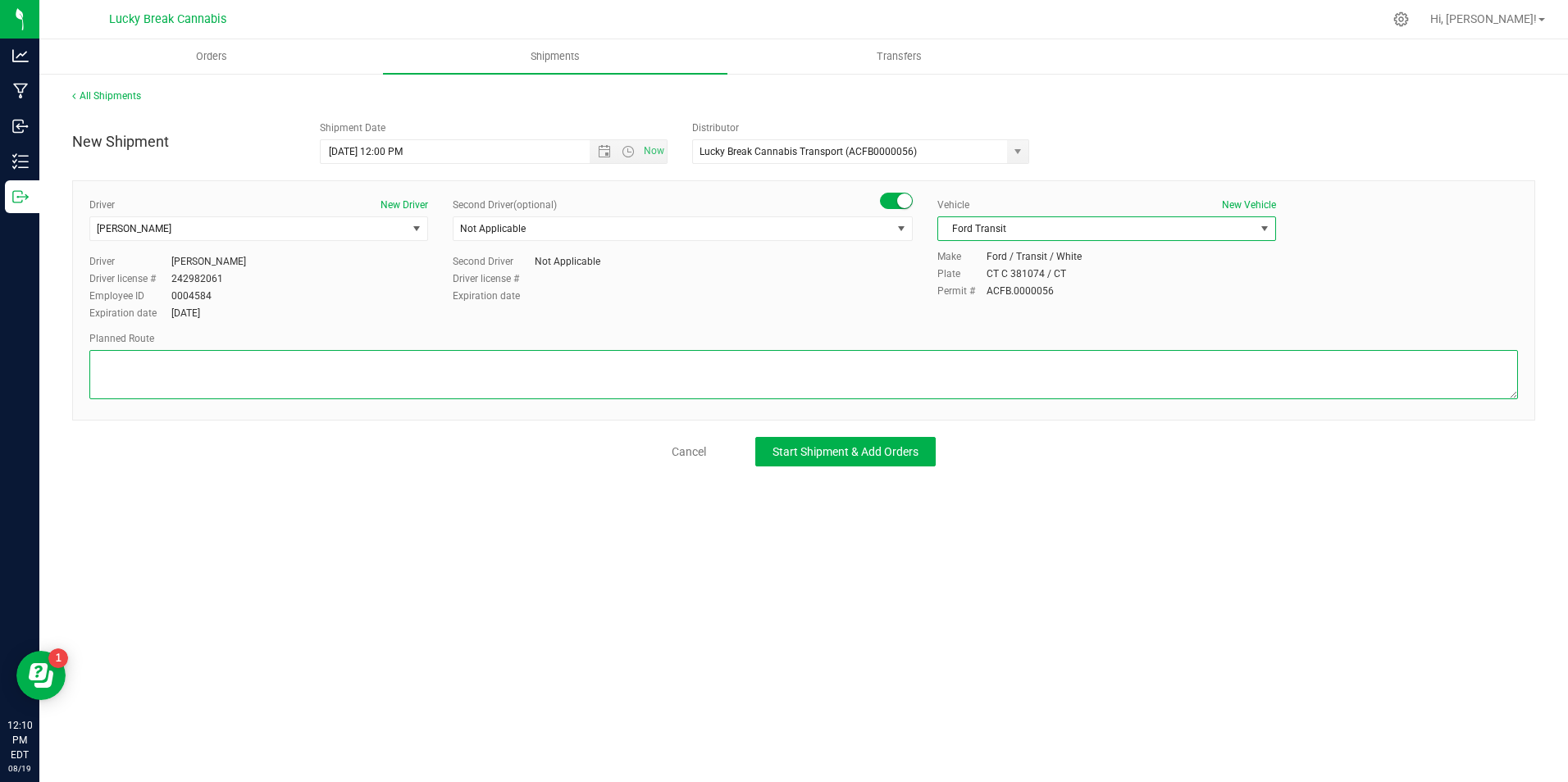
click at [977, 384] on textarea at bounding box center [804, 374] width 1429 height 49
click at [423, 373] on textarea at bounding box center [804, 374] width 1429 height 49
paste textarea "US-5N/CT-15N, ramp for CT-175, CT-9S, Exit 37A to I-84W/CT-[GEOGRAPHIC_DATA]."
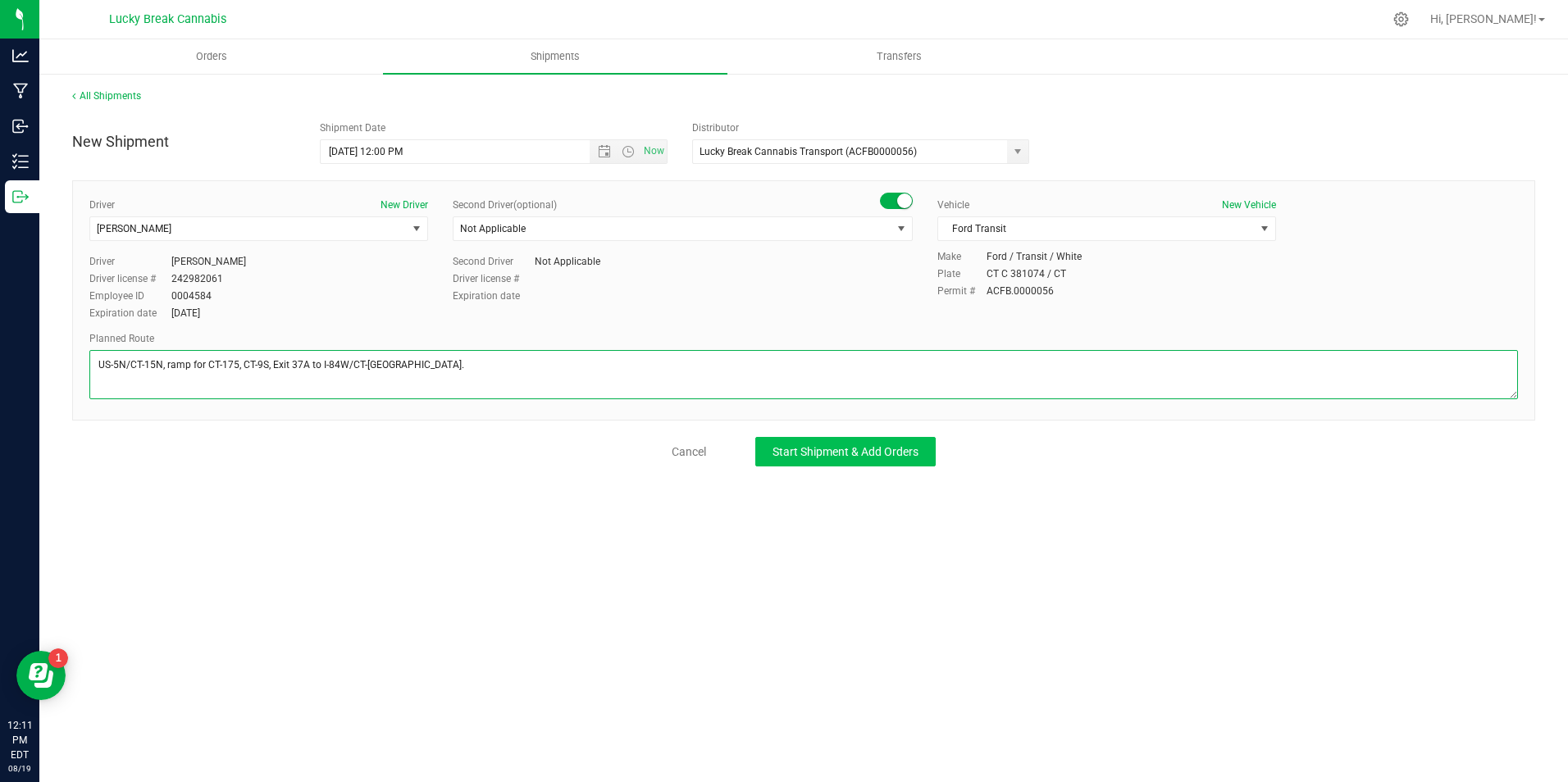
type textarea "US-5N/CT-15N, ramp for CT-175, CT-9S, Exit 37A to I-84W/CT-[GEOGRAPHIC_DATA]."
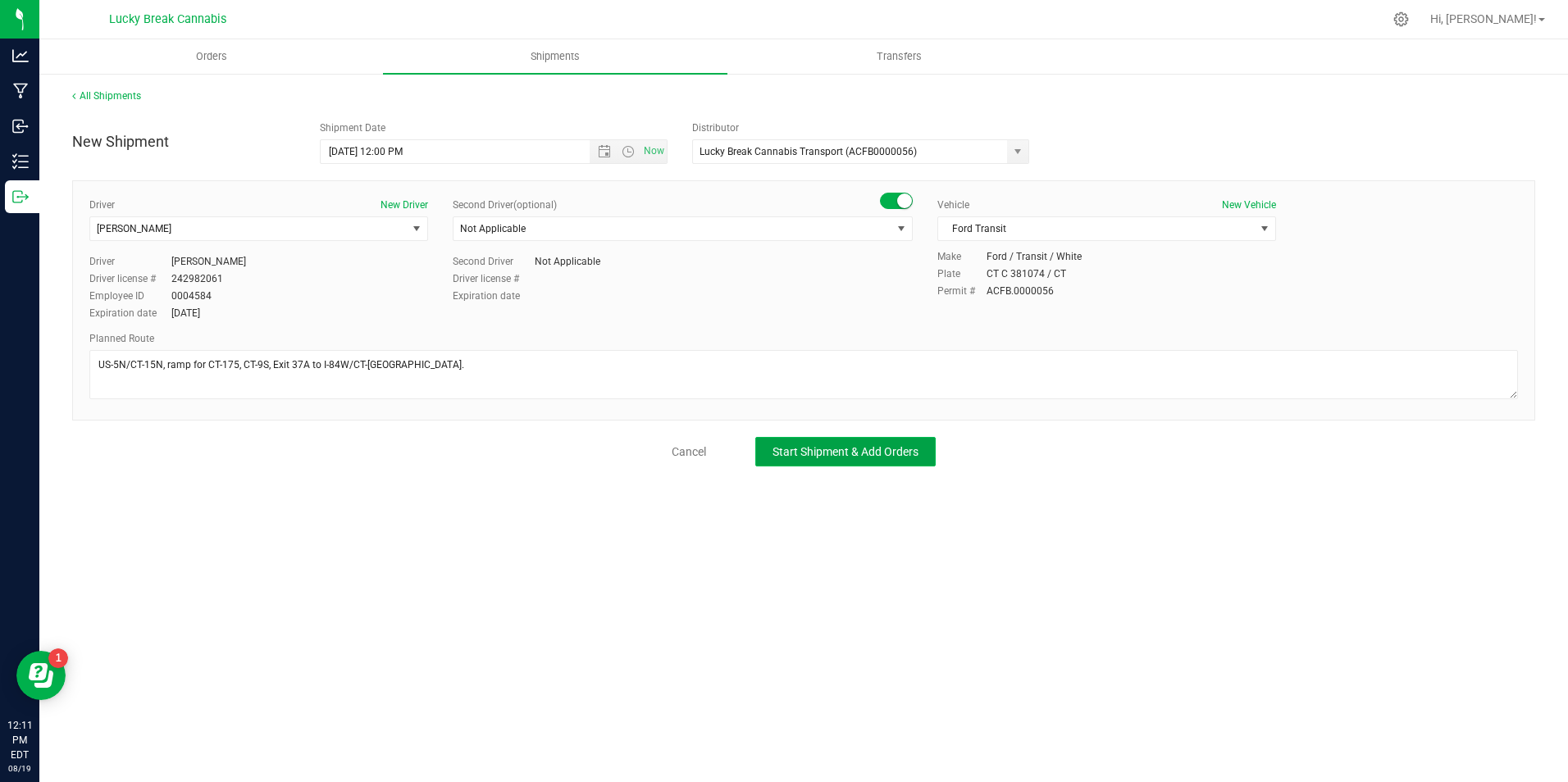
click at [836, 450] on span "Start Shipment & Add Orders" at bounding box center [845, 451] width 146 height 13
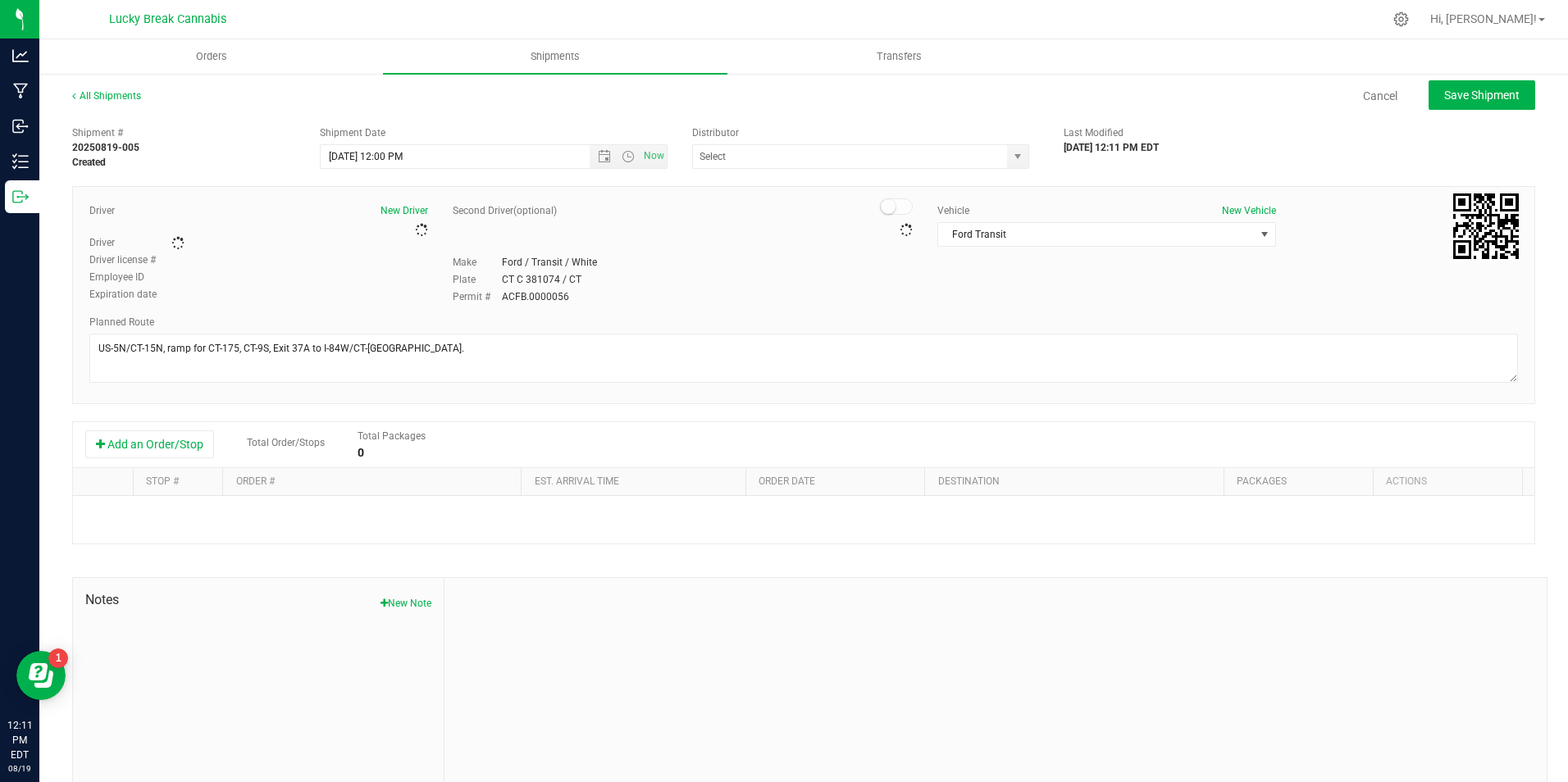
type input "Lucky Break Cannabis Transport (ACFB0000056)"
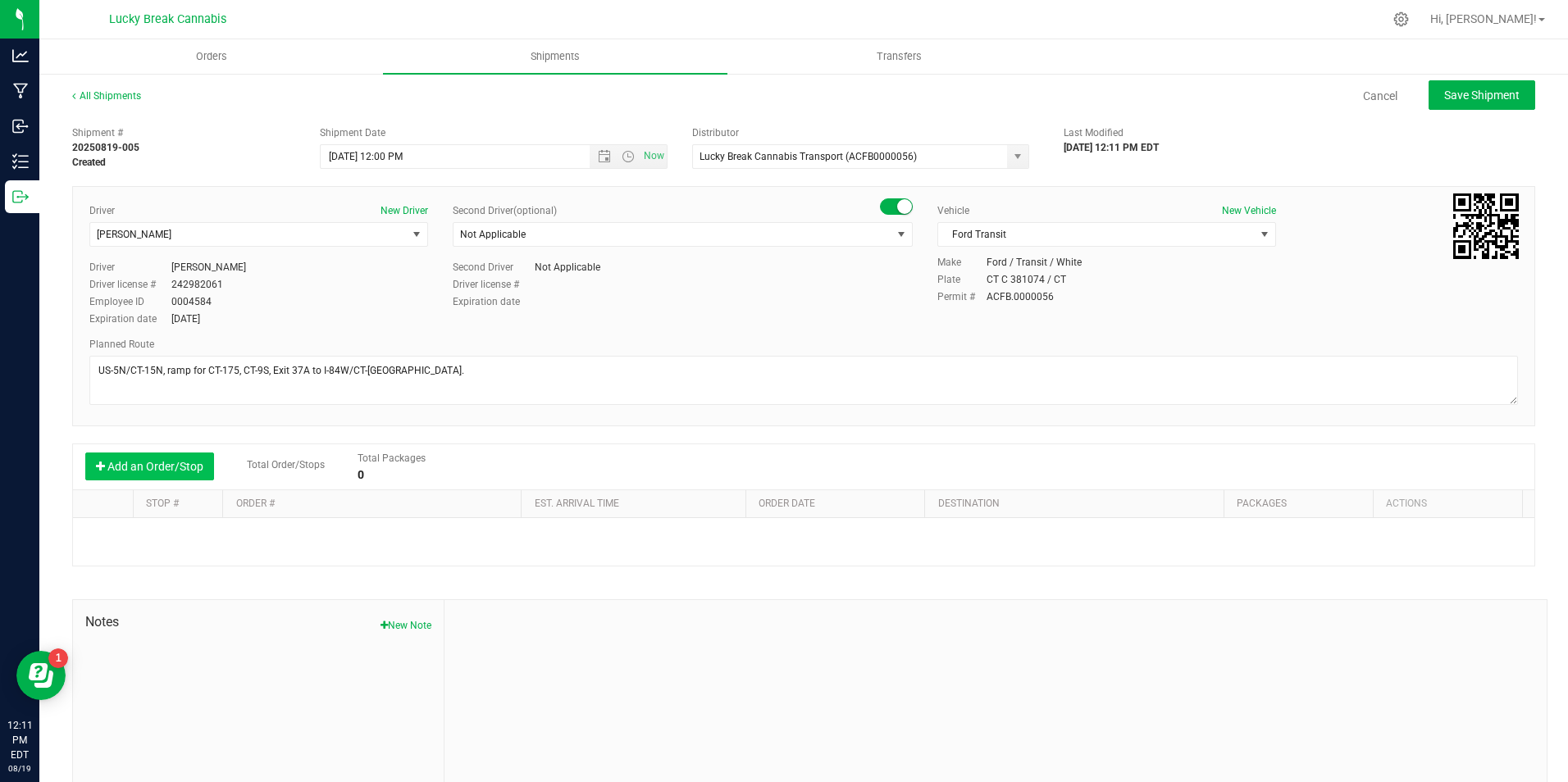
click at [173, 471] on button "Add an Order/Stop" at bounding box center [150, 466] width 129 height 28
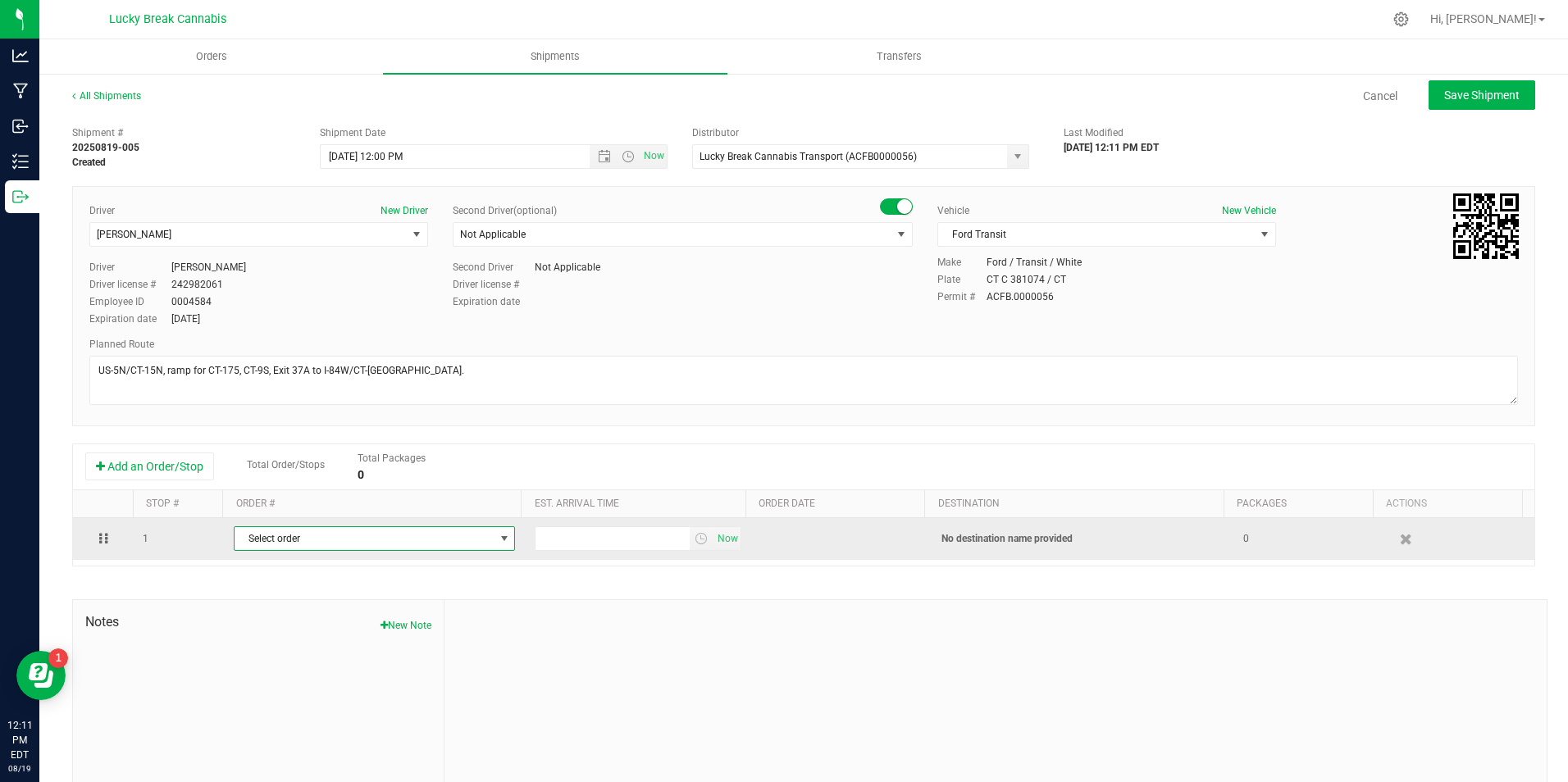
click at [302, 544] on span "Select order" at bounding box center [363, 539] width 259 height 23
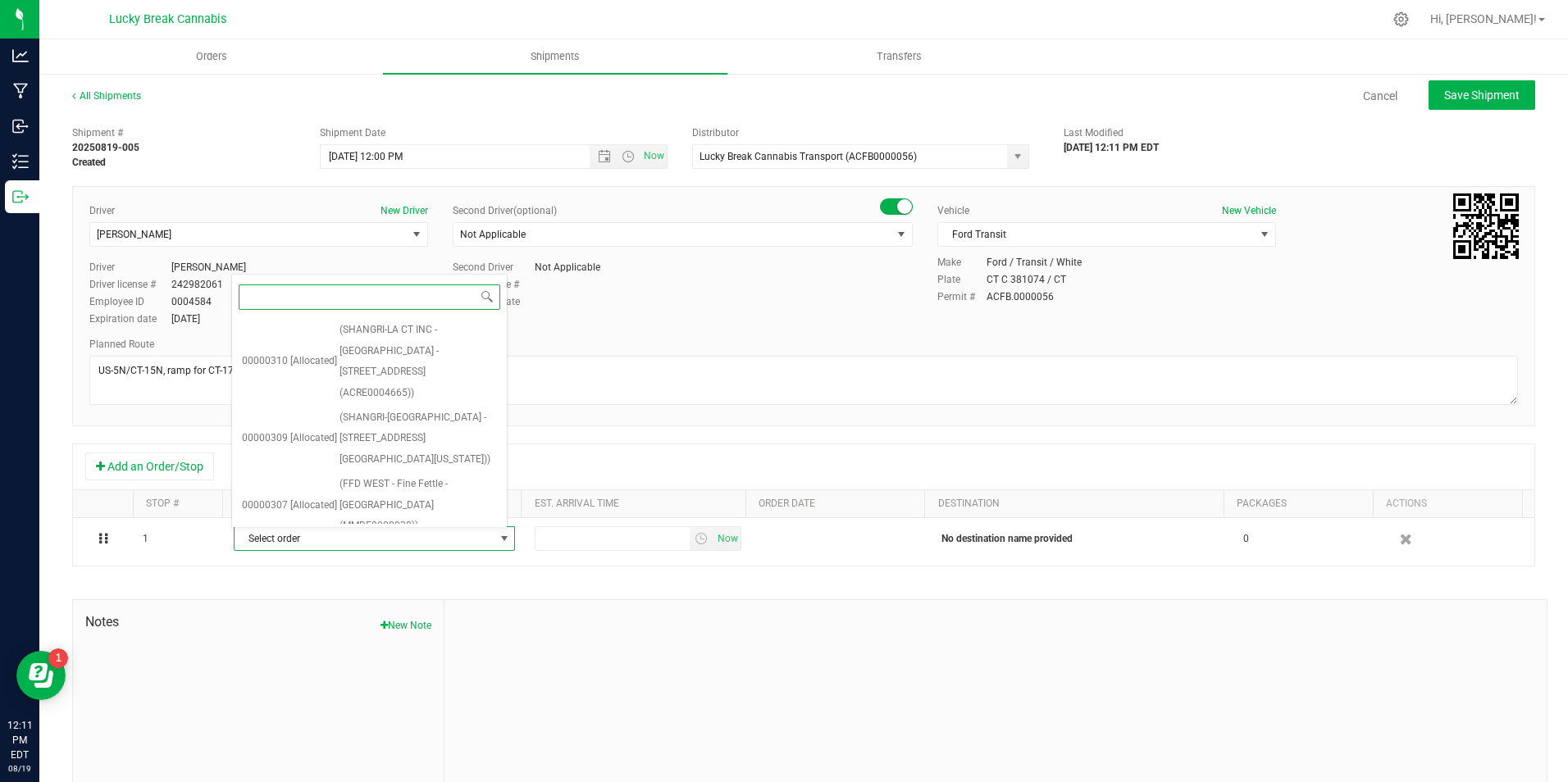
scroll to position [175, 0]
click at [437, 365] on span "(FFD PINK EJV, LLC - Fine Fettle - Bristol (AMHF0008273))" at bounding box center [417, 396] width 157 height 63
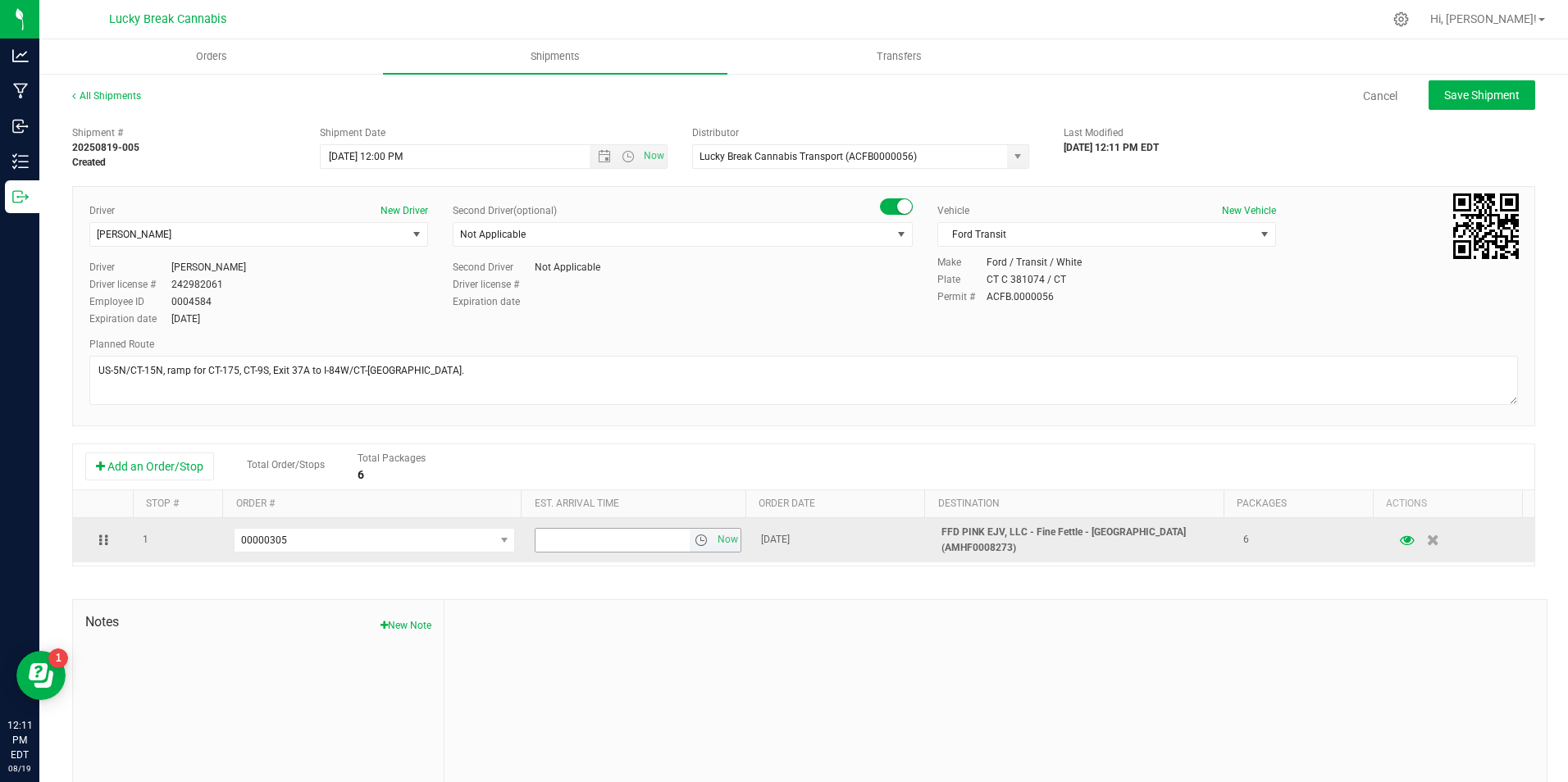
click at [694, 542] on span "select" at bounding box center [701, 539] width 13 height 13
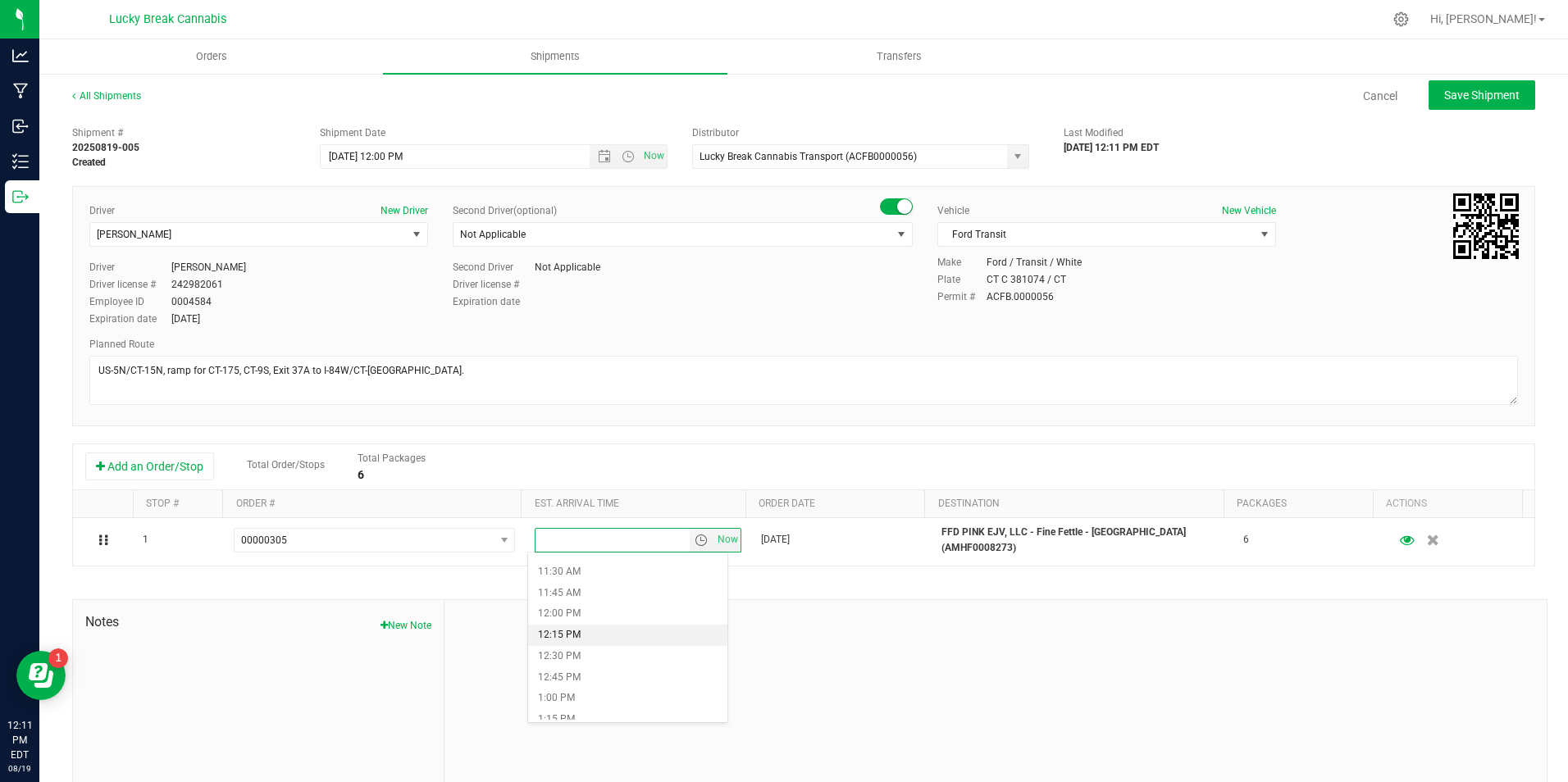
scroll to position [983, 0]
click at [579, 616] on li "12:15 PM" at bounding box center [628, 614] width 200 height 22
click at [930, 606] on div at bounding box center [995, 709] width 1102 height 219
click at [1441, 87] on button "Save Shipment" at bounding box center [1482, 95] width 107 height 29
type input "8/20/2025 4:00 PM"
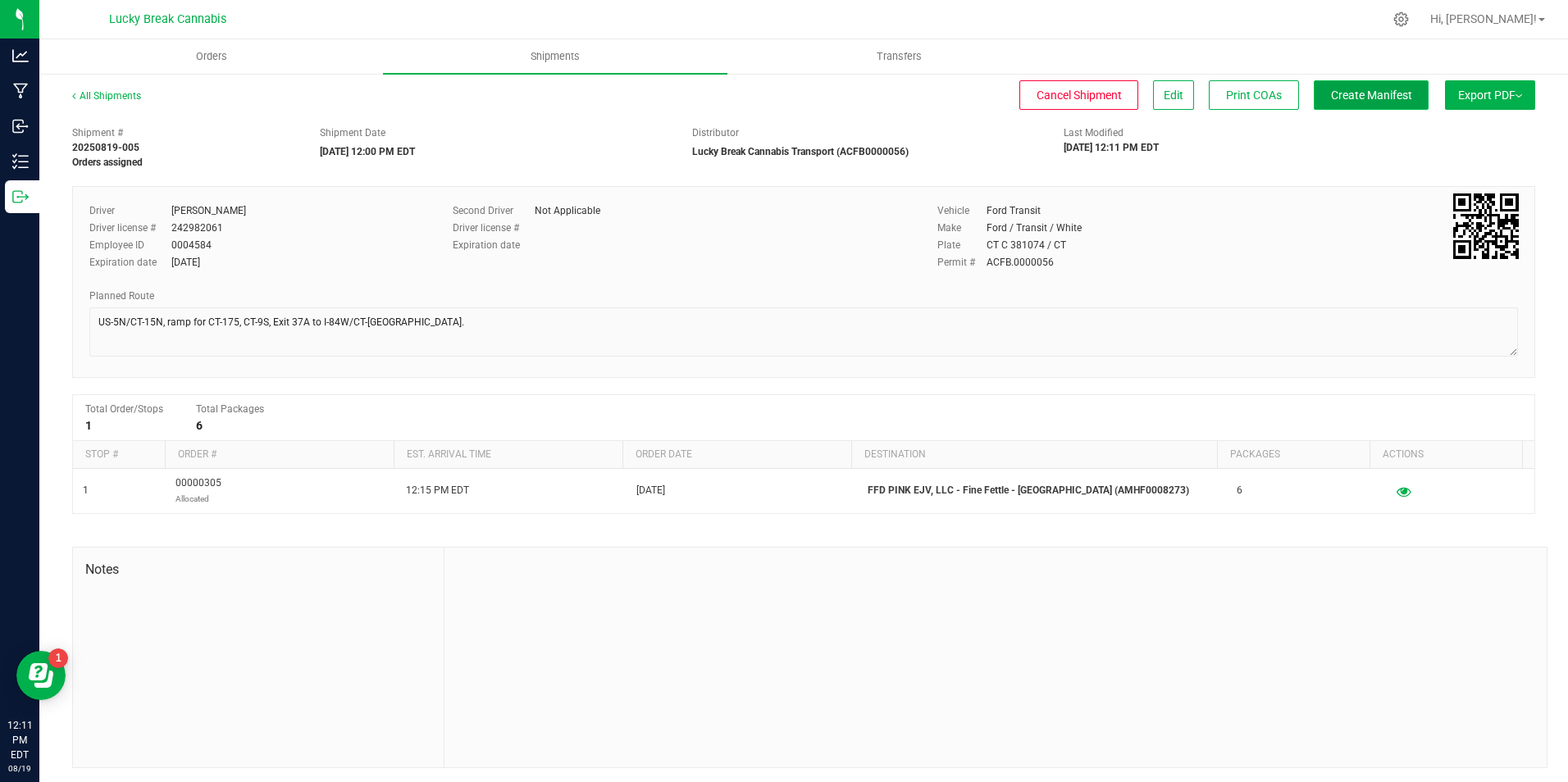
click at [1361, 92] on span "Create Manifest" at bounding box center [1371, 95] width 81 height 13
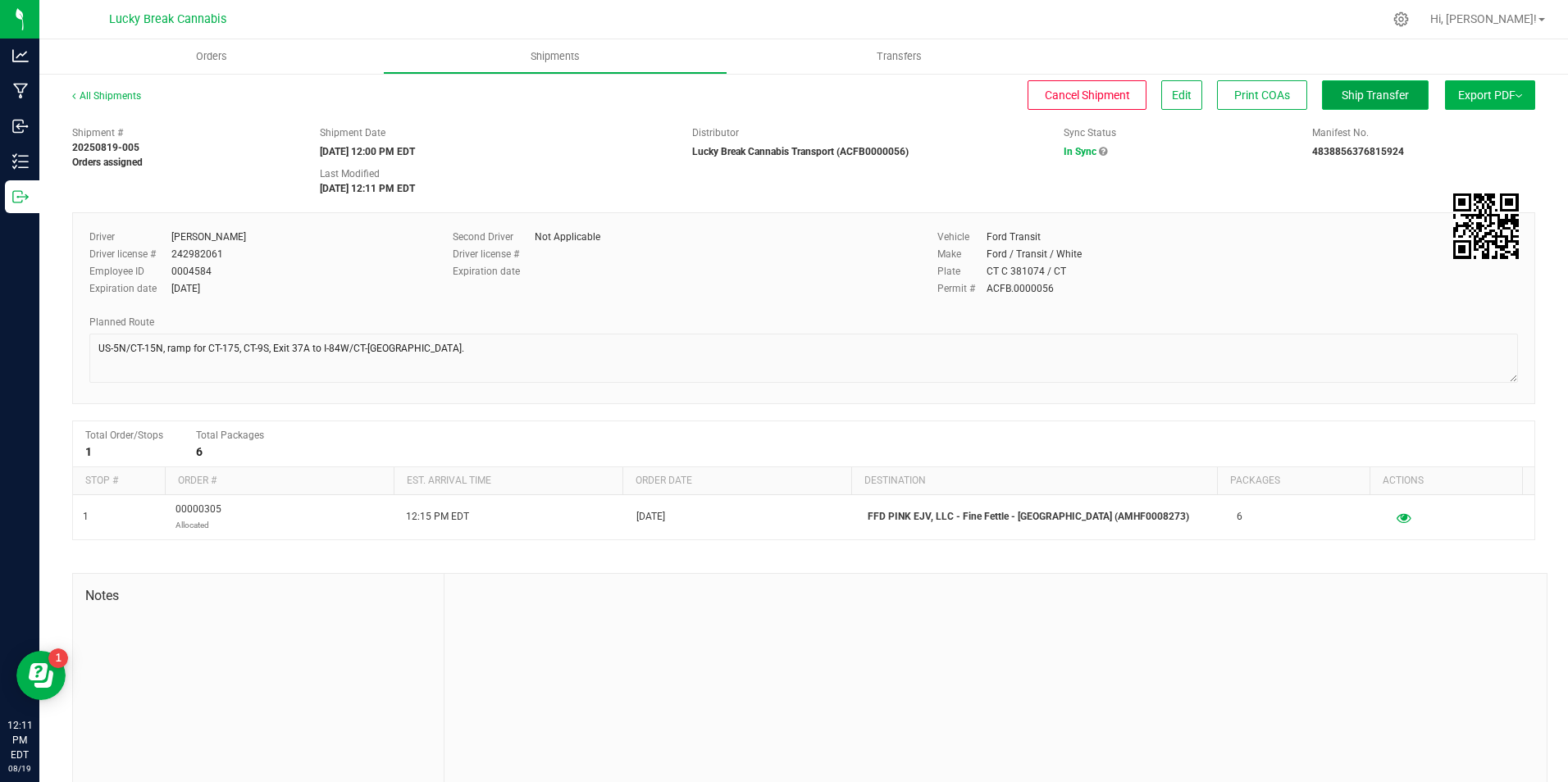
click at [1374, 89] on span "Ship Transfer" at bounding box center [1375, 95] width 67 height 13
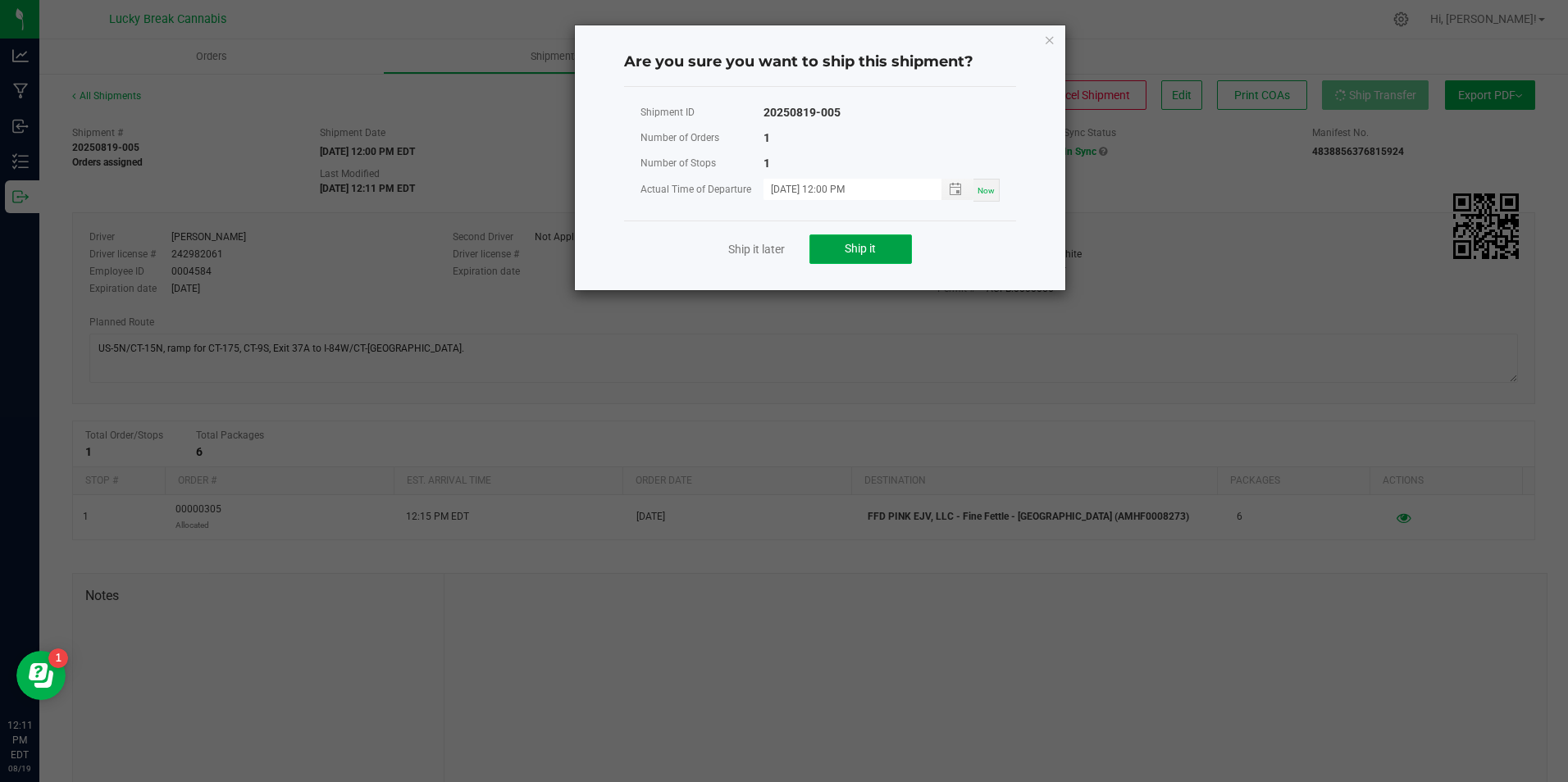
click at [873, 258] on button "Ship it" at bounding box center [860, 249] width 102 height 29
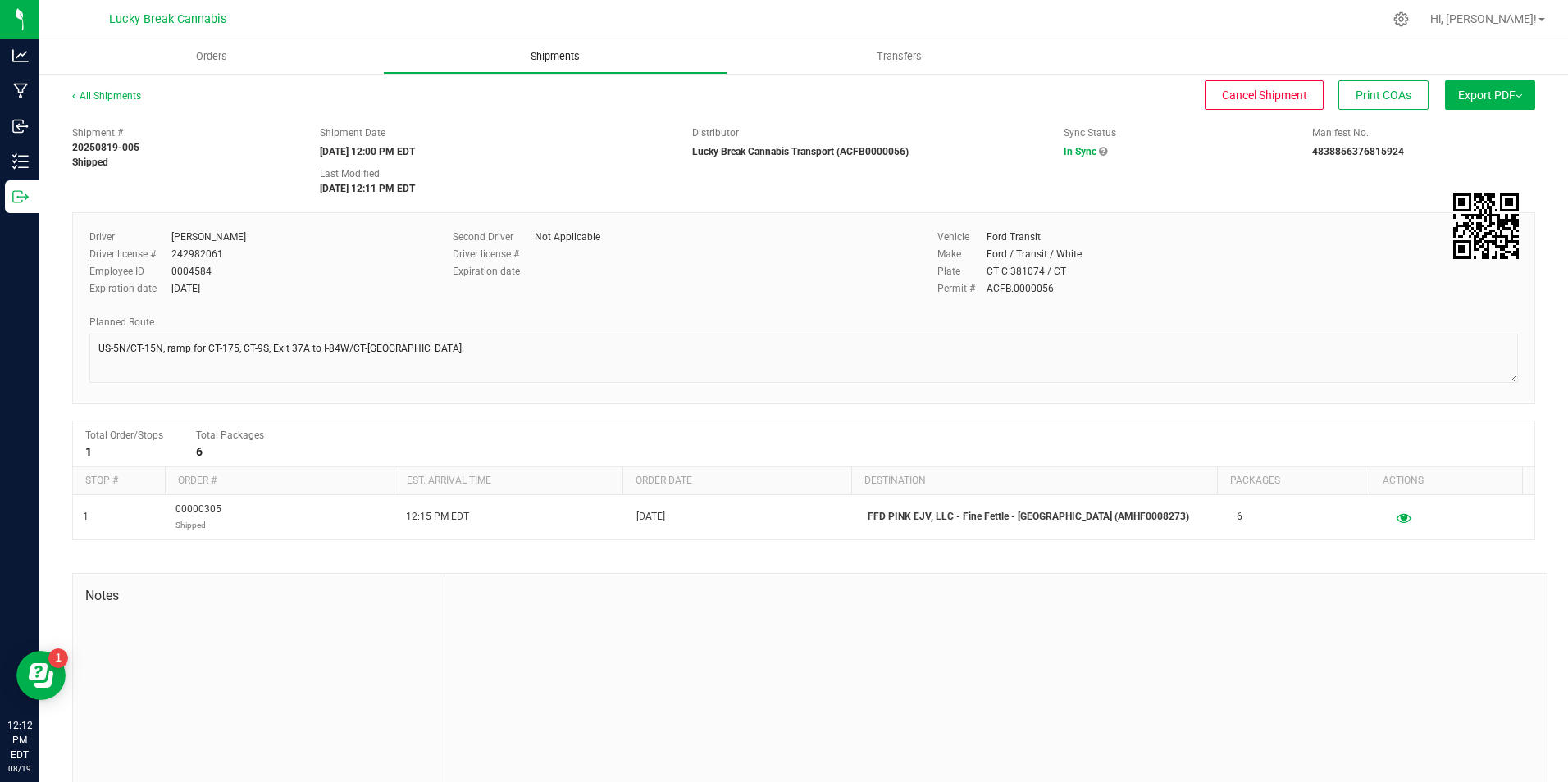
click at [562, 60] on span "Shipments" at bounding box center [555, 56] width 94 height 15
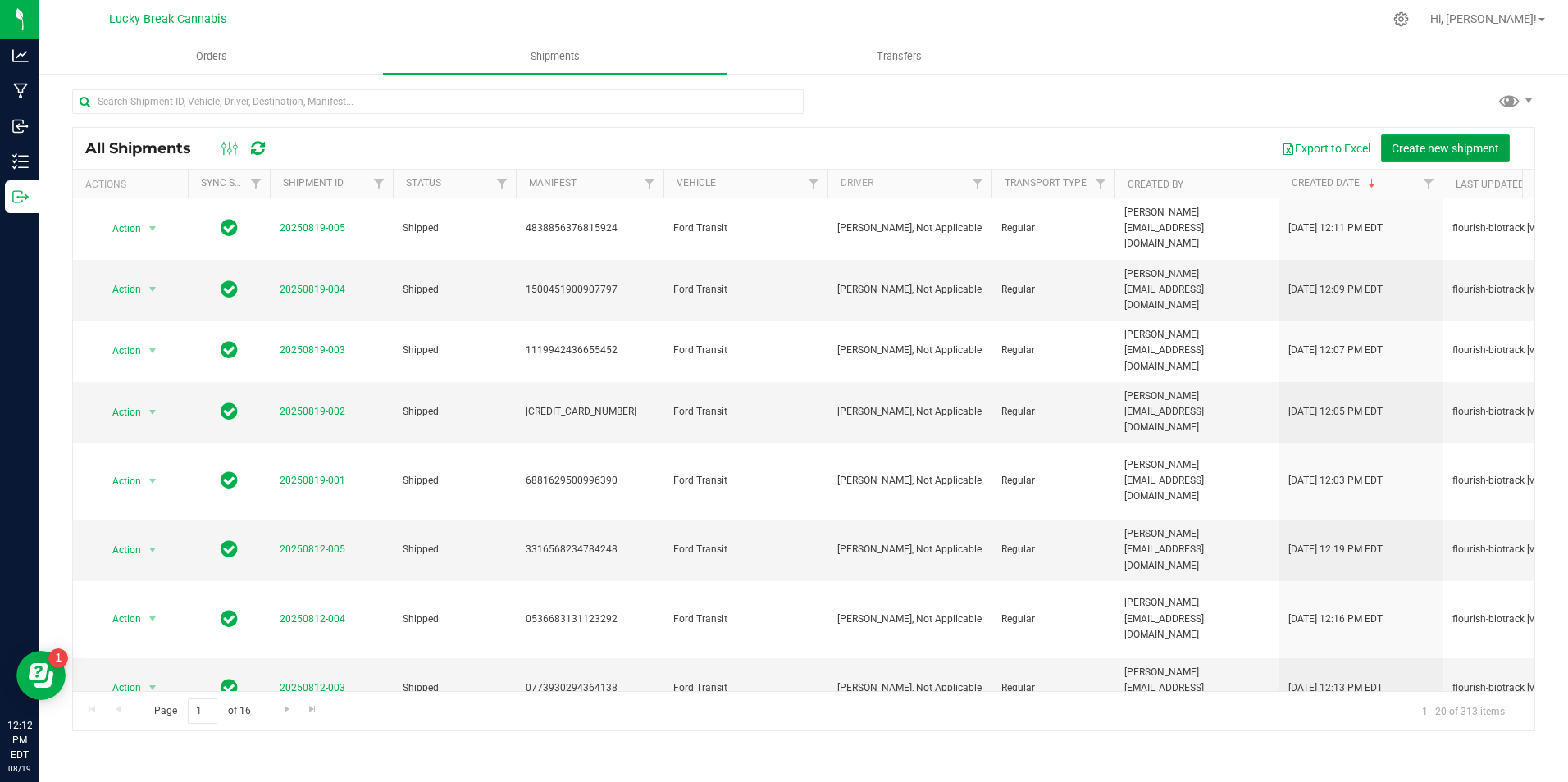
click at [1426, 157] on button "Create new shipment" at bounding box center [1445, 148] width 129 height 28
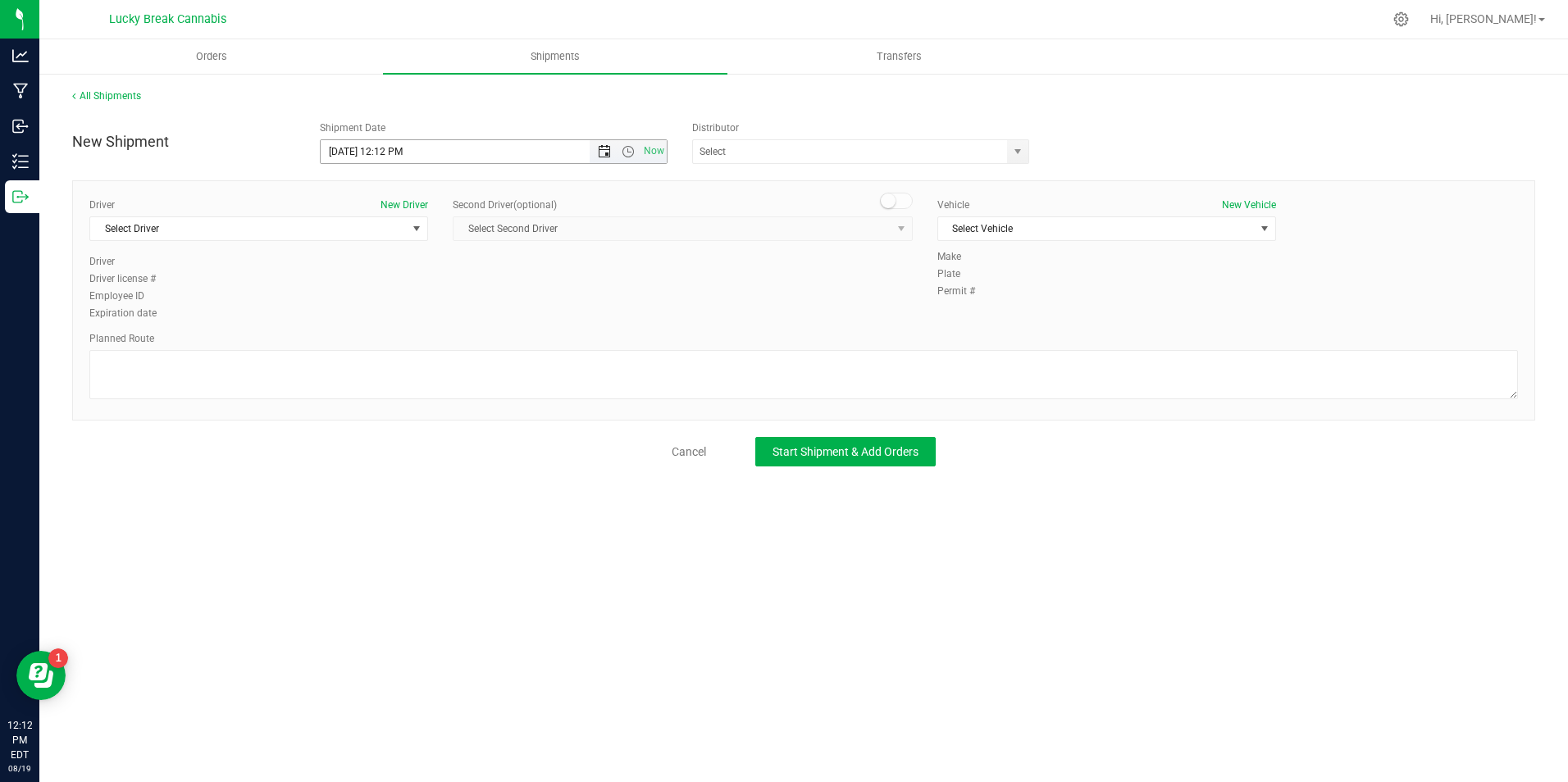
click at [596, 148] on span "Open the date view" at bounding box center [604, 151] width 28 height 13
click at [407, 319] on link "20" at bounding box center [407, 318] width 24 height 26
click at [624, 149] on span "Open the time view" at bounding box center [627, 151] width 13 height 13
click at [463, 290] on li "12:30 PM" at bounding box center [493, 295] width 344 height 22
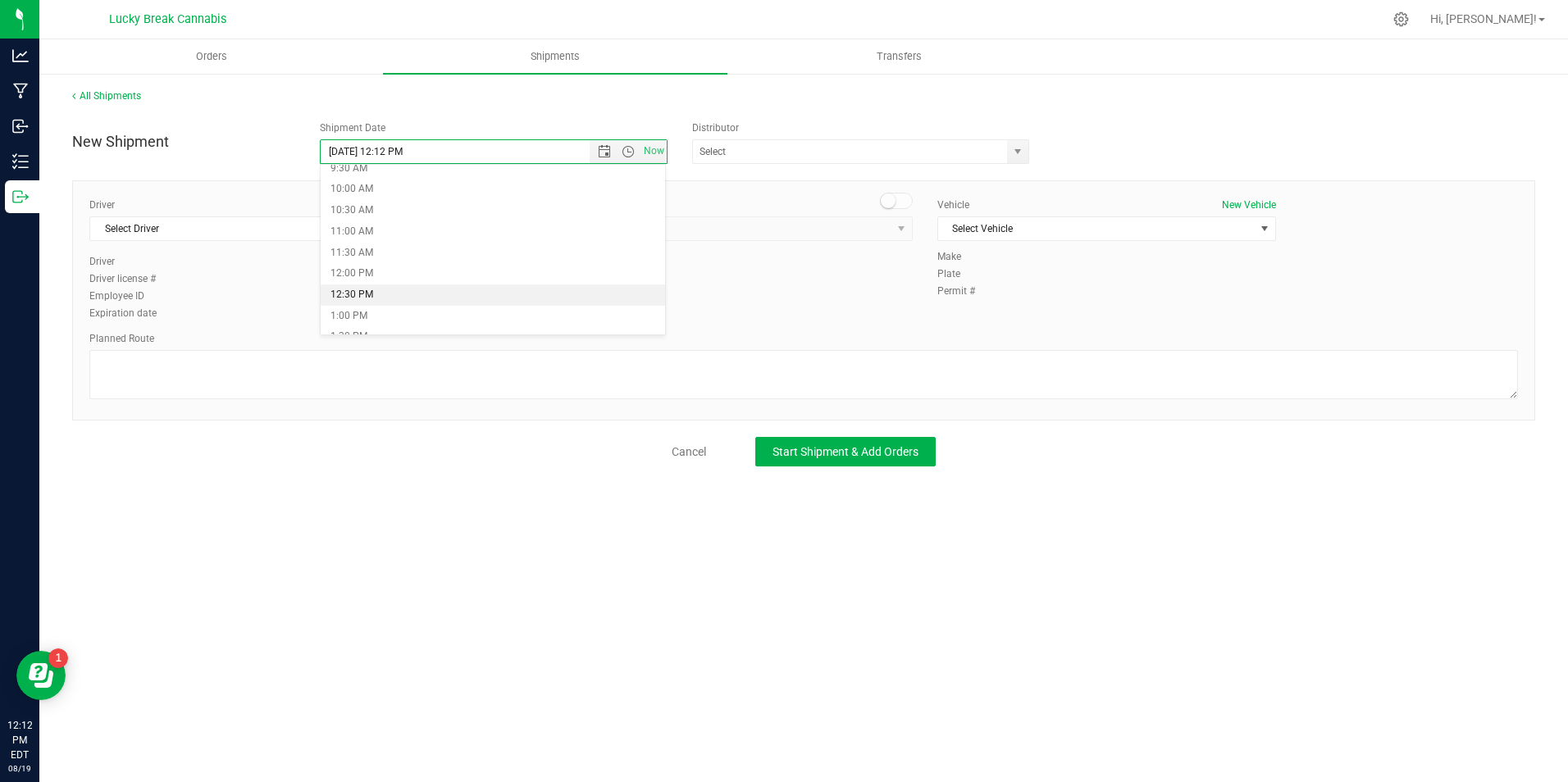
type input "[DATE] 12:30 PM"
click at [1018, 147] on span "select" at bounding box center [1017, 151] width 13 height 13
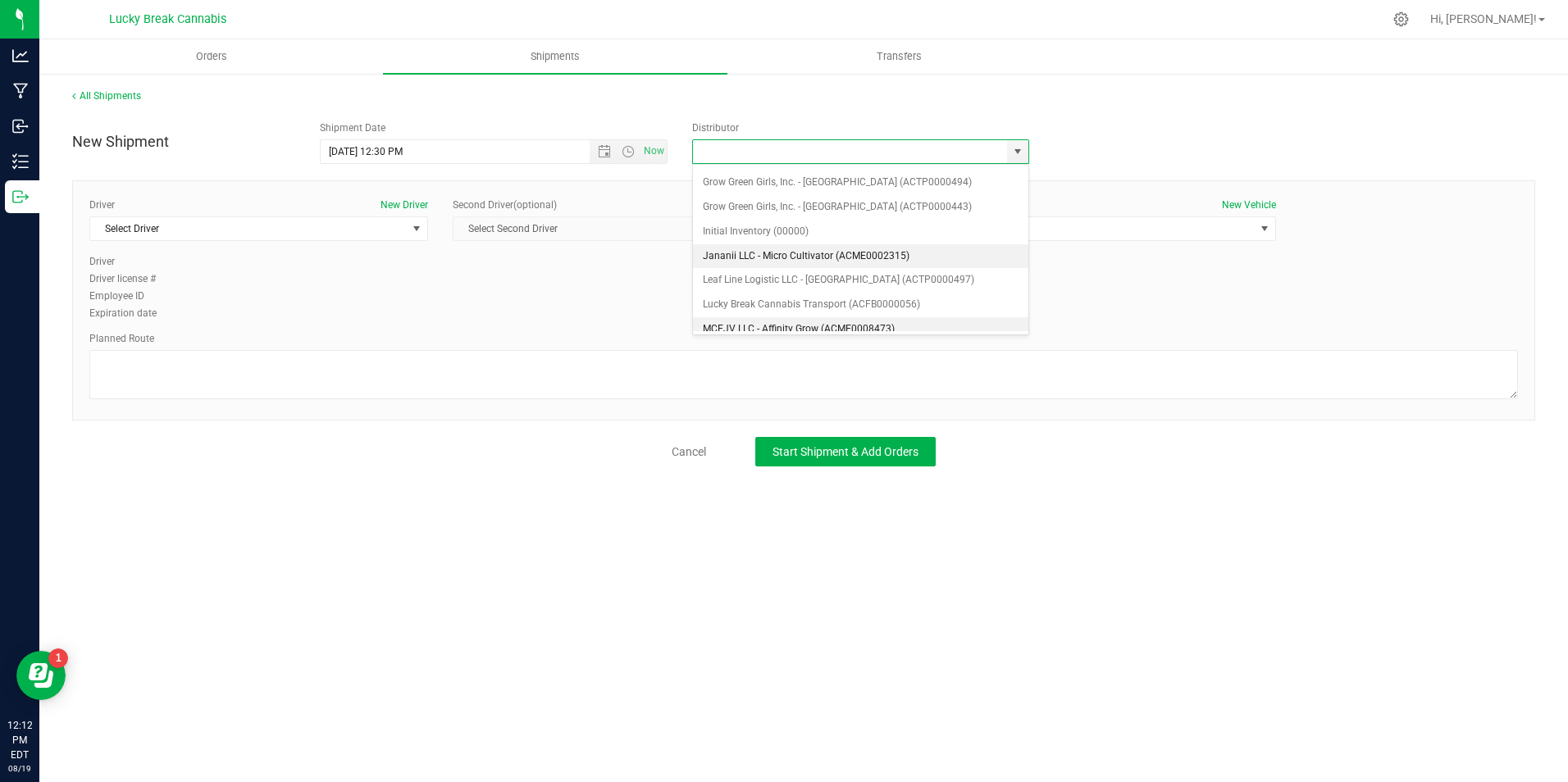
scroll to position [246, 0]
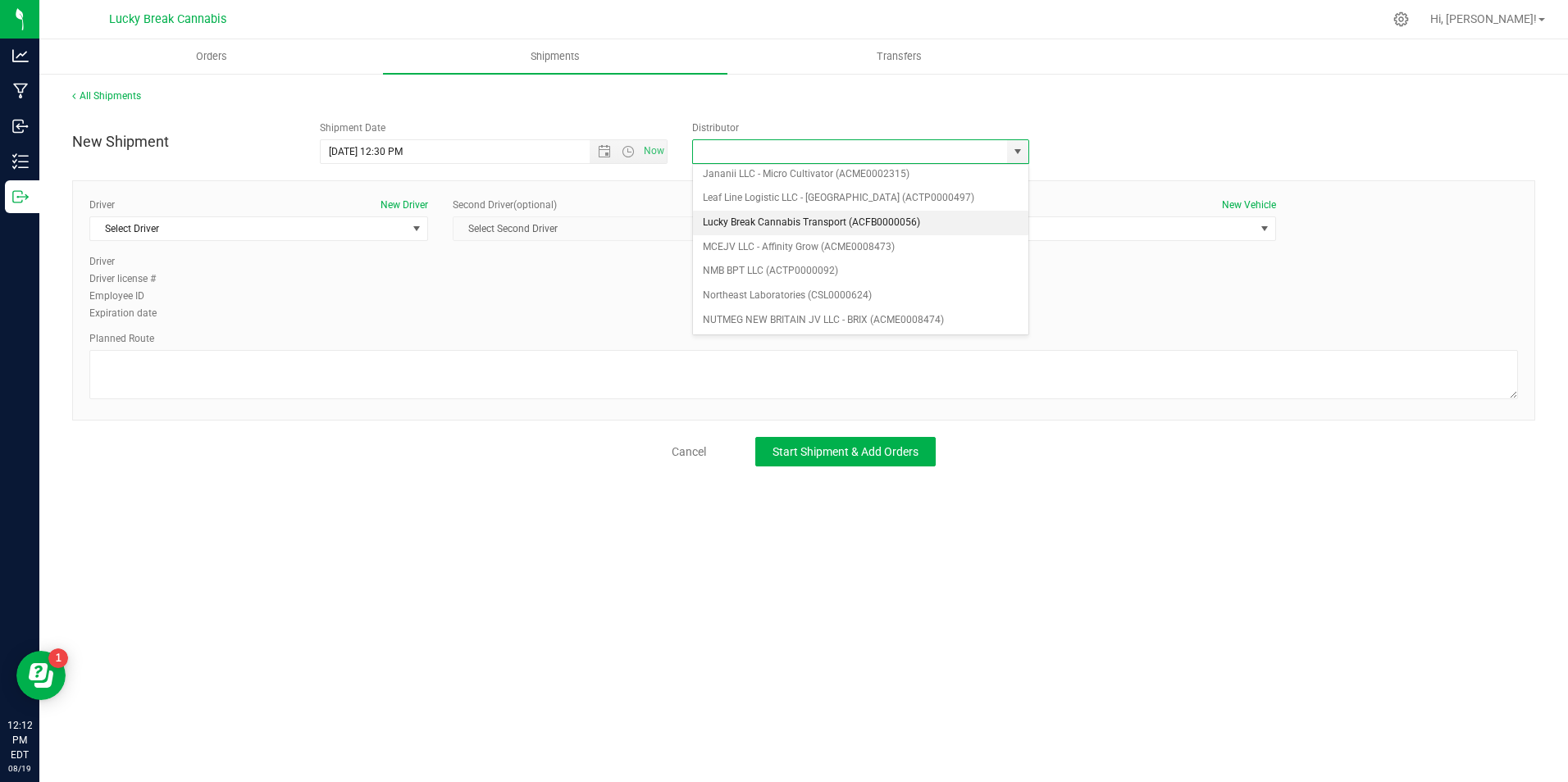
click at [774, 225] on li "Lucky Break Cannabis Transport (ACFB0000056)" at bounding box center [861, 223] width 336 height 25
type input "Lucky Break Cannabis Transport (ACFB0000056)"
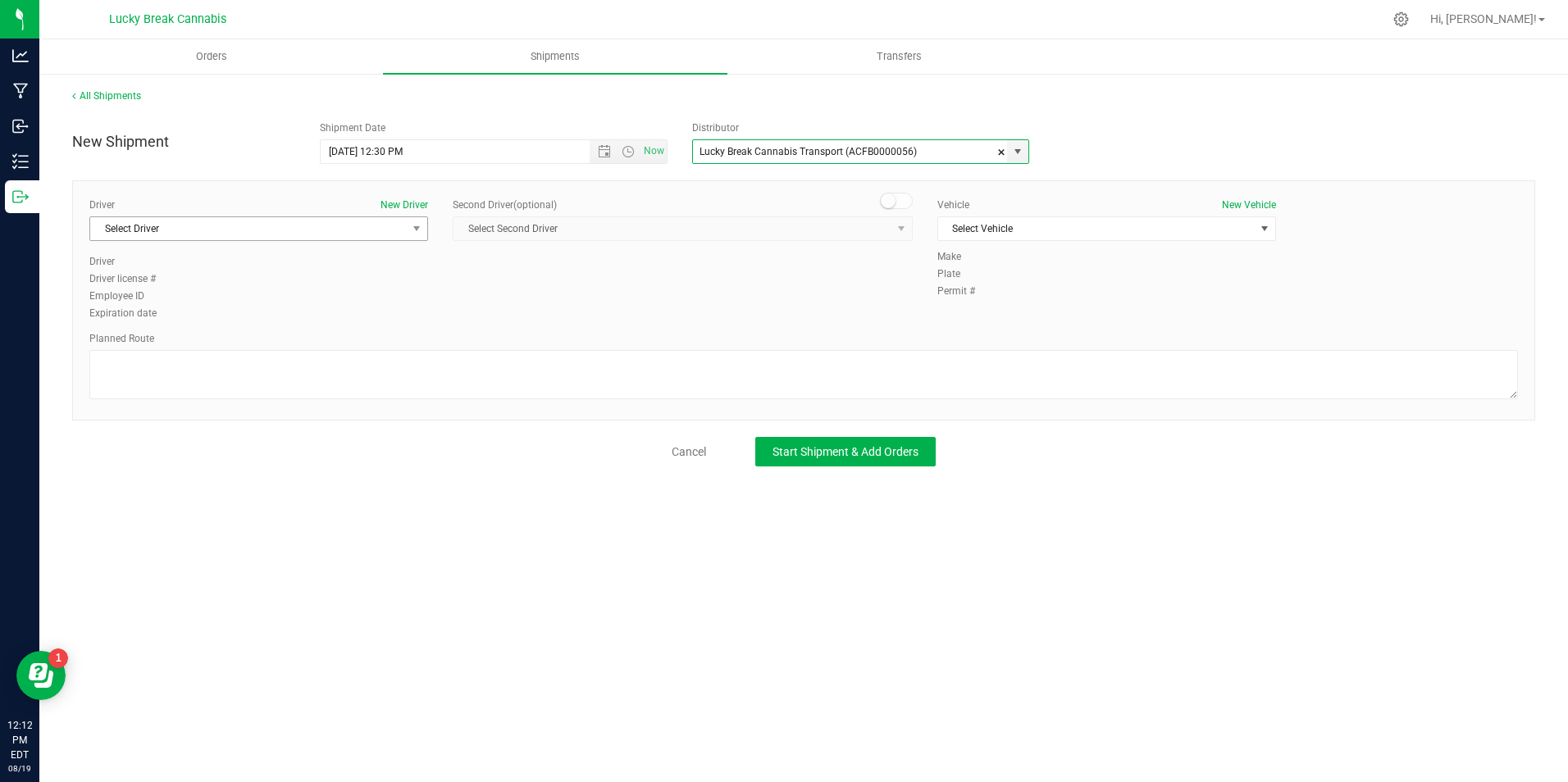
click at [347, 235] on span "Select Driver" at bounding box center [249, 228] width 317 height 23
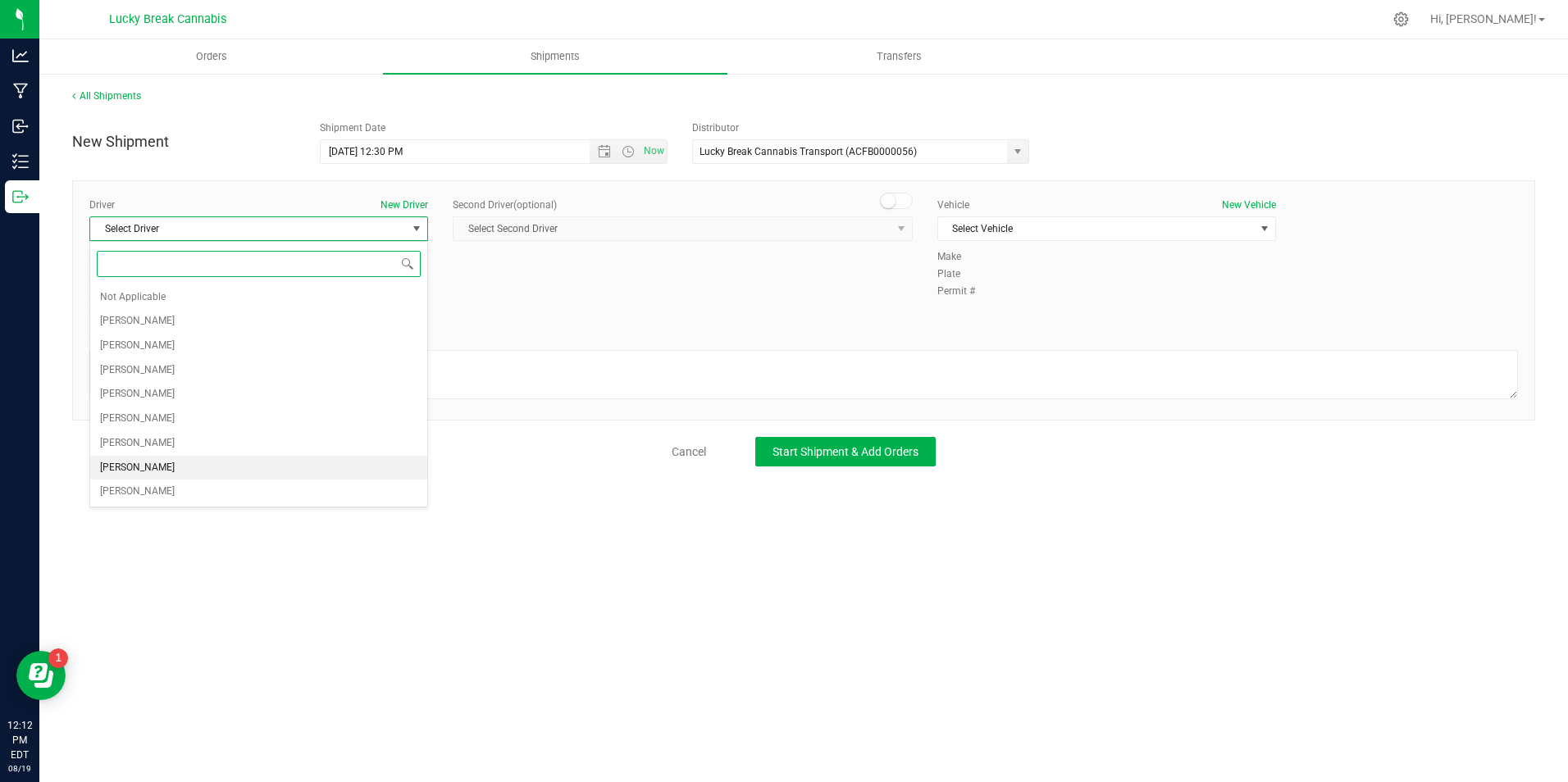
click at [187, 462] on li "[PERSON_NAME]" at bounding box center [259, 468] width 337 height 25
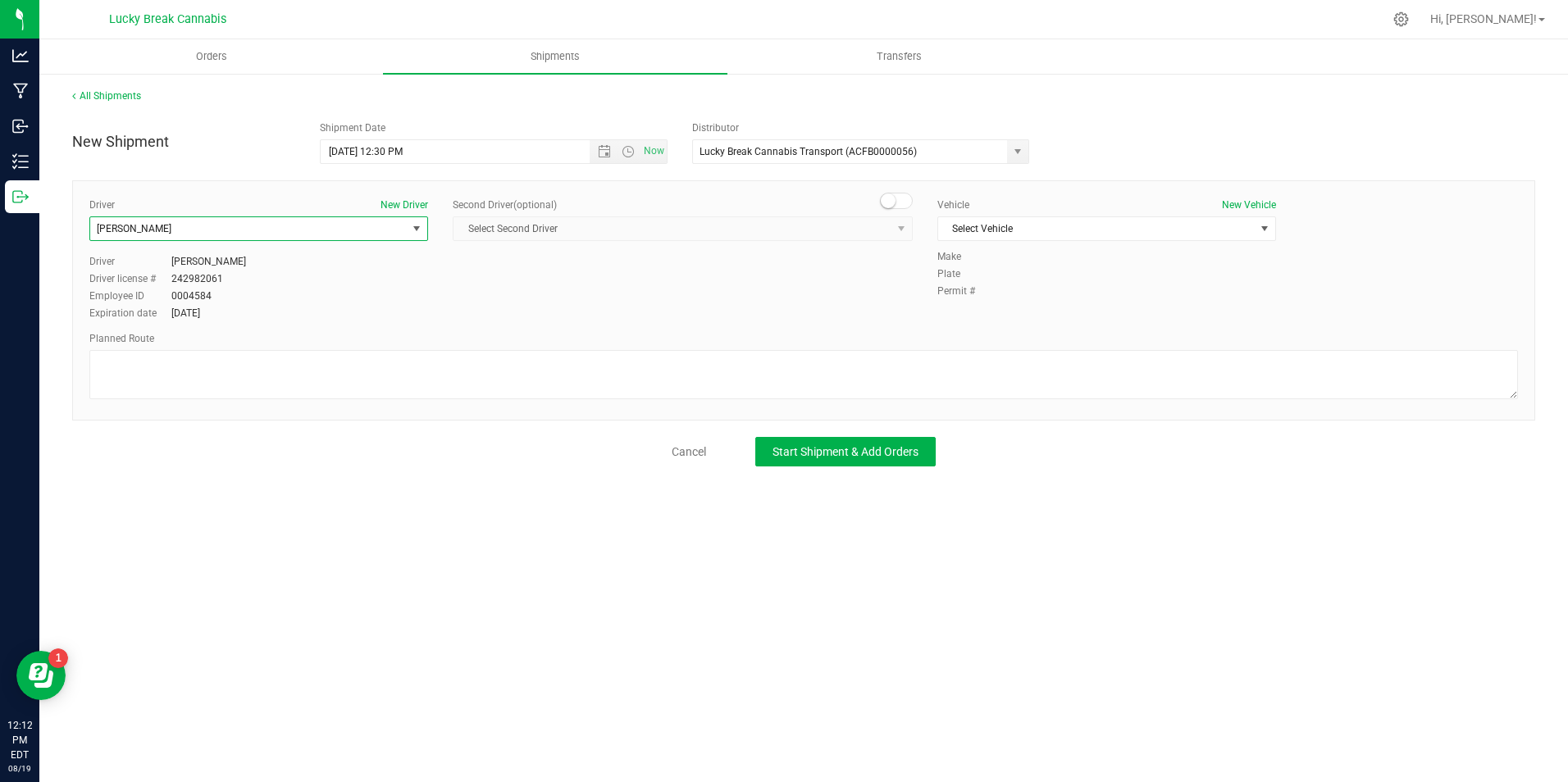
click at [910, 197] on span at bounding box center [896, 200] width 33 height 16
click at [881, 227] on span "Select Second Driver" at bounding box center [672, 228] width 438 height 23
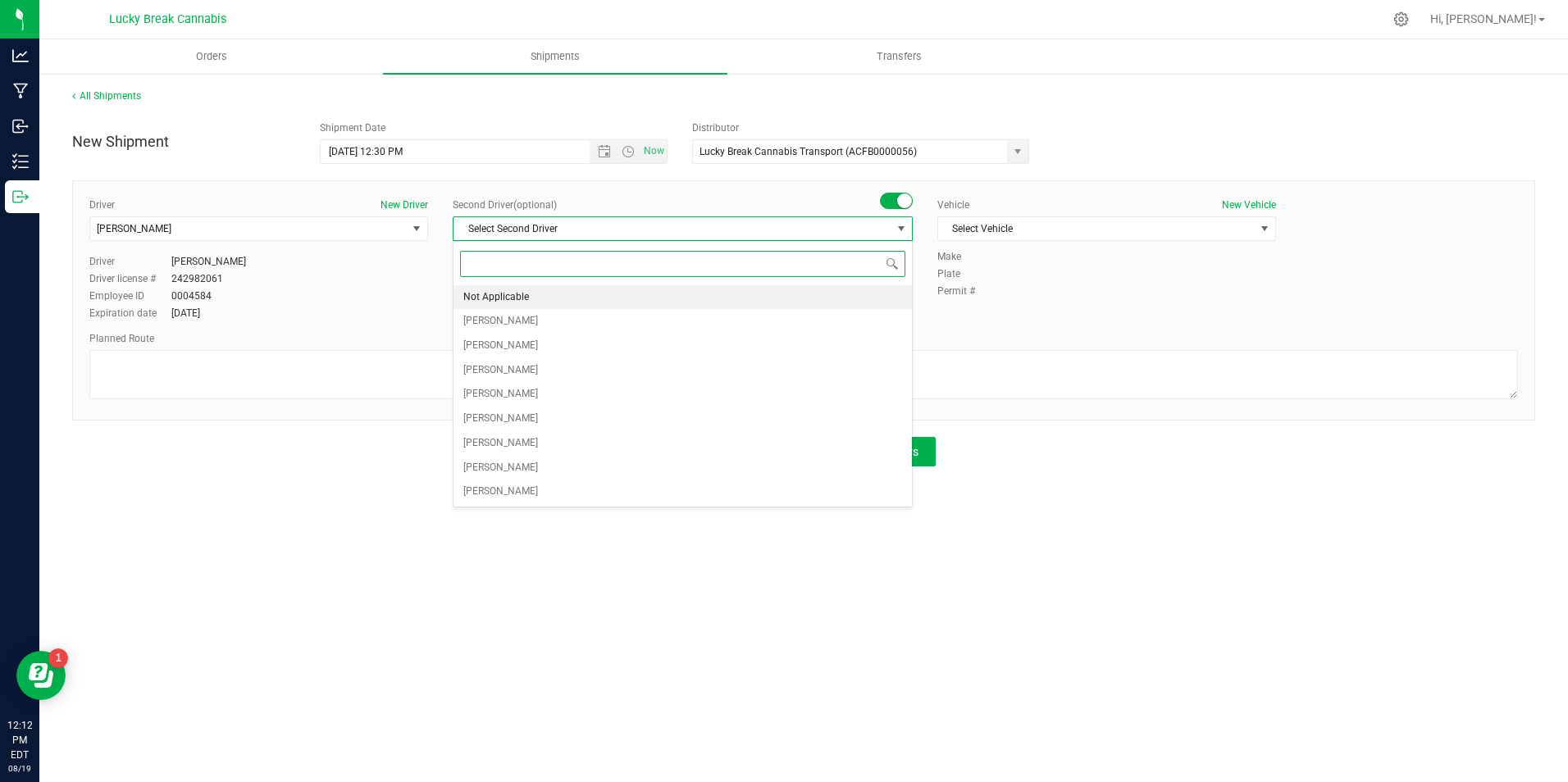
click at [750, 290] on li "Not Applicable" at bounding box center [682, 298] width 459 height 25
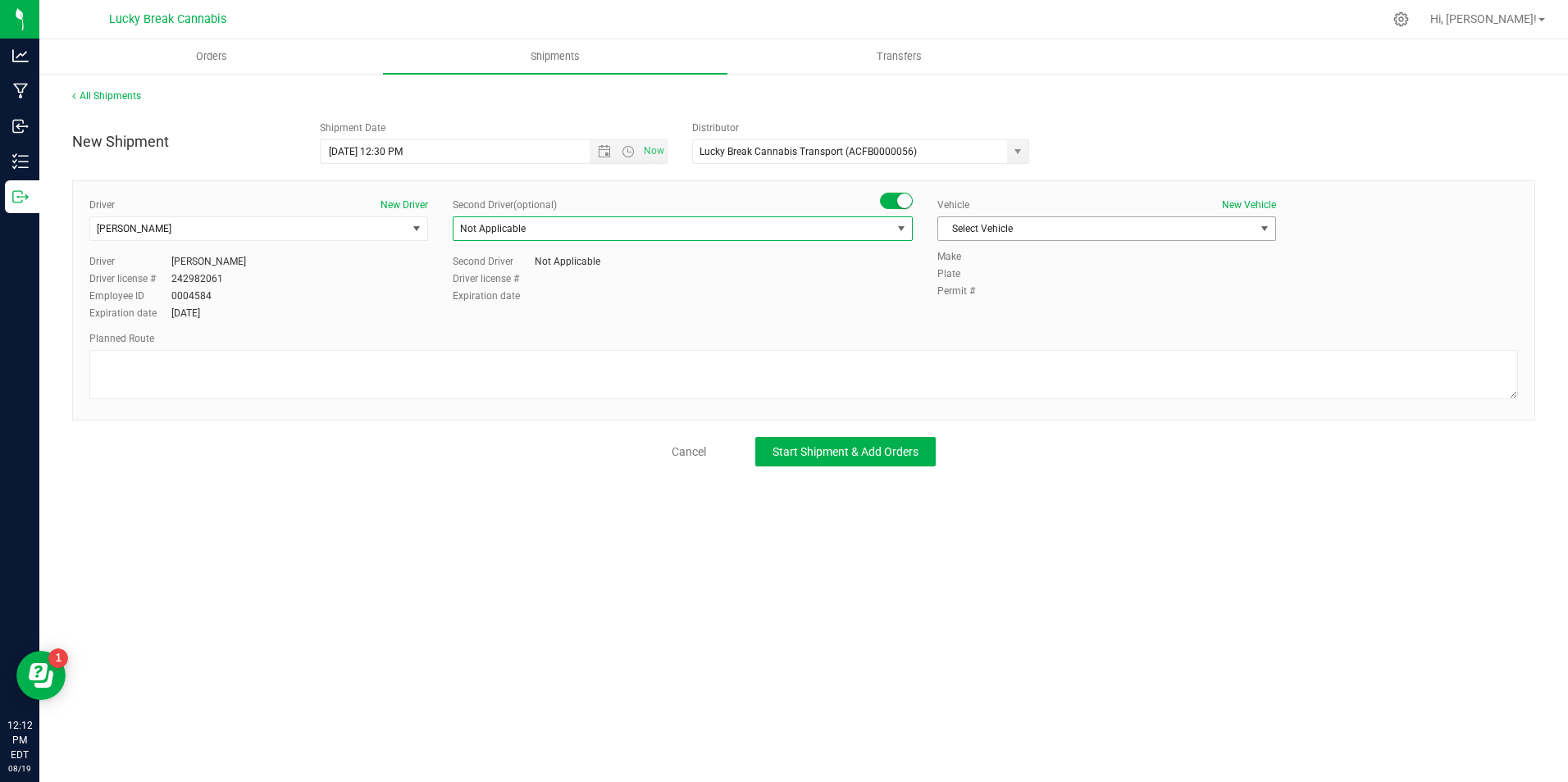
click at [996, 225] on span "Select Vehicle" at bounding box center [1096, 228] width 317 height 23
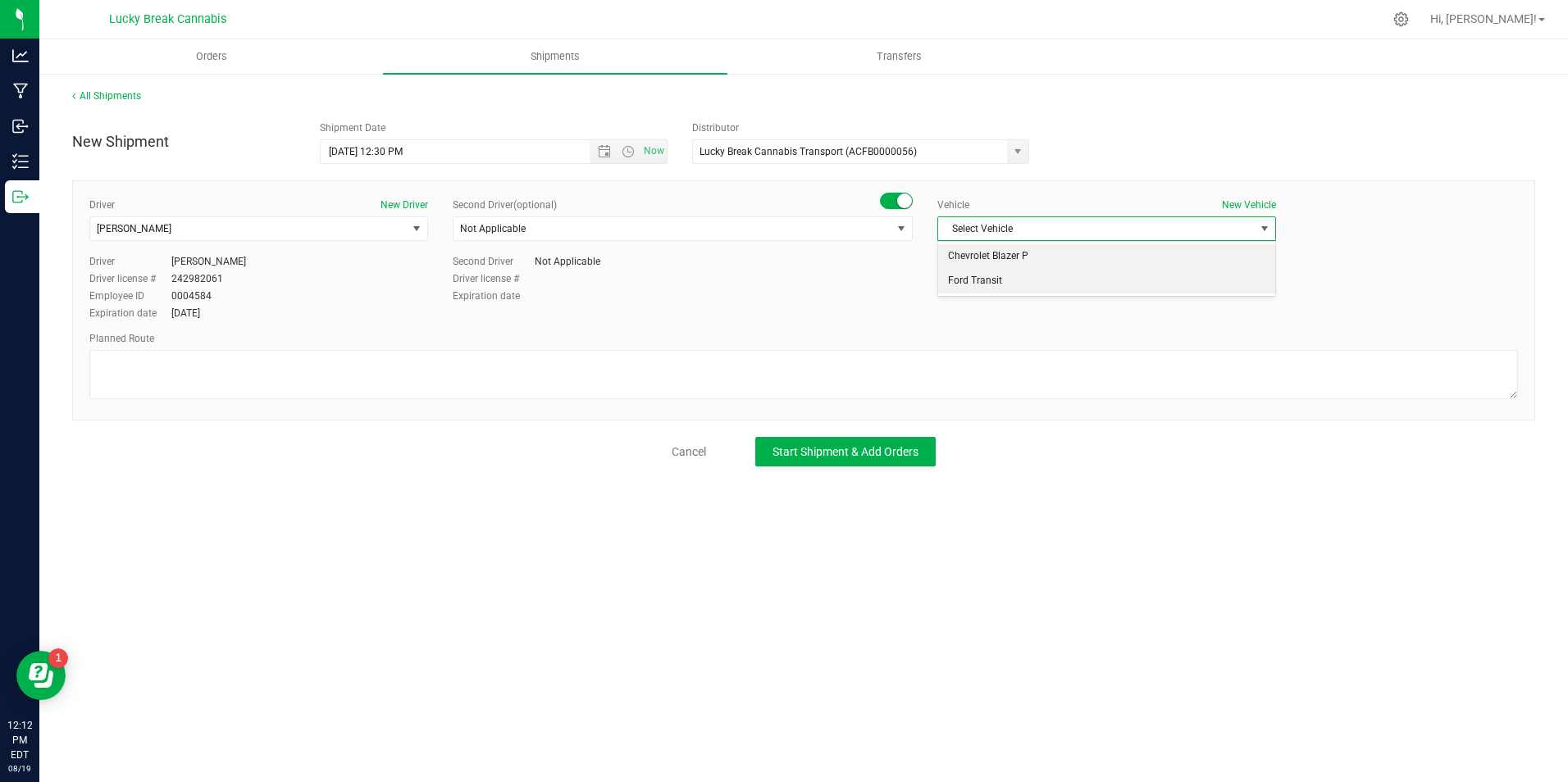
click at [994, 274] on li "Ford Transit" at bounding box center [1107, 280] width 337 height 25
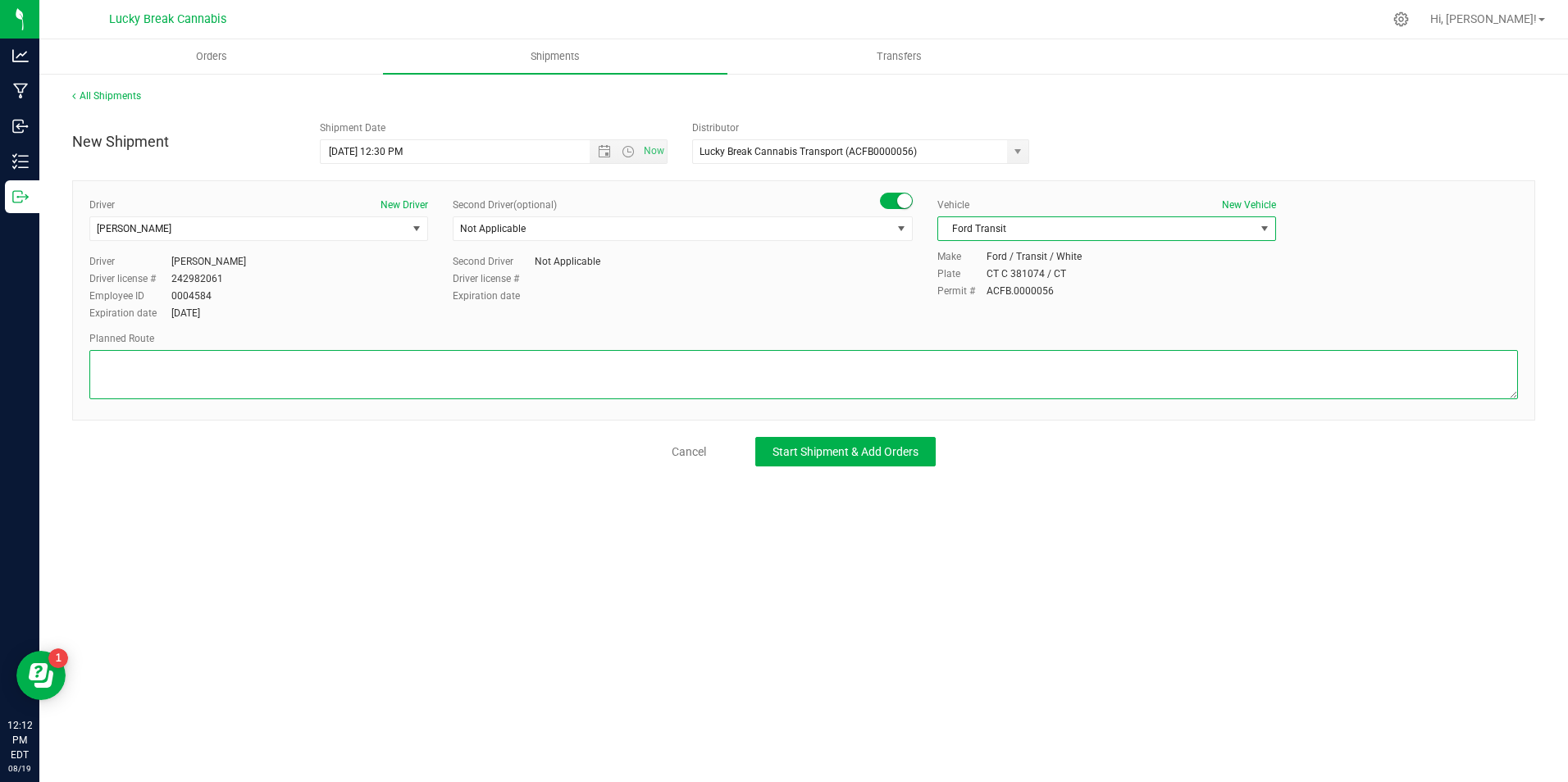
click at [968, 391] on textarea at bounding box center [804, 374] width 1429 height 49
click at [332, 376] on textarea at bounding box center [804, 374] width 1429 height 49
paste textarea "[PERSON_NAME][GEOGRAPHIC_DATA]-6W/[GEOGRAPHIC_DATA]."
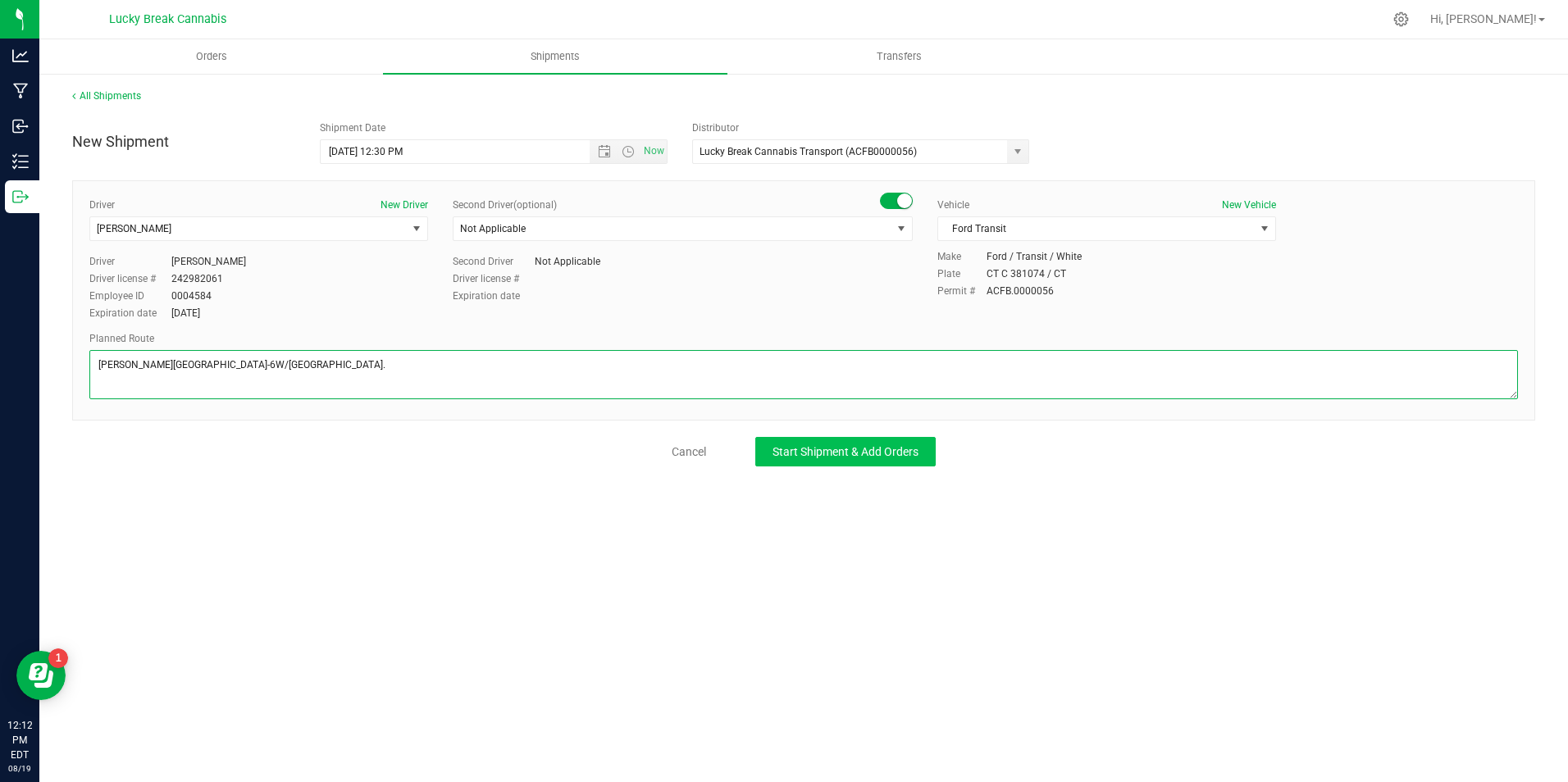
type textarea "[PERSON_NAME][GEOGRAPHIC_DATA]-6W/[GEOGRAPHIC_DATA]."
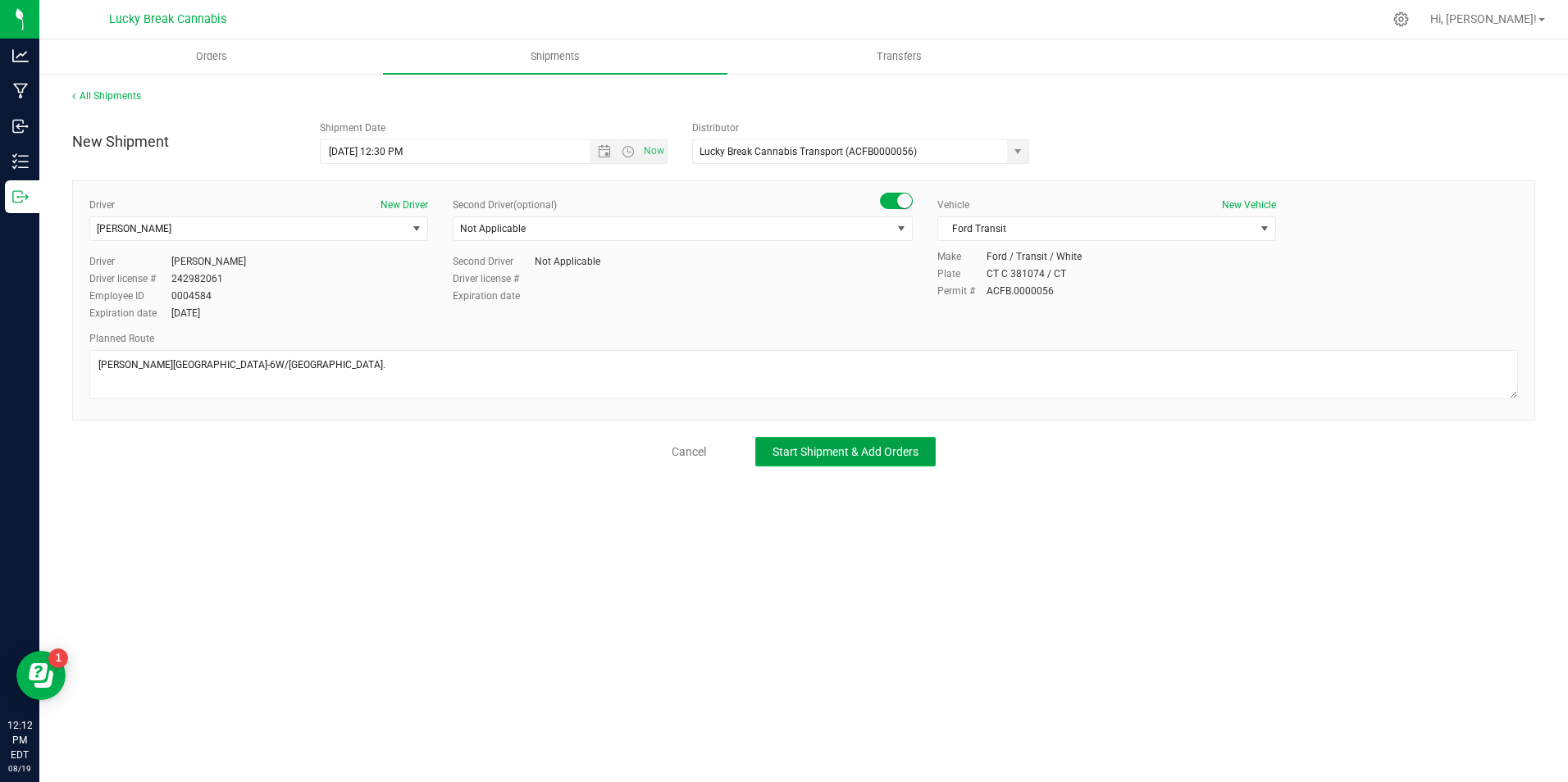
click at [785, 457] on span "Start Shipment & Add Orders" at bounding box center [845, 451] width 146 height 13
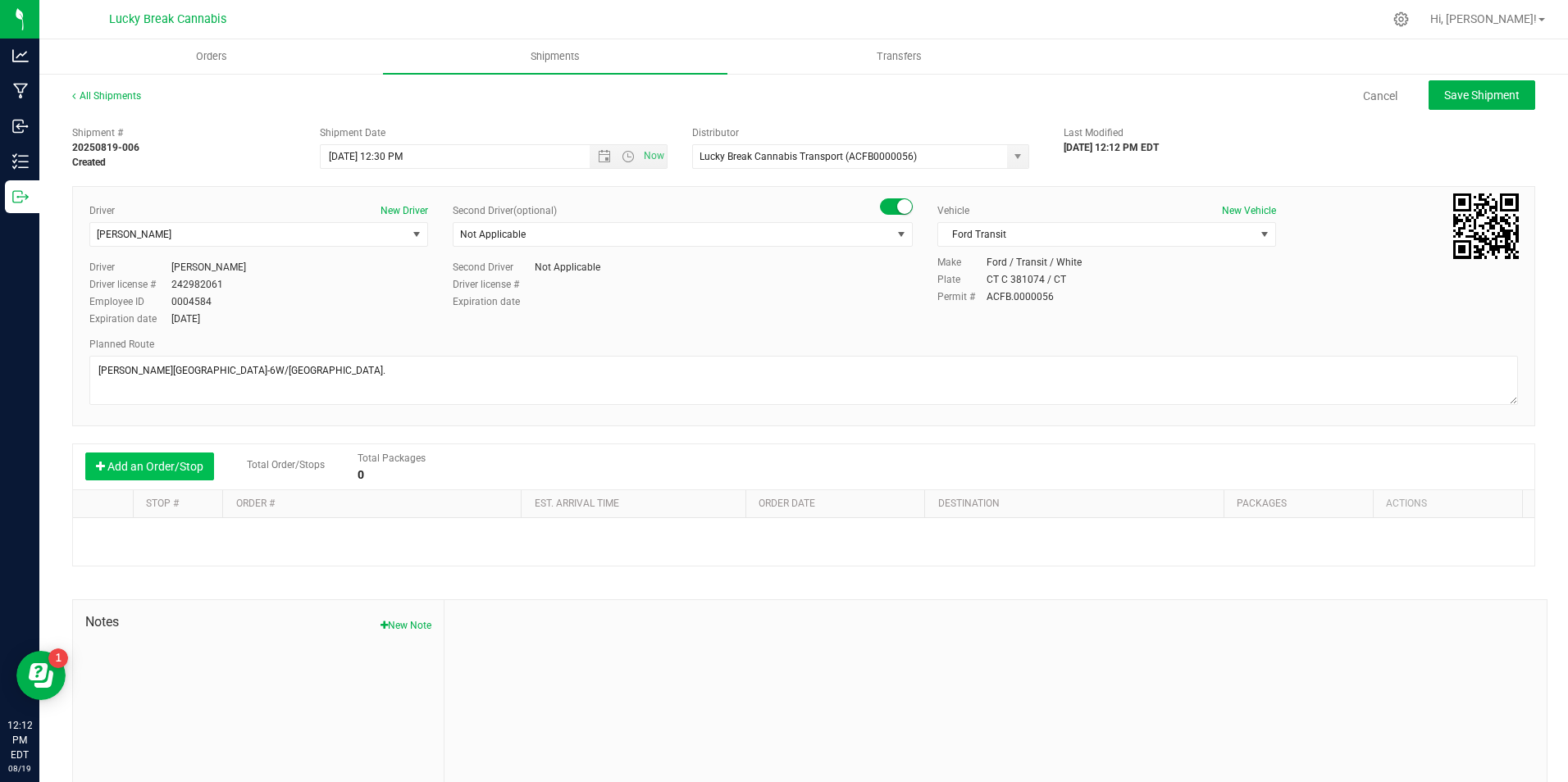
click at [183, 471] on button "Add an Order/Stop" at bounding box center [150, 466] width 129 height 28
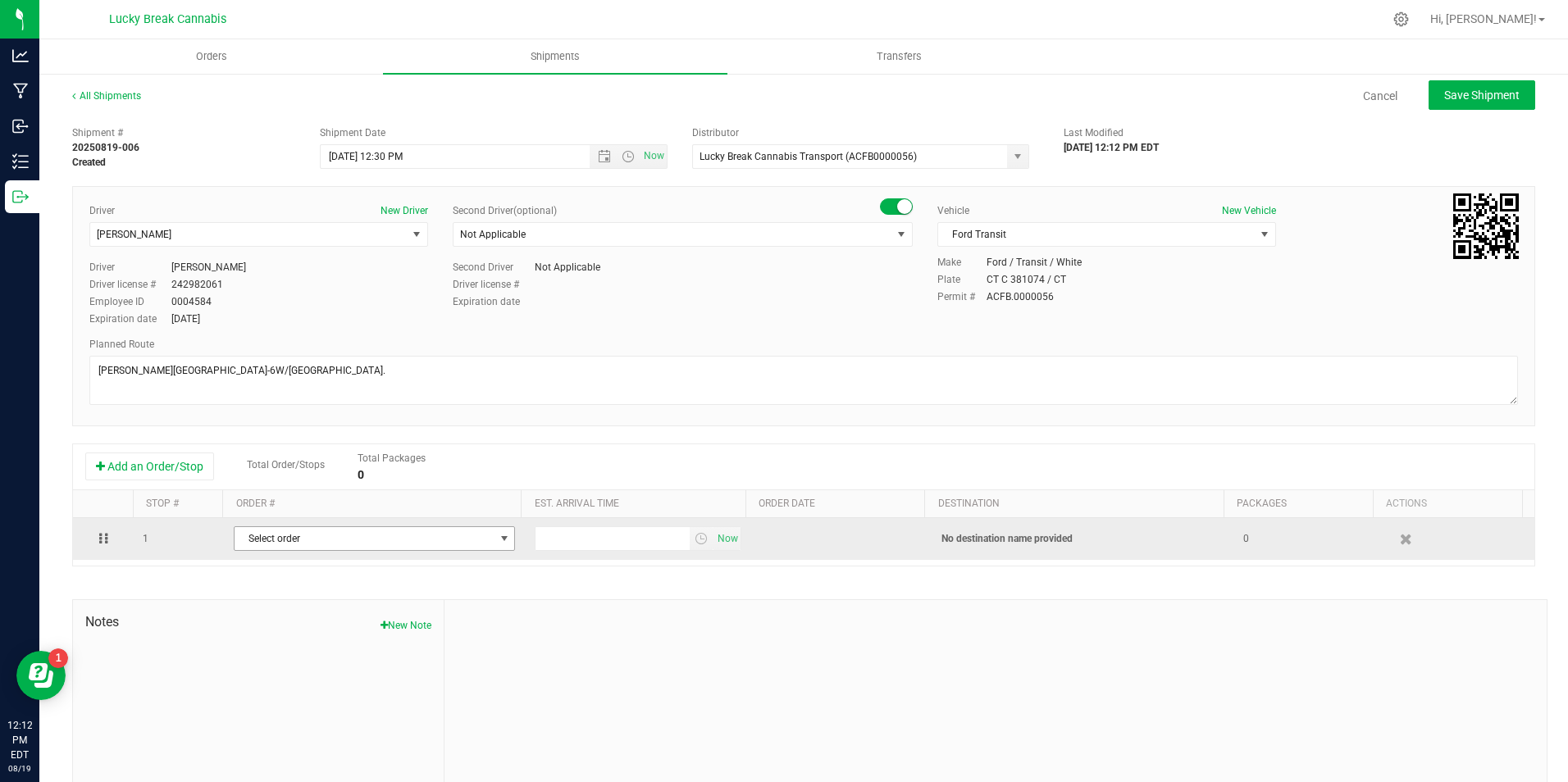
click at [318, 536] on span "Select order" at bounding box center [363, 539] width 259 height 23
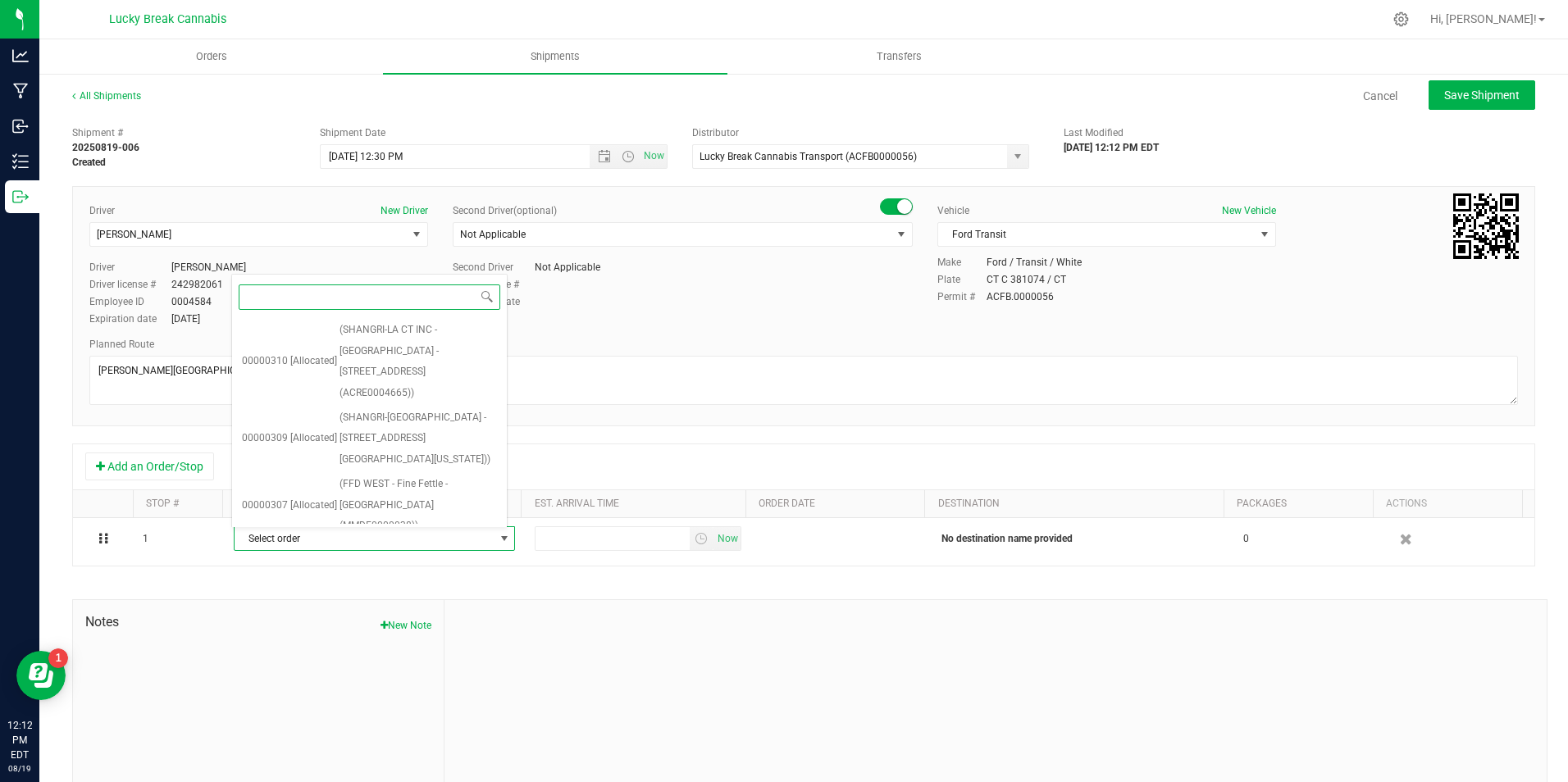
scroll to position [130, 0]
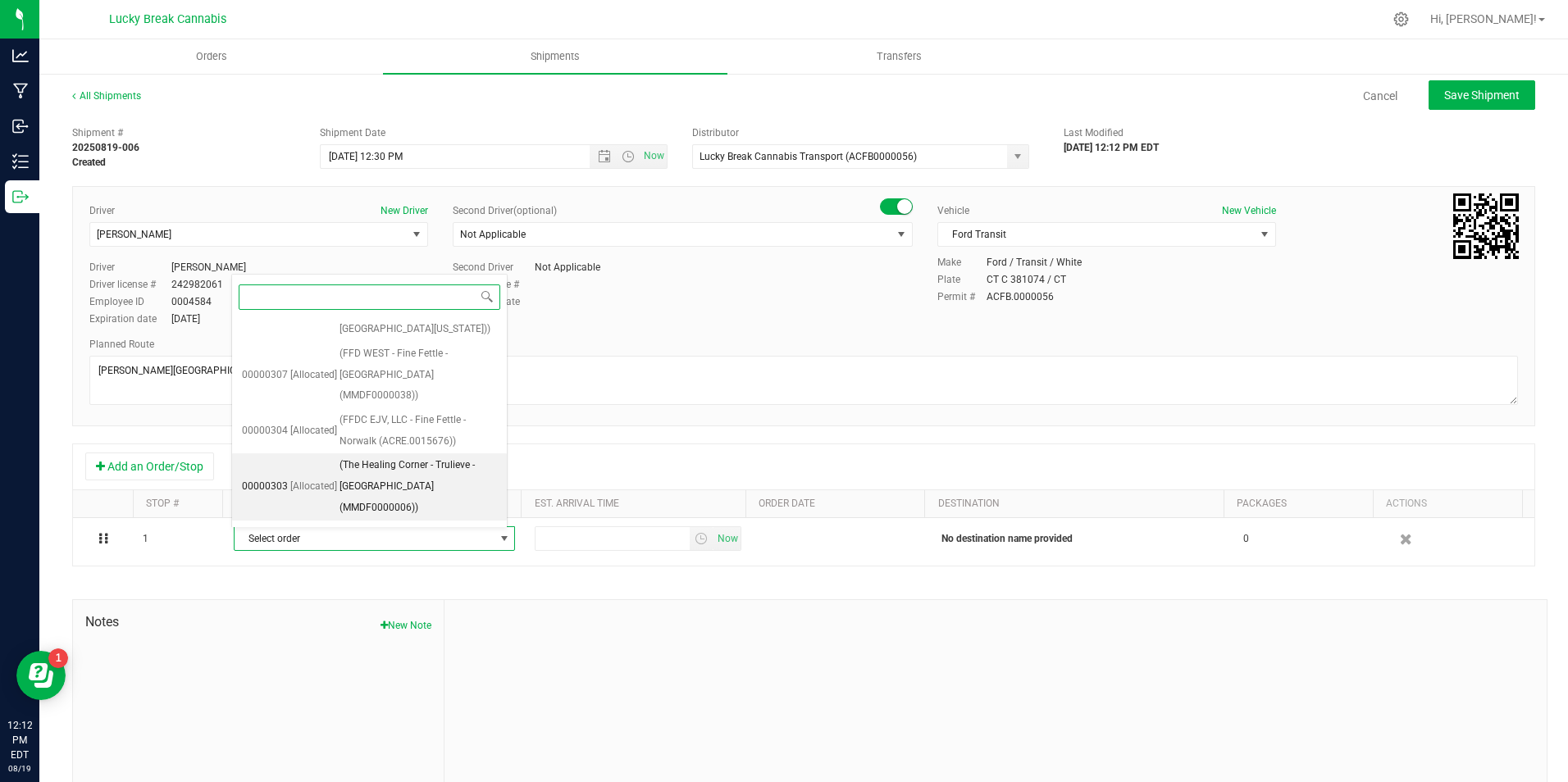
click at [410, 455] on span "(The Healing Corner - Trulieve - [GEOGRAPHIC_DATA] (MMDF0000006))" at bounding box center [417, 486] width 157 height 63
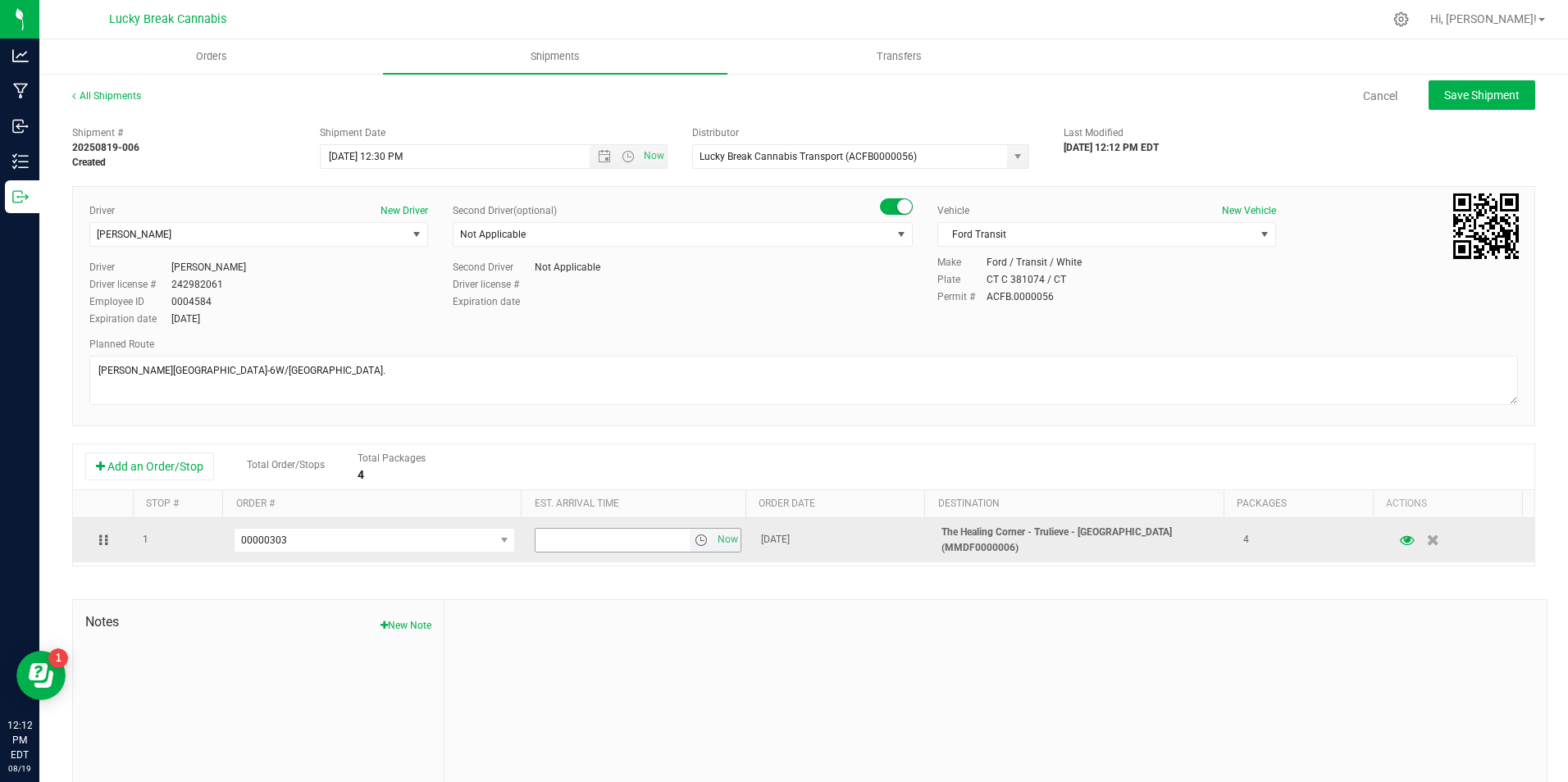
click at [694, 539] on span "select" at bounding box center [701, 539] width 13 height 13
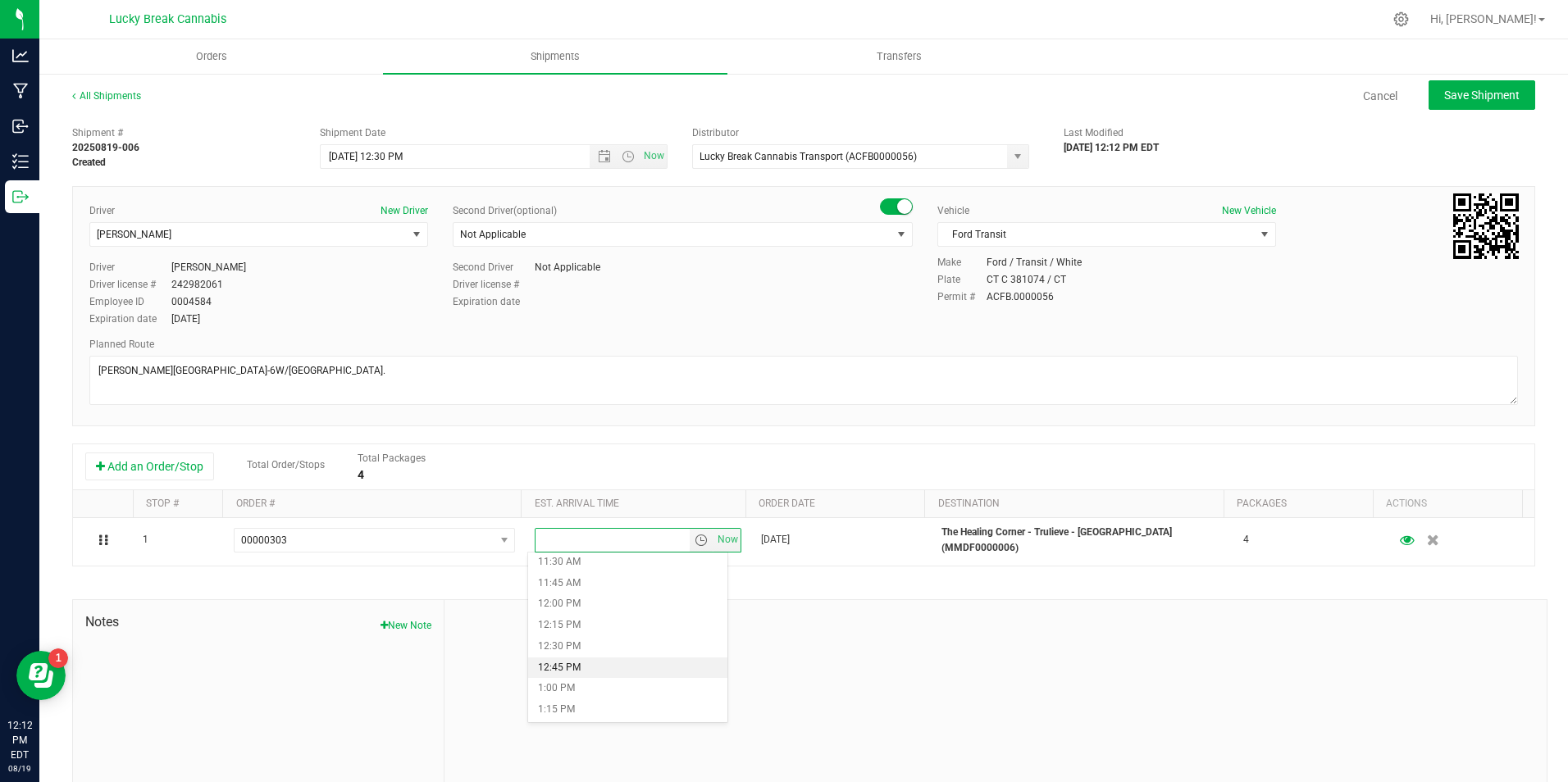
scroll to position [983, 0]
click at [602, 653] on li "12:45 PM" at bounding box center [628, 657] width 200 height 22
click at [1450, 97] on span "Save Shipment" at bounding box center [1482, 95] width 76 height 13
type input "[DATE] 4:30 PM"
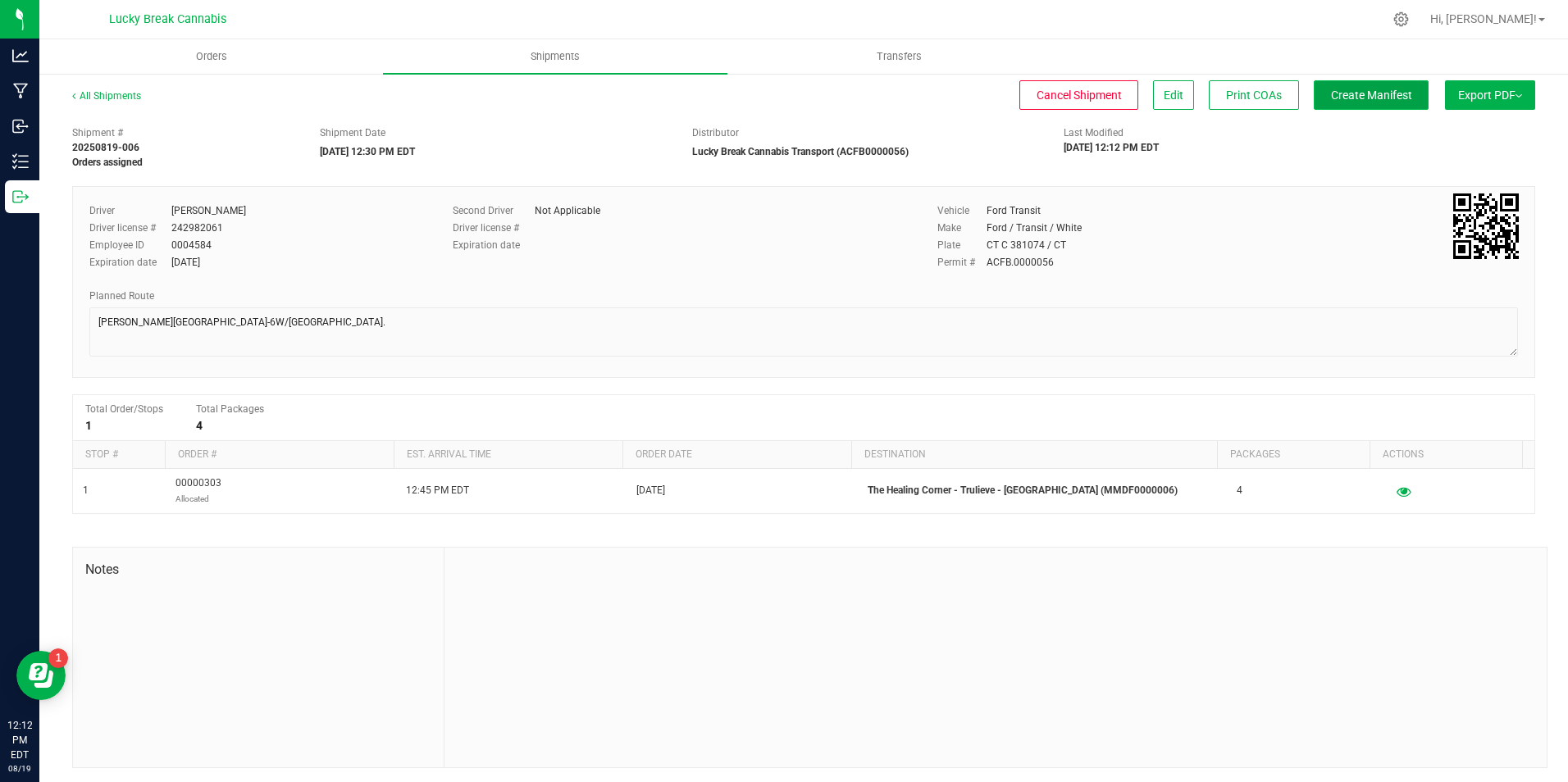
click at [1381, 97] on span "Create Manifest" at bounding box center [1371, 95] width 81 height 13
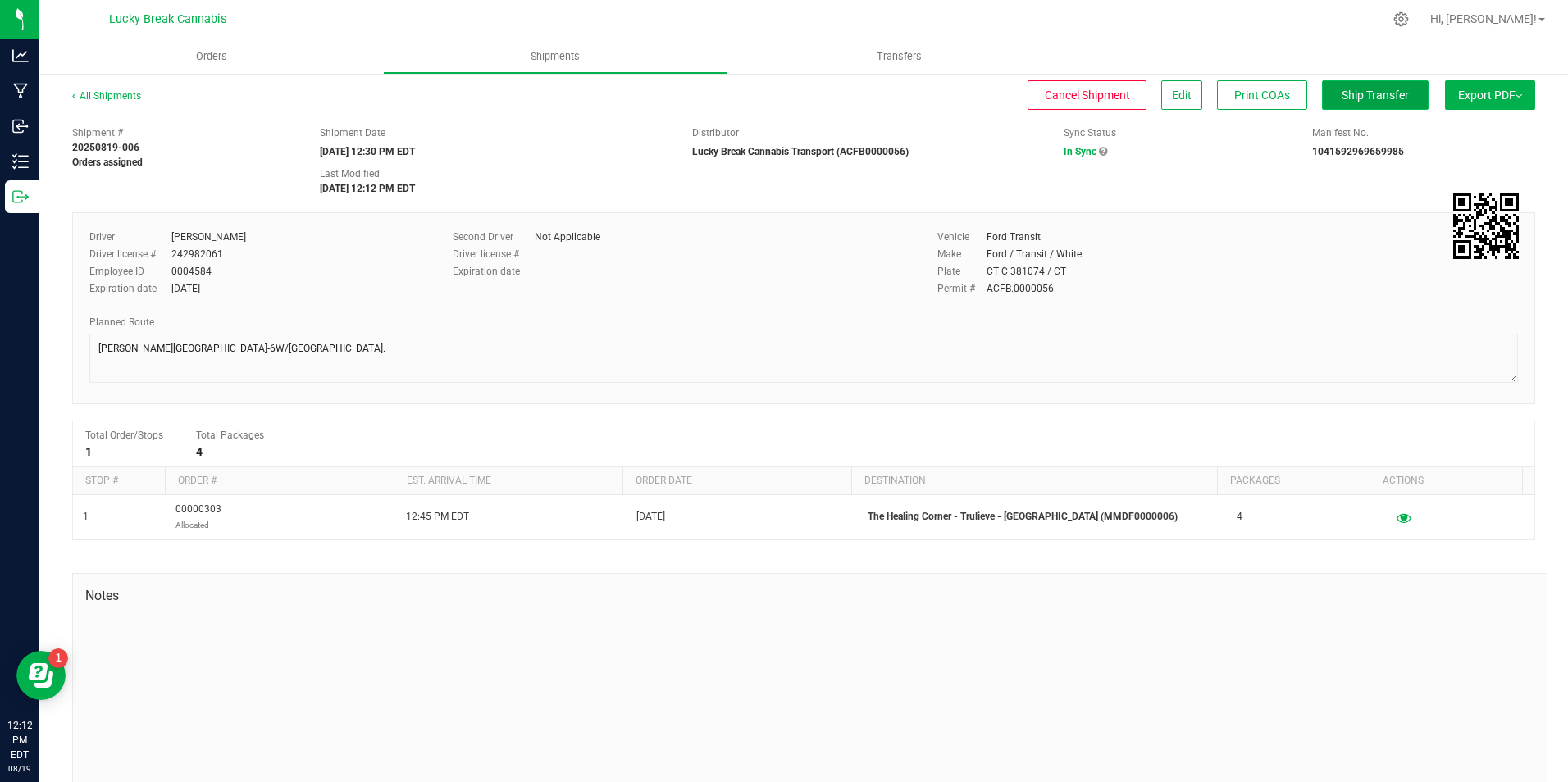
click at [1349, 92] on span "Ship Transfer" at bounding box center [1375, 95] width 67 height 13
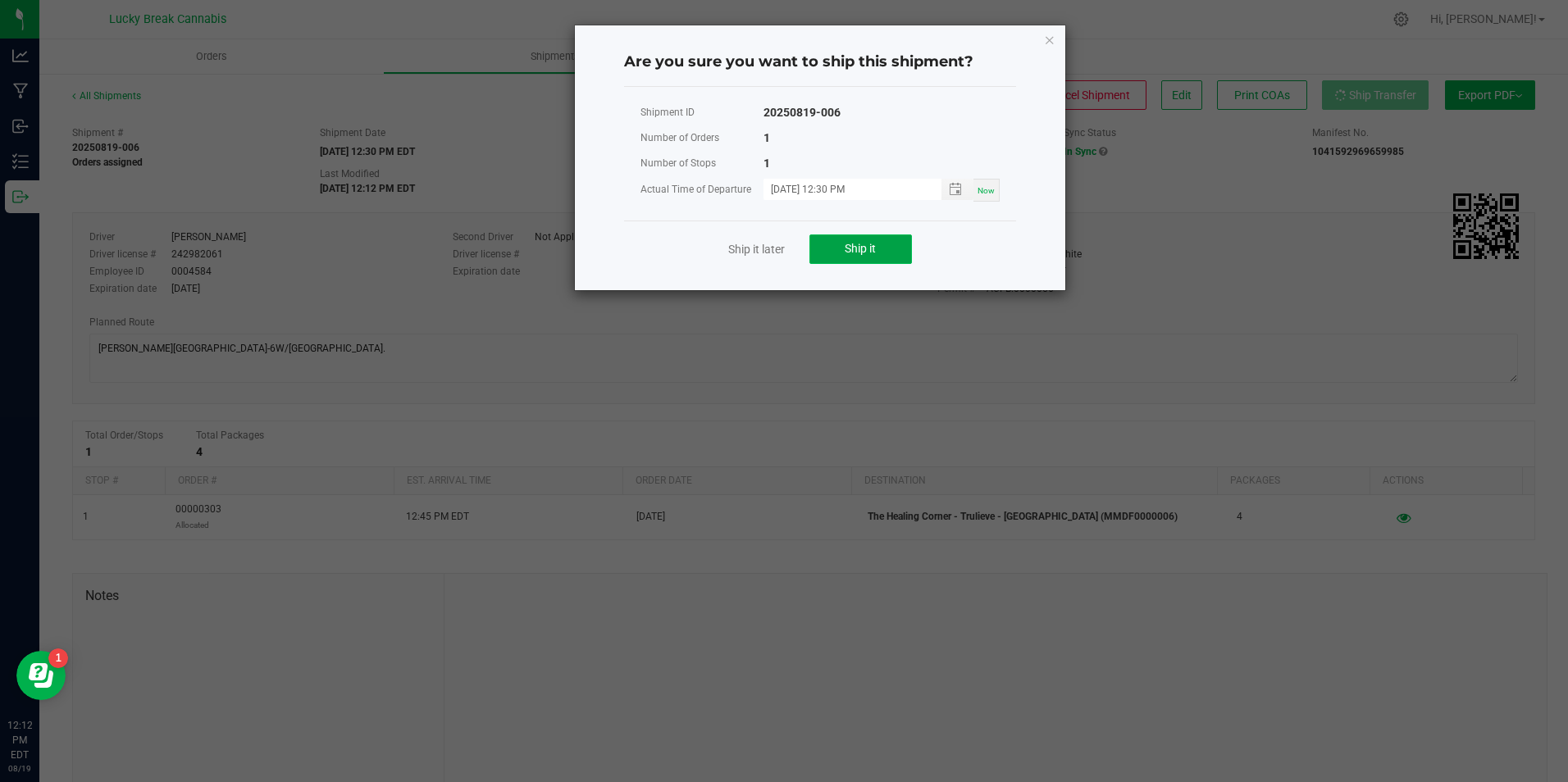
click at [880, 244] on button "Ship it" at bounding box center [860, 249] width 102 height 29
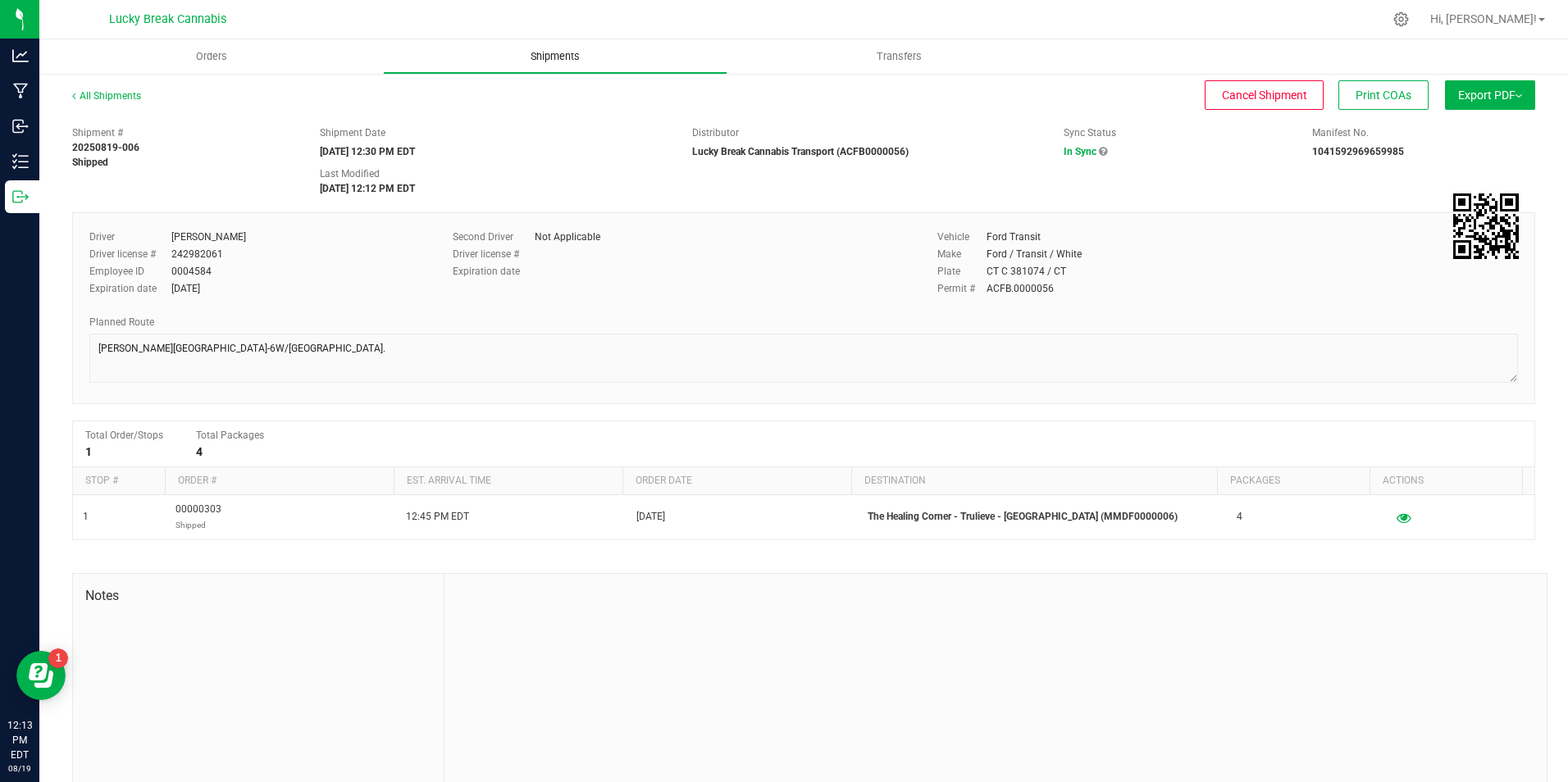
click at [540, 61] on span "Shipments" at bounding box center [555, 56] width 94 height 15
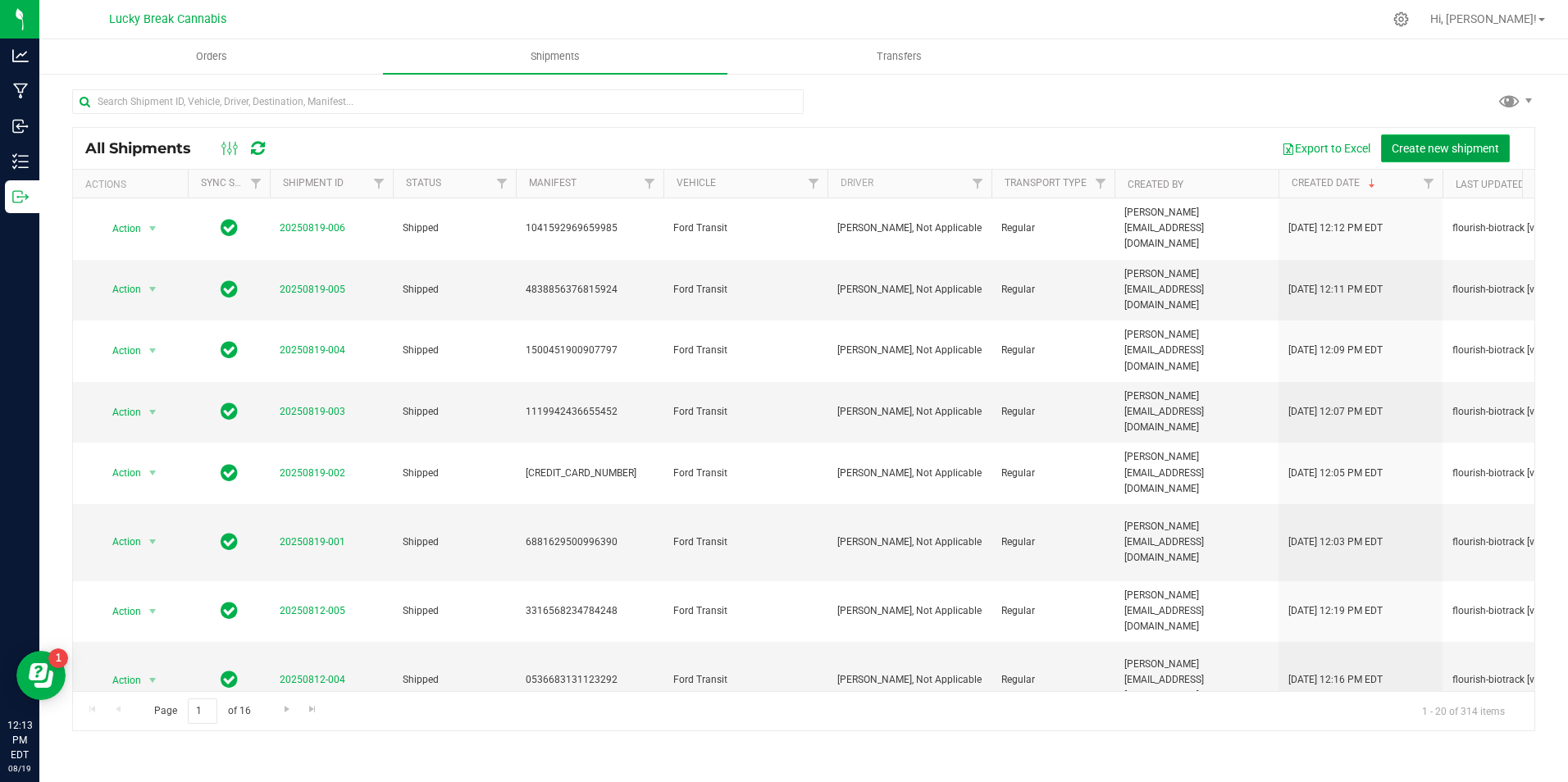
click at [1428, 145] on span "Create new shipment" at bounding box center [1445, 148] width 108 height 13
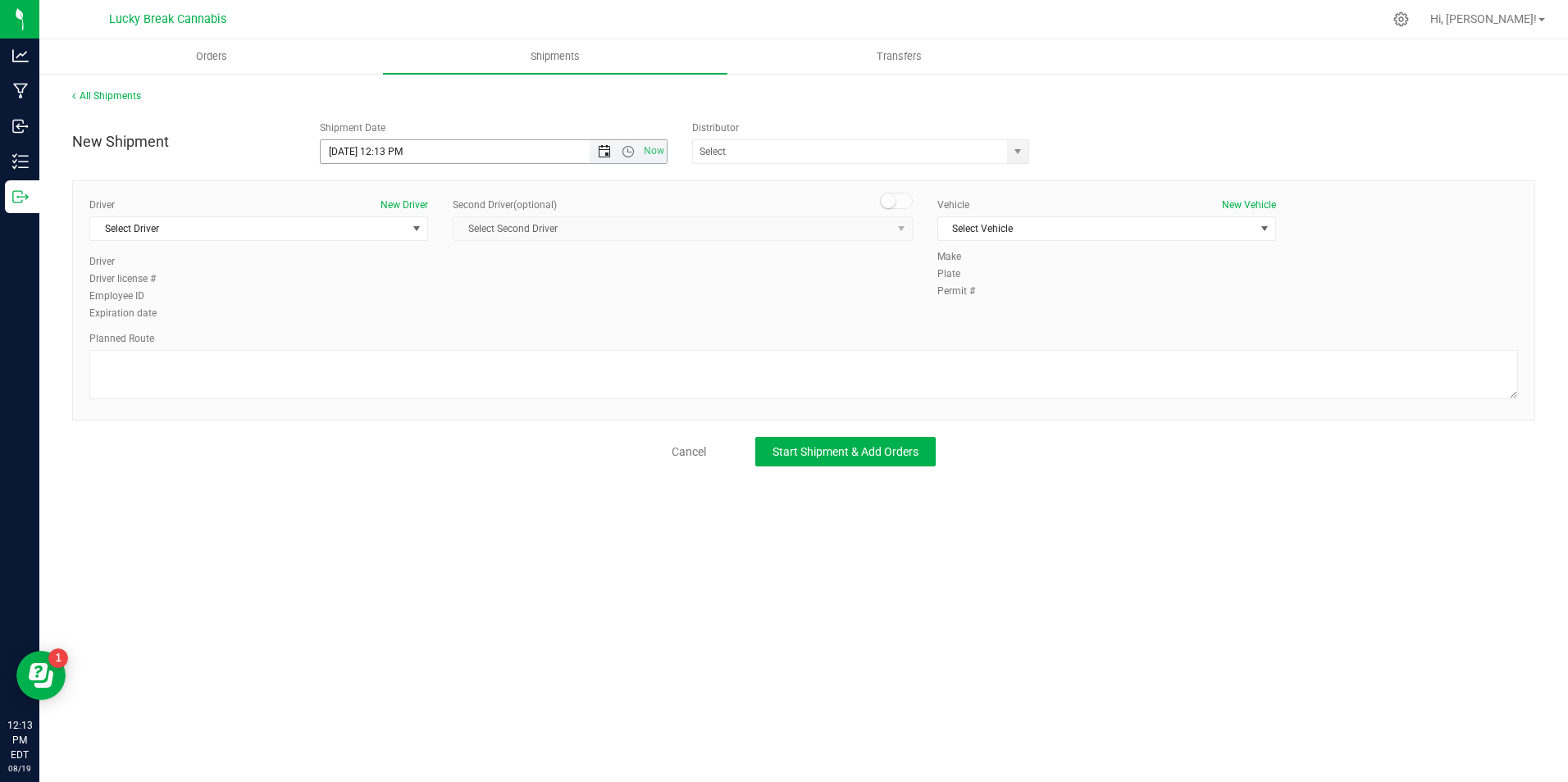
click at [604, 150] on span "Open the date view" at bounding box center [604, 151] width 13 height 13
click at [411, 312] on link "20" at bounding box center [407, 318] width 24 height 26
click at [626, 147] on span "Open the time view" at bounding box center [627, 151] width 13 height 13
click at [411, 296] on li "12:30 PM" at bounding box center [493, 295] width 344 height 22
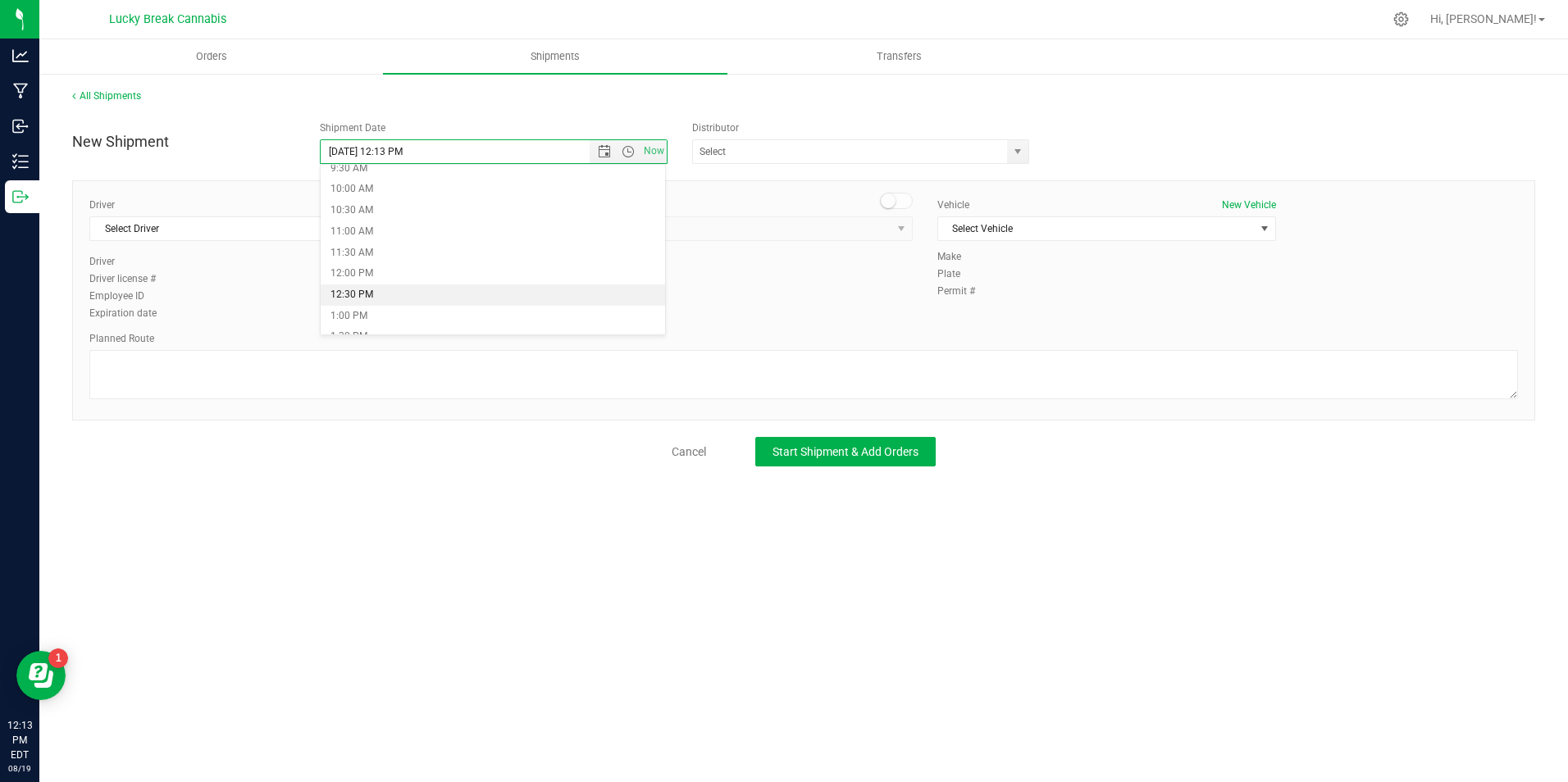
type input "8/20/2025 12:30 PM"
click at [1026, 151] on span "select" at bounding box center [1017, 151] width 21 height 23
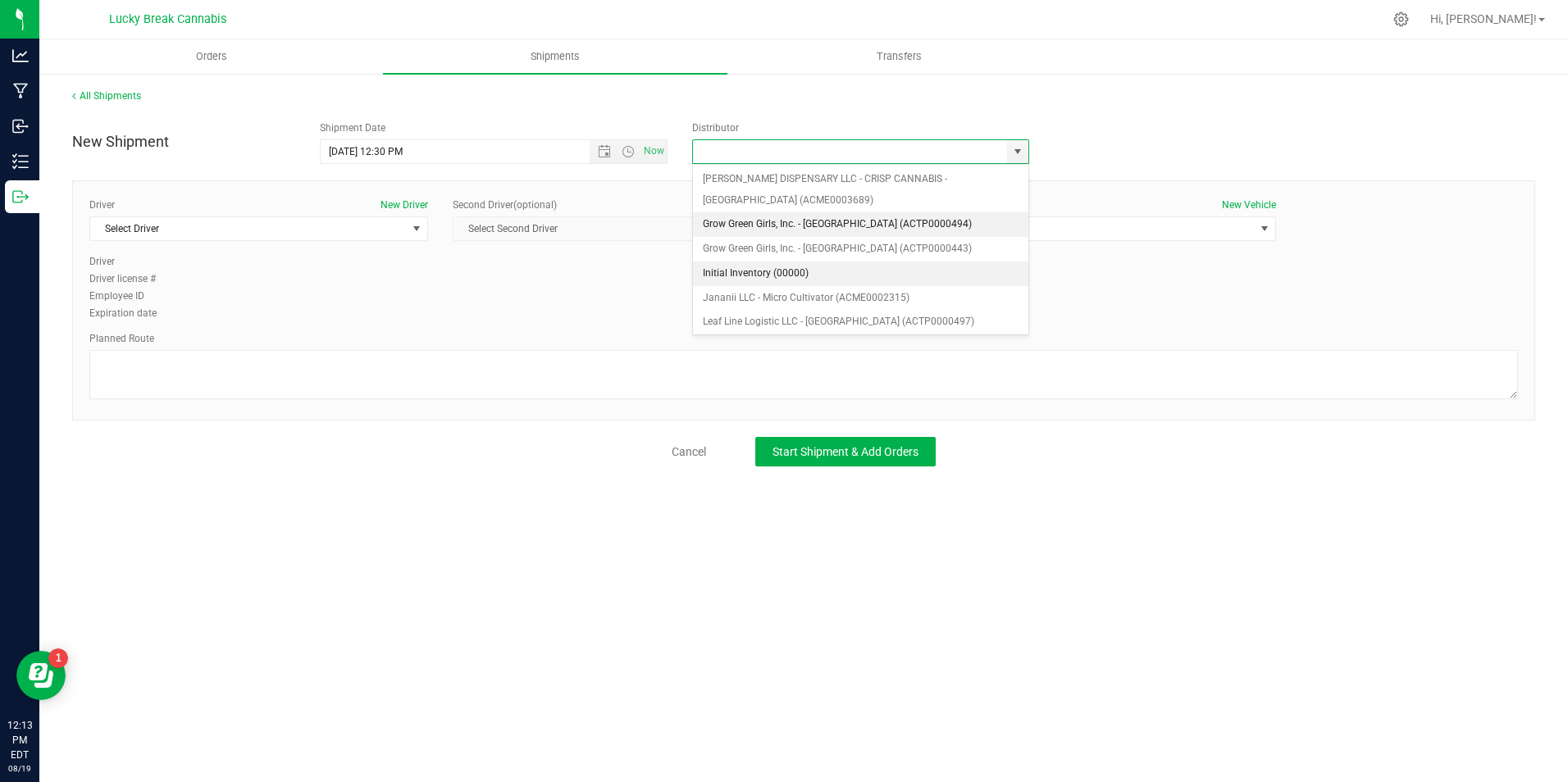
scroll to position [164, 0]
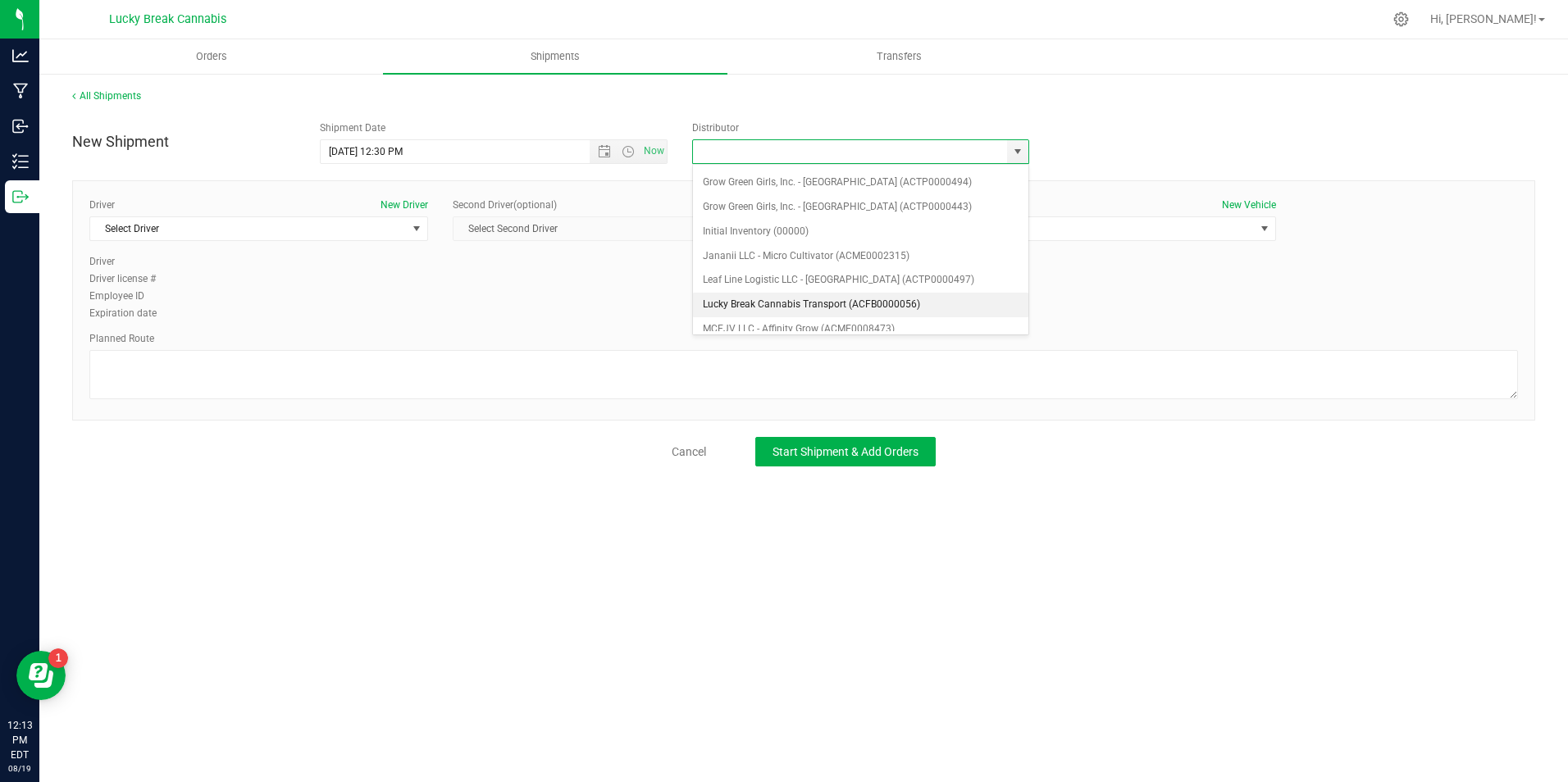
click at [791, 299] on li "Lucky Break Cannabis Transport (ACFB0000056)" at bounding box center [861, 305] width 336 height 25
type input "Lucky Break Cannabis Transport (ACFB0000056)"
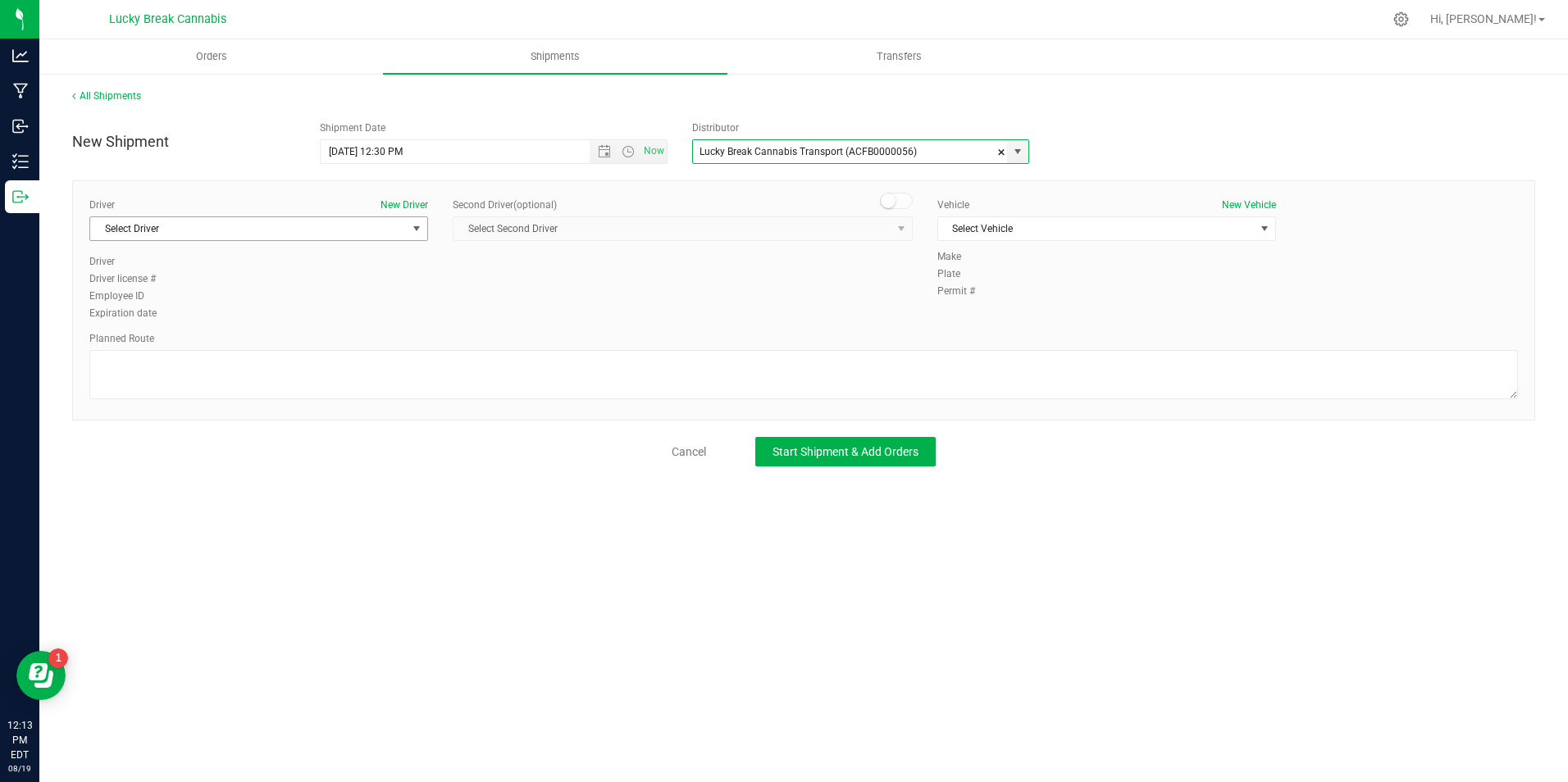
click at [390, 231] on span "Select Driver" at bounding box center [249, 228] width 317 height 23
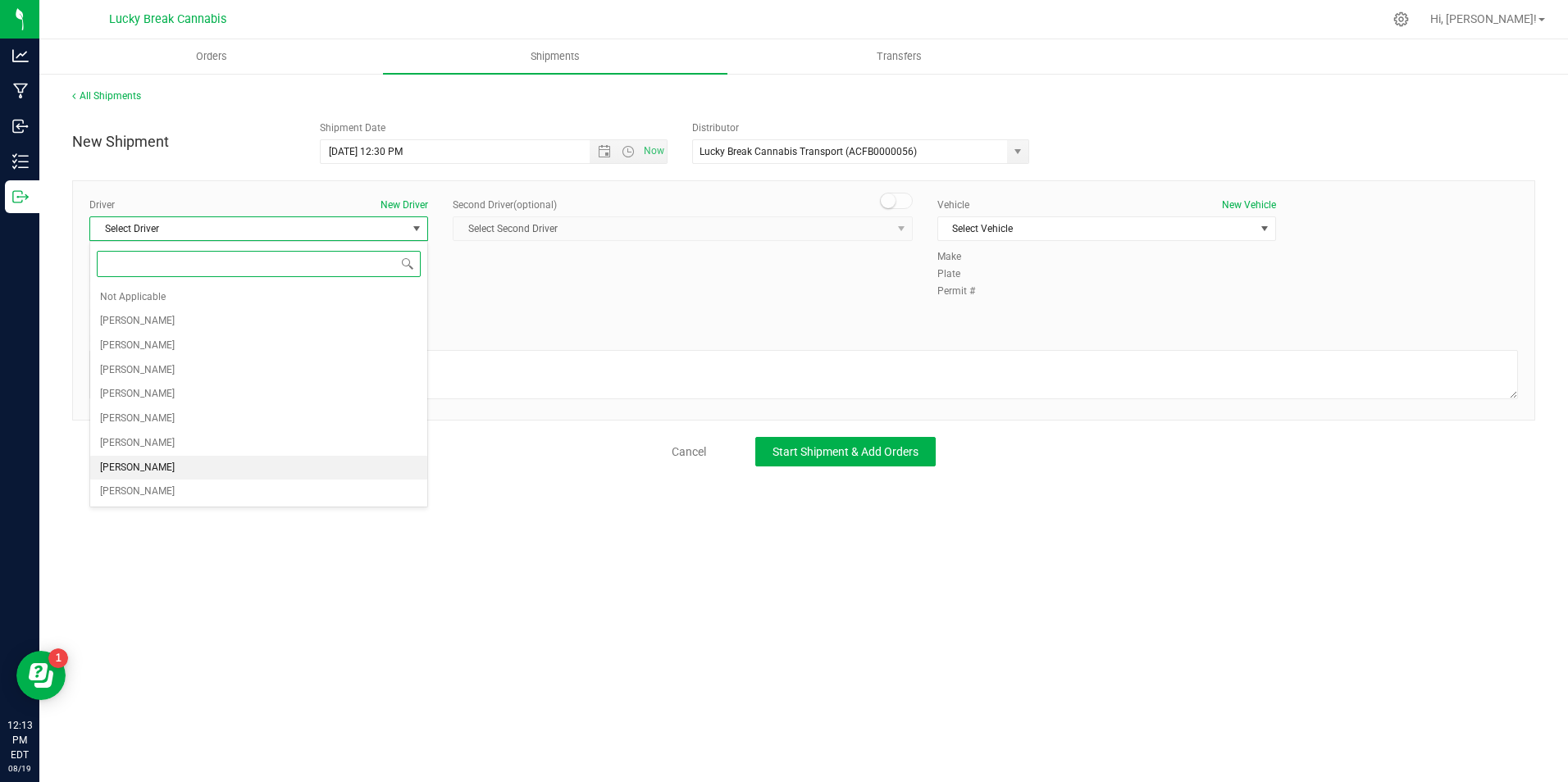
click at [175, 471] on span "Dennis Paglialunga" at bounding box center [137, 468] width 75 height 22
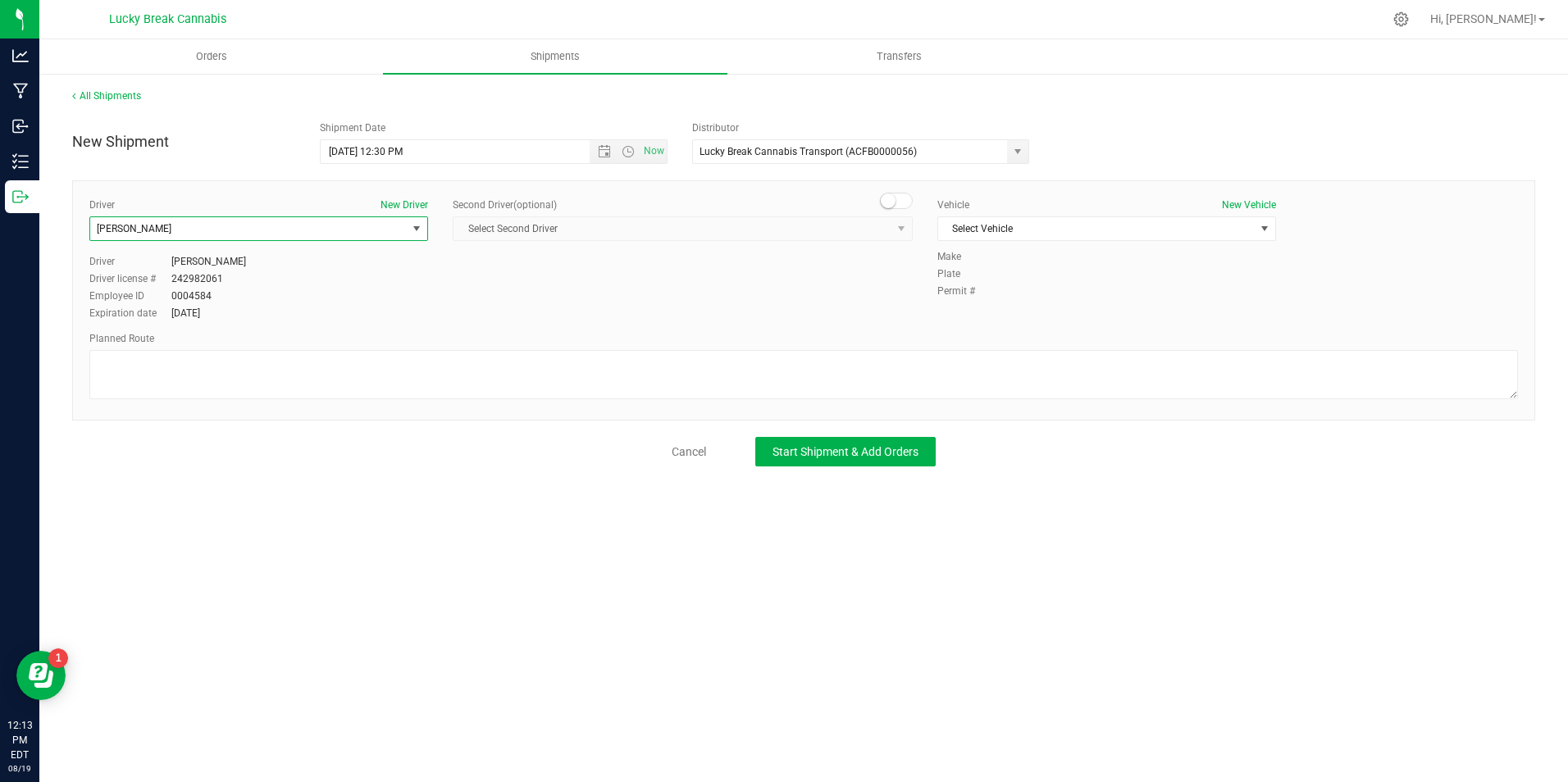
click at [886, 203] on small at bounding box center [887, 200] width 15 height 15
click at [882, 223] on span "Select Second Driver" at bounding box center [672, 228] width 438 height 23
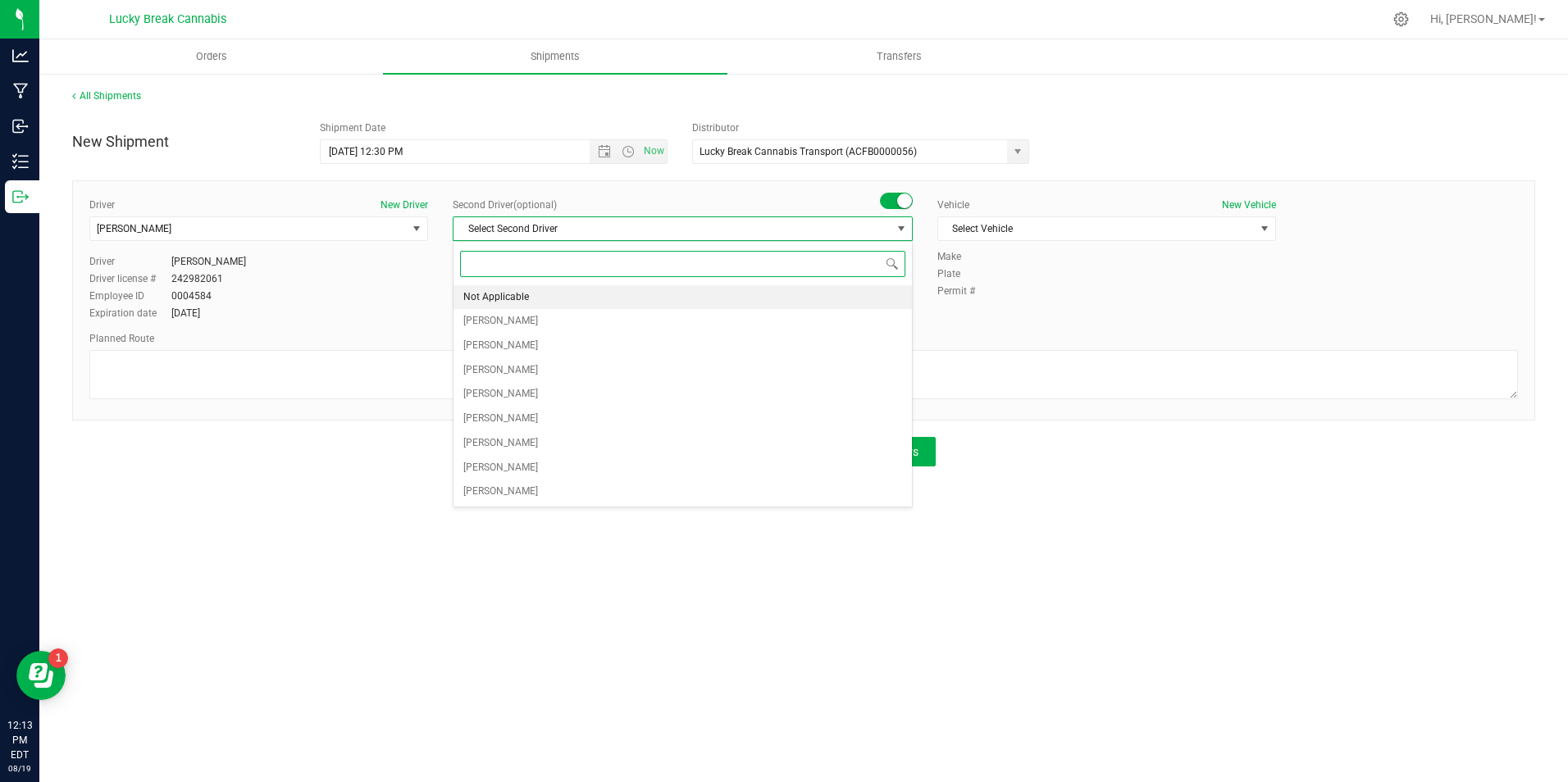
click at [781, 287] on li "Not Applicable" at bounding box center [682, 298] width 459 height 25
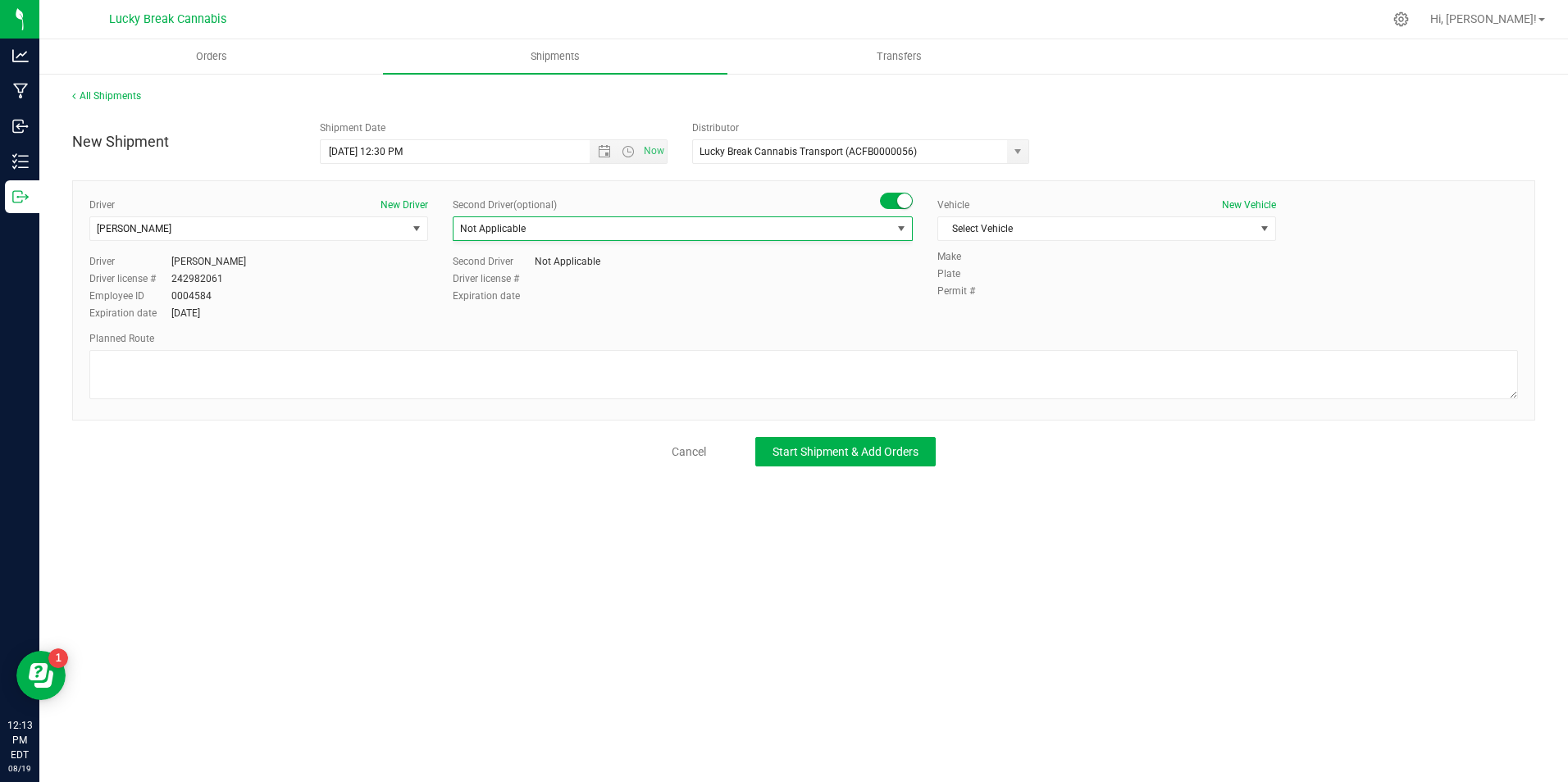
click at [781, 237] on ul "Not Applicable Kalvin Burgos Zachary Cannone Edward Cybulski Nicole LaLuna Chri…" at bounding box center [682, 128] width 459 height 219
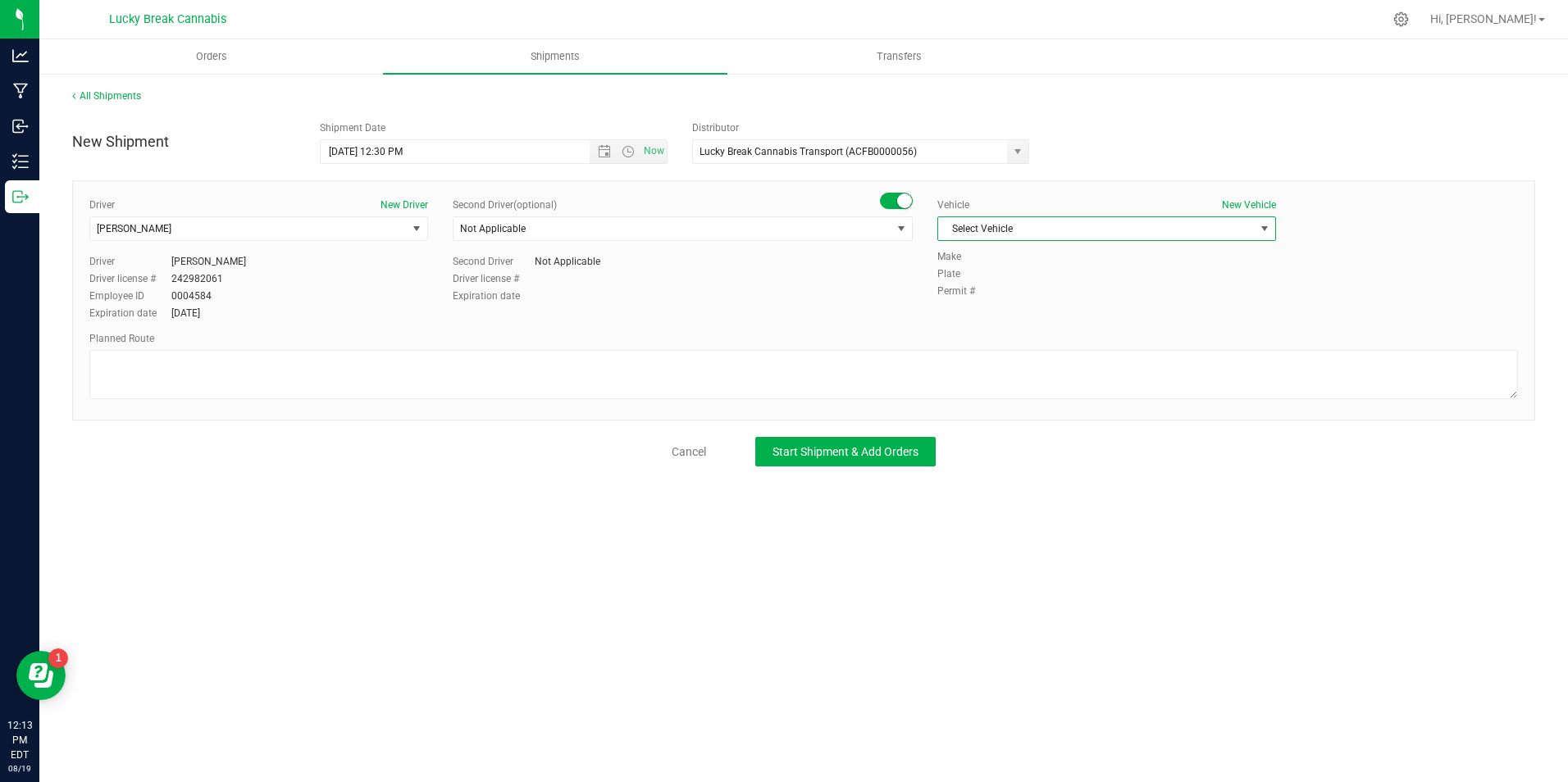
click at [1009, 227] on span "Select Vehicle" at bounding box center [1096, 228] width 317 height 23
click at [1009, 281] on li "Ford Transit" at bounding box center [1107, 280] width 337 height 25
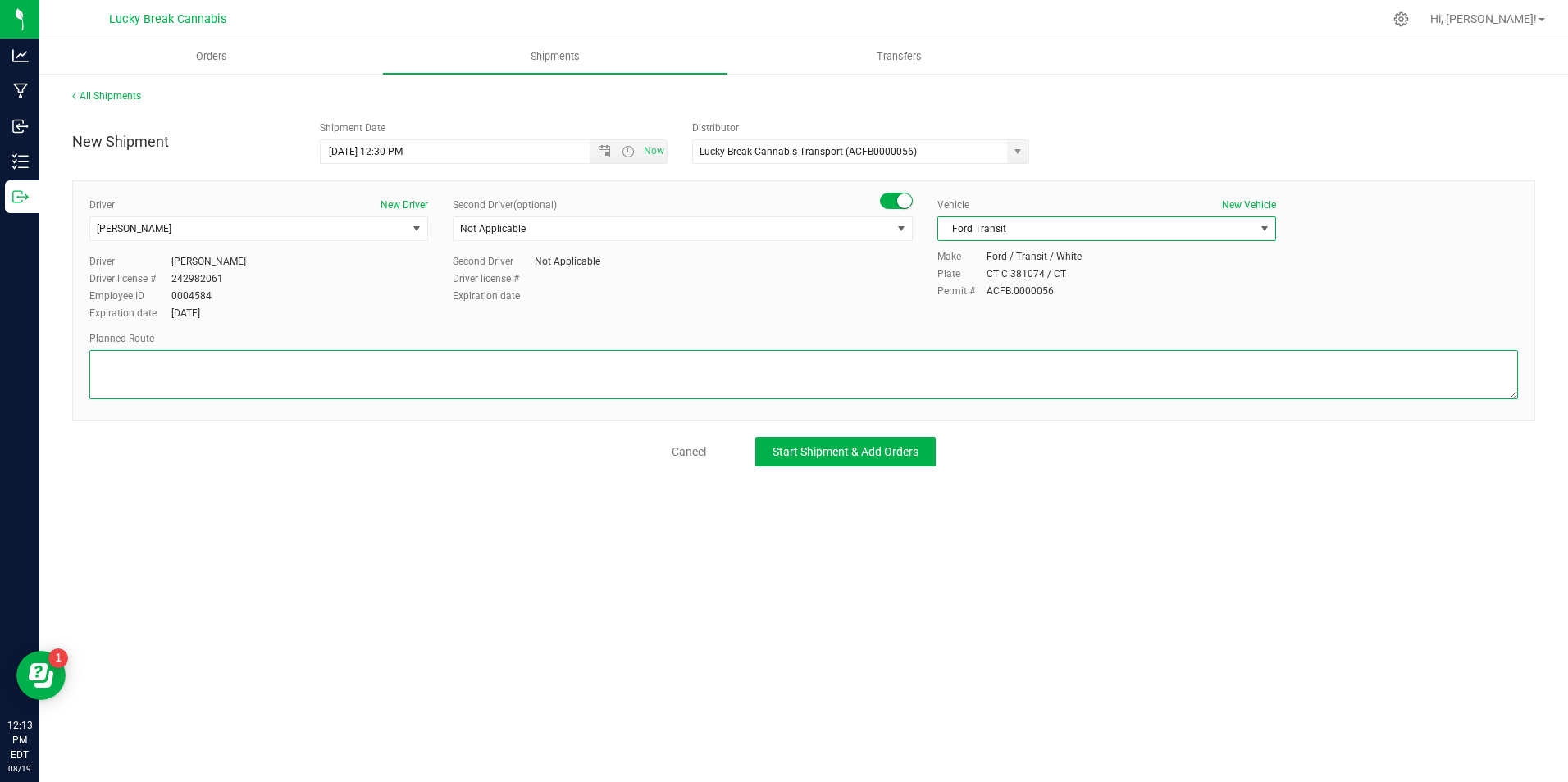
click at [1004, 355] on textarea at bounding box center [804, 374] width 1429 height 49
click at [581, 371] on textarea at bounding box center [804, 374] width 1429 height 49
paste textarea "CT-15 to CT-8 N to Exit 16, Pershing Dr."
type textarea "CT-15 to CT-8 N to Exit 16, Pershing Dr."
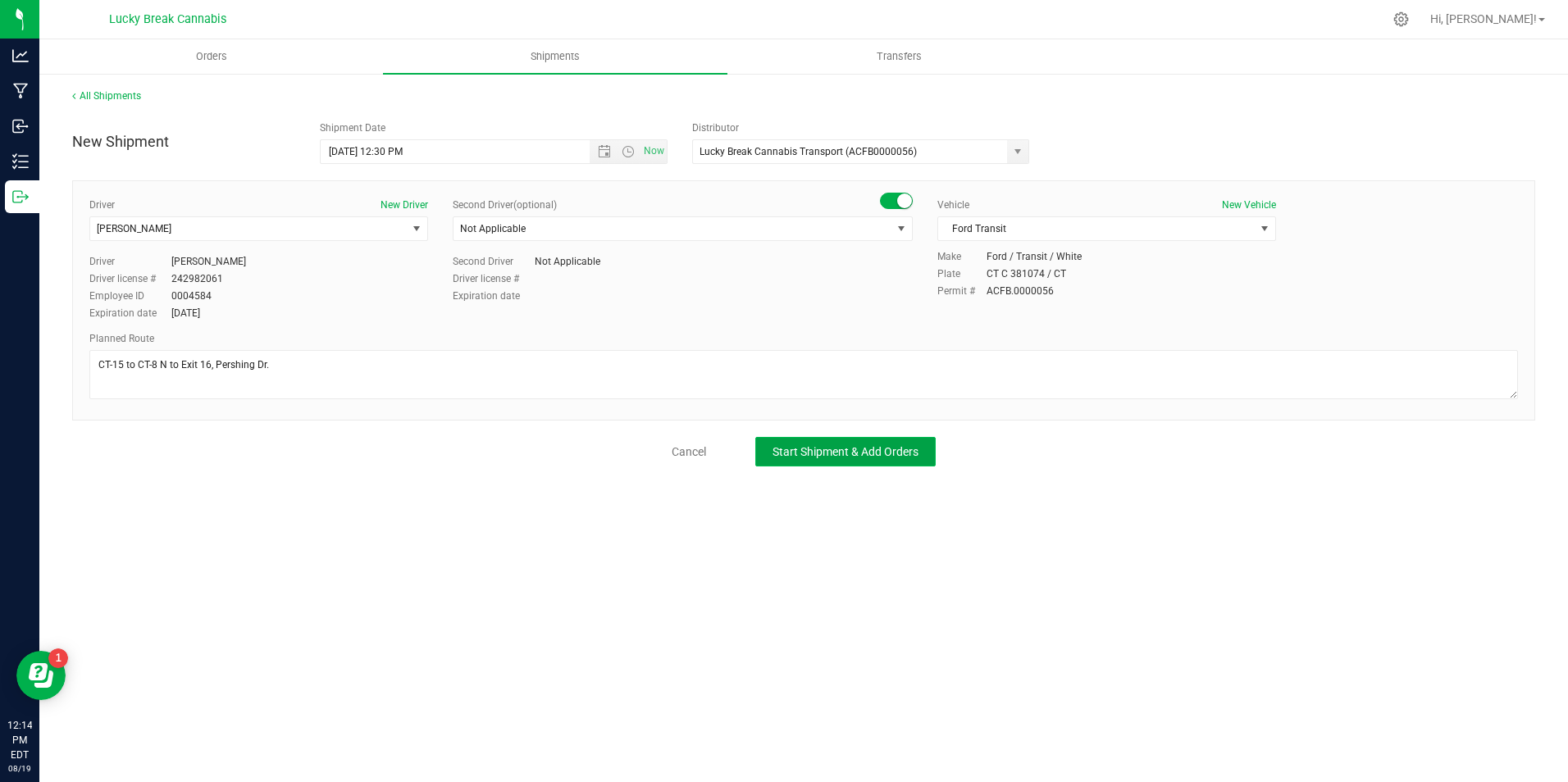
click at [856, 448] on span "Start Shipment & Add Orders" at bounding box center [845, 451] width 146 height 13
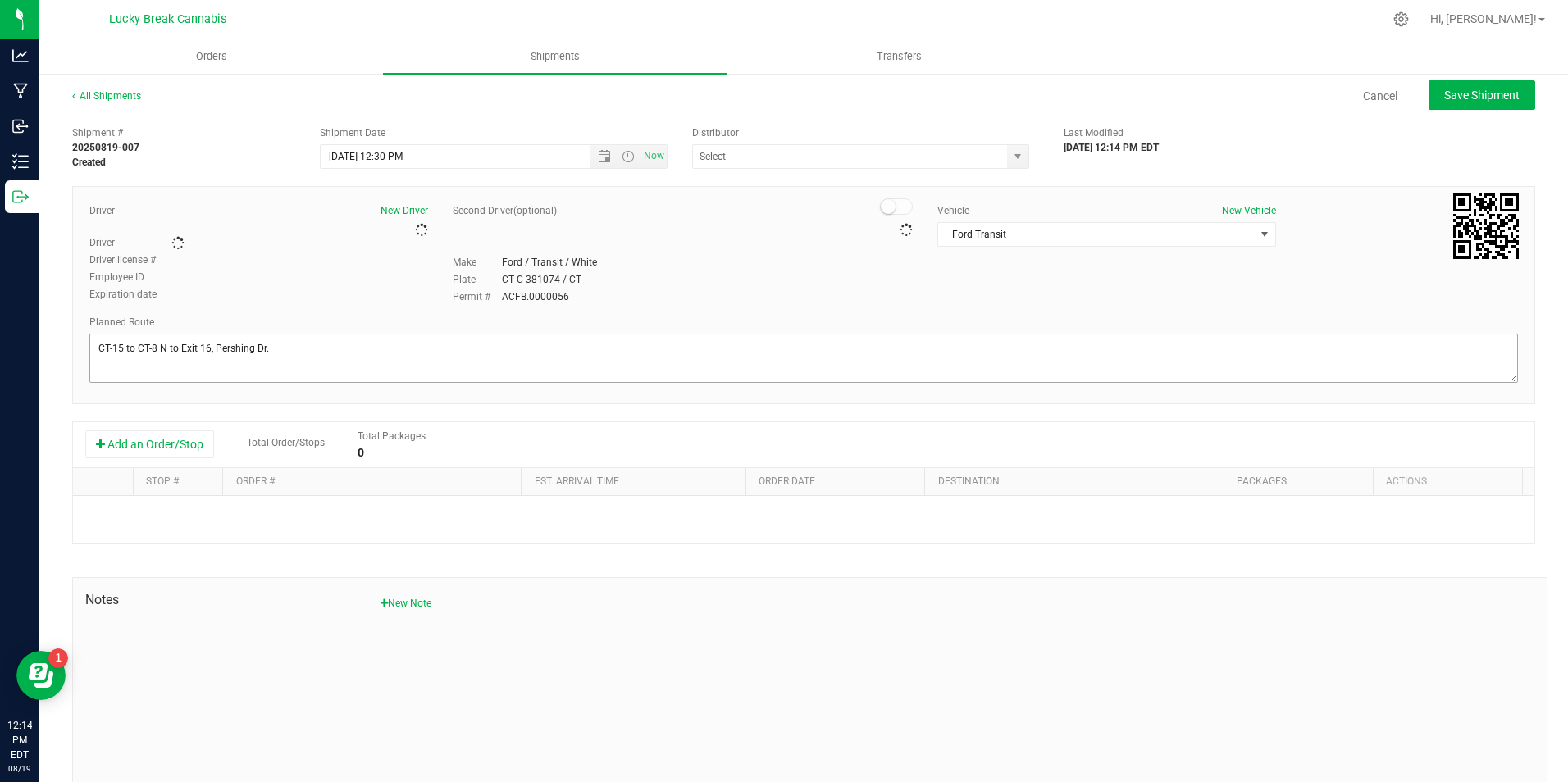
type input "Lucky Break Cannabis Transport (ACFB0000056)"
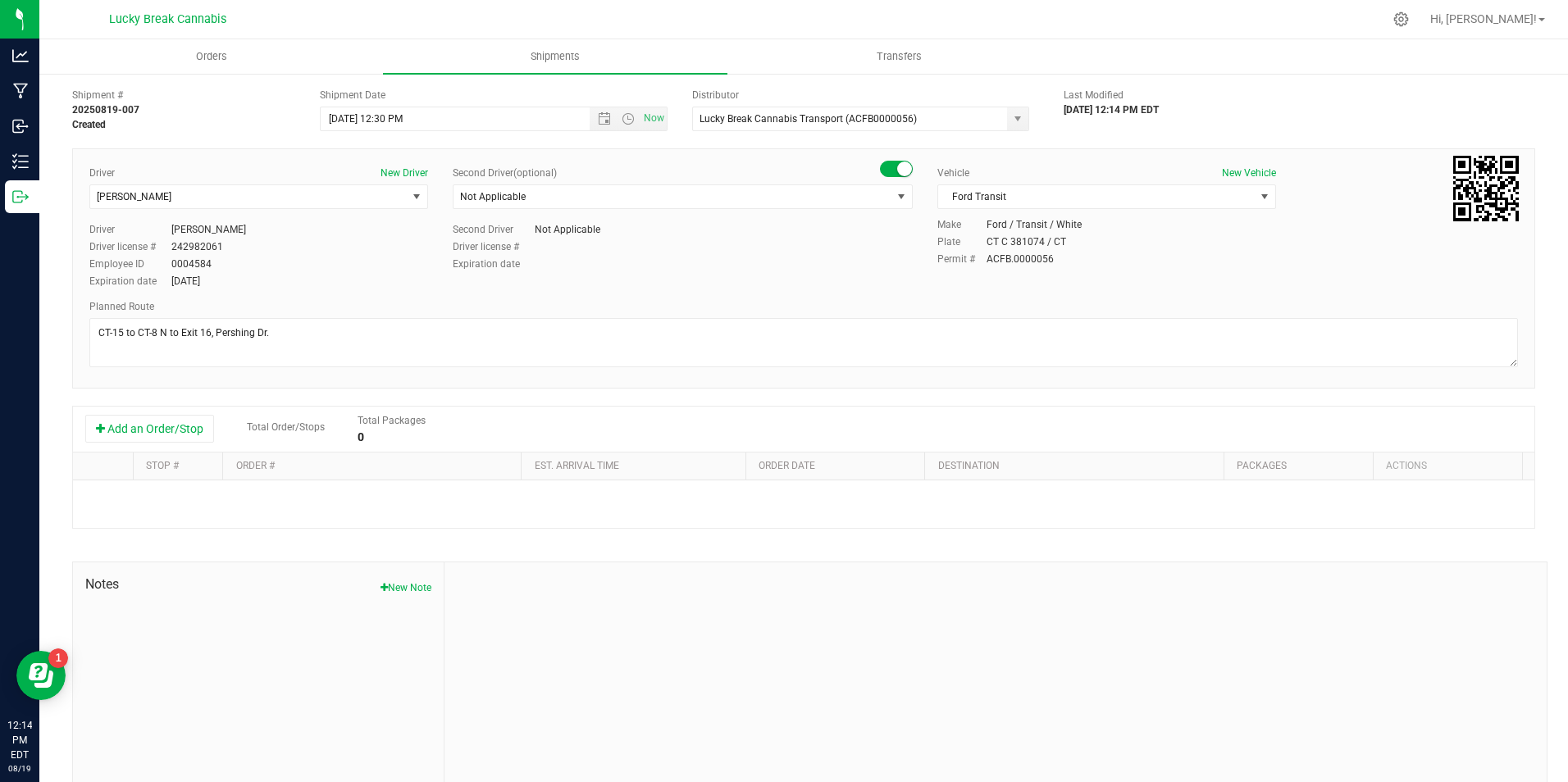
scroll to position [56, 0]
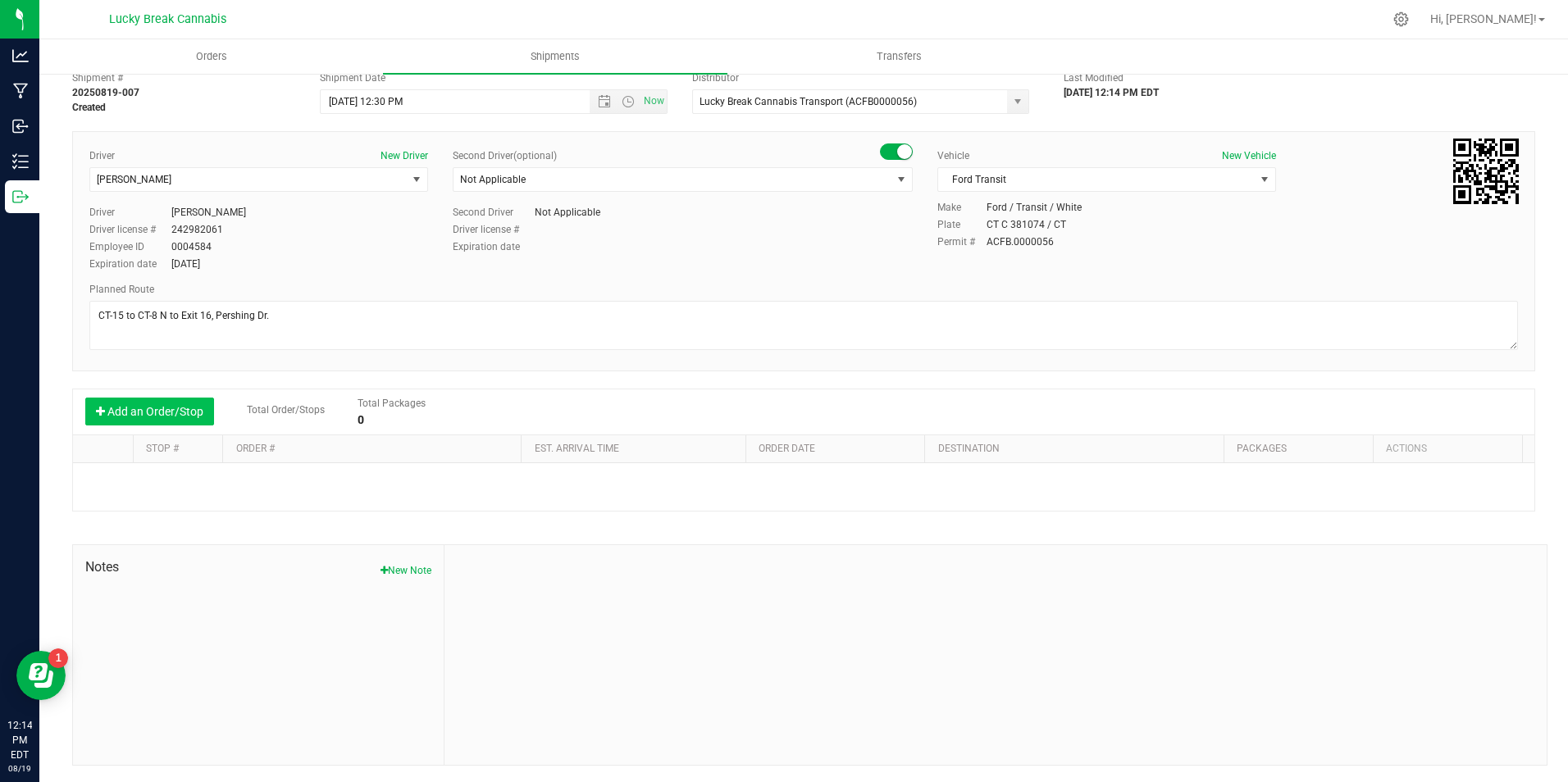
click at [130, 406] on button "Add an Order/Stop" at bounding box center [150, 411] width 129 height 28
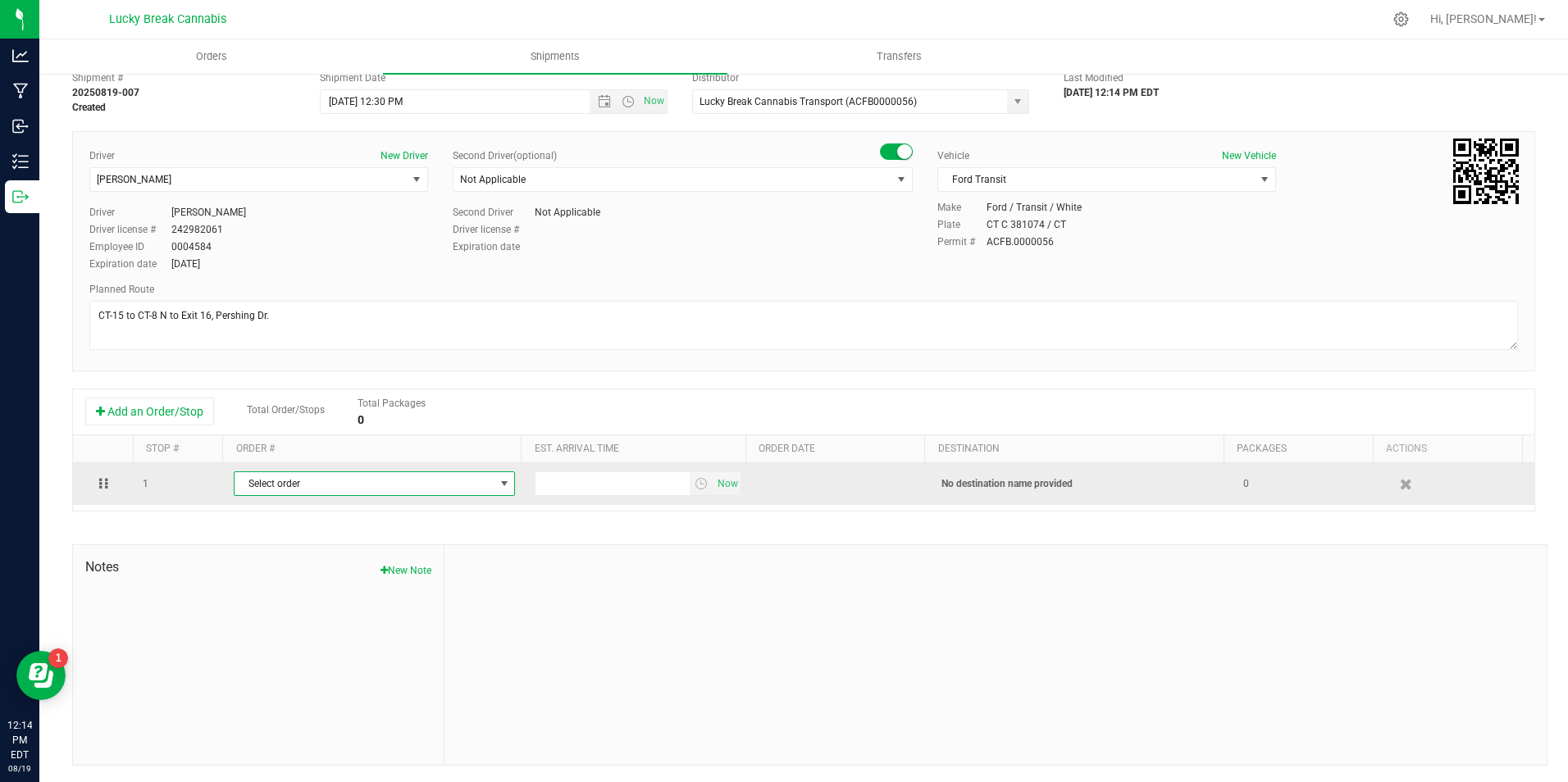
click at [325, 485] on span "Select order" at bounding box center [363, 483] width 259 height 23
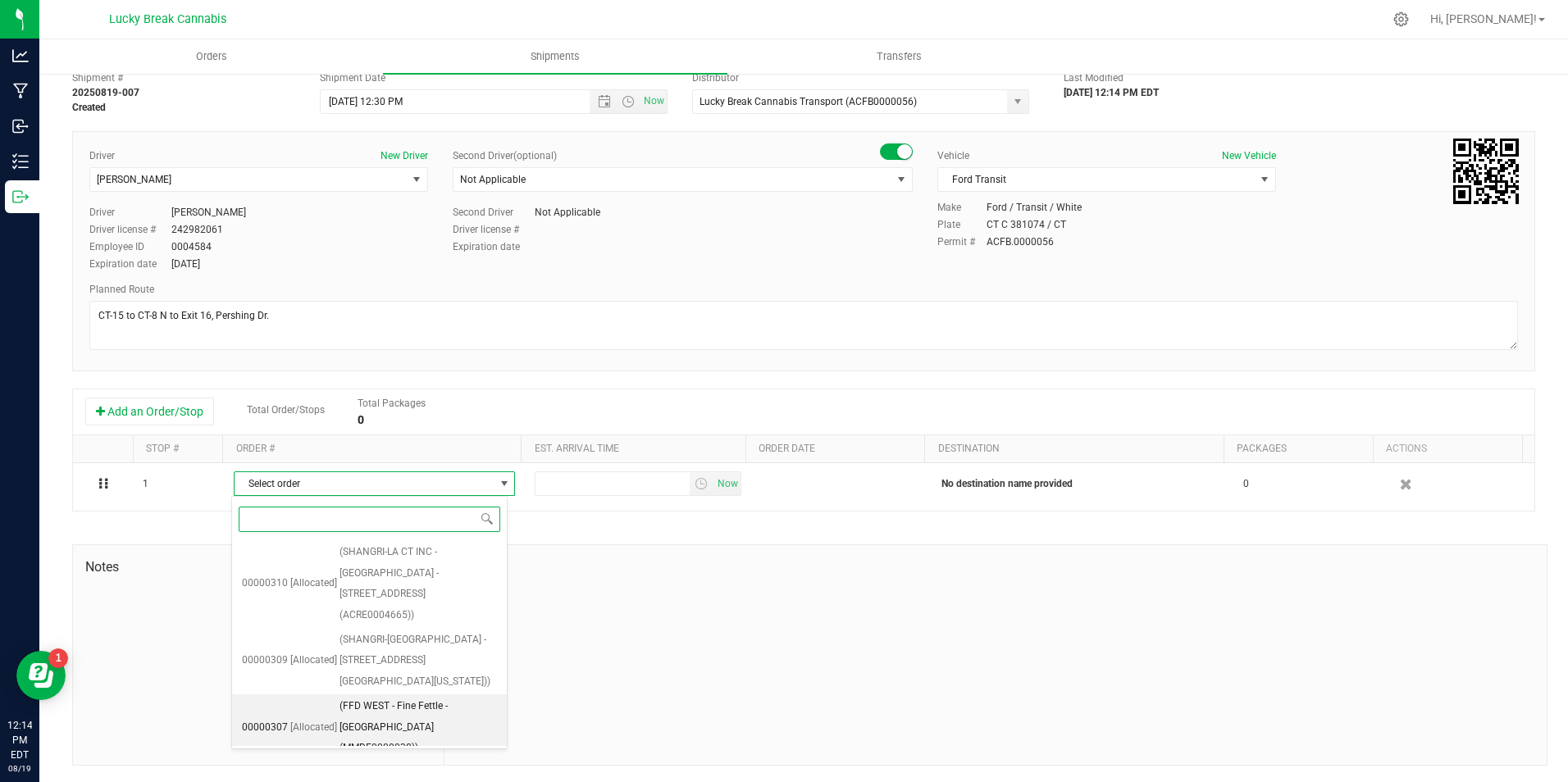
scroll to position [84, 0]
click at [428, 723] on span "(CONNECTIBUDS EJV 2 LLC - HI PEOPLE CANNABIS MARKET - Derby (ACRE0015686))" at bounding box center [417, 765] width 157 height 84
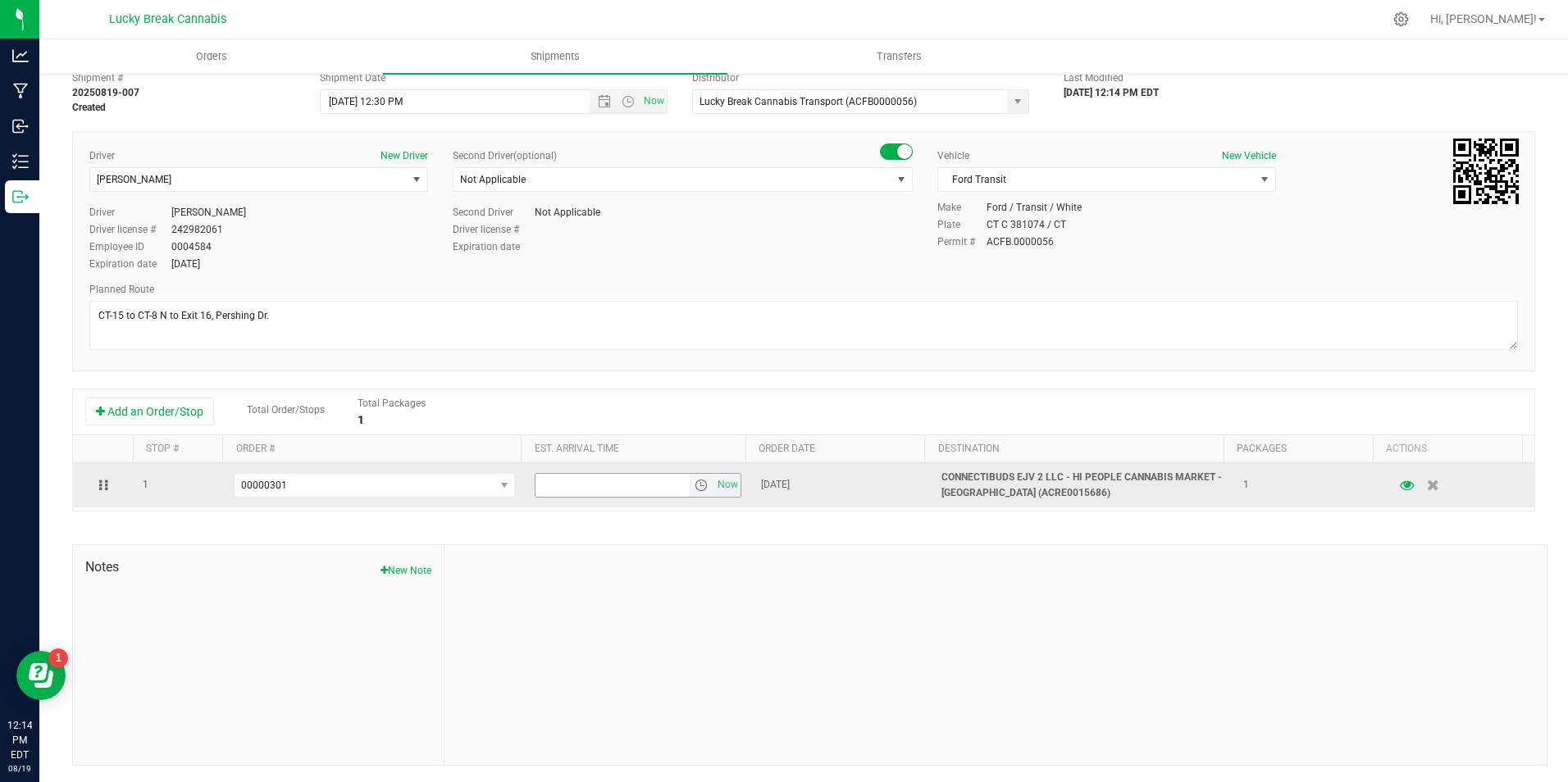
click at [689, 489] on span "select" at bounding box center [701, 485] width 24 height 23
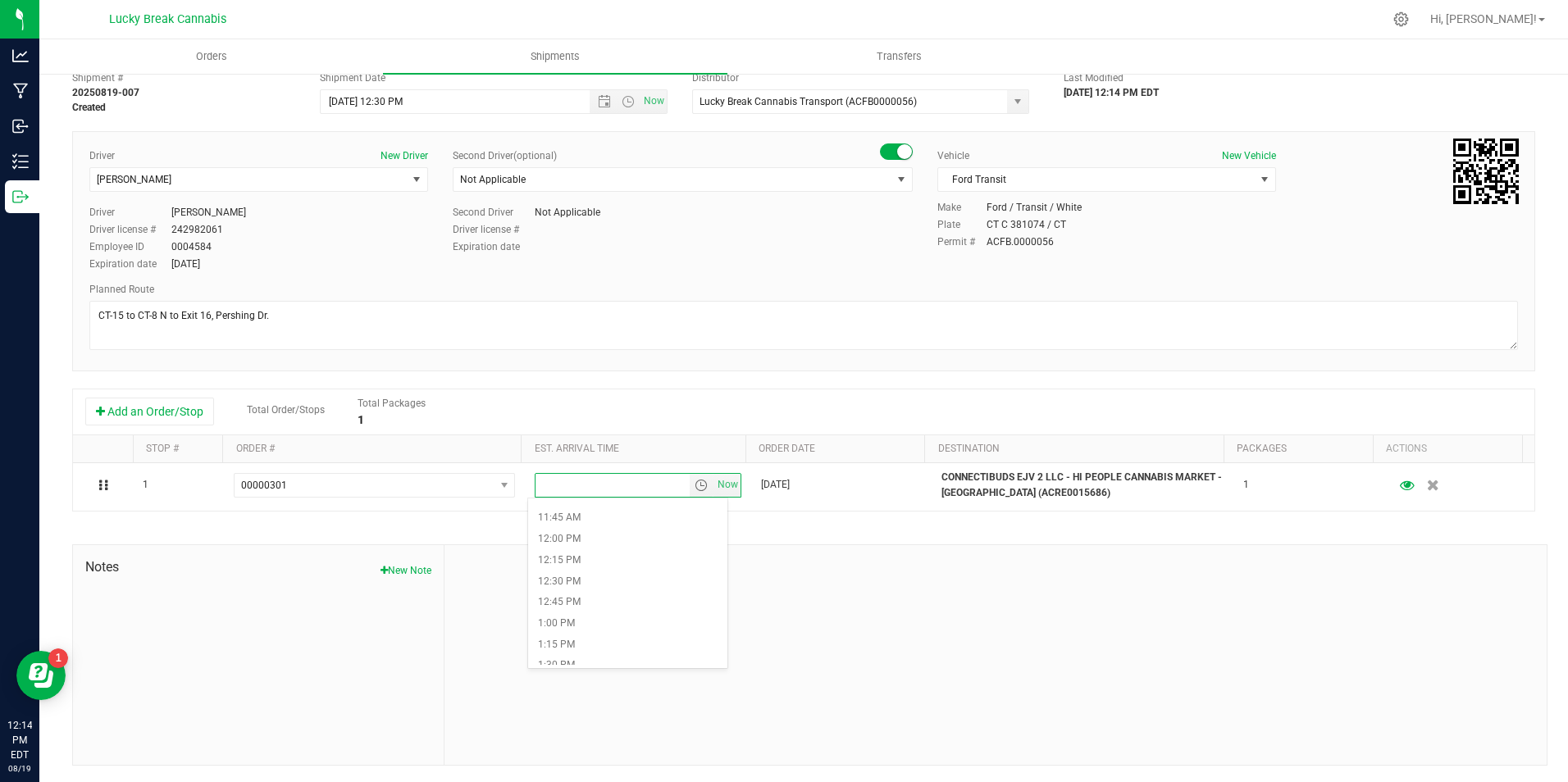
scroll to position [1066, 0]
click at [587, 579] on li "1:30 PM" at bounding box center [628, 583] width 200 height 22
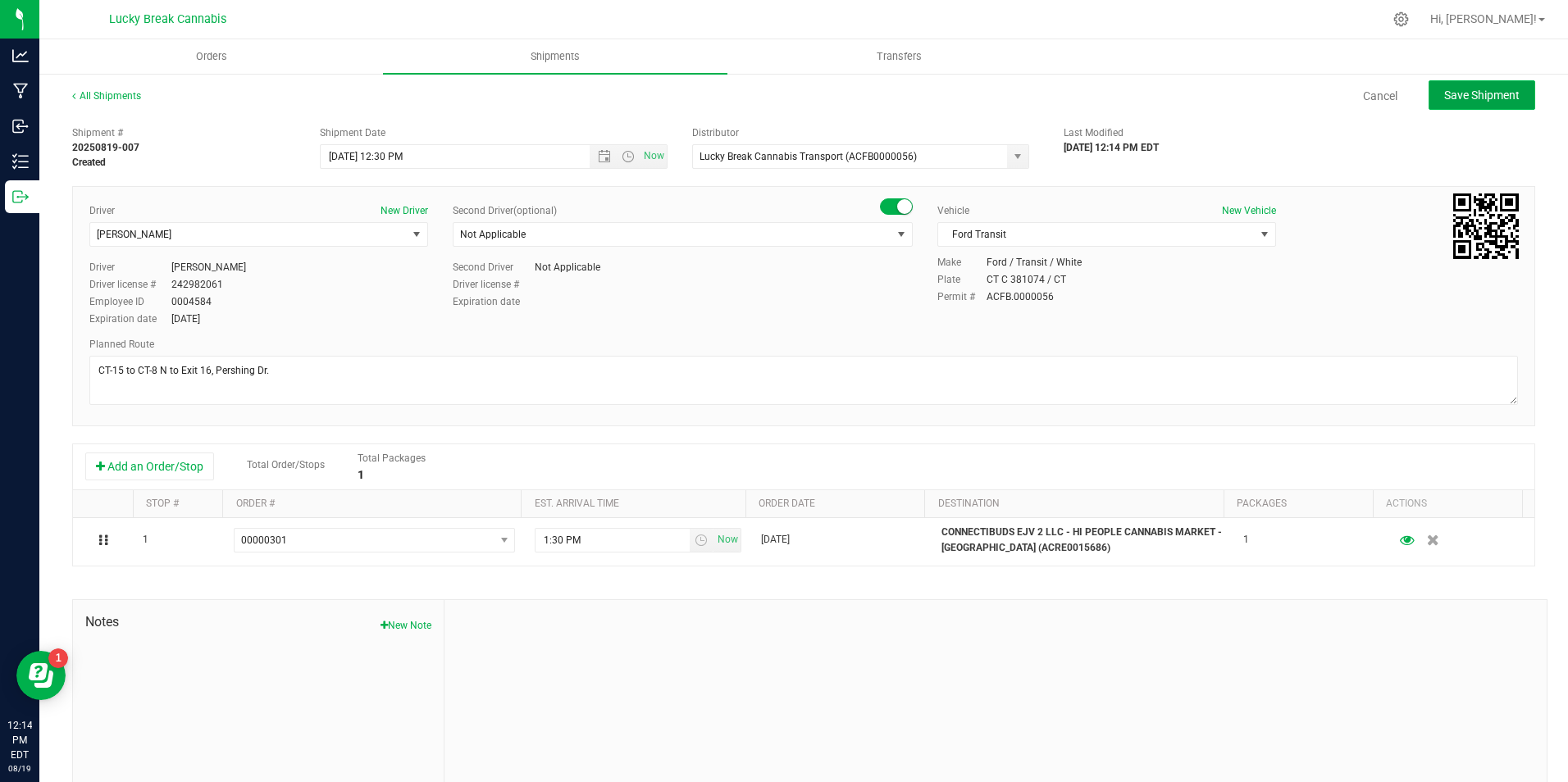
click at [1454, 102] on span "Save Shipment" at bounding box center [1482, 95] width 76 height 13
type input "8/20/2025 4:30 PM"
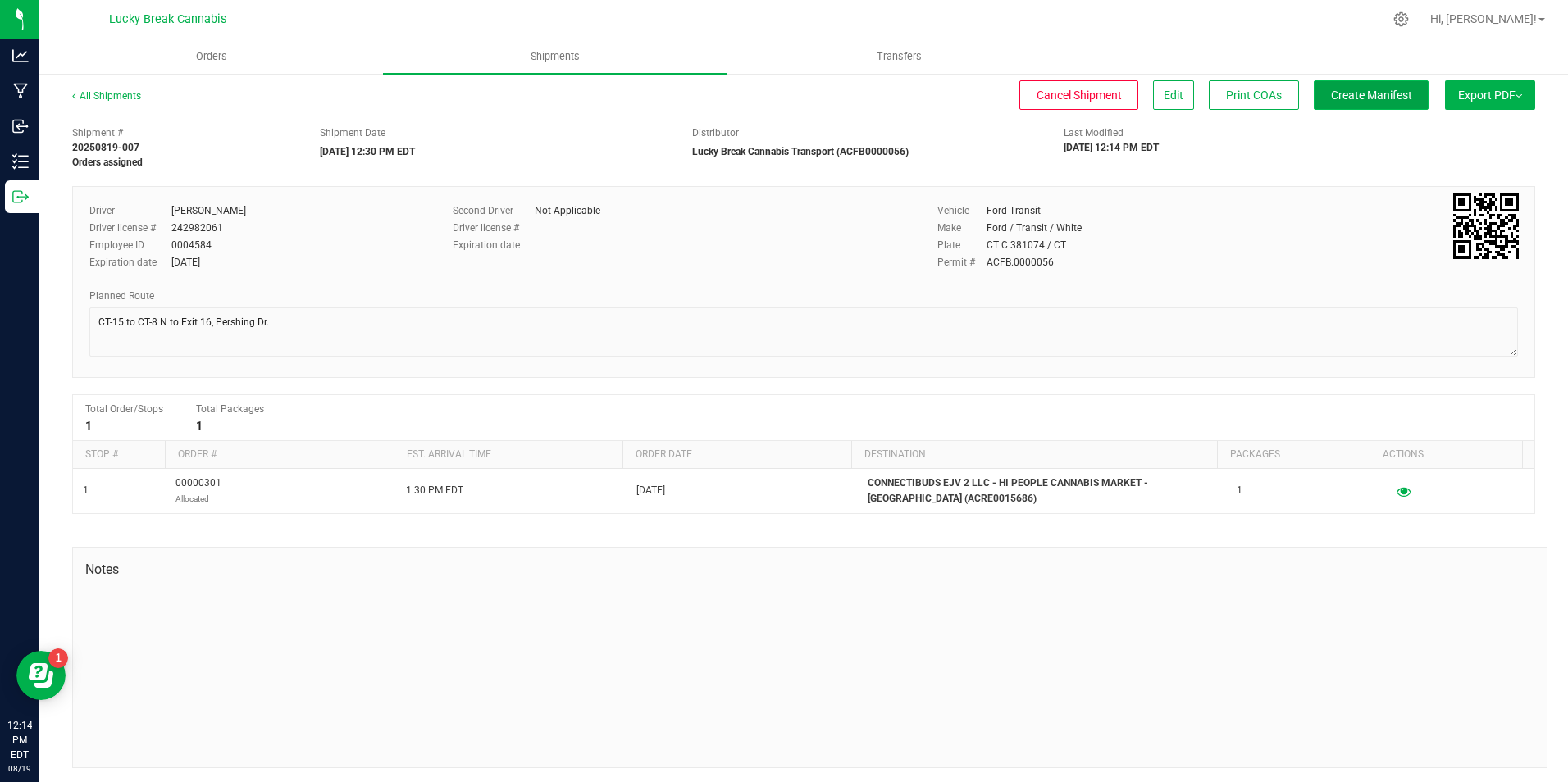
click at [1330, 89] on span "Create Manifest" at bounding box center [1371, 95] width 81 height 13
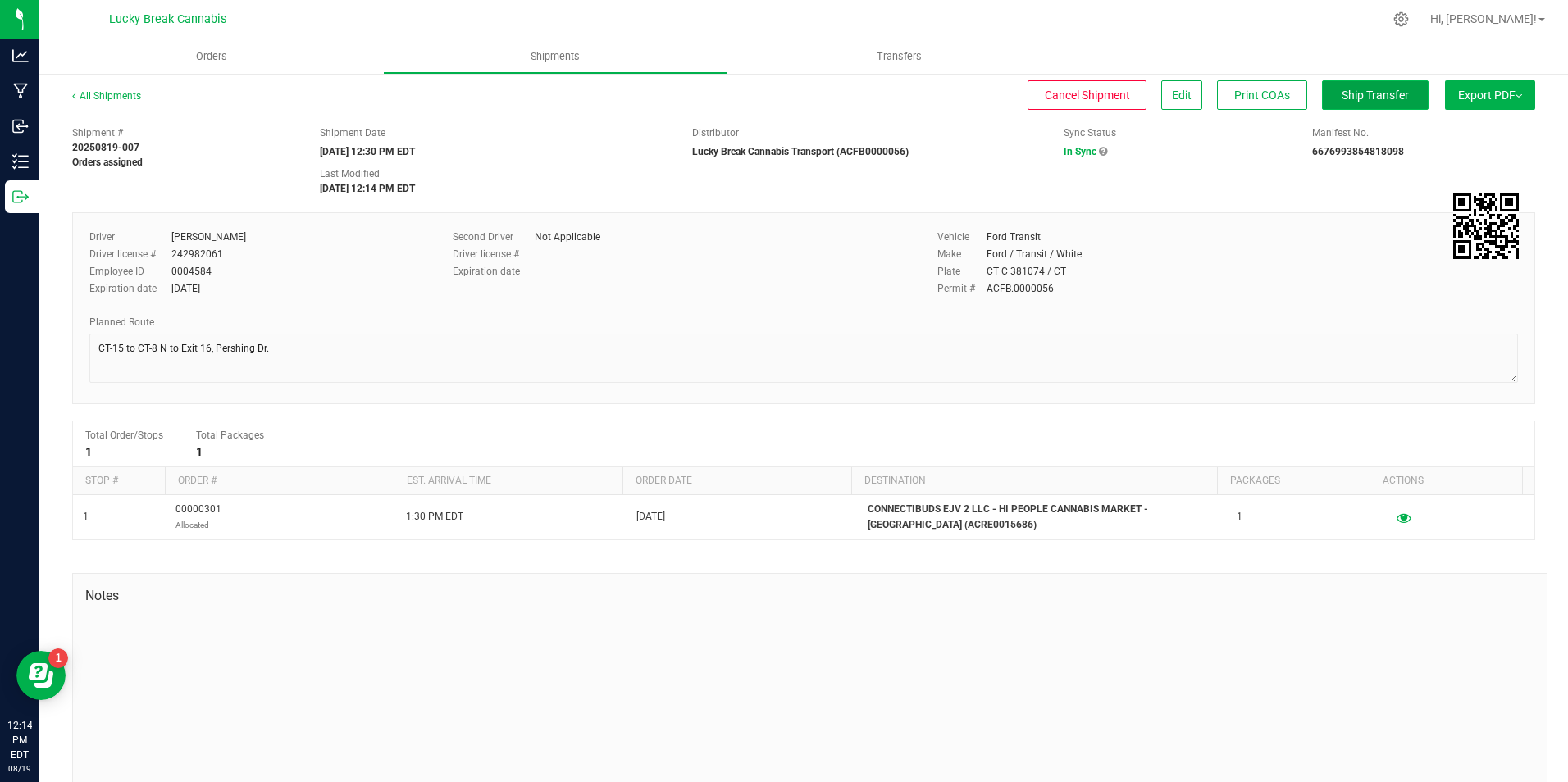
click at [1342, 92] on span "Ship Transfer" at bounding box center [1375, 95] width 67 height 13
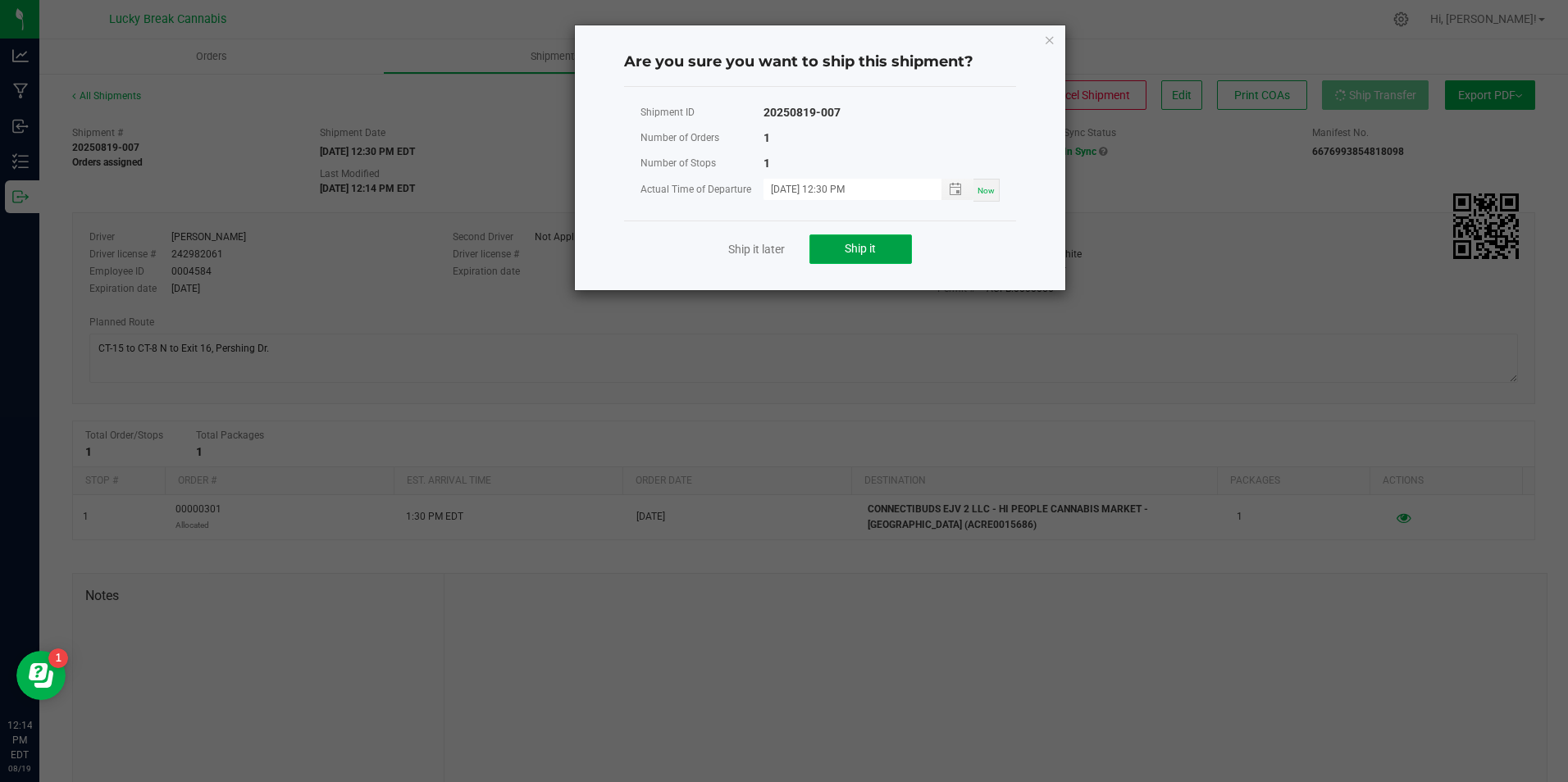
click at [844, 249] on span "Ship it" at bounding box center [860, 248] width 31 height 13
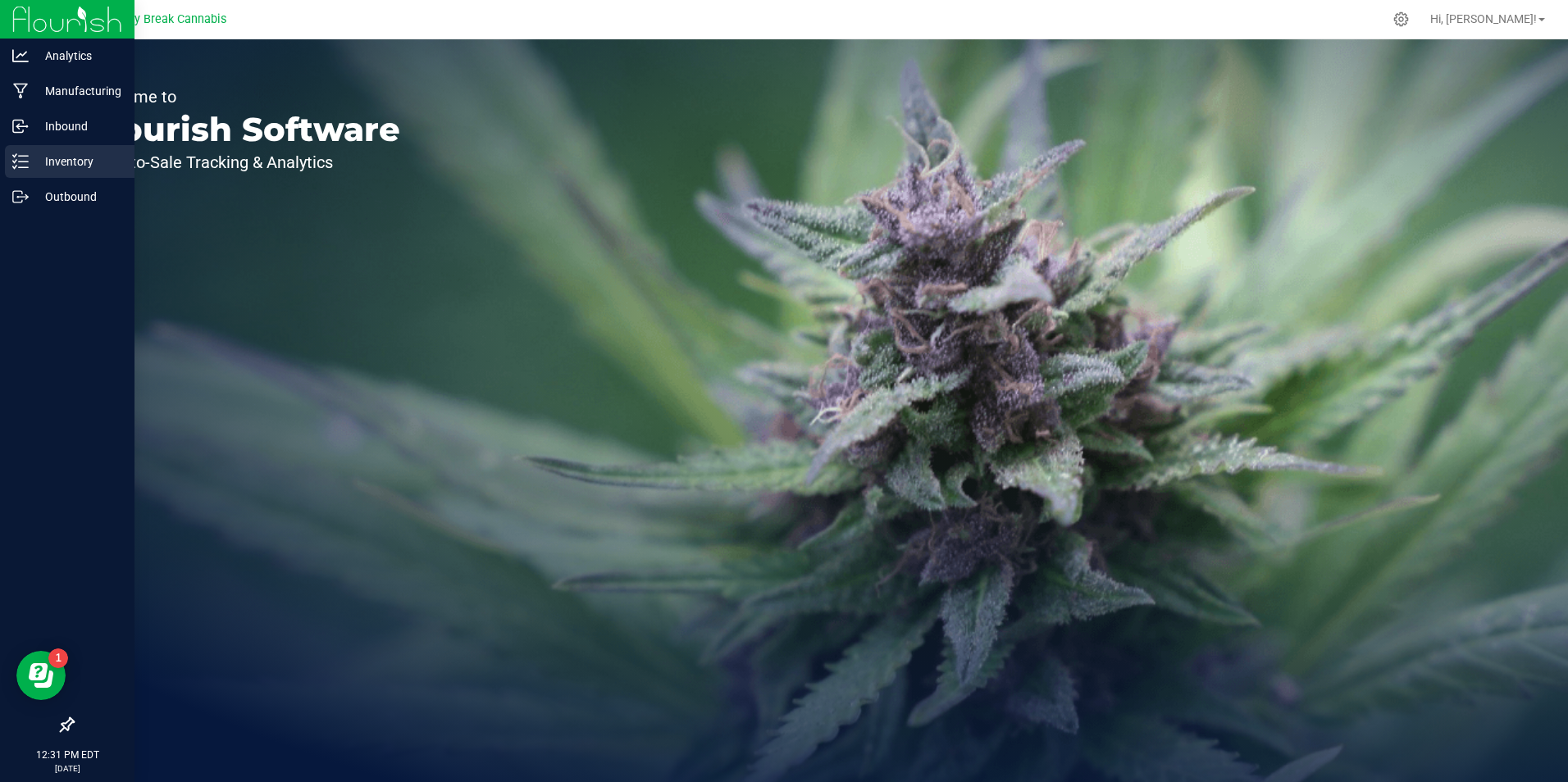
click at [53, 154] on p "Inventory" at bounding box center [77, 161] width 98 height 20
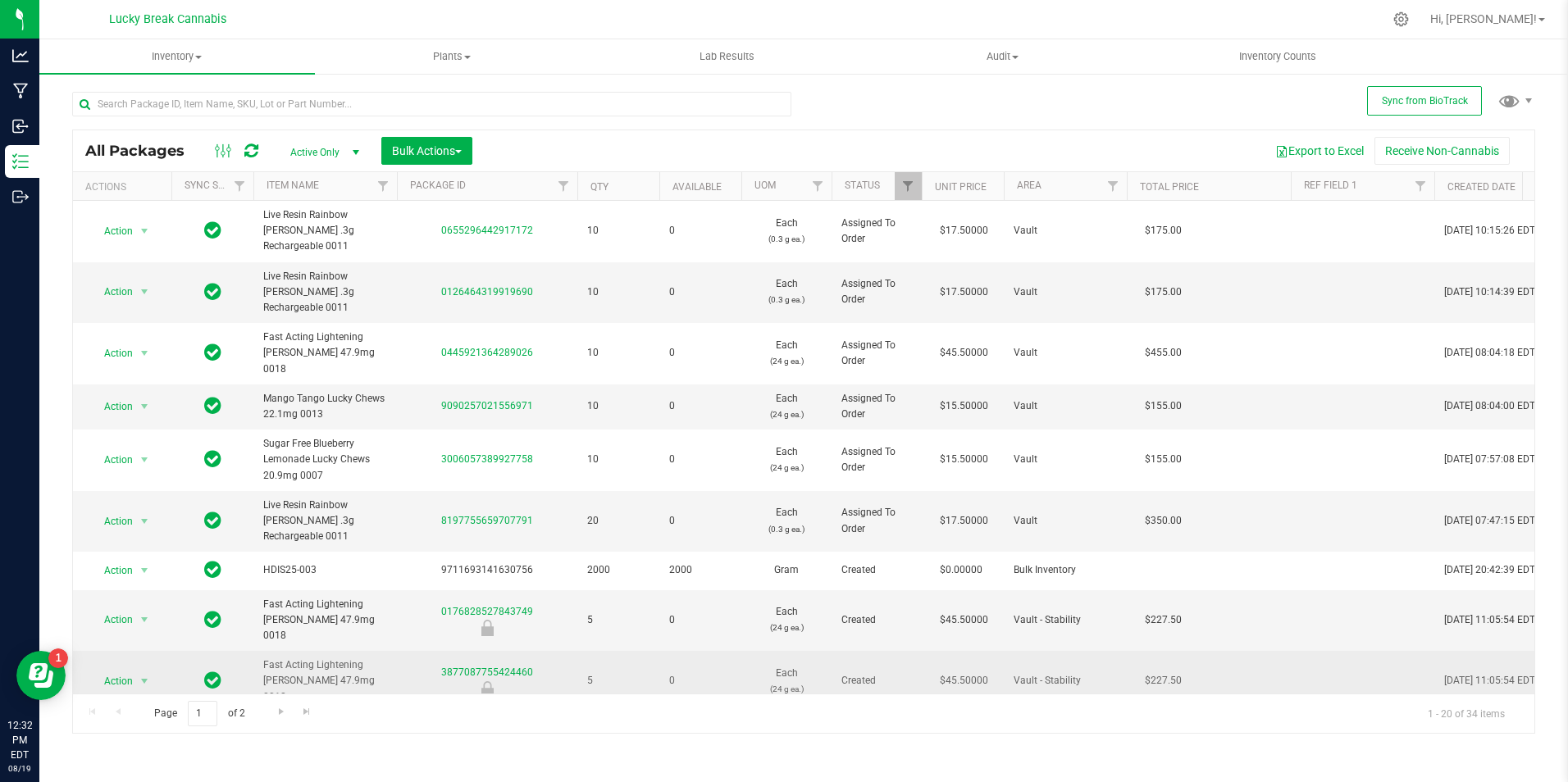
scroll to position [82, 0]
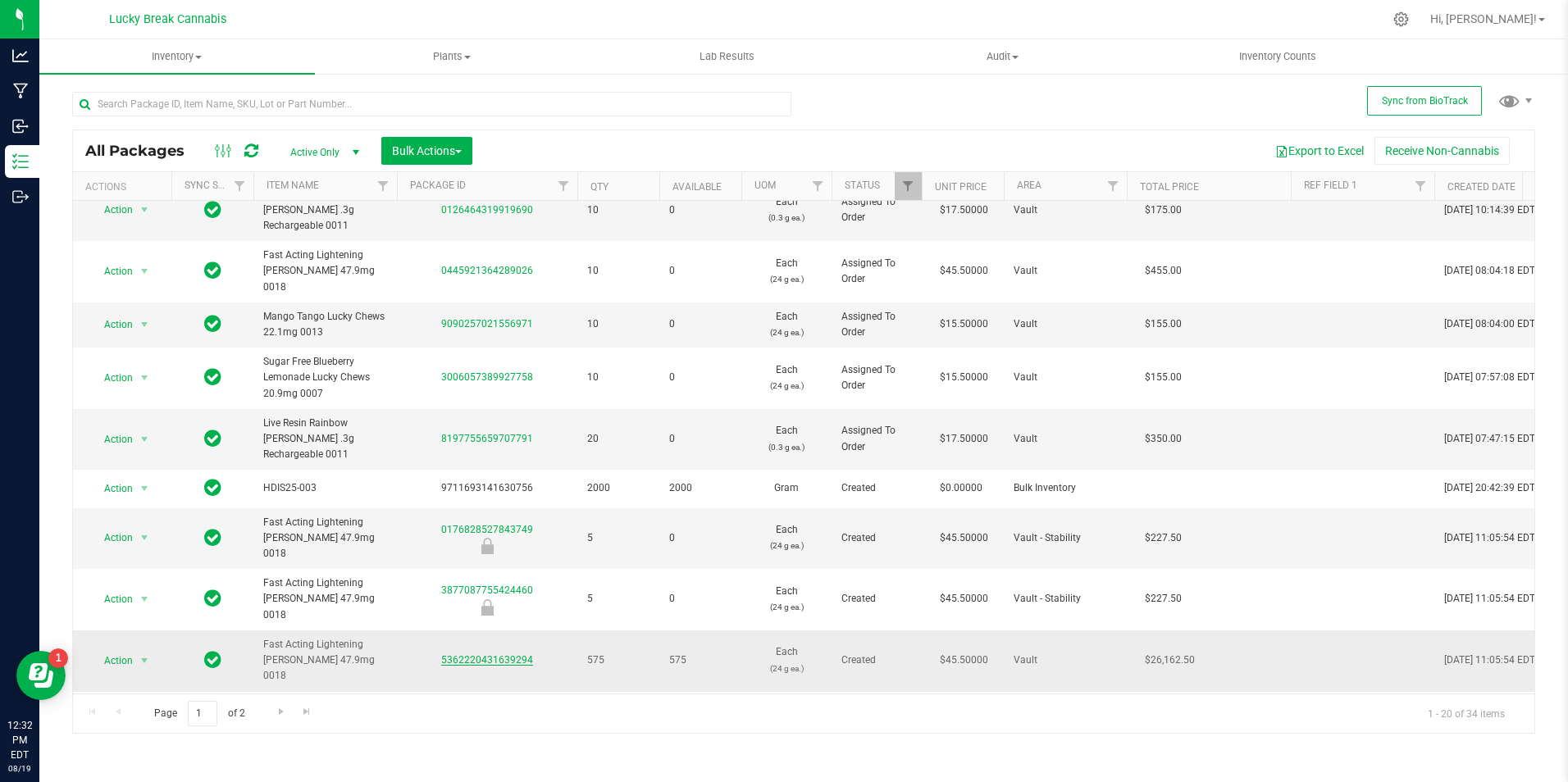
click at [509, 654] on link "5362220431639294" at bounding box center [487, 659] width 92 height 11
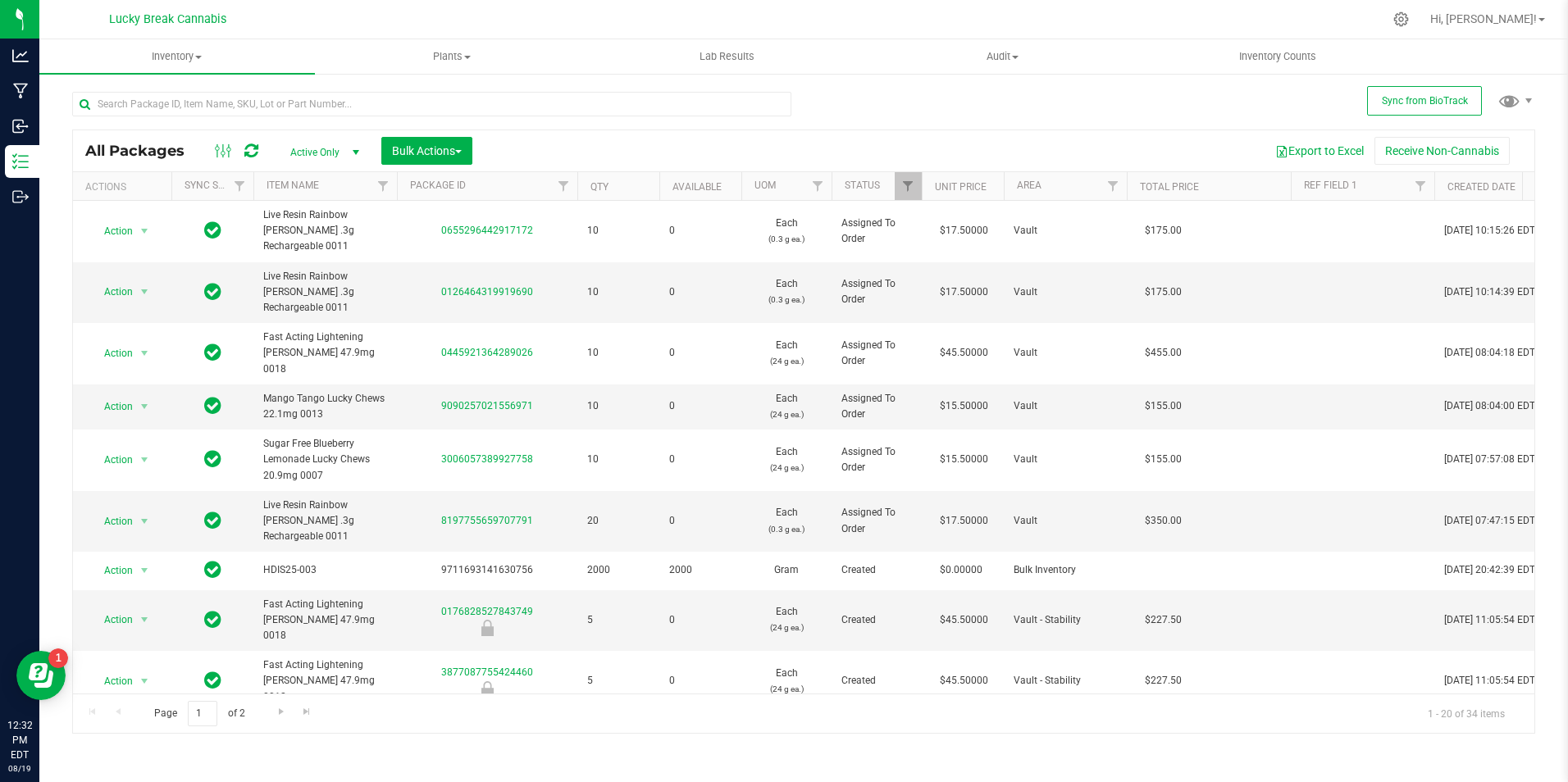
click at [505, 736] on link "5362220431639294" at bounding box center [487, 742] width 92 height 11
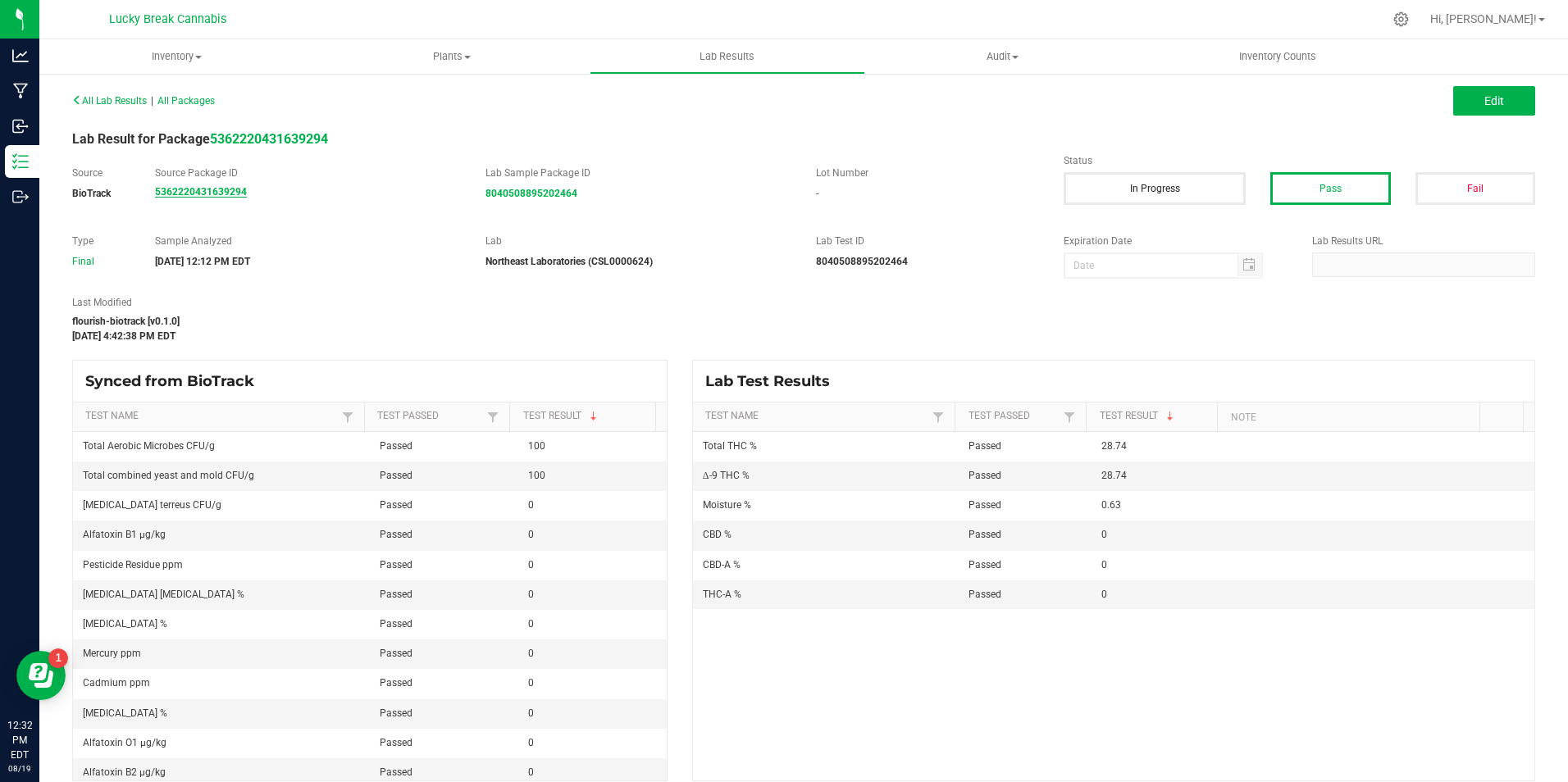
click at [211, 194] on strong "5362220431639294" at bounding box center [201, 191] width 92 height 11
